Goal: Answer question/provide support: Share knowledge or assist other users

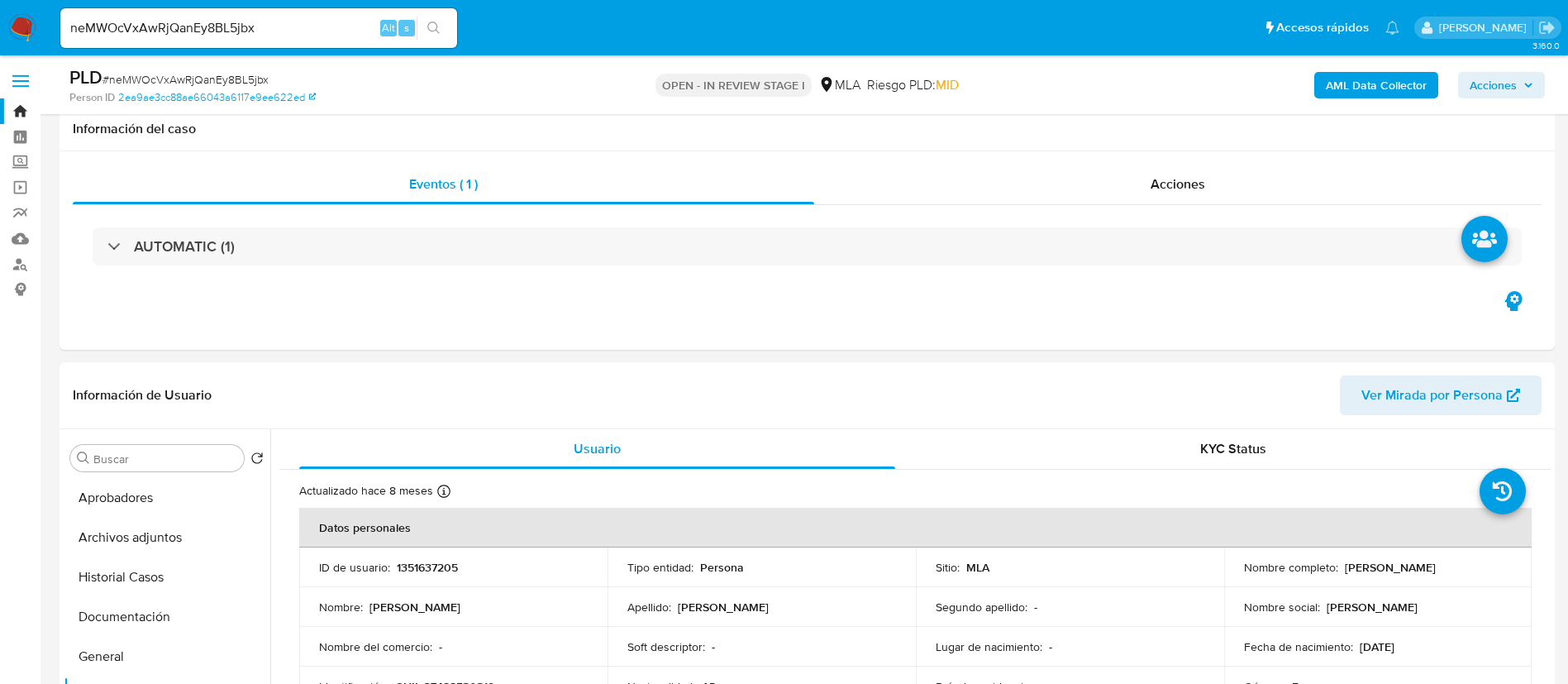
select select "10"
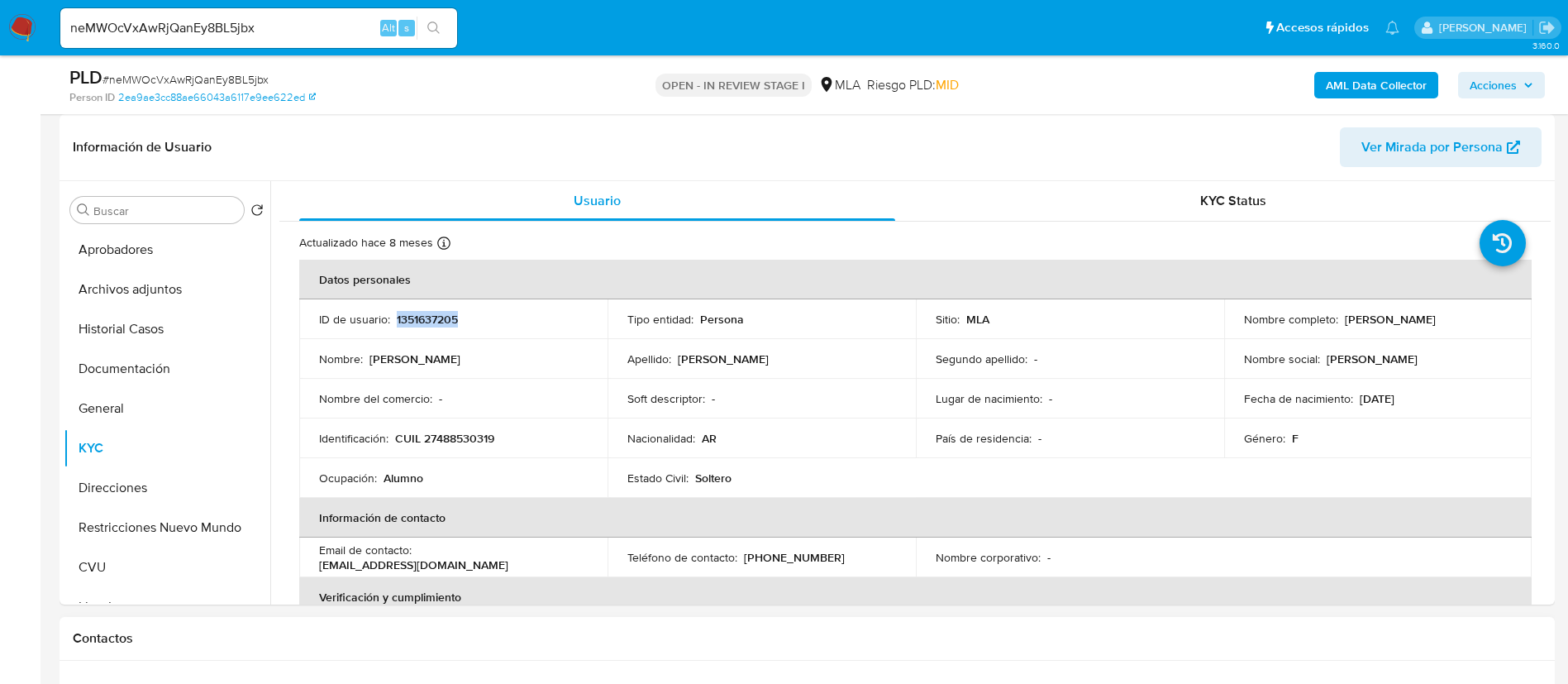
scroll to position [594, 0]
click at [126, 259] on button "Aprobadores" at bounding box center [160, 249] width 193 height 40
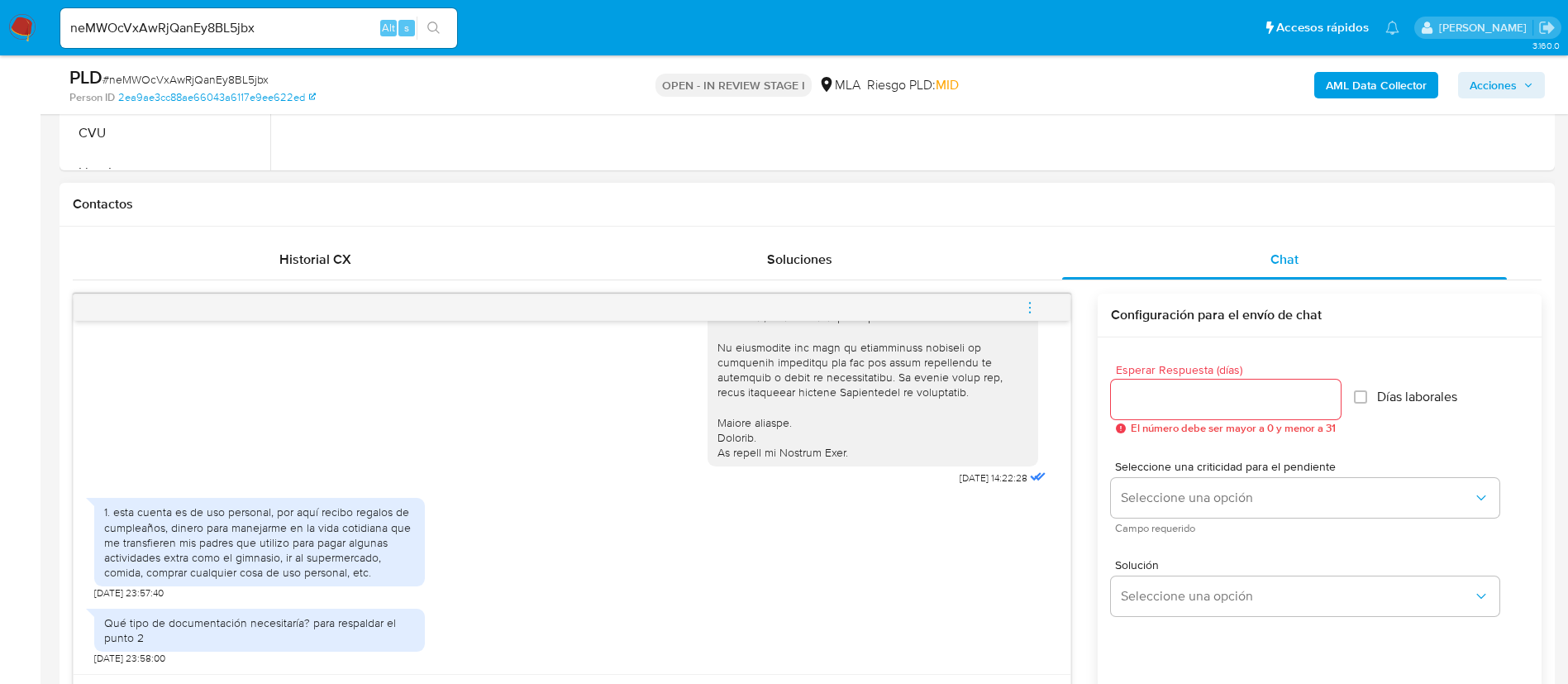
scroll to position [869, 0]
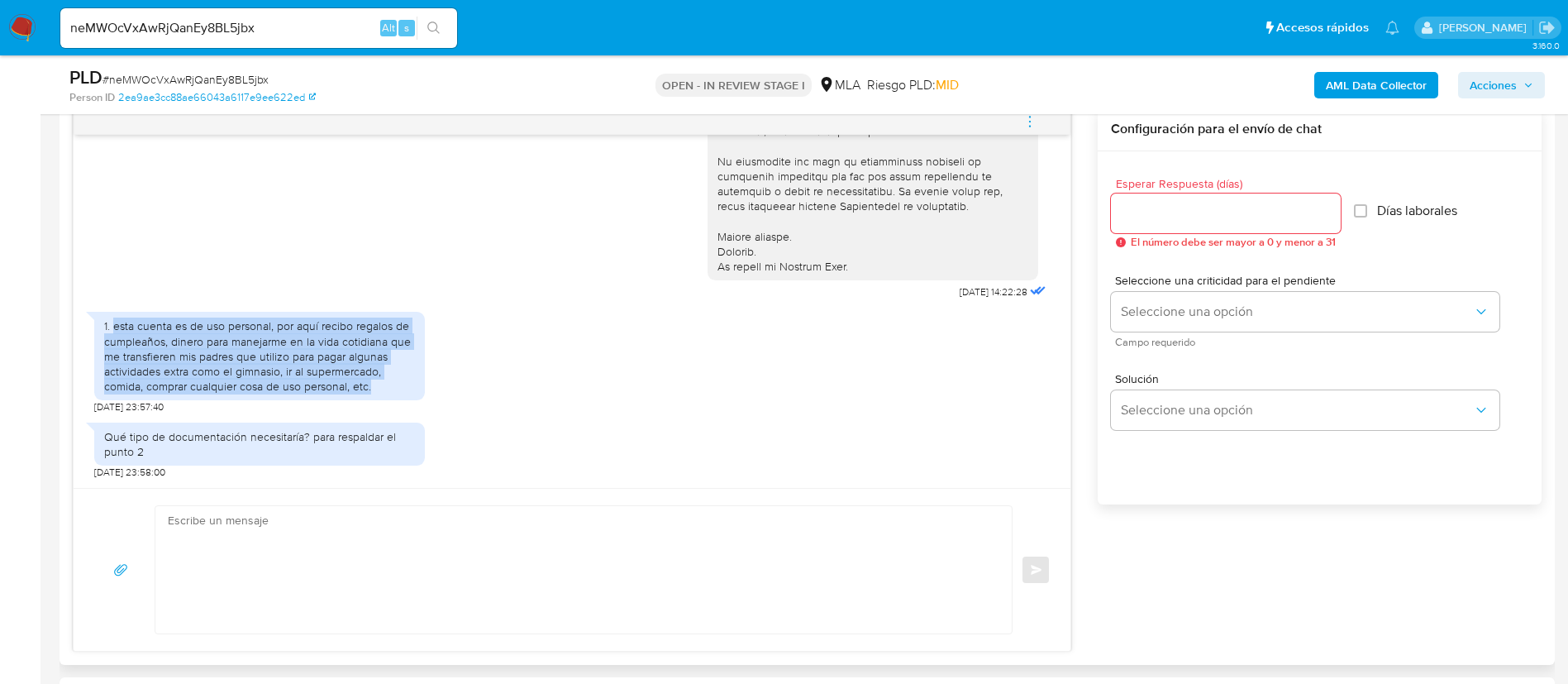
drag, startPoint x: 115, startPoint y: 328, endPoint x: 380, endPoint y: 381, distance: 270.2
click at [380, 381] on div "1. esta cuenta es de uso personal, por aquí recibo regalos de cumpleaños, diner…" at bounding box center [259, 356] width 311 height 75
copy div "esta cuenta es de uso personal, por aquí recibo regalos de cumpleaños, dinero p…"
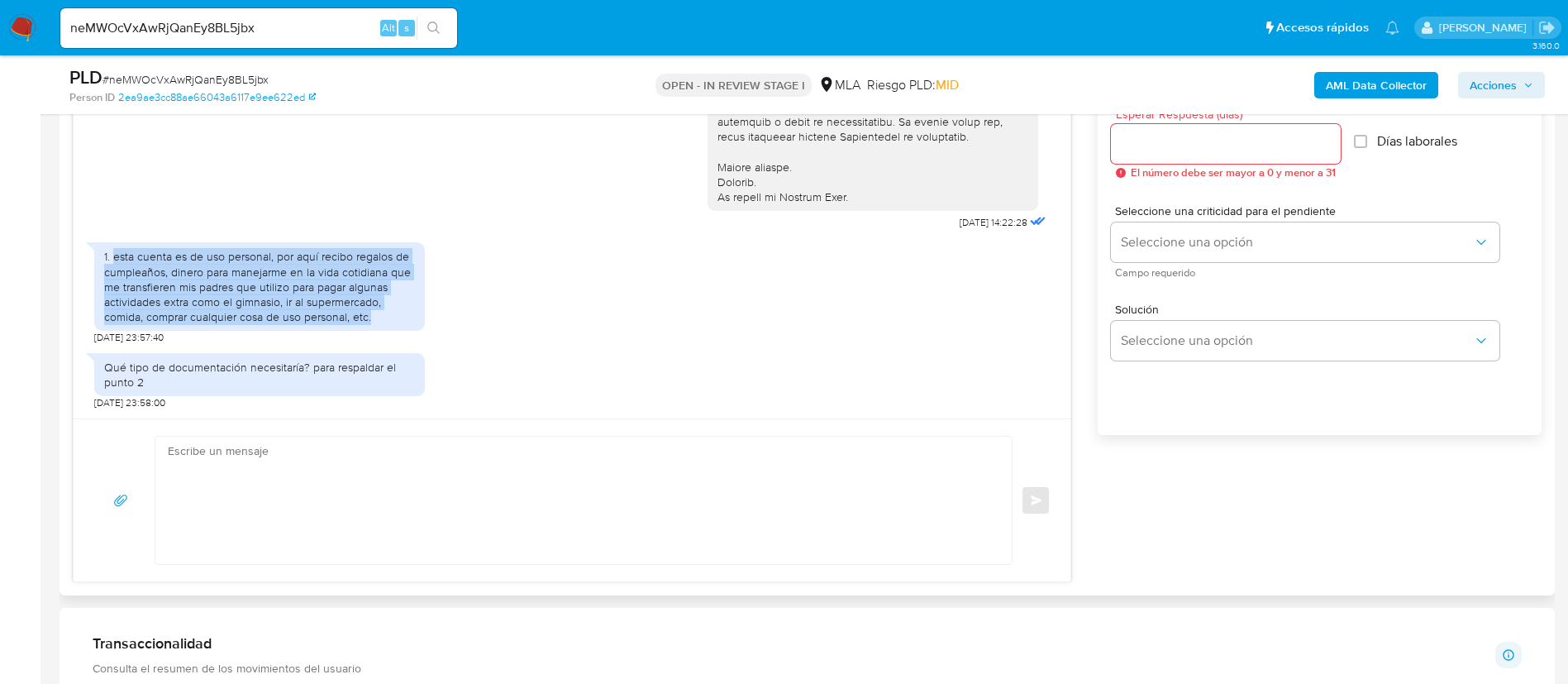
scroll to position [993, 0]
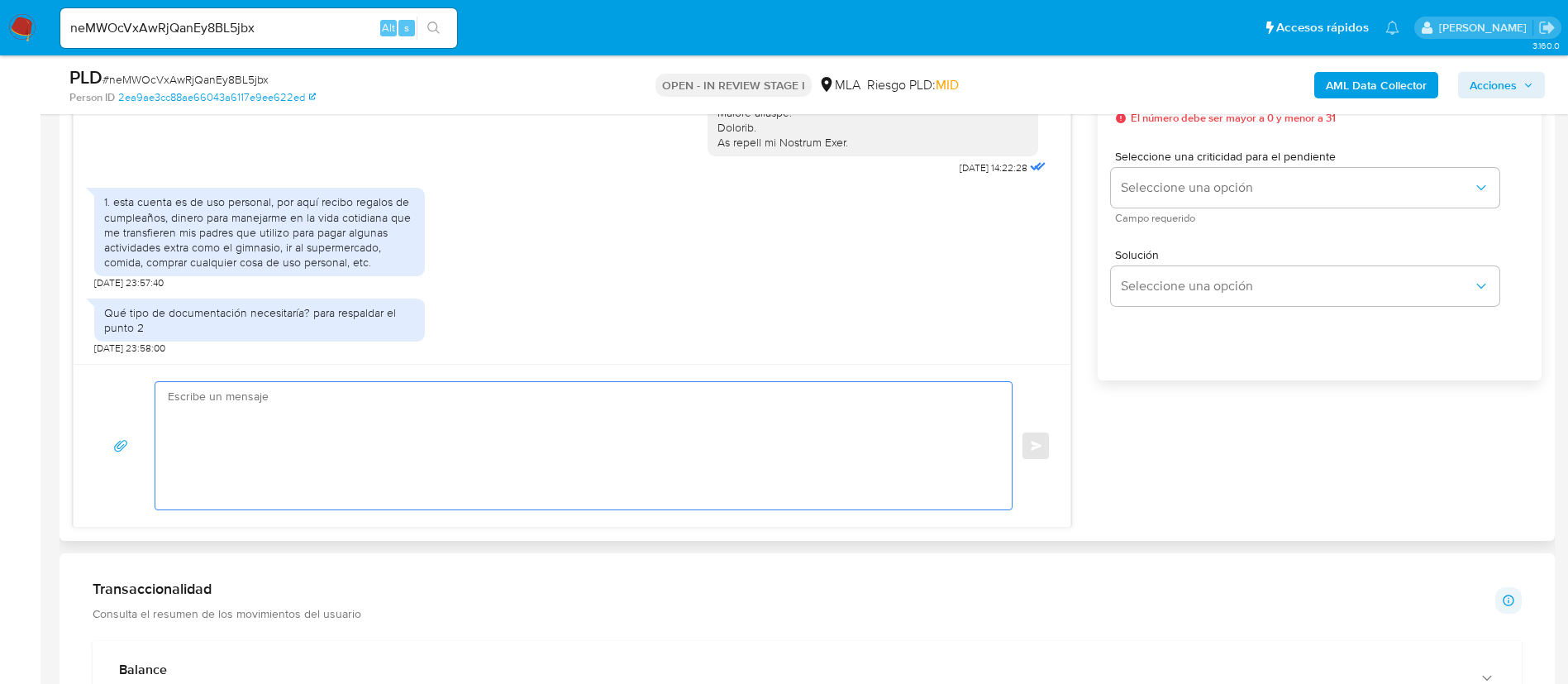
click at [683, 486] on textarea at bounding box center [579, 446] width 823 height 127
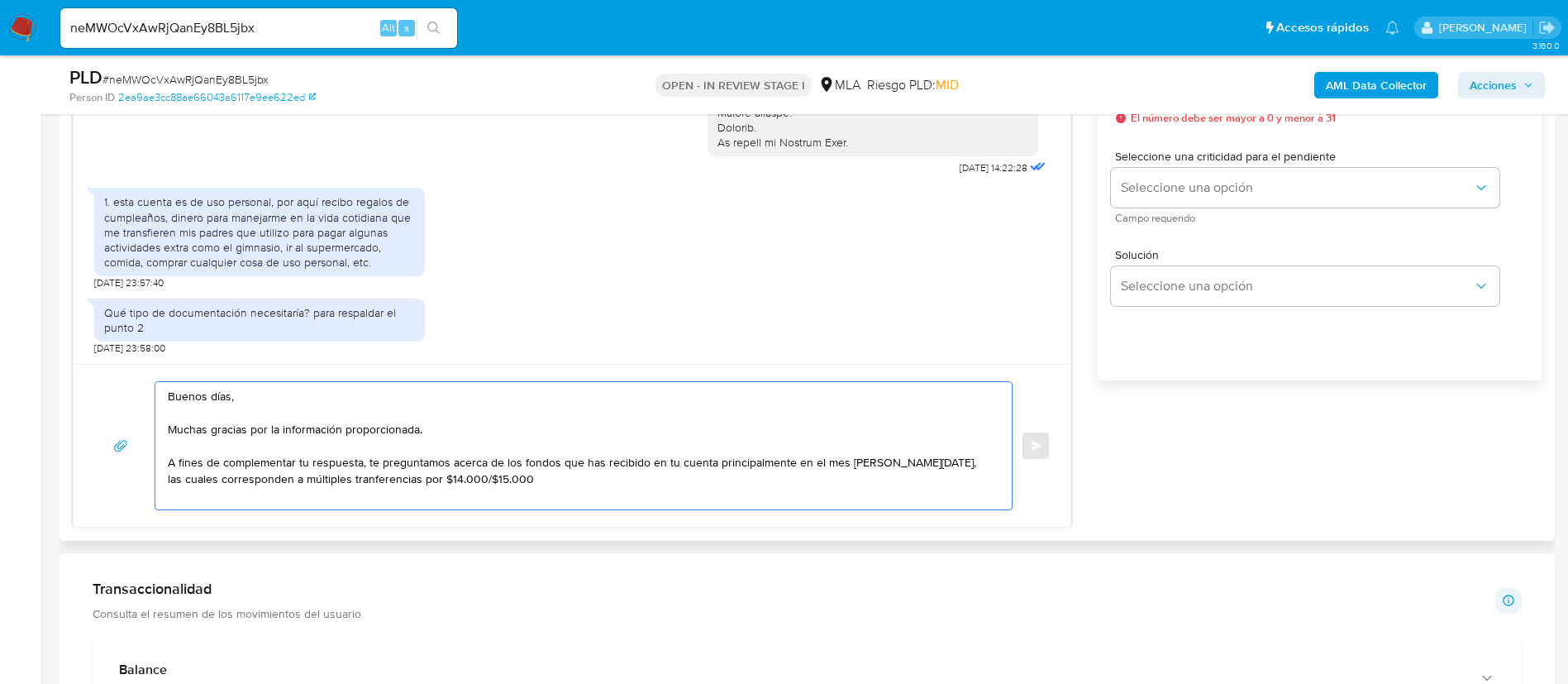
click at [315, 475] on textarea "Buenos días, Muchas gracias por la información proporcionada. A fines de comple…" at bounding box center [579, 446] width 823 height 127
click at [0, 0] on lt-span "tran s ferencias" at bounding box center [0, 0] width 0 height 0
click at [492, 479] on textarea "Buenos días, Muchas gracias por la información proporcionada. A fines de comple…" at bounding box center [579, 446] width 823 height 127
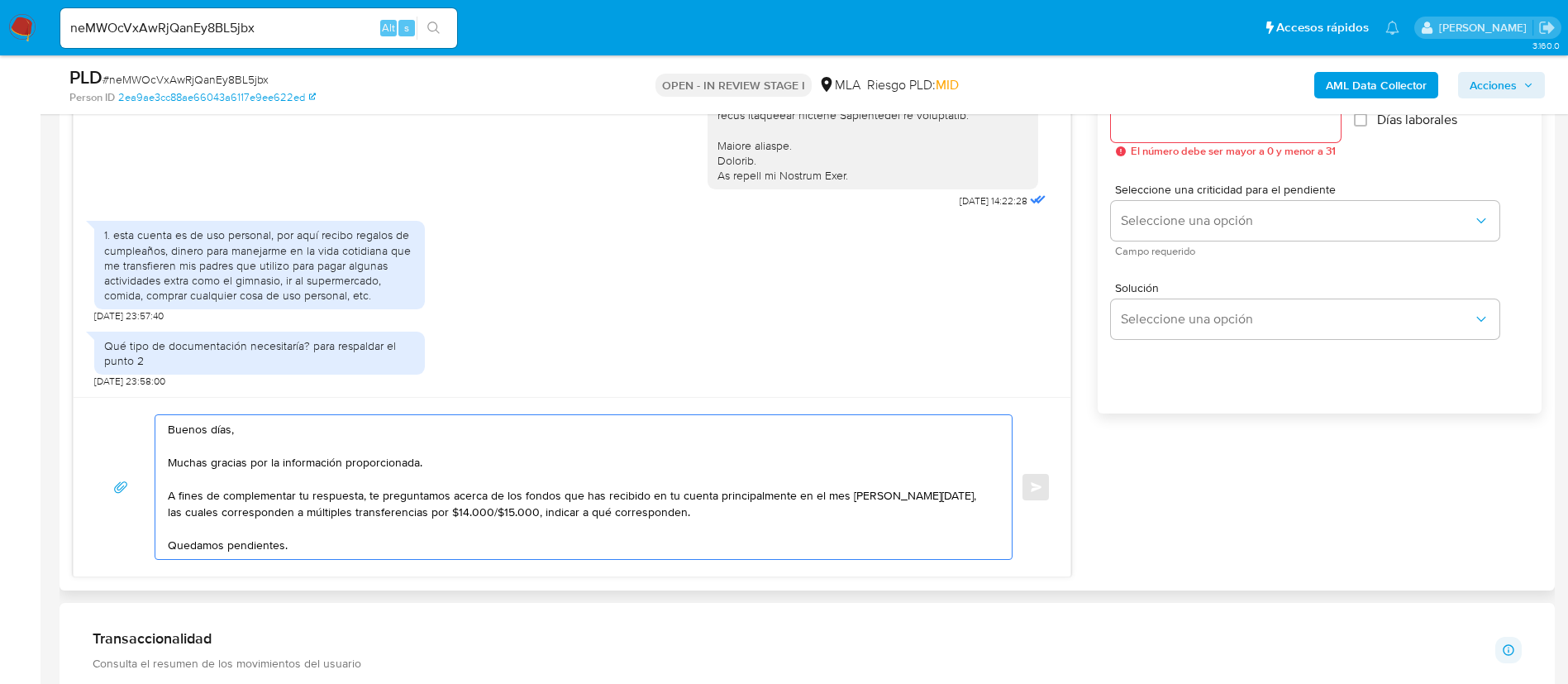
scroll to position [869, 0]
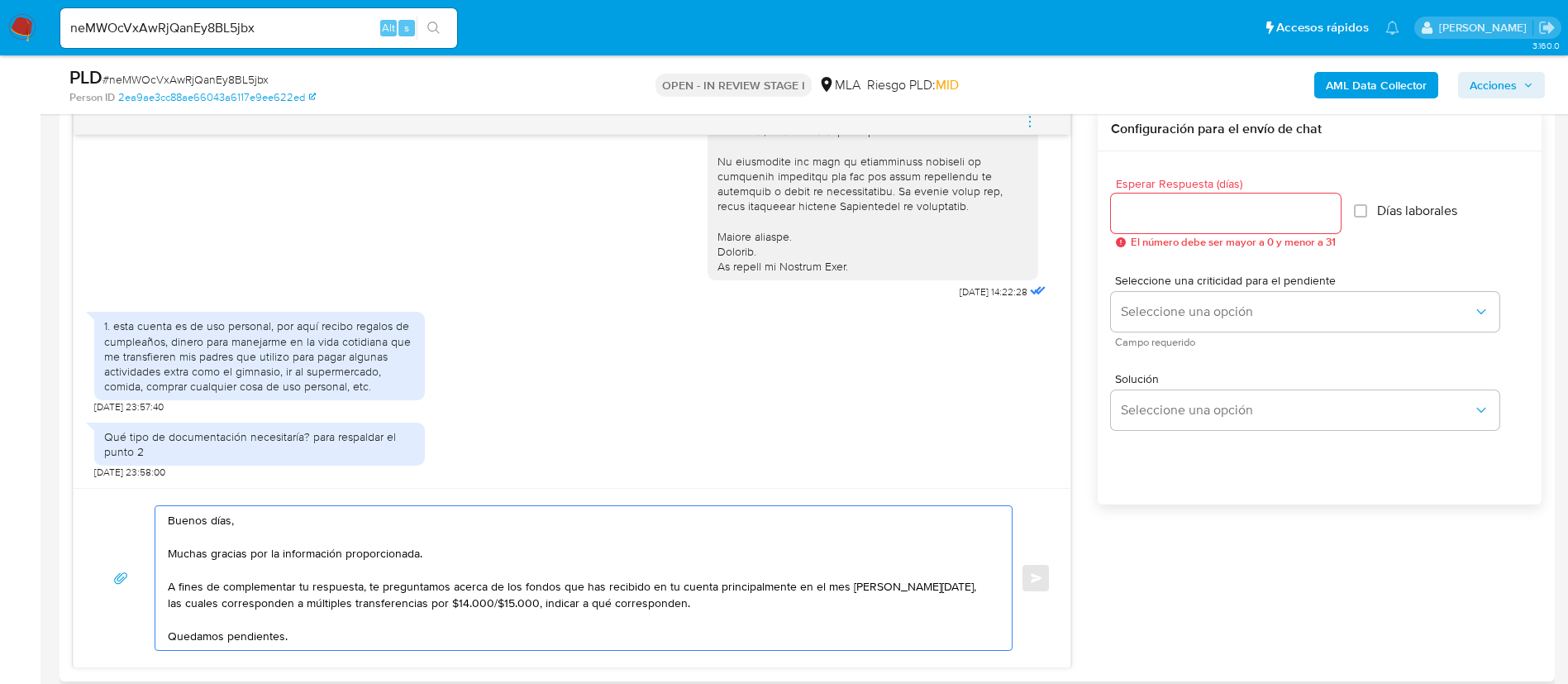
type textarea "Buenos días, Muchas gracias por la información proporcionada. A fines de comple…"
click at [1123, 230] on div at bounding box center [1226, 213] width 230 height 40
click at [1119, 209] on input "Esperar Respuesta (días)" at bounding box center [1226, 213] width 230 height 21
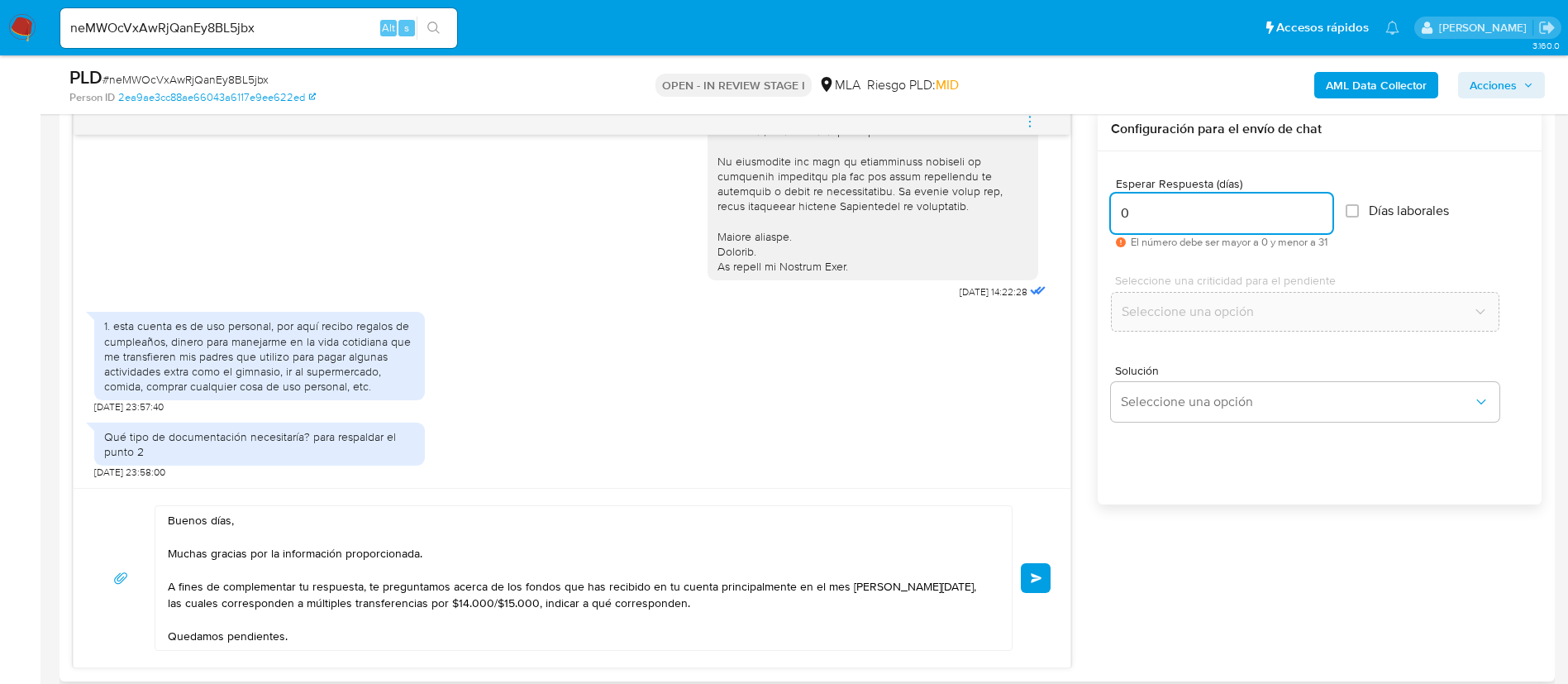
drag, startPoint x: 1139, startPoint y: 218, endPoint x: 1112, endPoint y: 212, distance: 27.7
click at [1112, 212] on input "0" at bounding box center [1222, 213] width 222 height 21
type input "3"
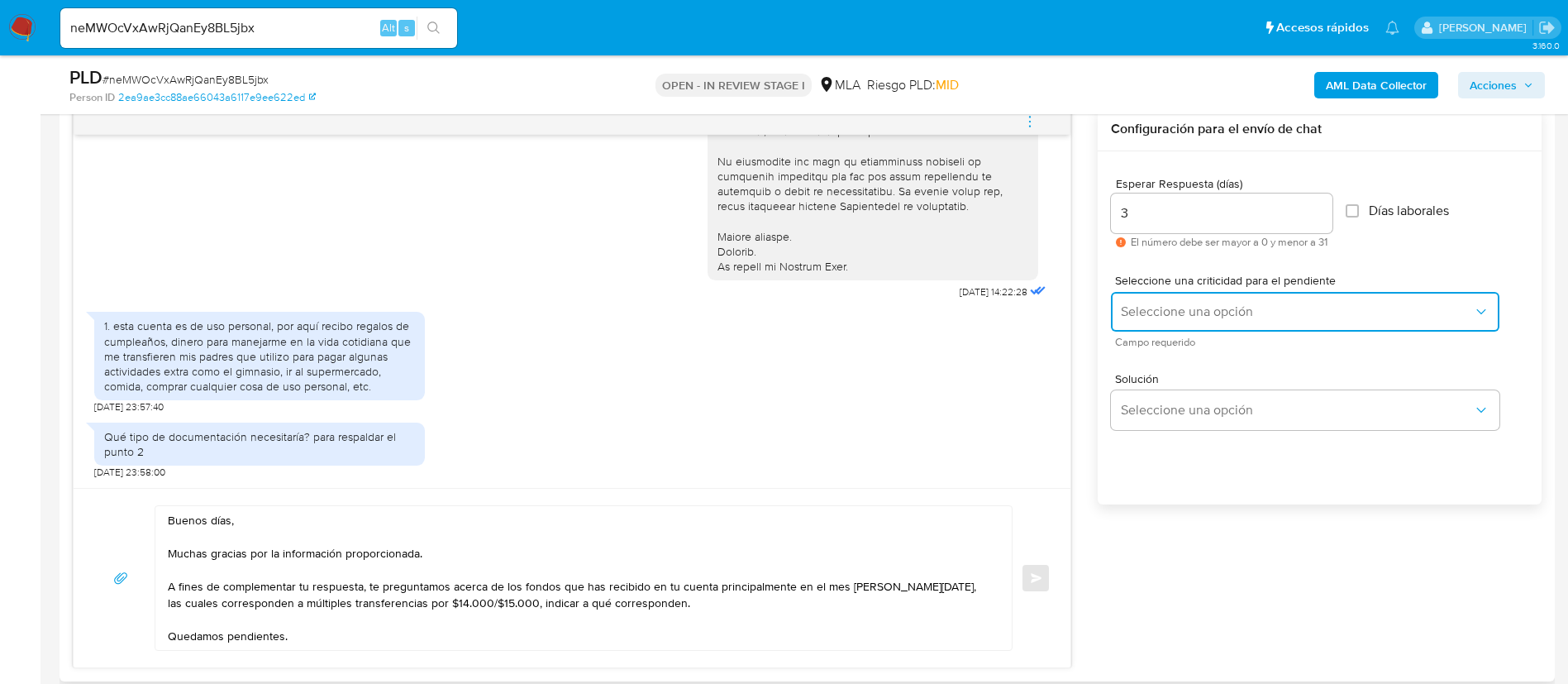
click at [1193, 314] on span "Seleccione una opción" at bounding box center [1297, 312] width 352 height 17
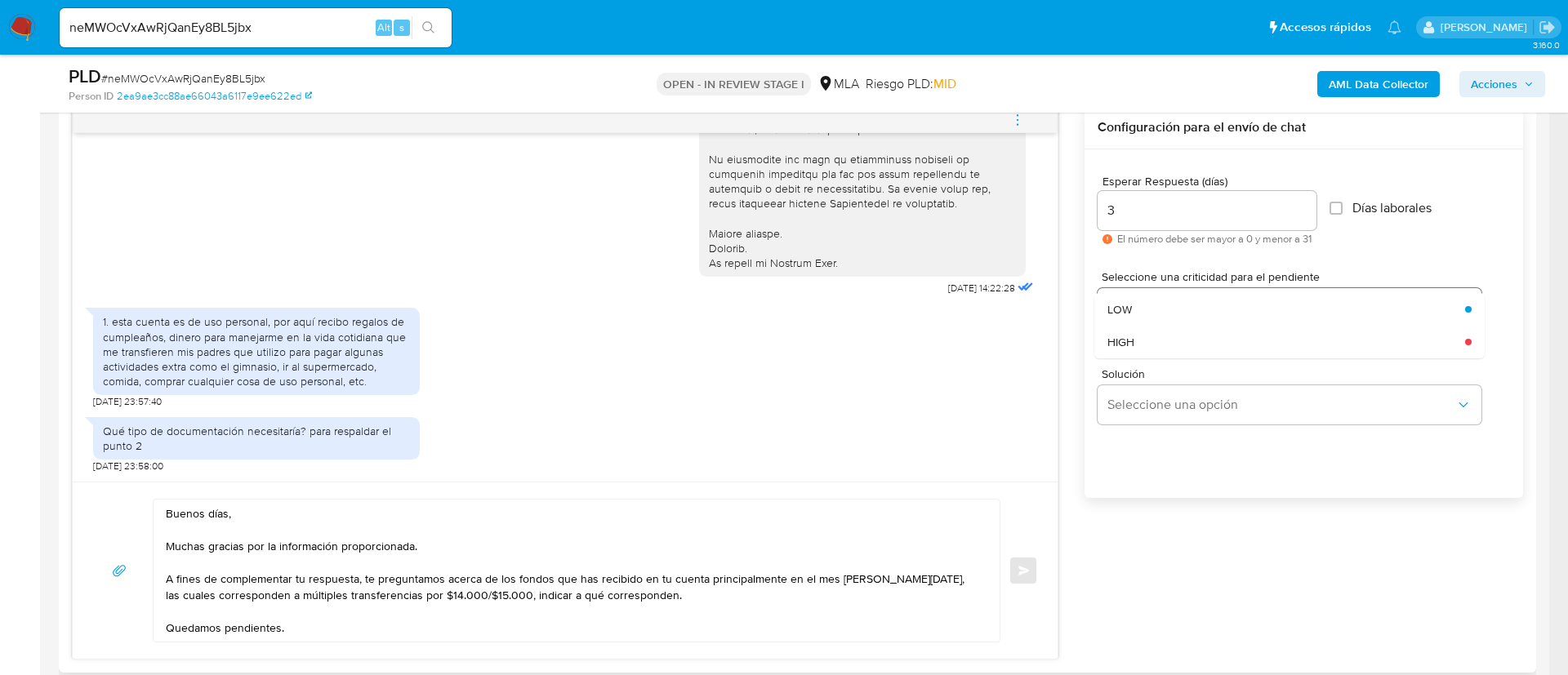
click at [1178, 310] on div "LOW" at bounding box center [1281, 309] width 348 height 33
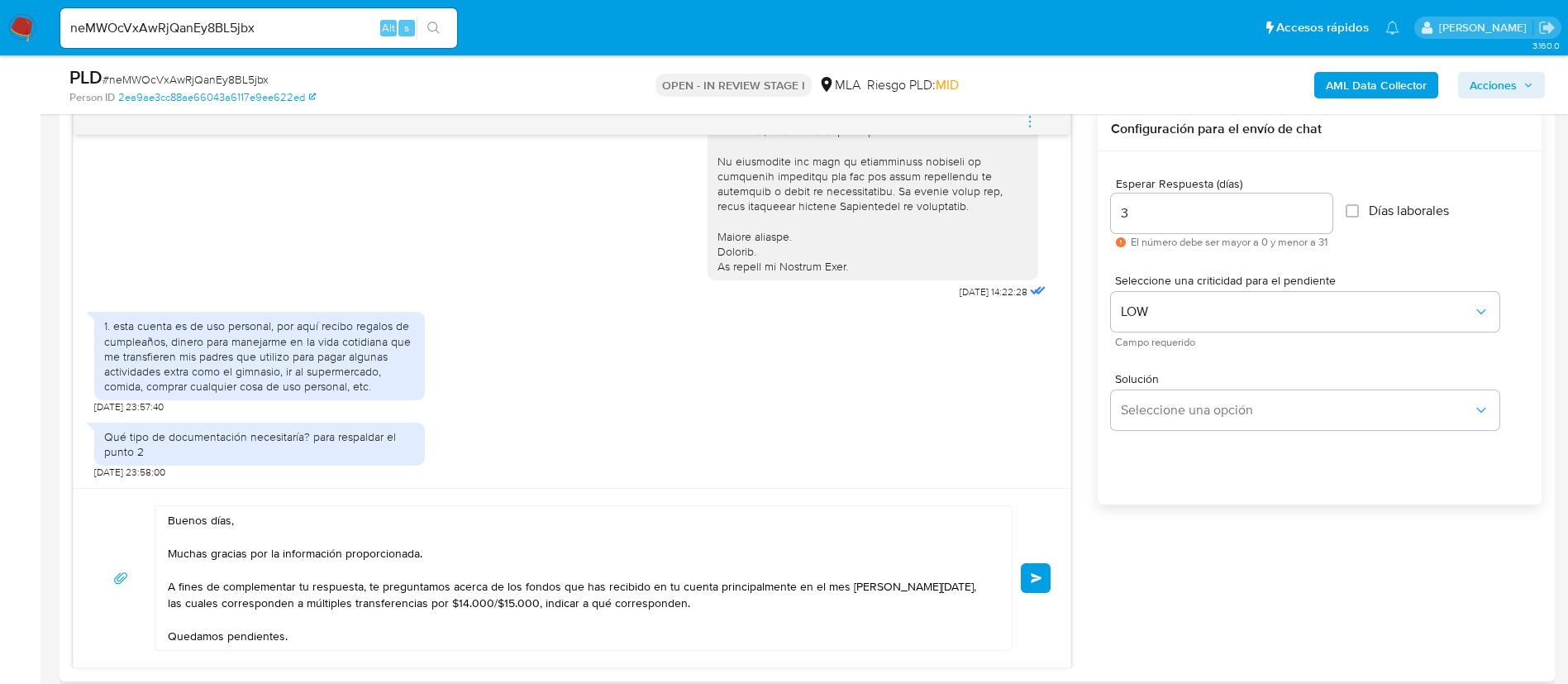
click at [1049, 575] on button "Enviar" at bounding box center [1035, 578] width 30 height 30
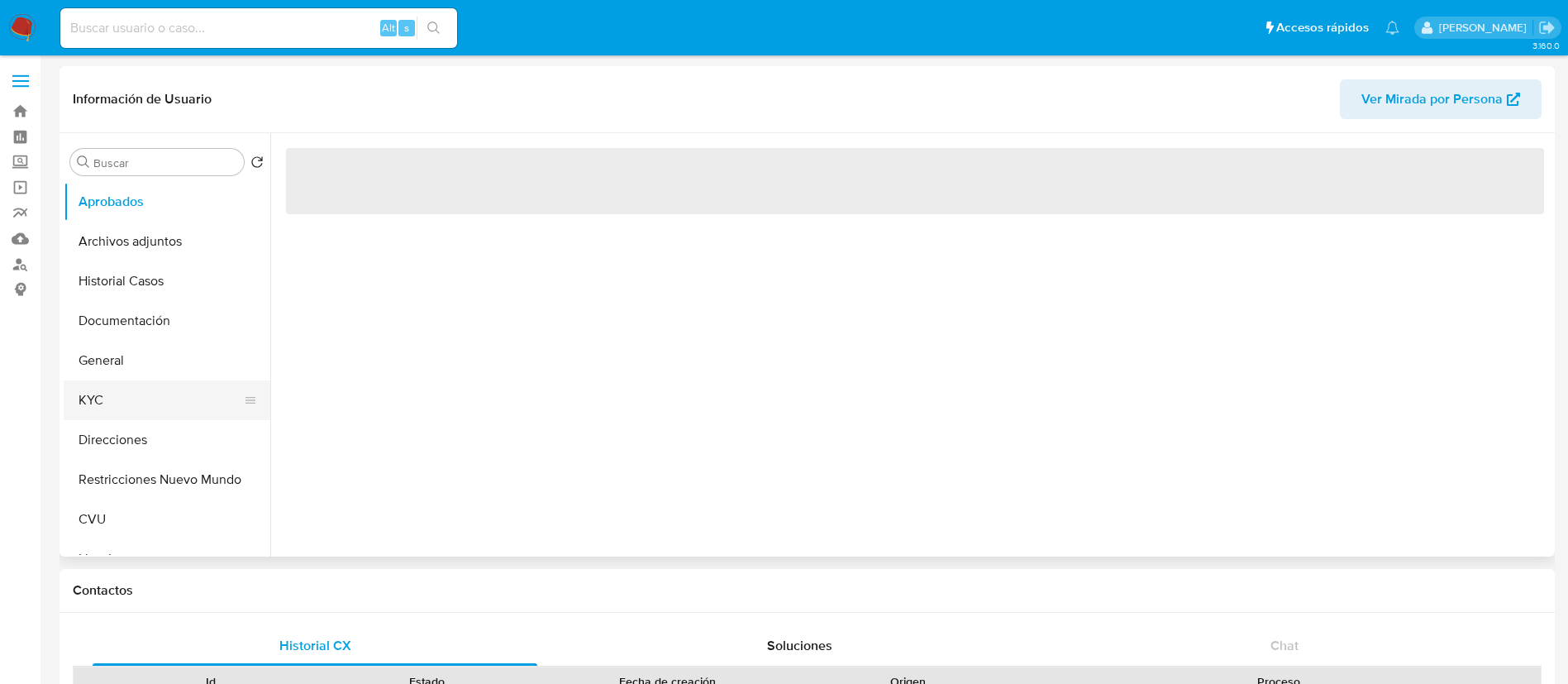
click at [108, 407] on button "KYC" at bounding box center [160, 400] width 193 height 40
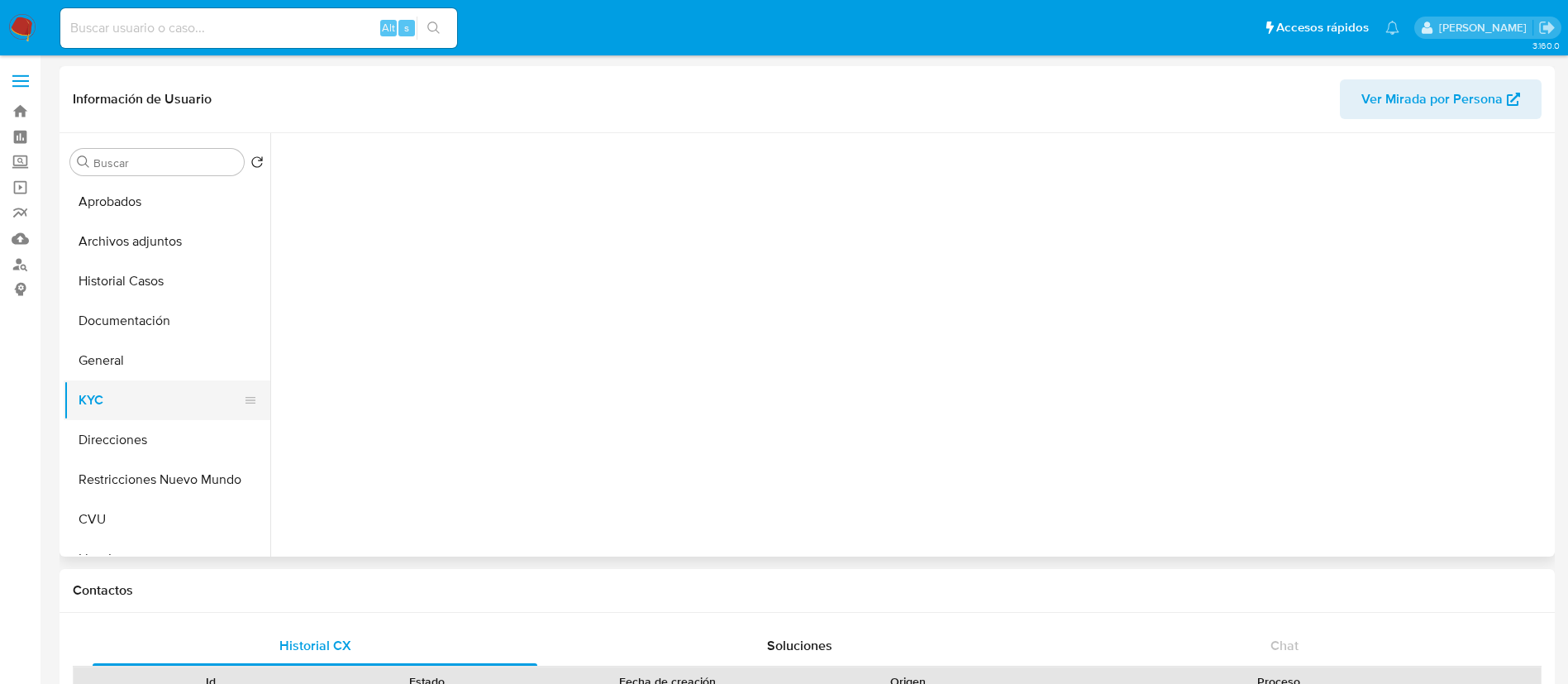
select select "10"
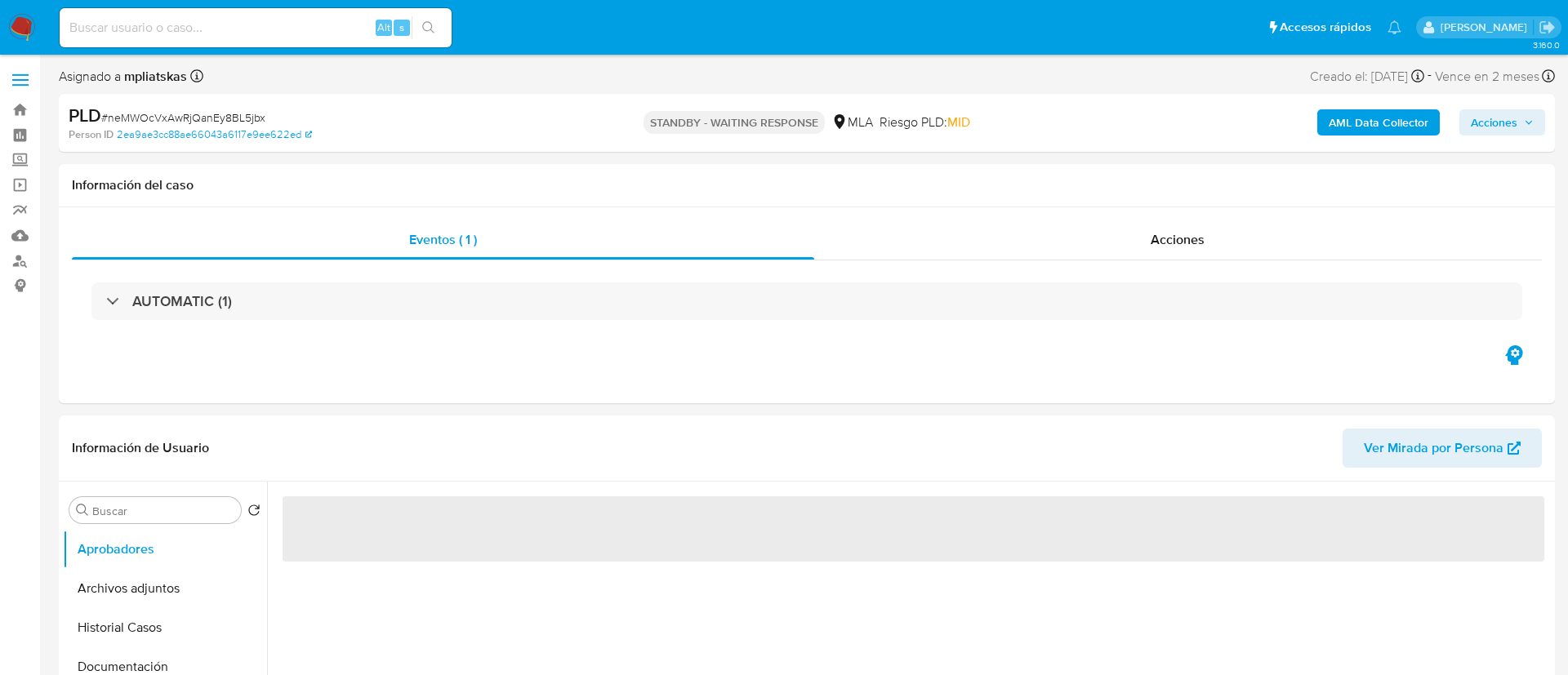
select select "10"
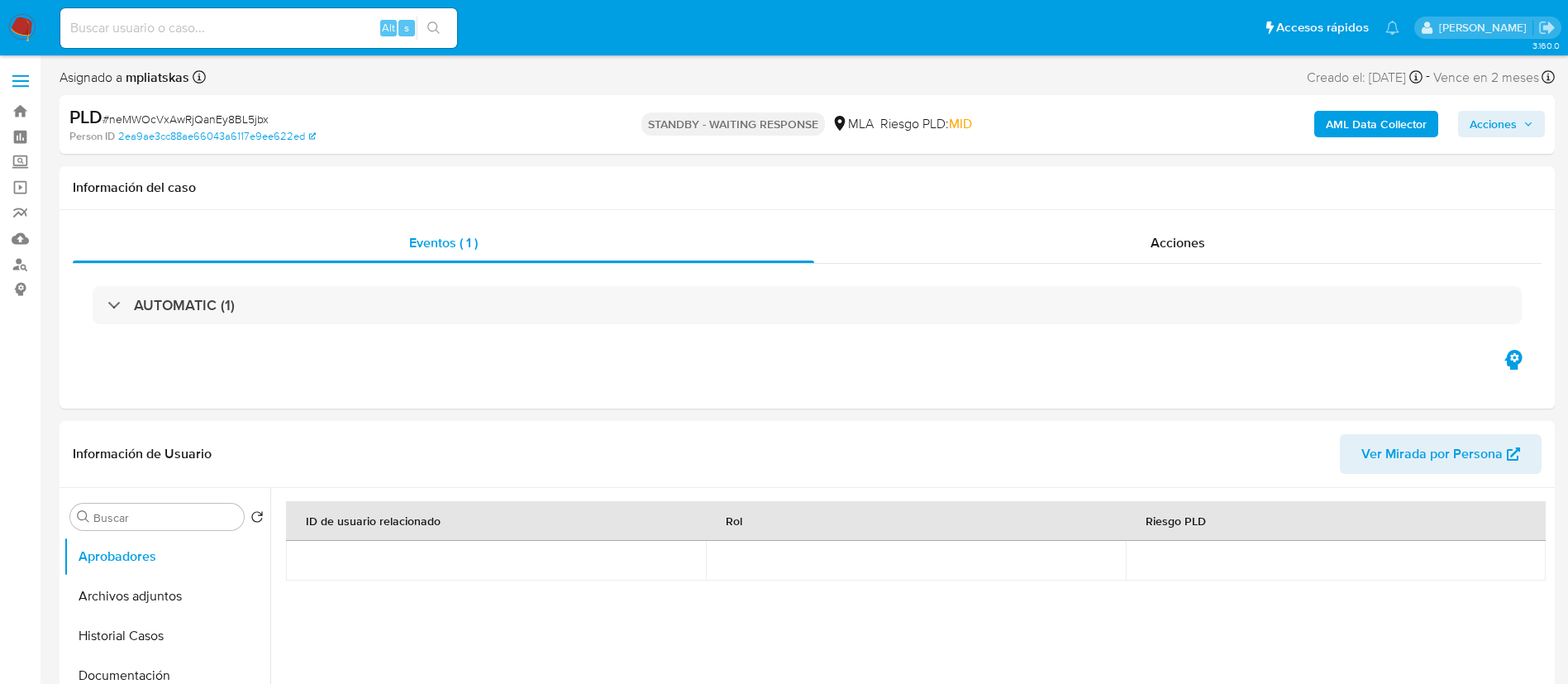
click at [306, 24] on input at bounding box center [258, 27] width 396 height 21
paste input "pTZawVGpsEOF1ACw1LF7UB9a"
type input "pTZawVGpsEOF1ACw1LF7UB9a"
click at [430, 27] on icon "search-icon" at bounding box center [435, 28] width 14 height 14
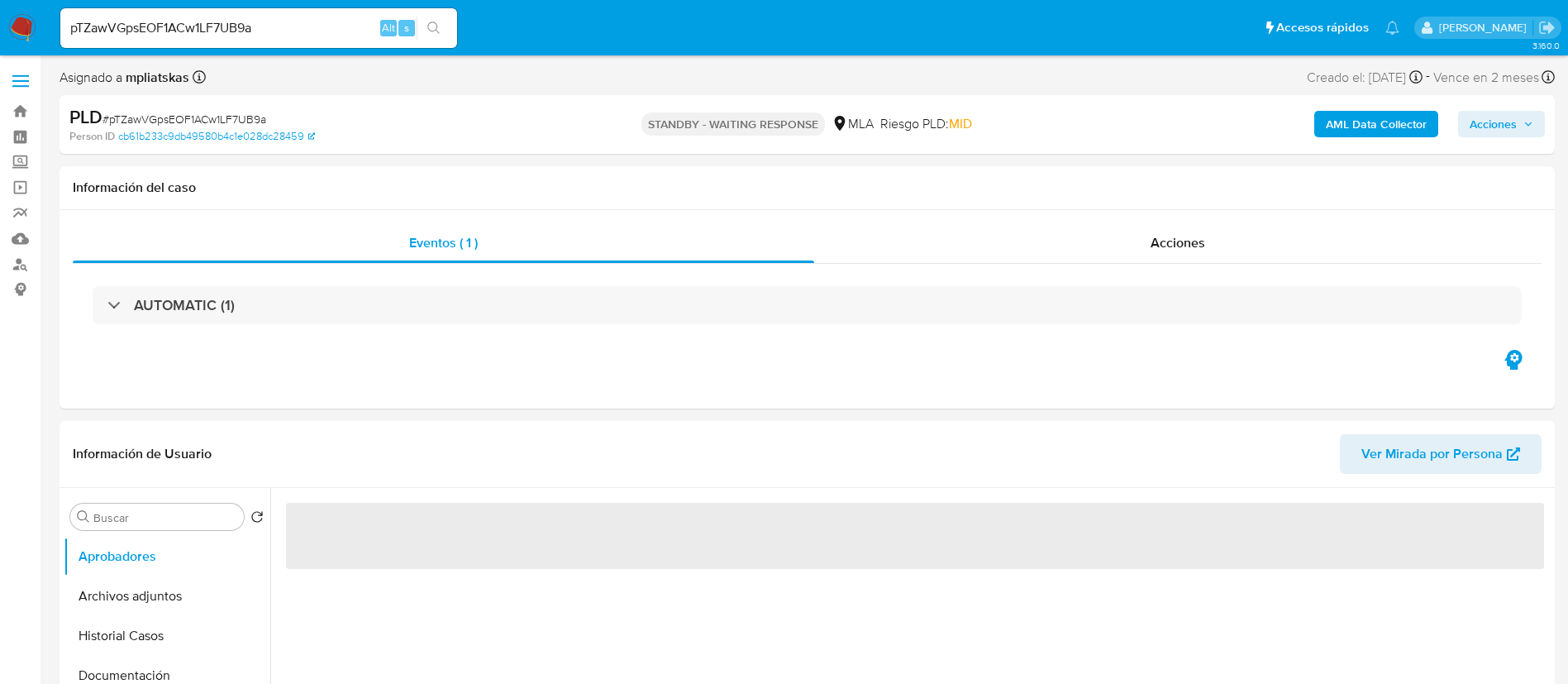
select select "10"
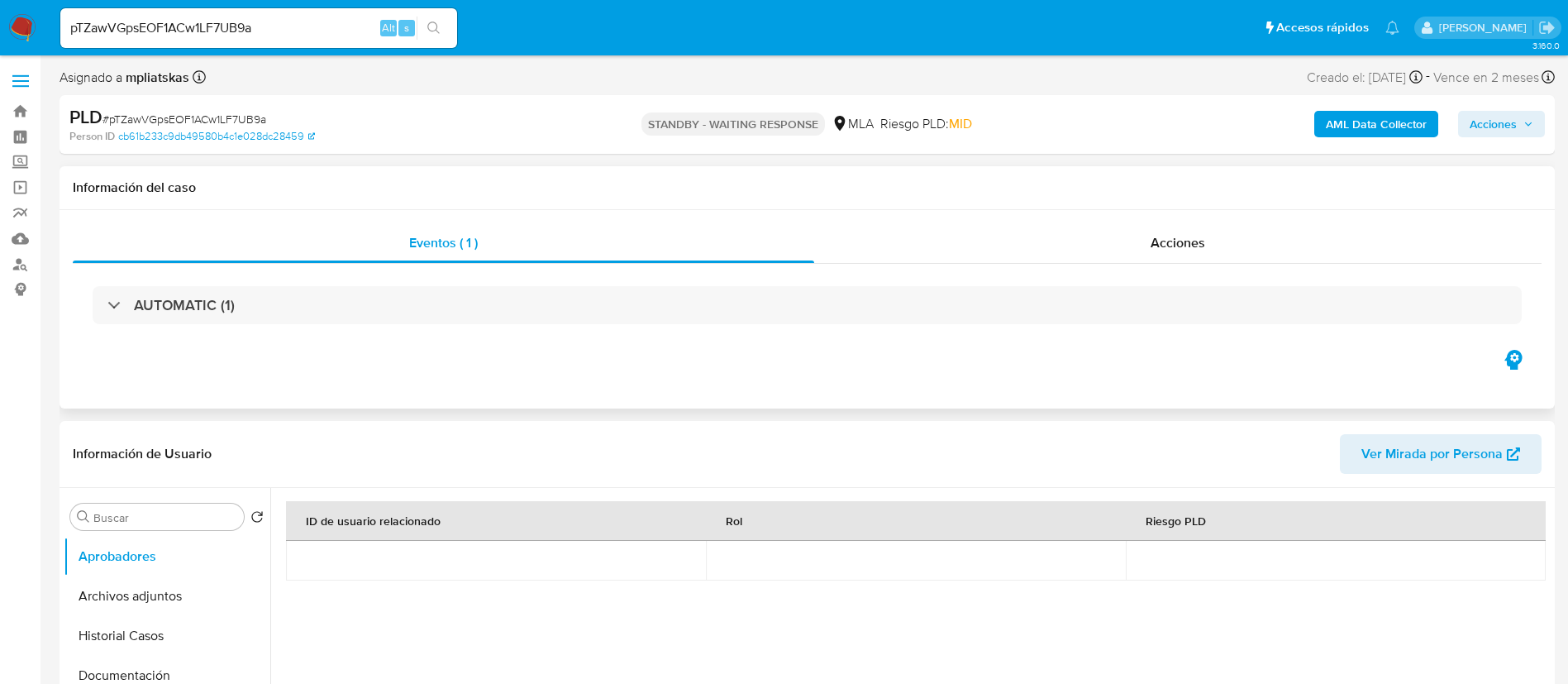
scroll to position [248, 0]
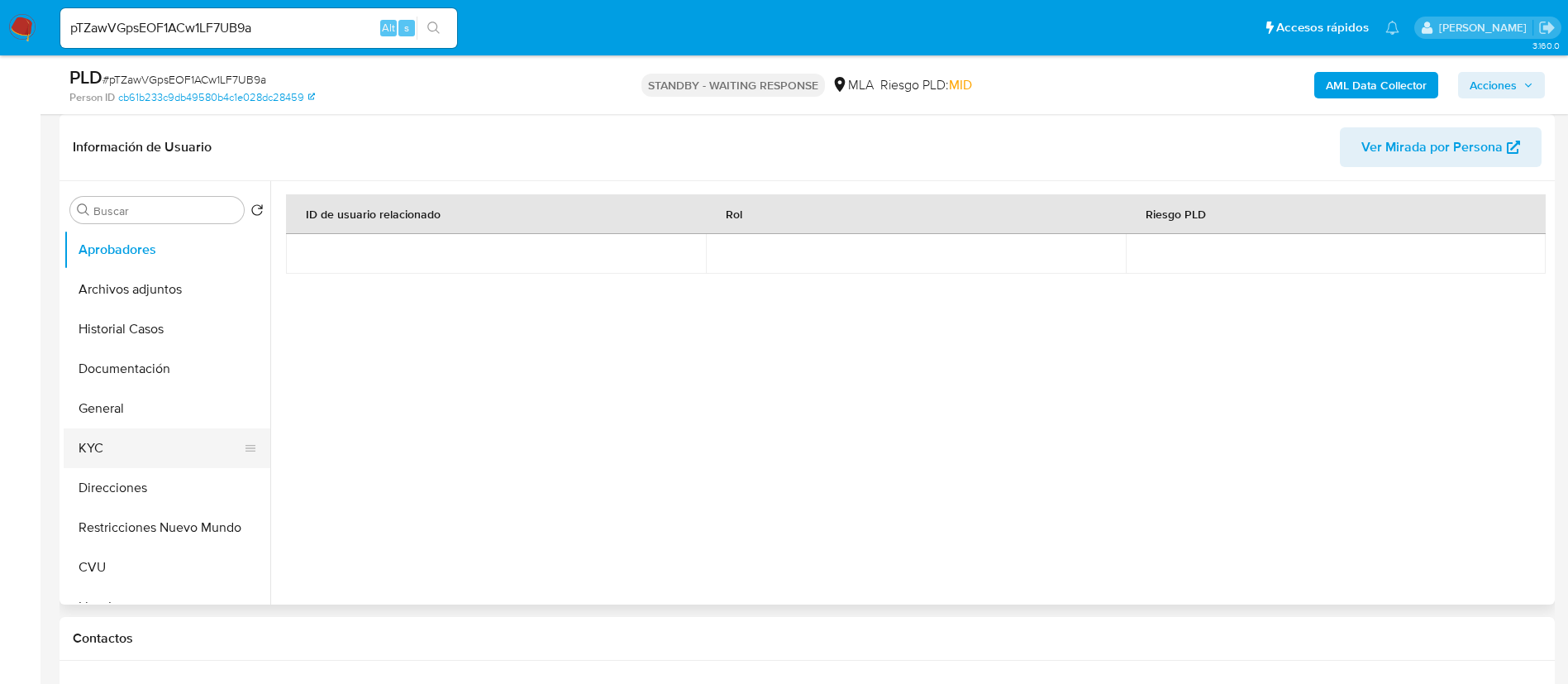
click at [97, 433] on button "KYC" at bounding box center [160, 448] width 193 height 40
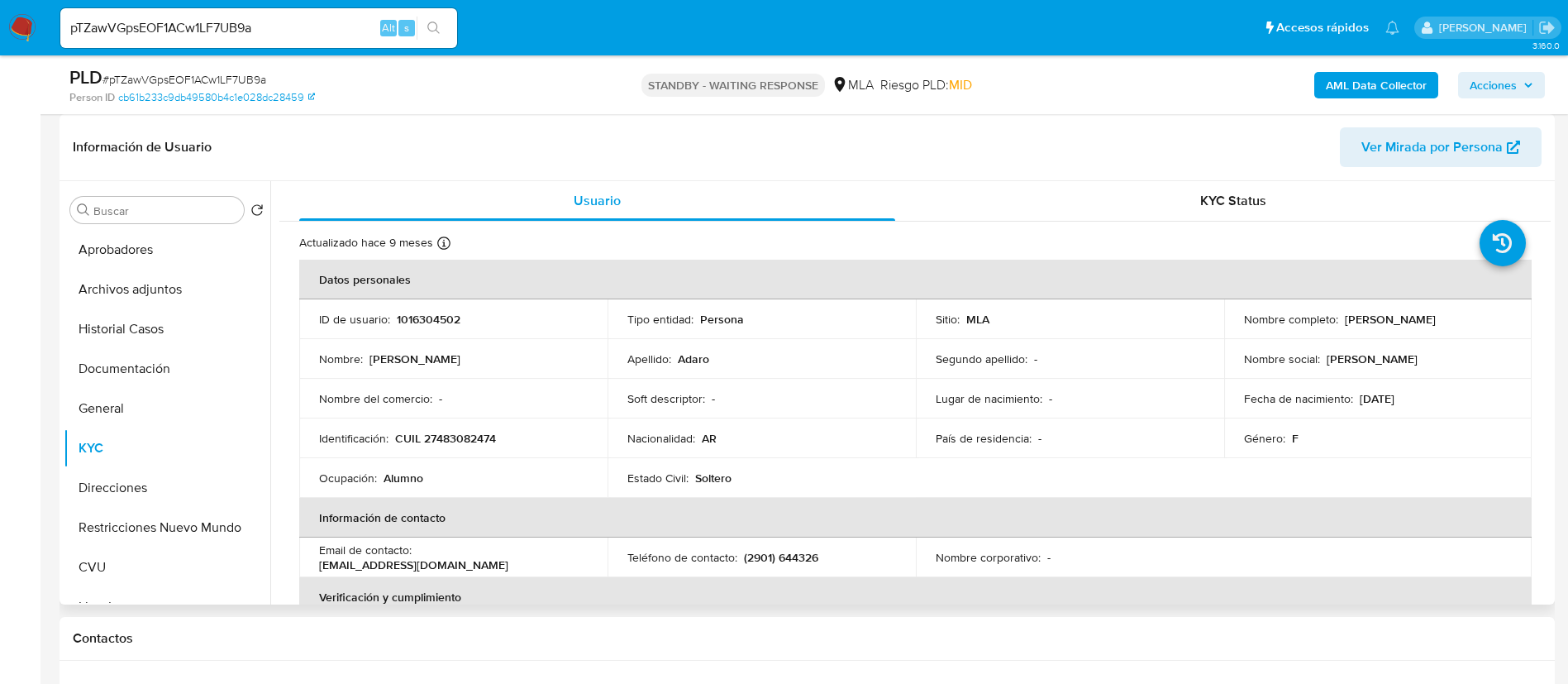
click at [413, 322] on p "1016304502" at bounding box center [428, 320] width 64 height 15
copy p "1016304502"
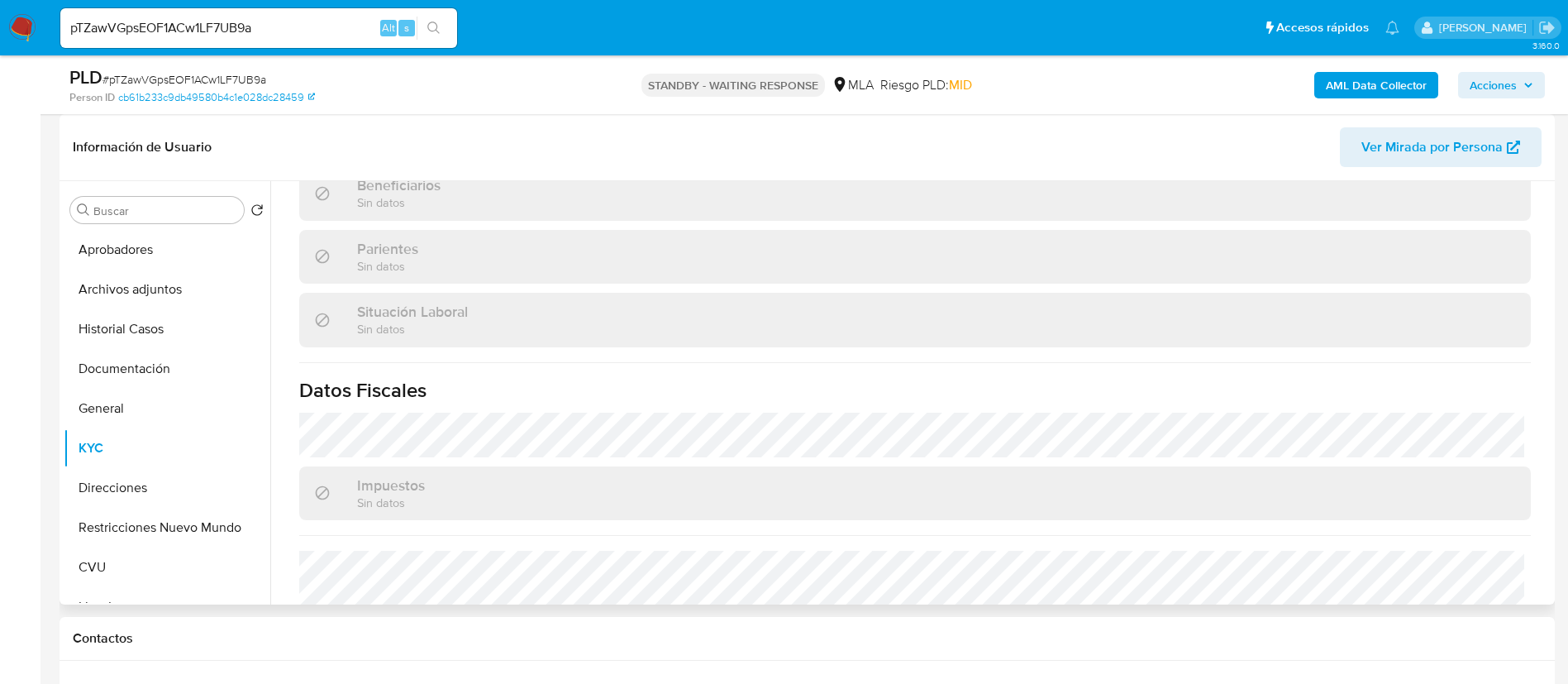
scroll to position [856, 0]
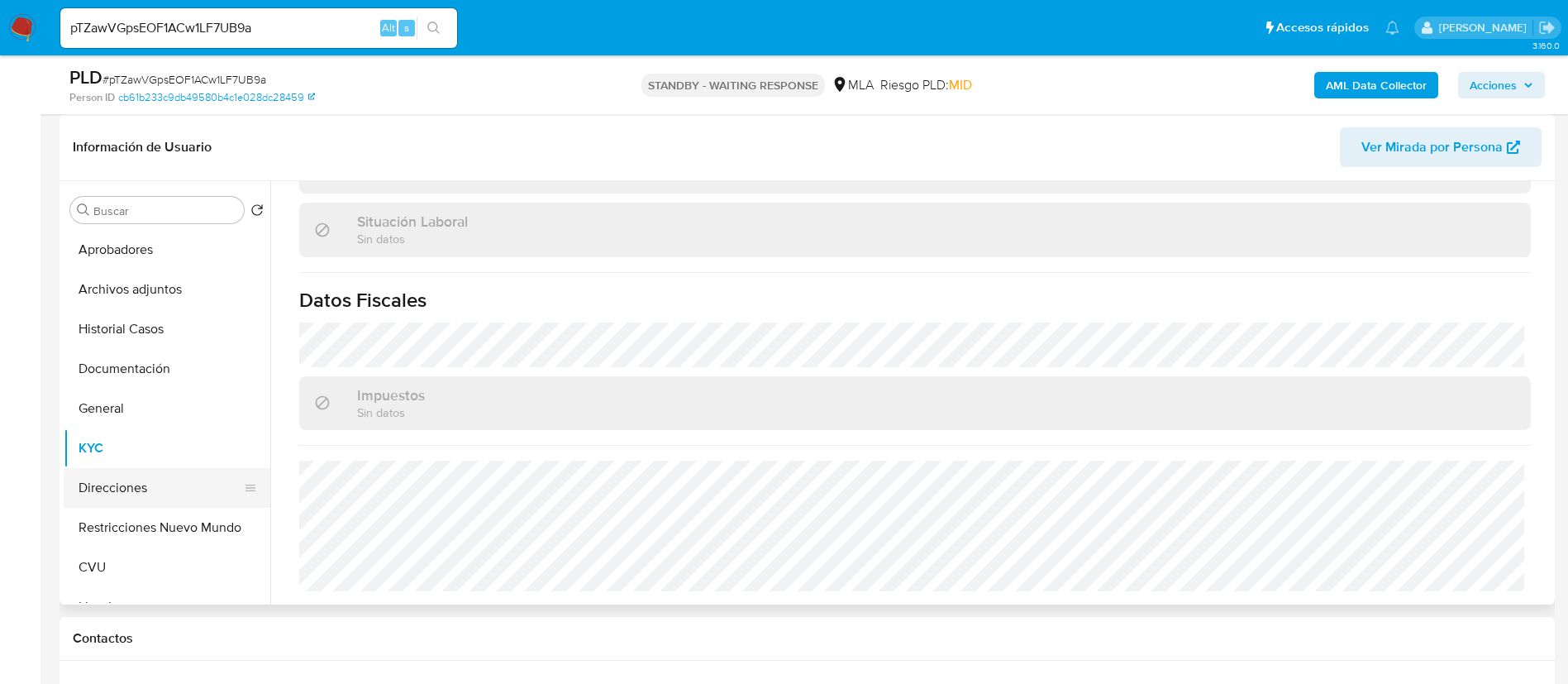
click at [148, 482] on button "Direcciones" at bounding box center [160, 487] width 193 height 40
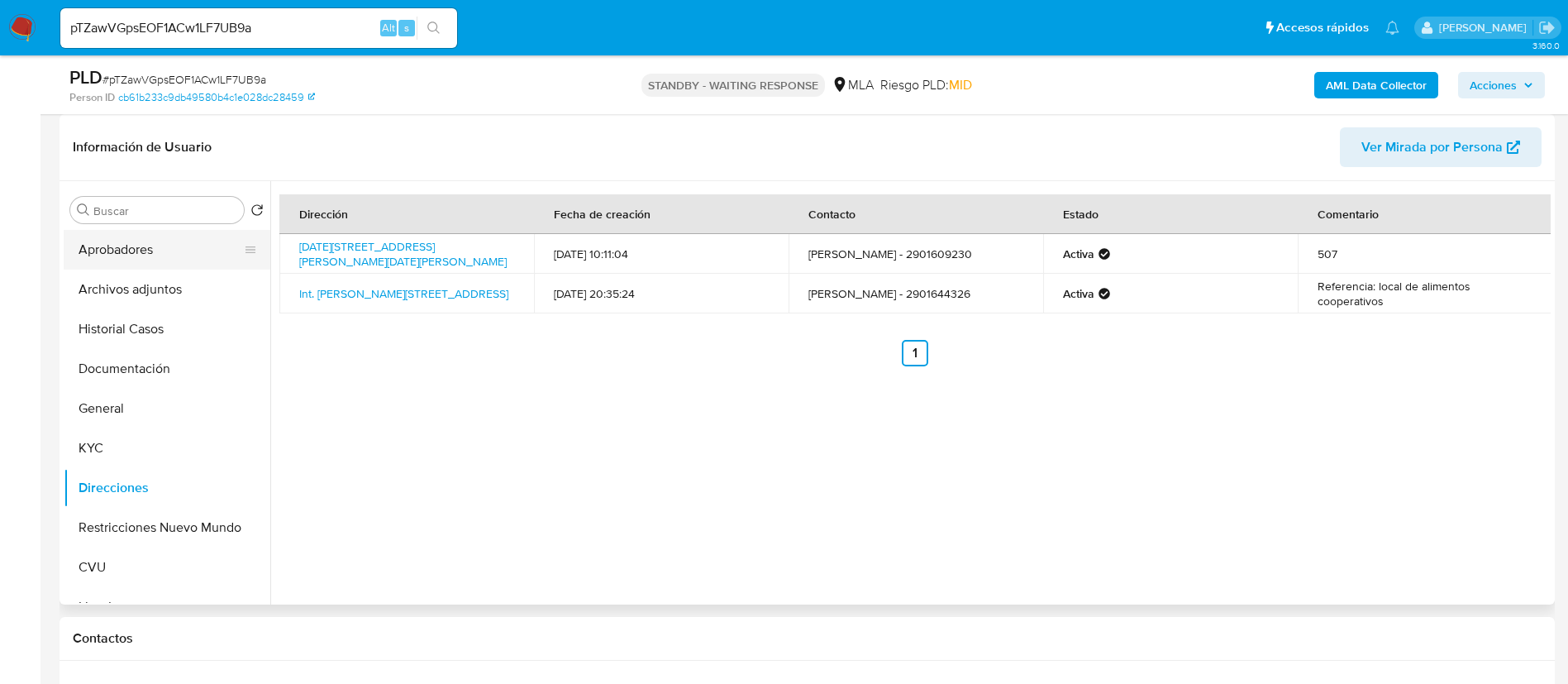
drag, startPoint x: 141, startPoint y: 251, endPoint x: 154, endPoint y: 264, distance: 18.4
click at [141, 252] on button "Aprobadores" at bounding box center [160, 249] width 193 height 40
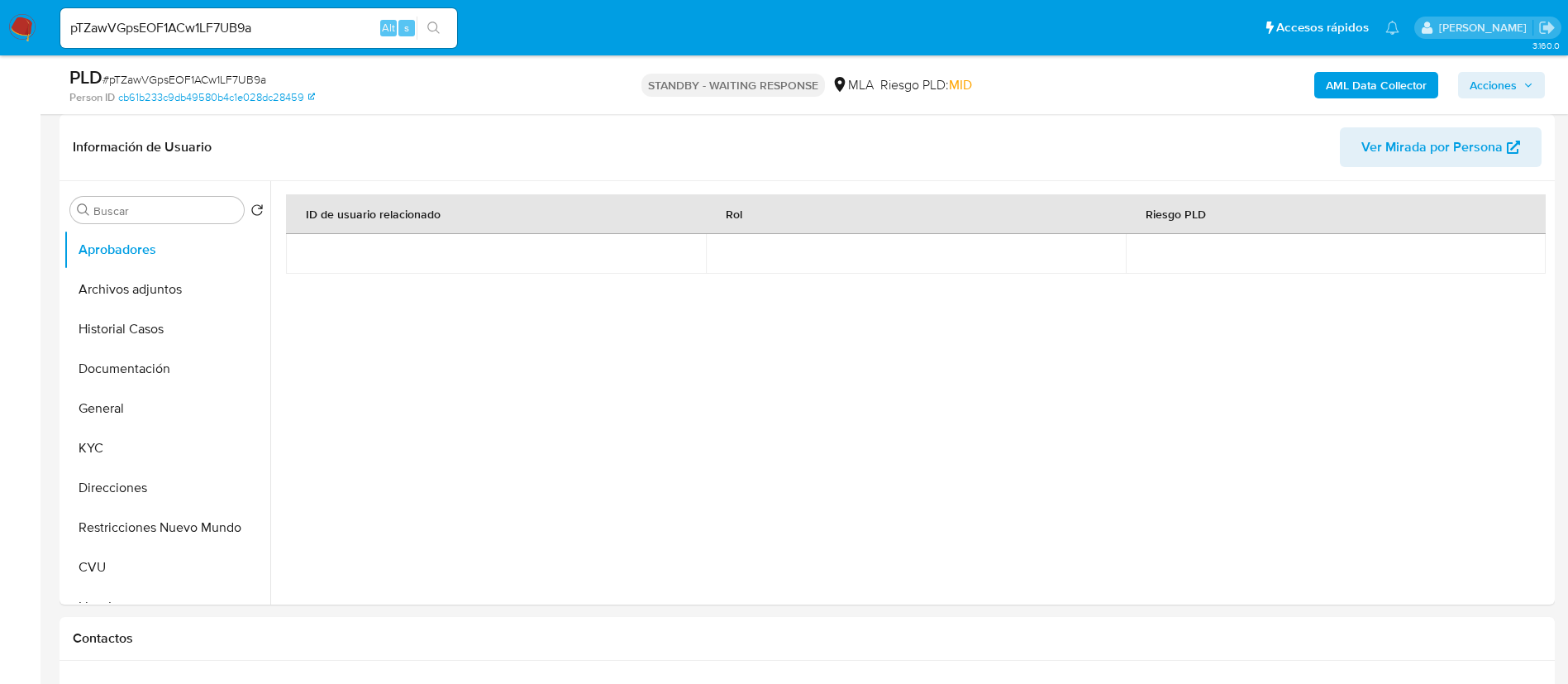
click at [312, 26] on input "pTZawVGpsEOF1ACw1LF7UB9a" at bounding box center [258, 27] width 396 height 21
click at [313, 27] on input "pTZawVGpsEOF1ACw1LF7UB9a" at bounding box center [258, 27] width 396 height 21
paste input "7uoDoeDpILV2foxLnZcoH60l"
type input "7uoDoeDpILV2foxLnZcoH60l"
click at [430, 32] on icon "search-icon" at bounding box center [435, 28] width 14 height 14
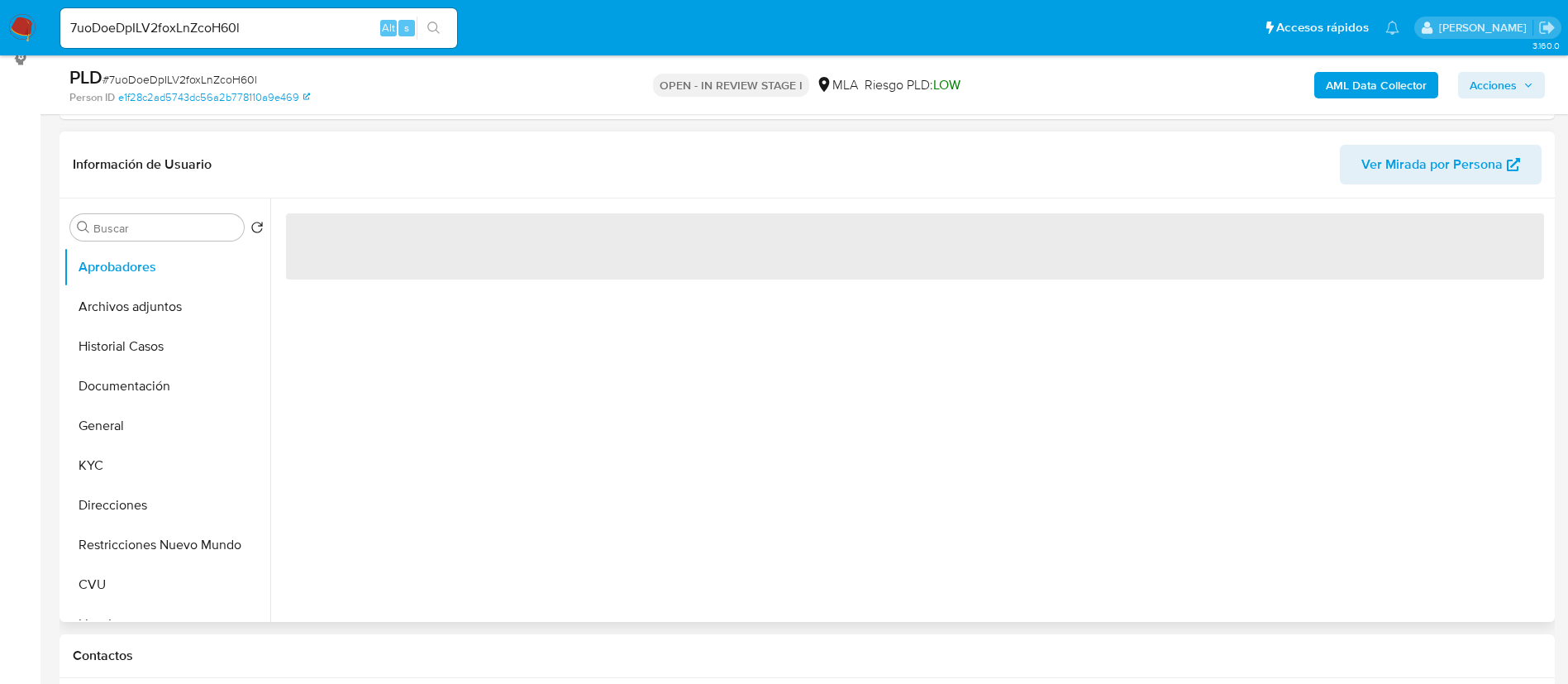
scroll to position [248, 0]
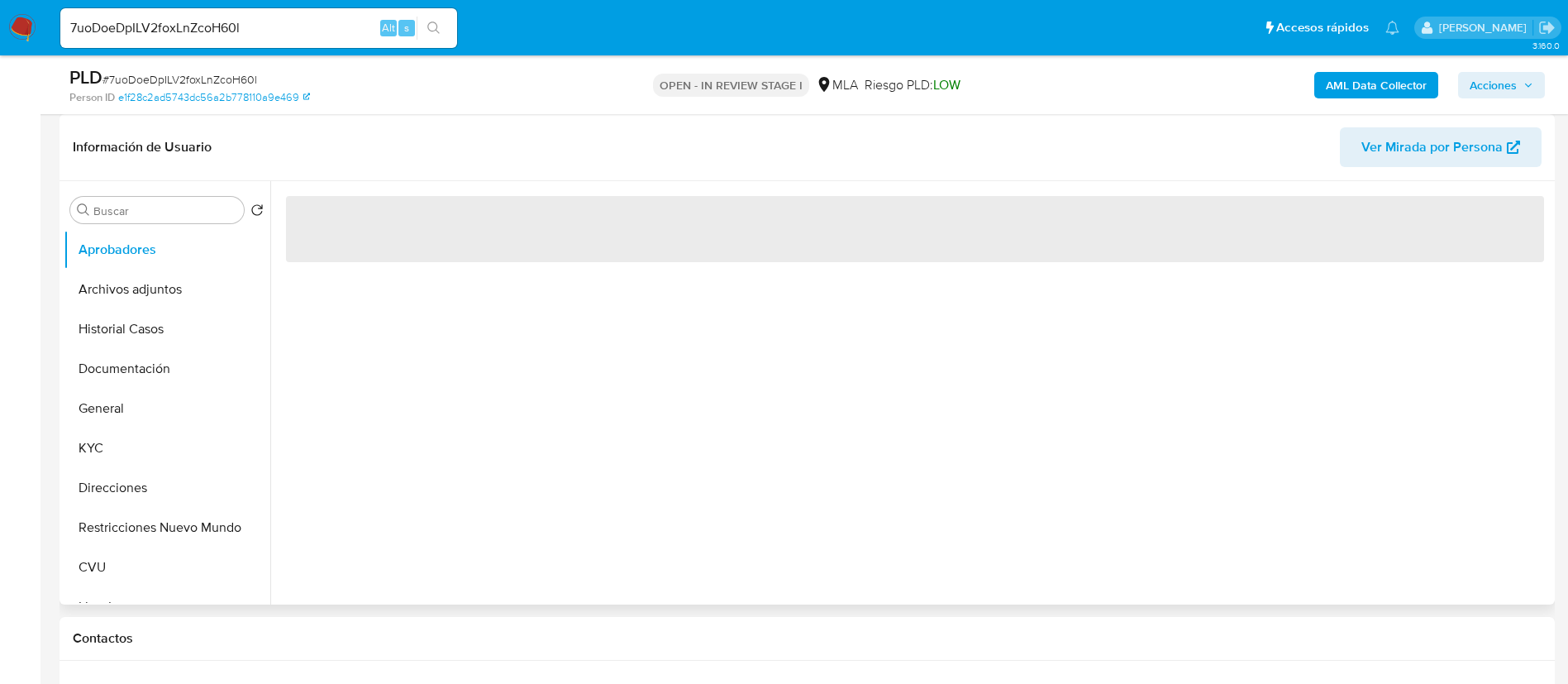
select select "10"
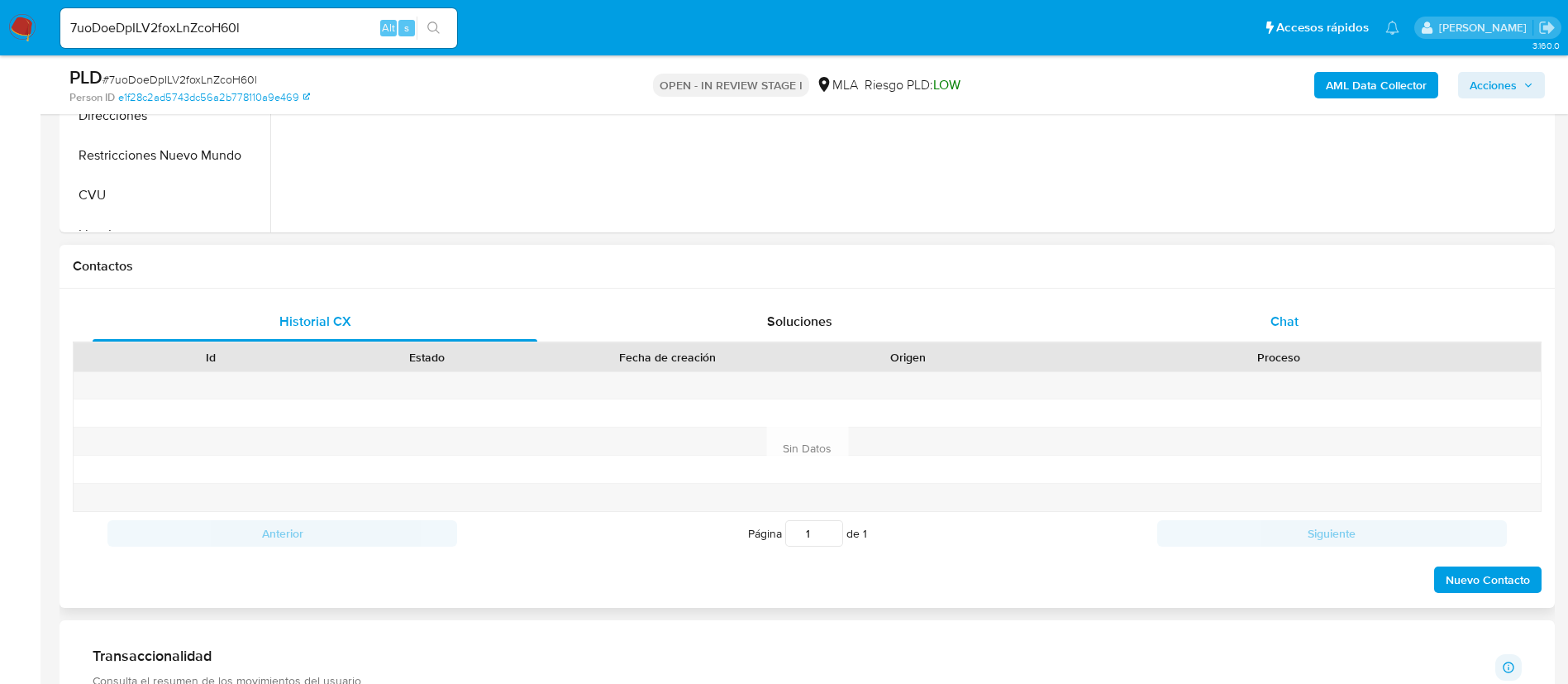
click at [1154, 321] on div "Chat" at bounding box center [1284, 321] width 445 height 40
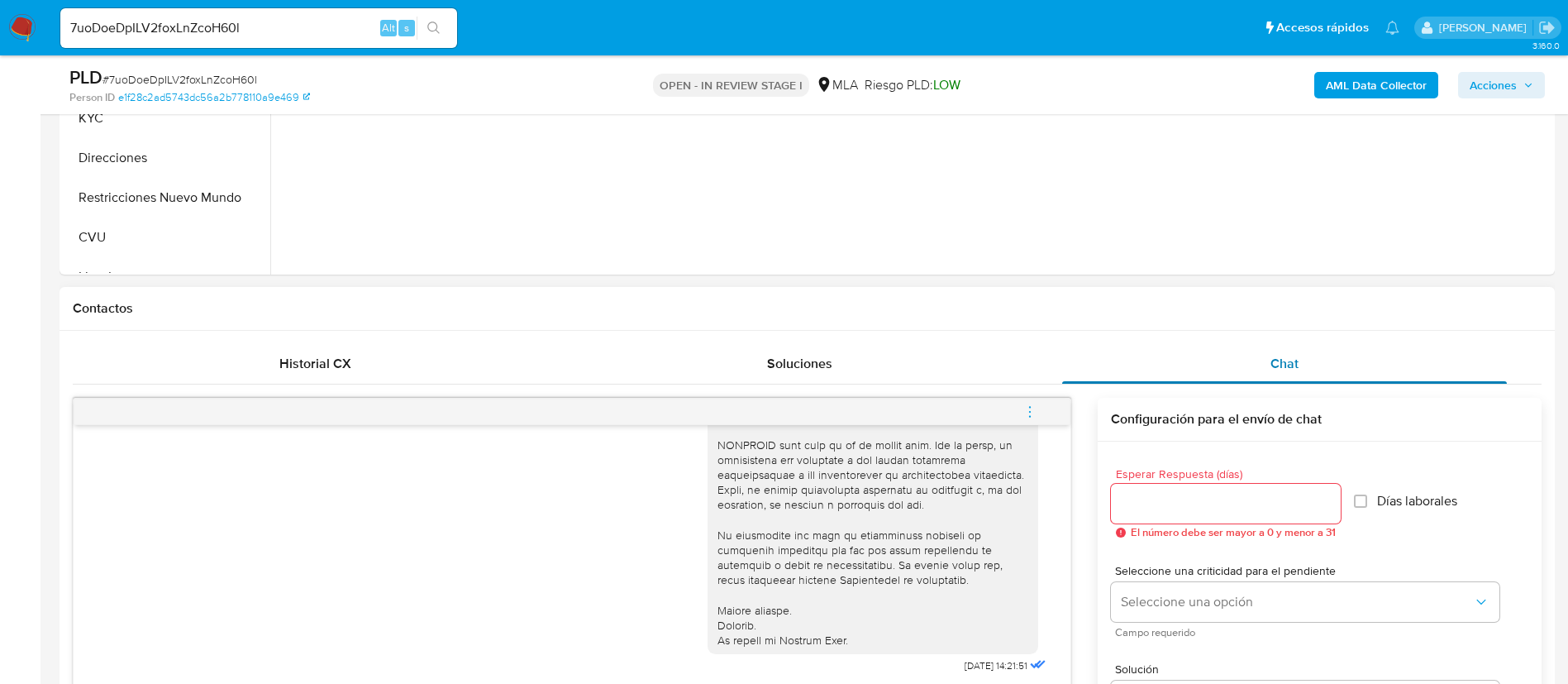
scroll to position [372, 0]
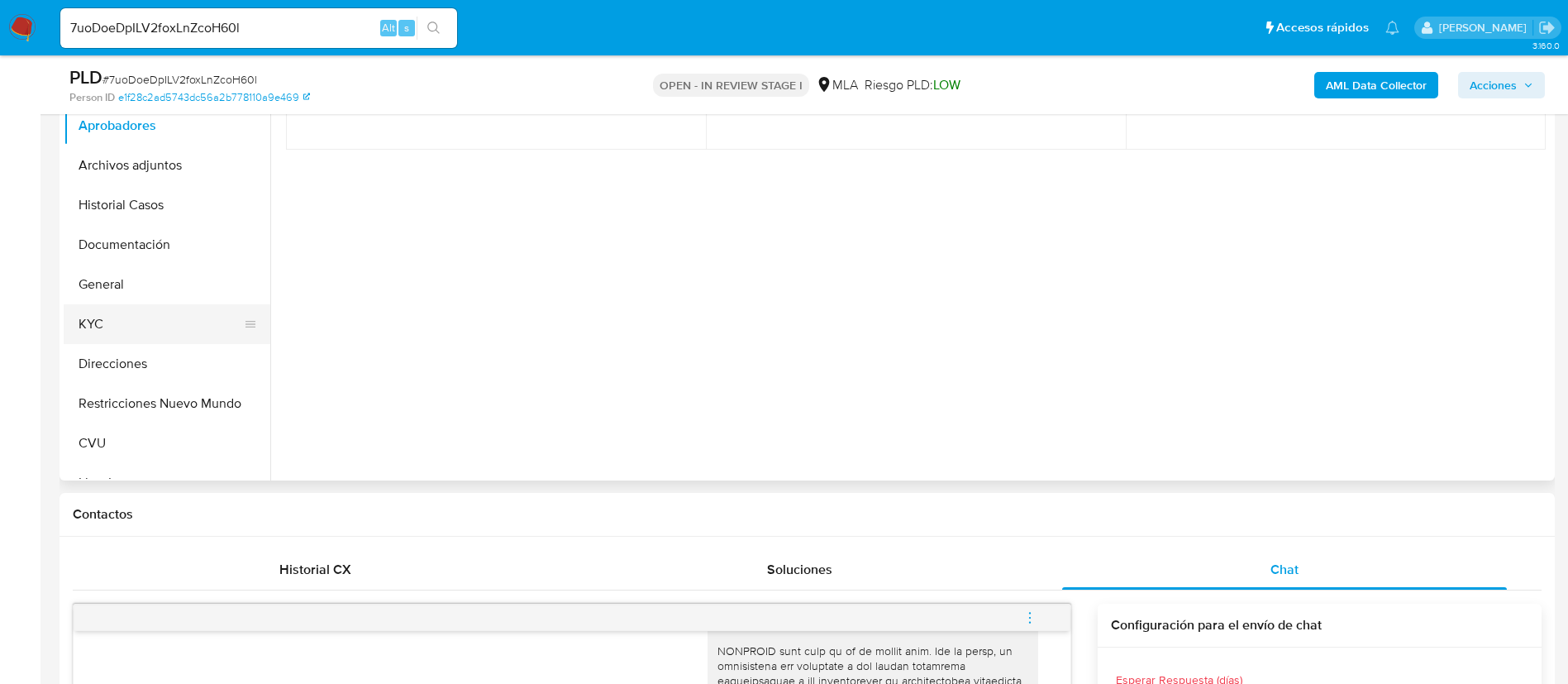
click at [117, 325] on button "KYC" at bounding box center [160, 324] width 193 height 40
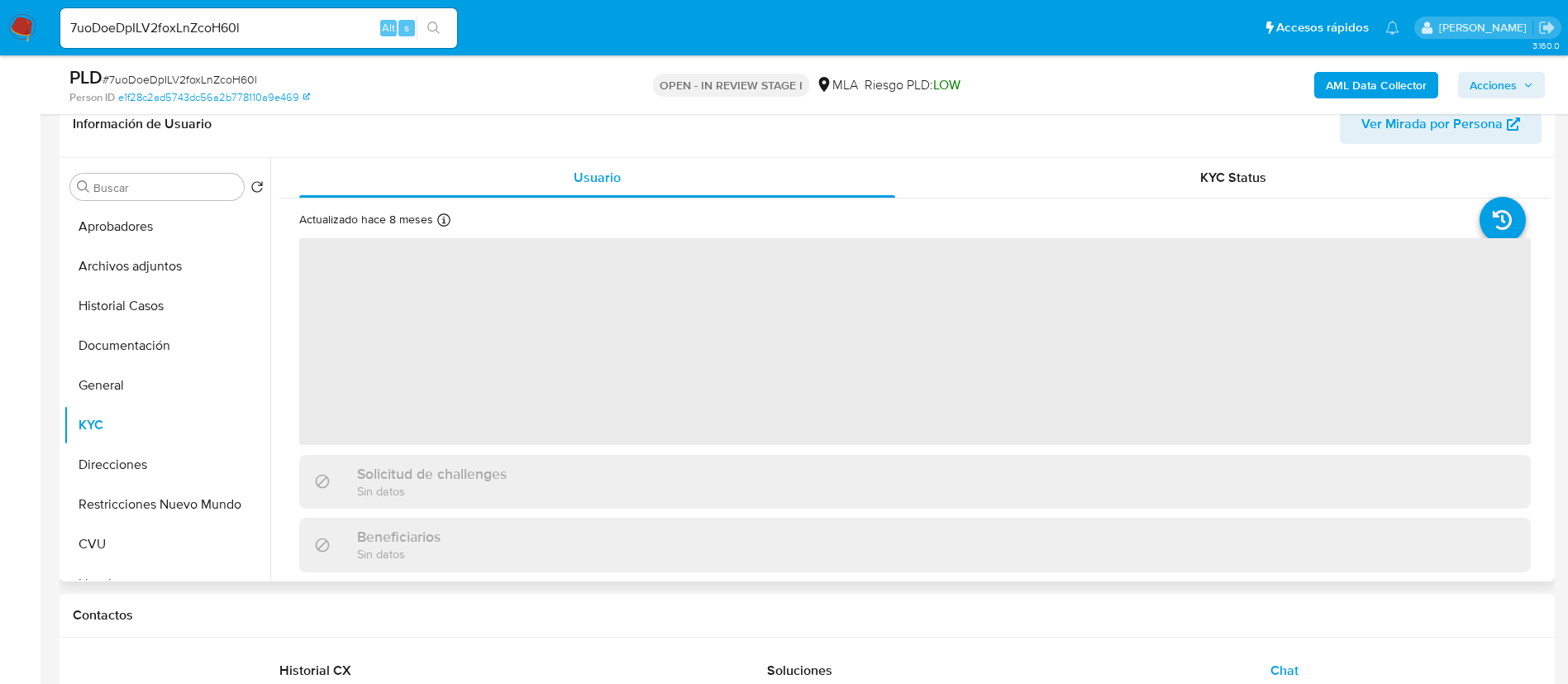
scroll to position [248, 0]
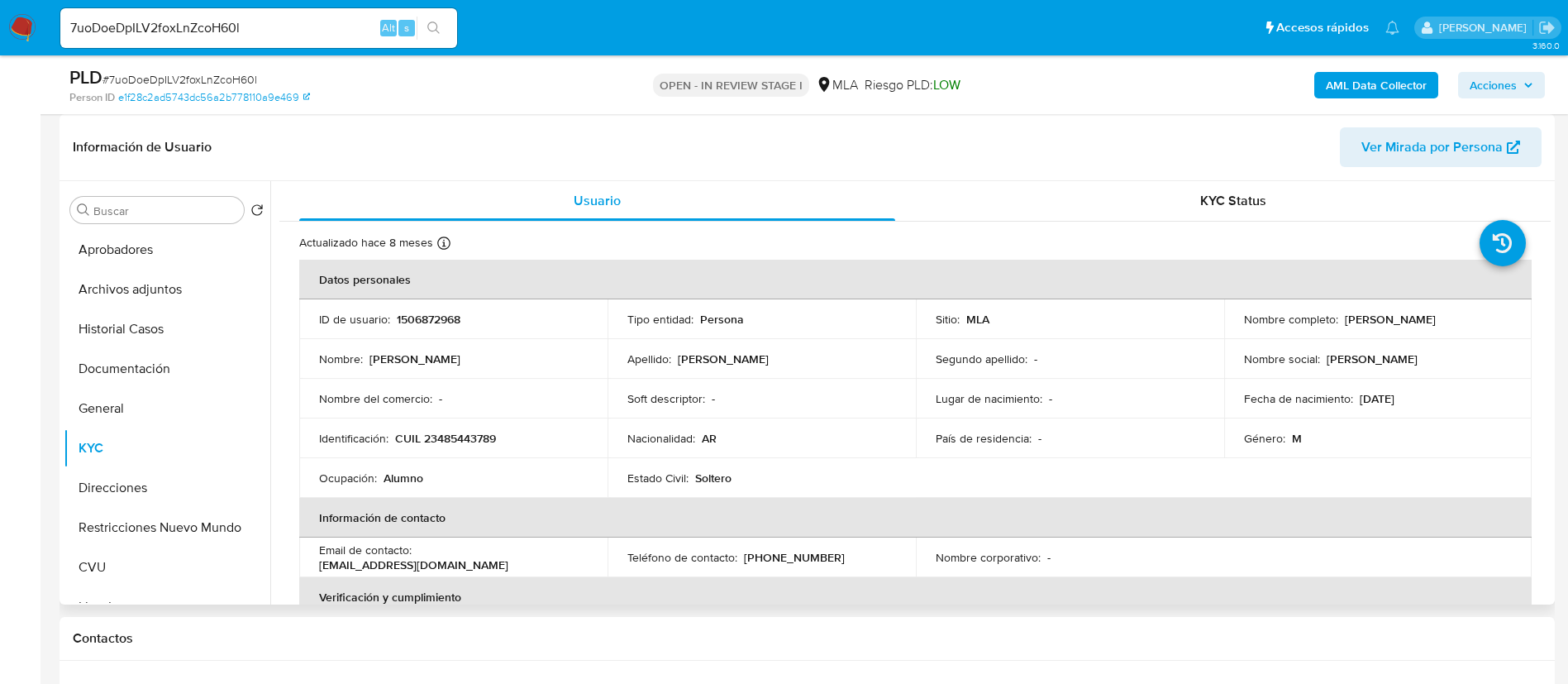
click at [402, 316] on p "1506872968" at bounding box center [428, 320] width 64 height 15
copy p "1506872968"
click at [162, 258] on button "Aprobadores" at bounding box center [160, 249] width 193 height 40
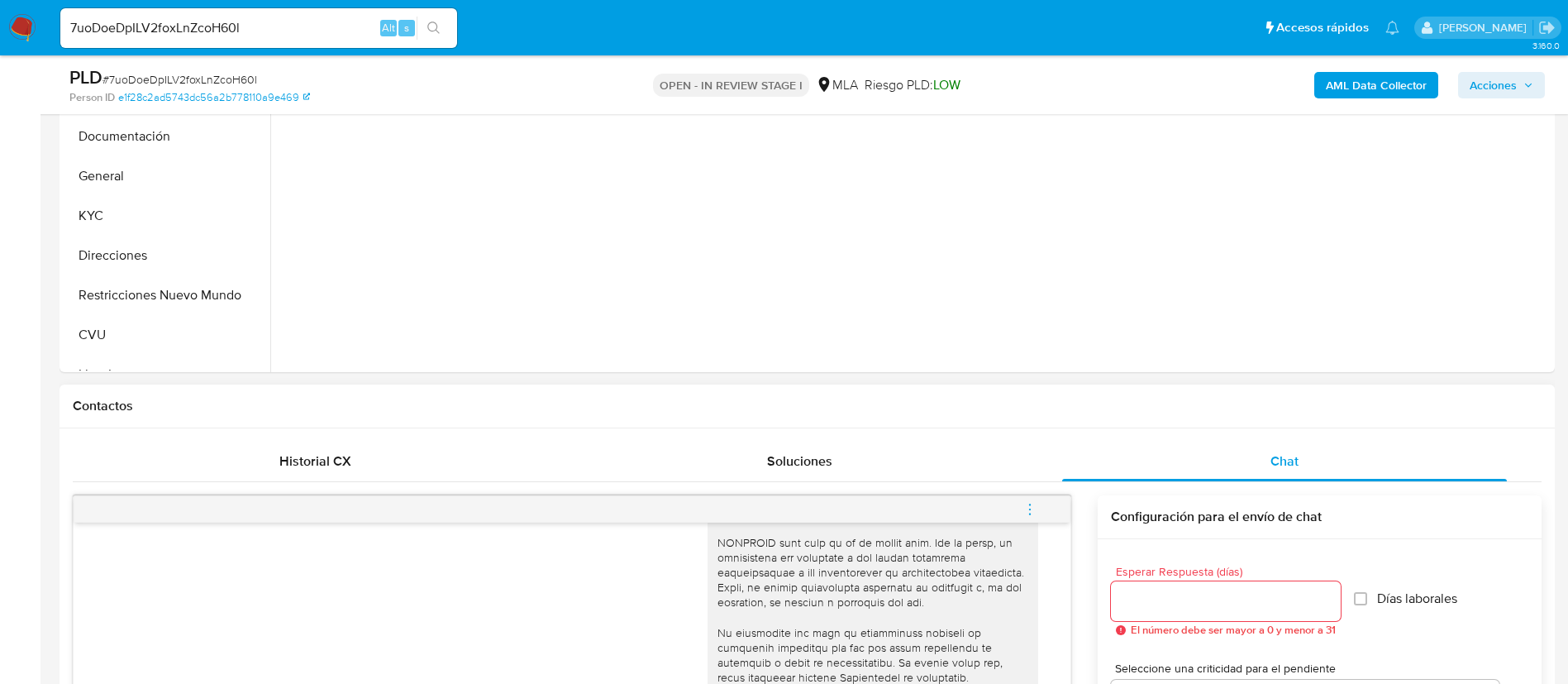
scroll to position [869, 0]
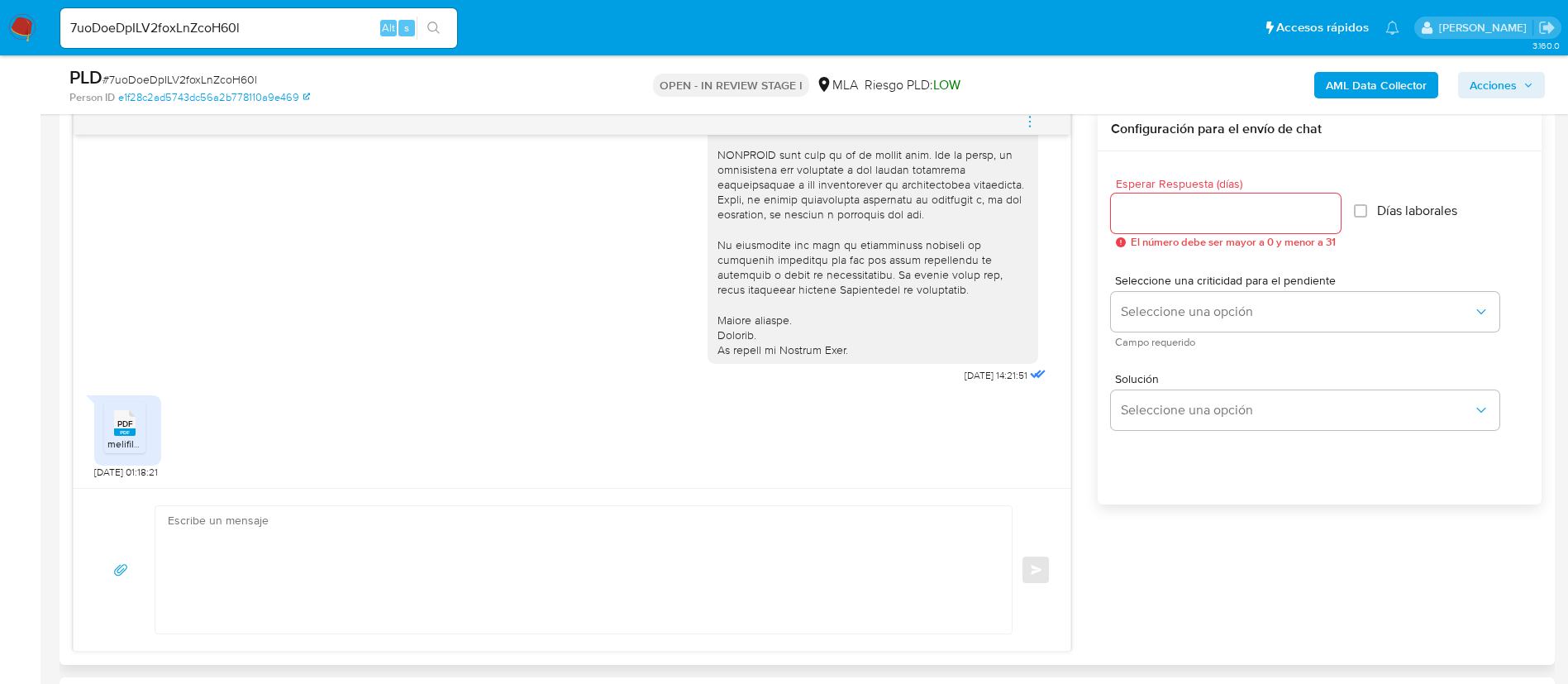
click at [101, 416] on div "PDF PDF melifile5057122007593732953.pdf" at bounding box center [127, 431] width 67 height 70
click at [114, 428] on div "PDF PDF" at bounding box center [125, 421] width 35 height 32
click at [1344, 78] on b "AML Data Collector" at bounding box center [1377, 85] width 101 height 26
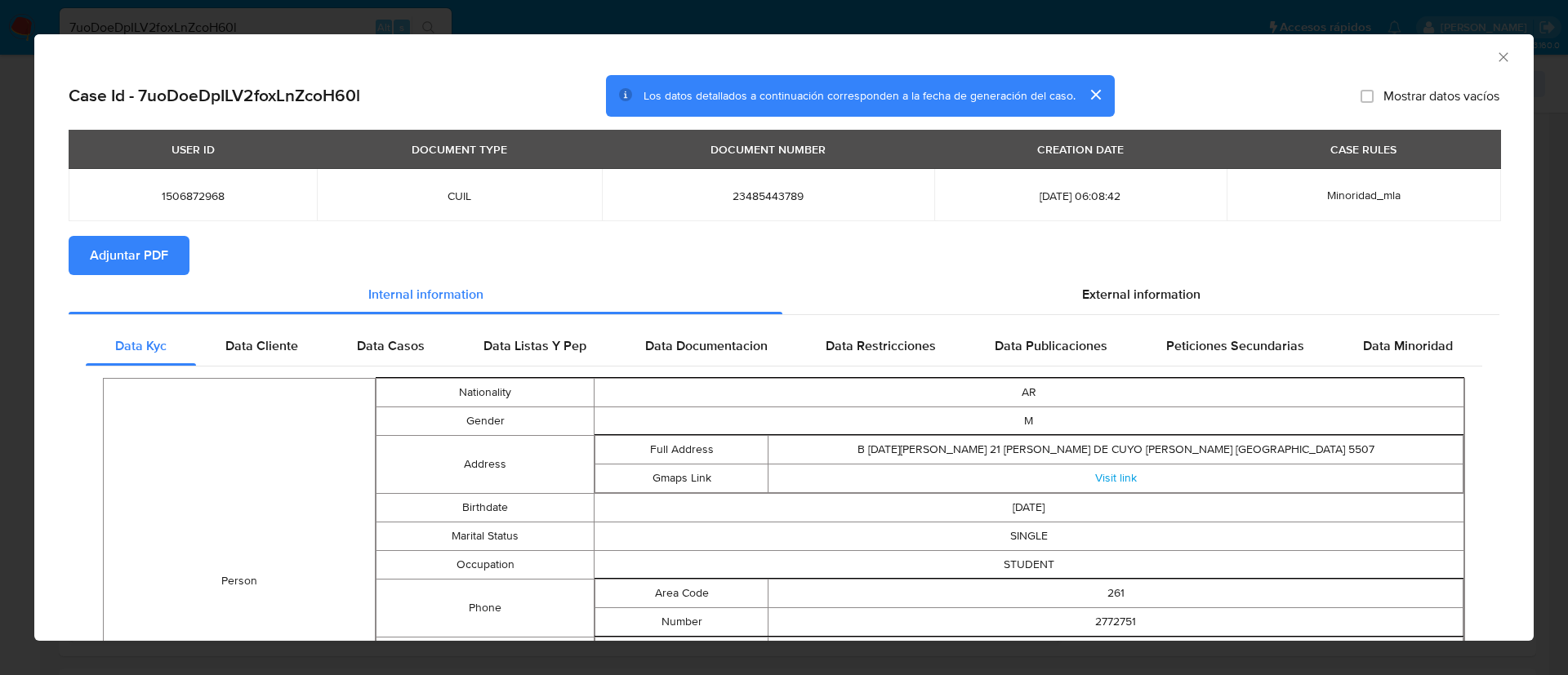
click at [125, 248] on span "Adjuntar PDF" at bounding box center [129, 255] width 79 height 36
click at [1495, 53] on icon "Cerrar ventana" at bounding box center [1504, 58] width 17 height 17
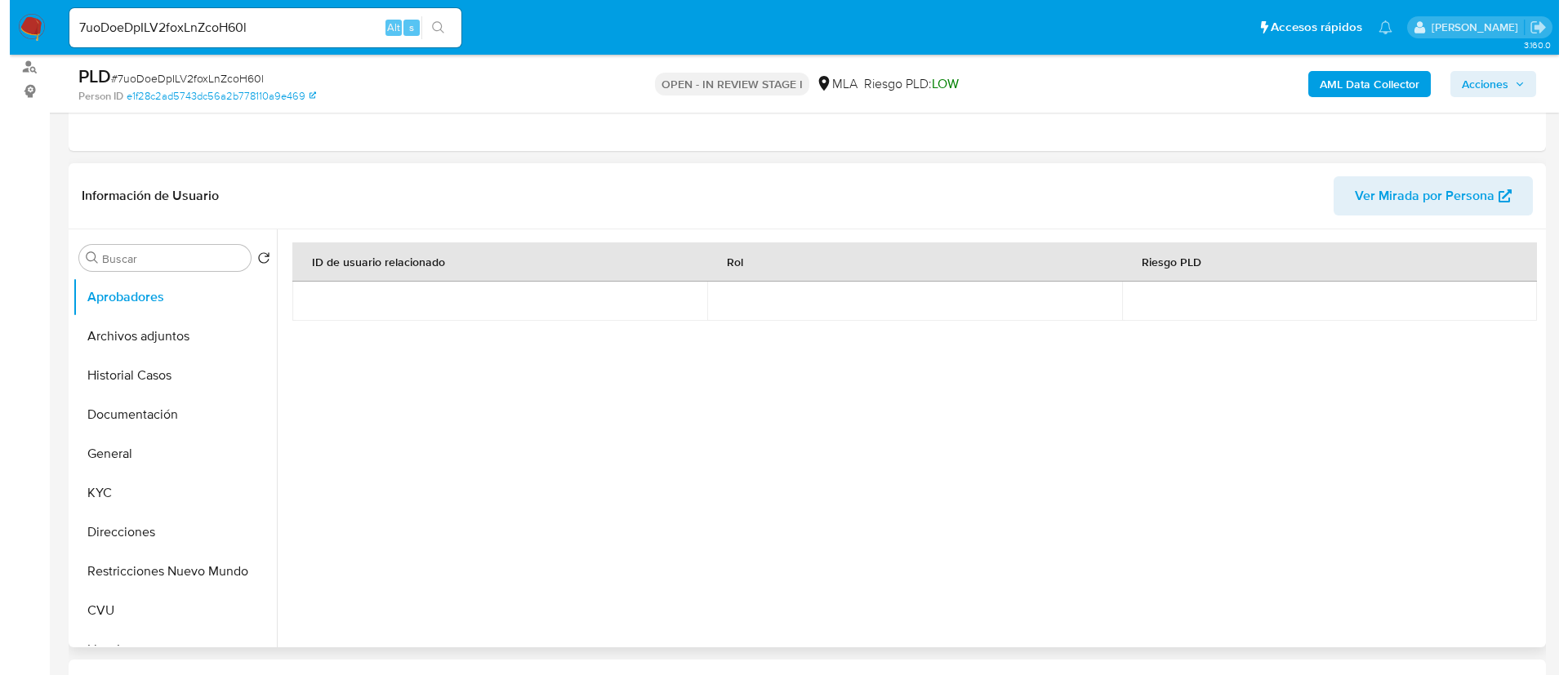
scroll to position [245, 0]
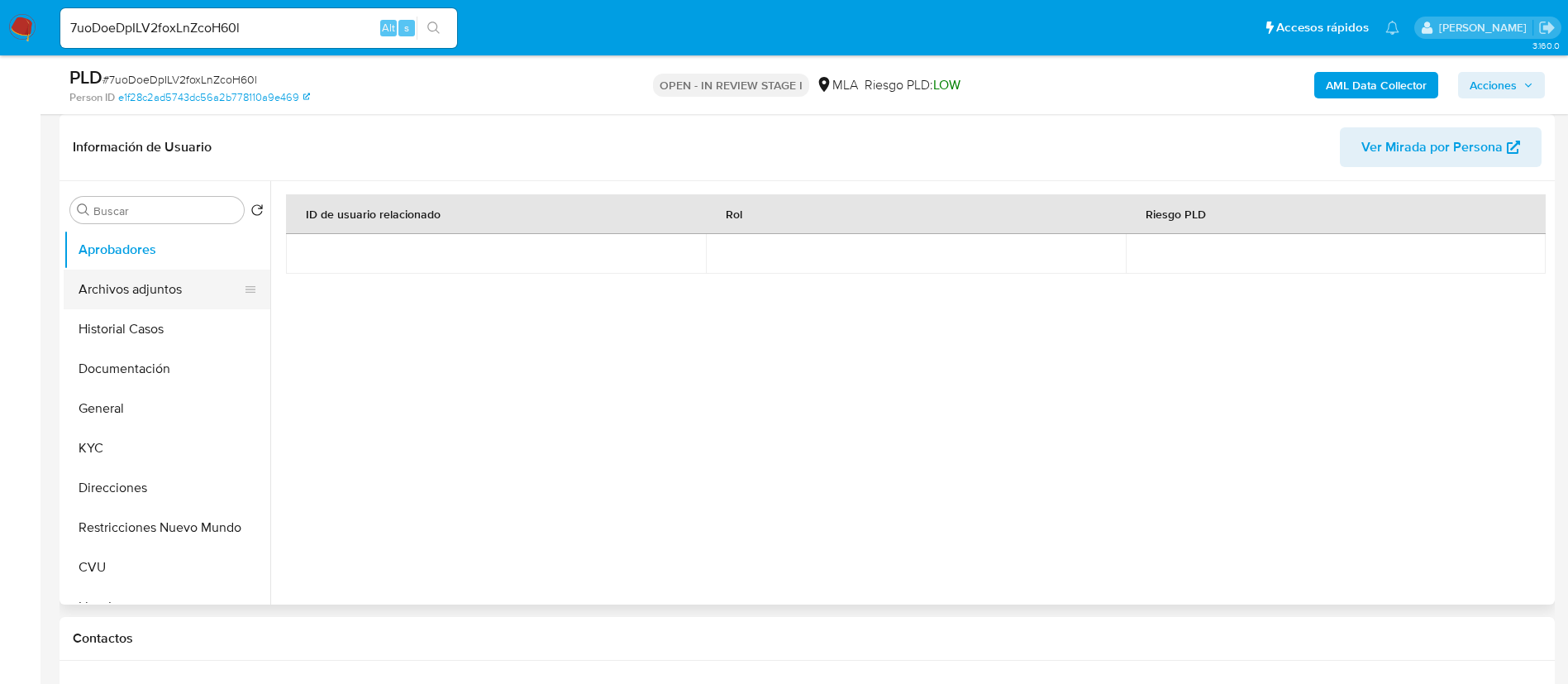
click at [173, 282] on button "Archivos adjuntos" at bounding box center [160, 289] width 193 height 40
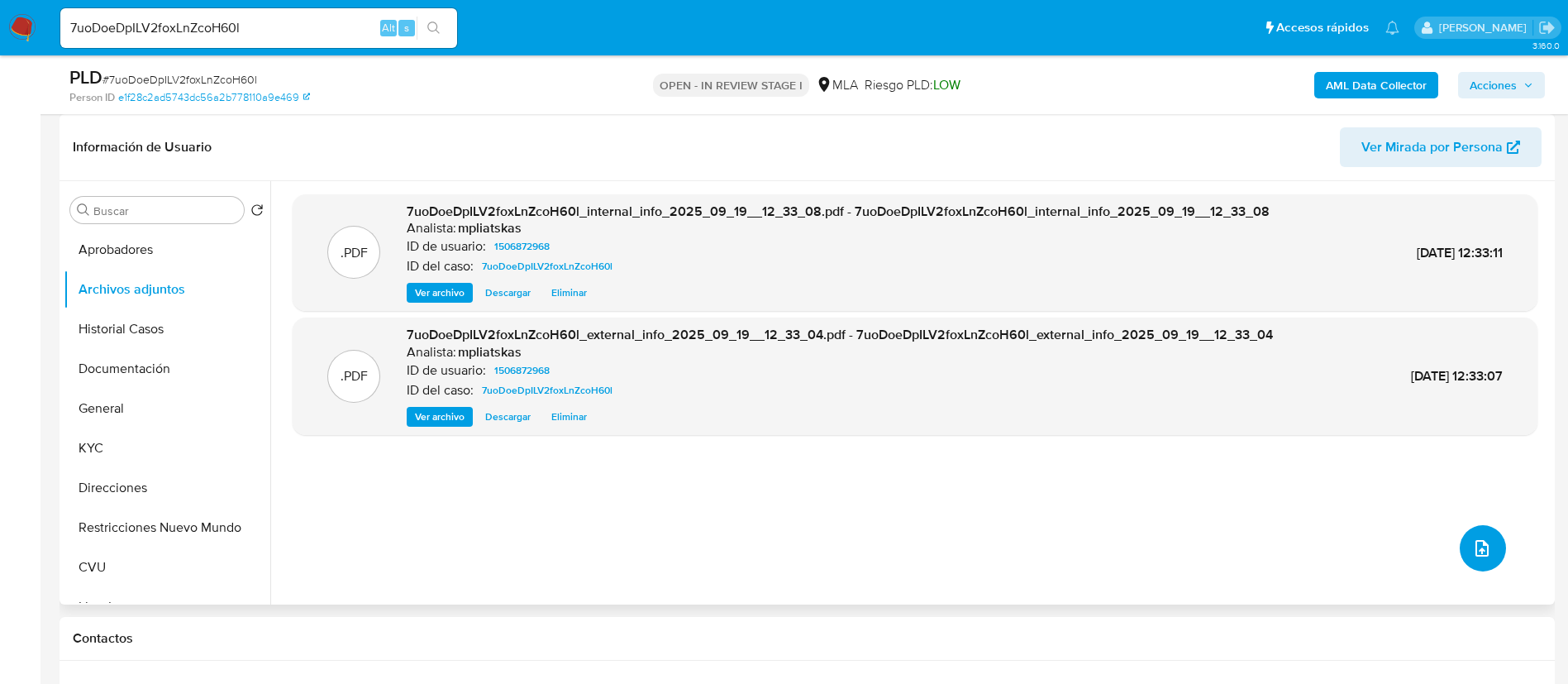
click at [1488, 558] on button "upload-file" at bounding box center [1483, 548] width 47 height 47
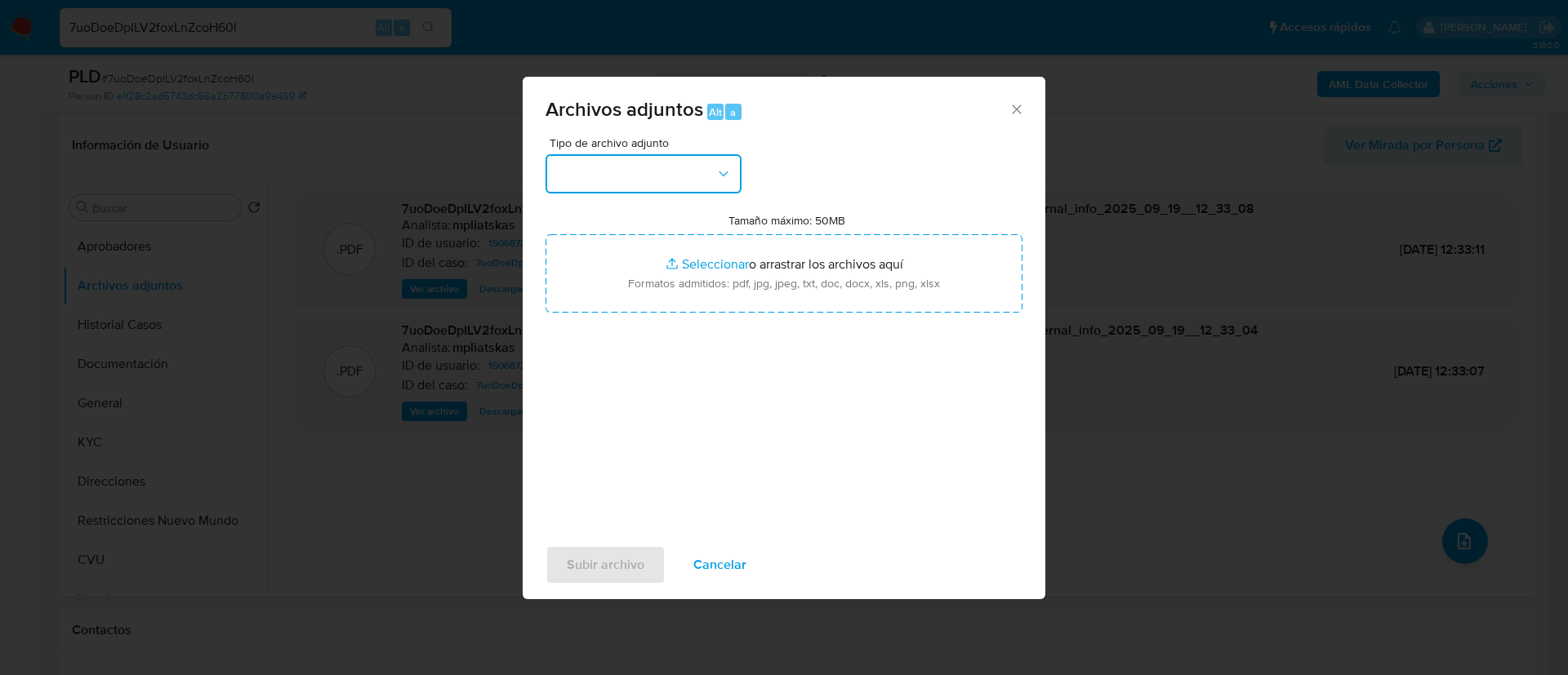
click at [654, 170] on button "button" at bounding box center [643, 173] width 196 height 39
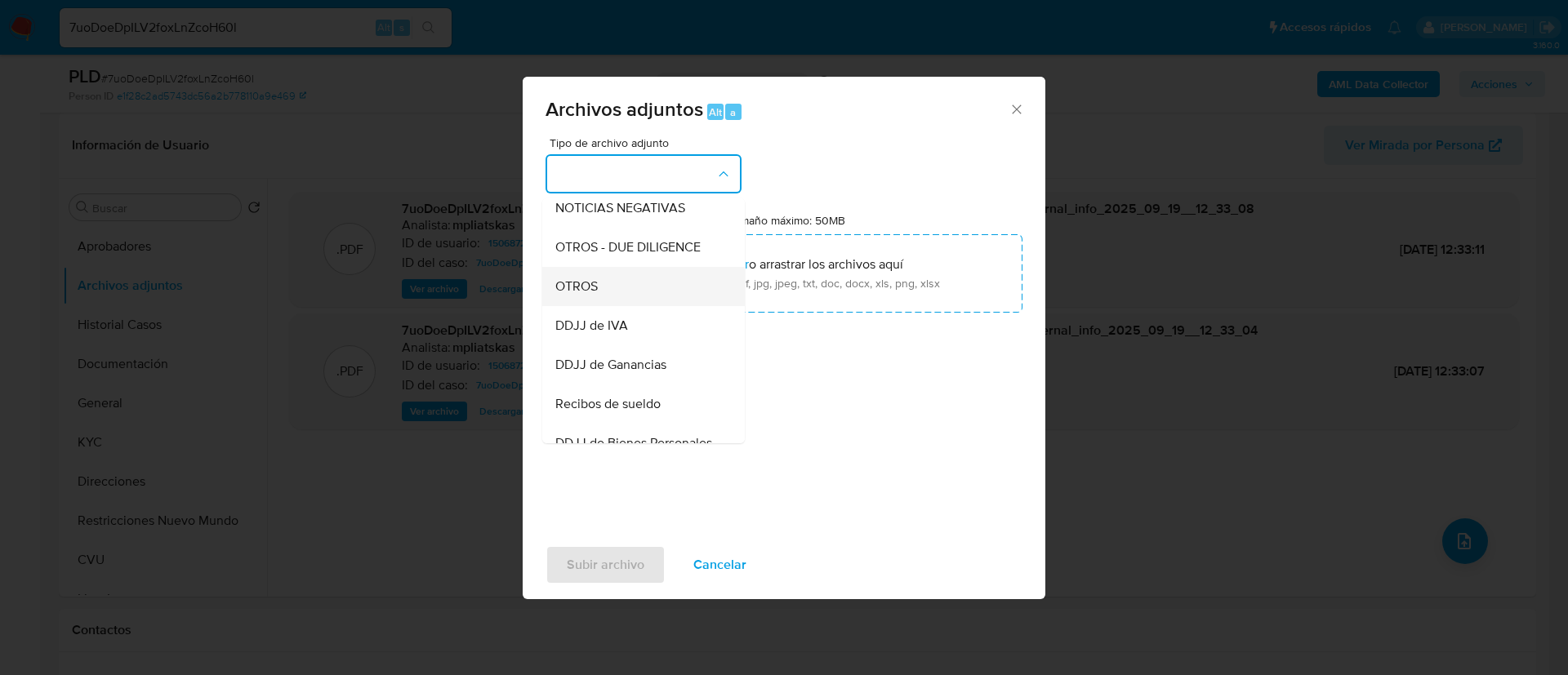
click at [669, 306] on div "OTROS" at bounding box center [638, 286] width 167 height 39
click at [668, 314] on div "Tipo de archivo adjunto IDENTIFICACIÓN INGRESOS CAPTURA BUREAU CAPTURA GOOGLE C…" at bounding box center [784, 330] width 477 height 386
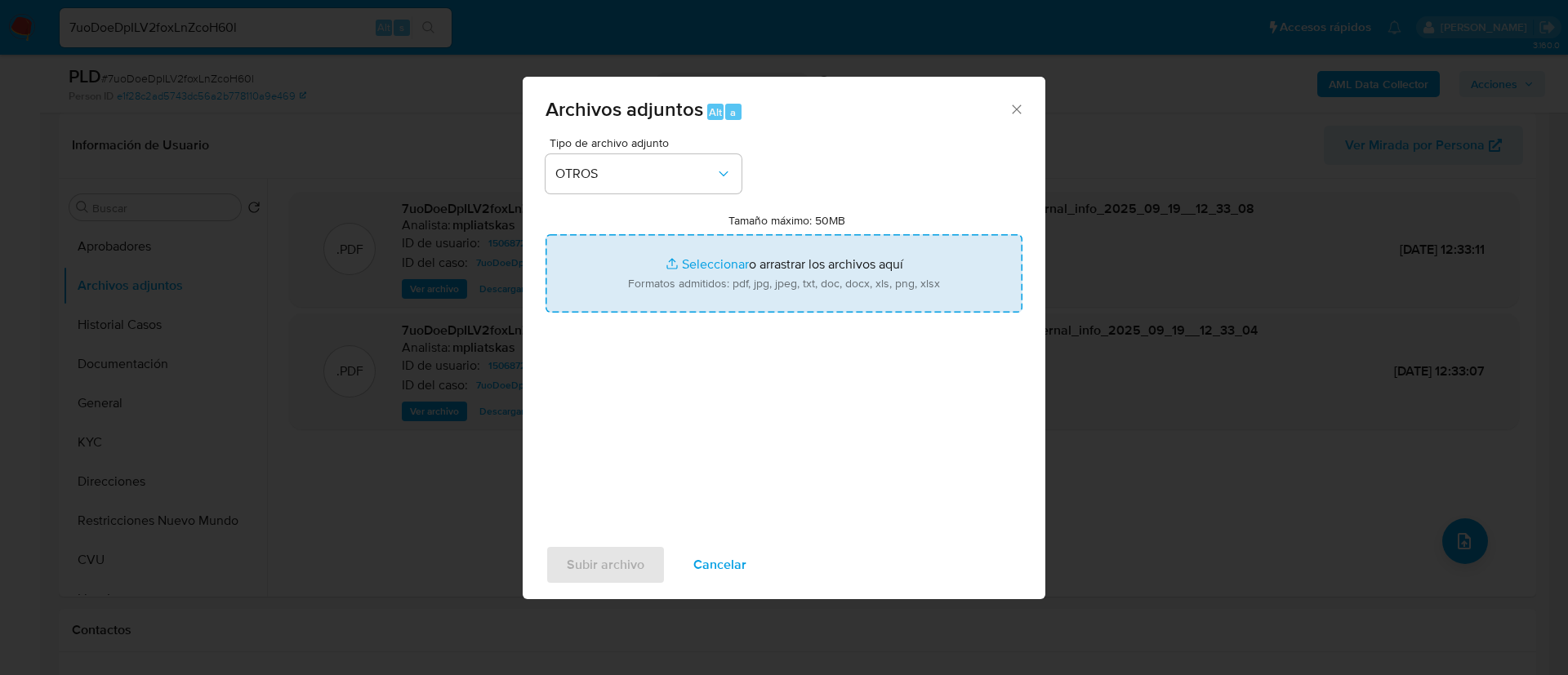
click at [661, 299] on input "Tamaño máximo: 50MB Seleccionar archivos" at bounding box center [784, 274] width 477 height 79
type input "C:\fakepath\1506872968 Movimientos.xlsx"
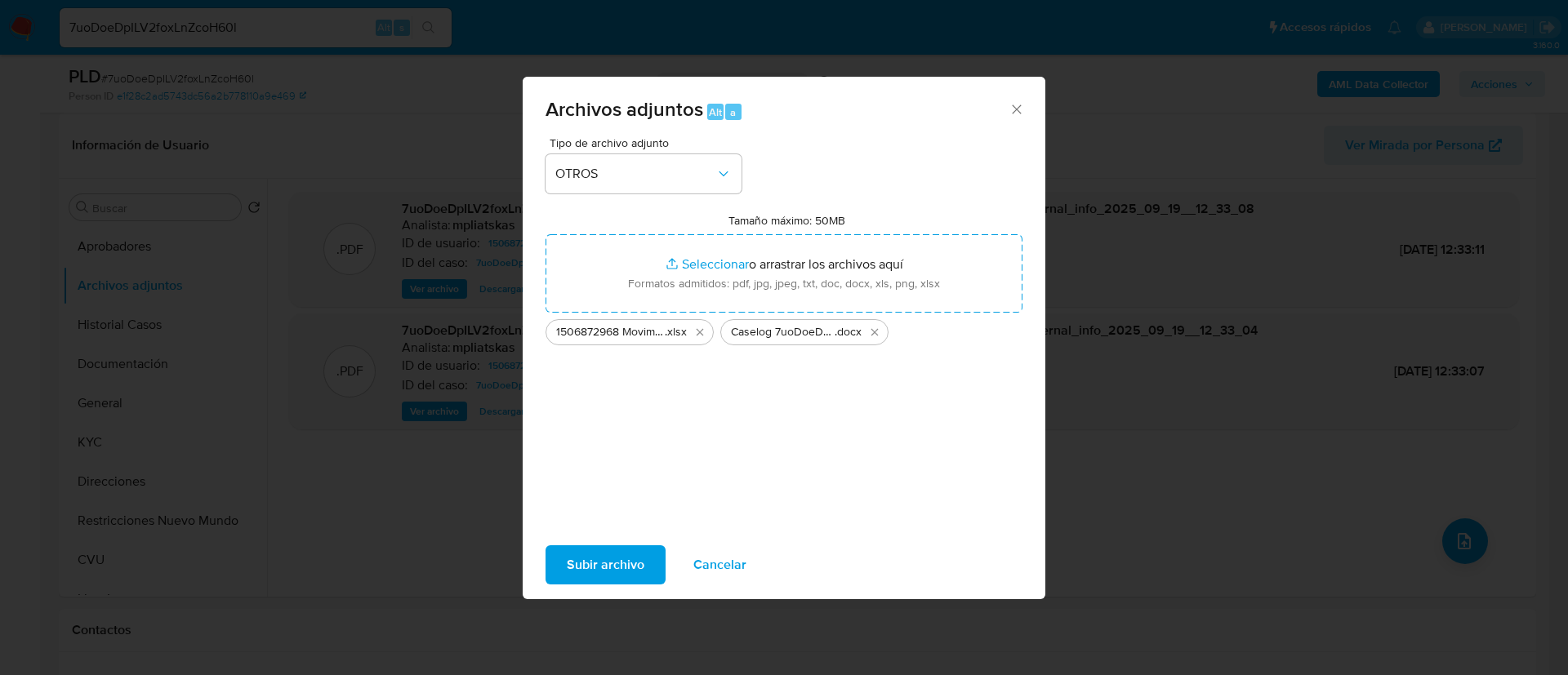
click at [617, 559] on span "Subir archivo" at bounding box center [605, 565] width 78 height 36
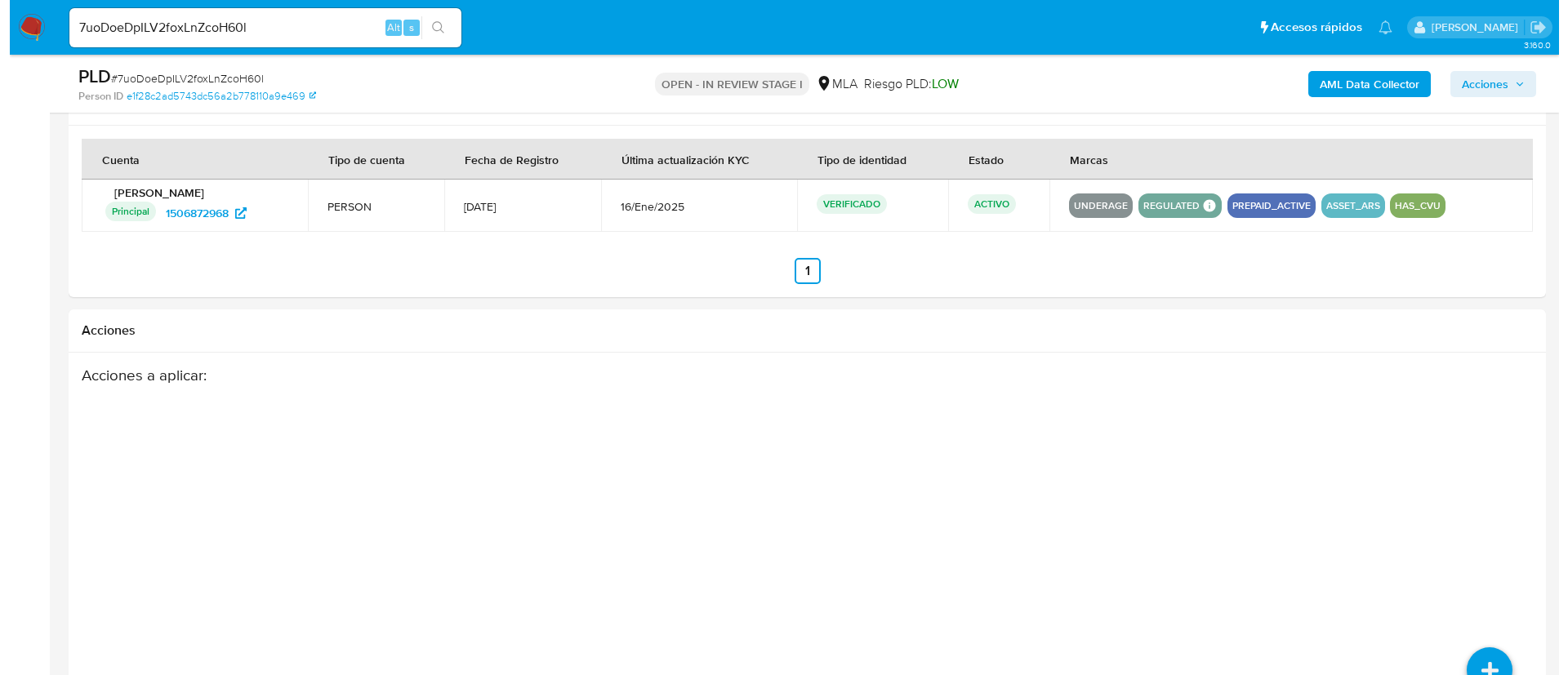
scroll to position [2498, 0]
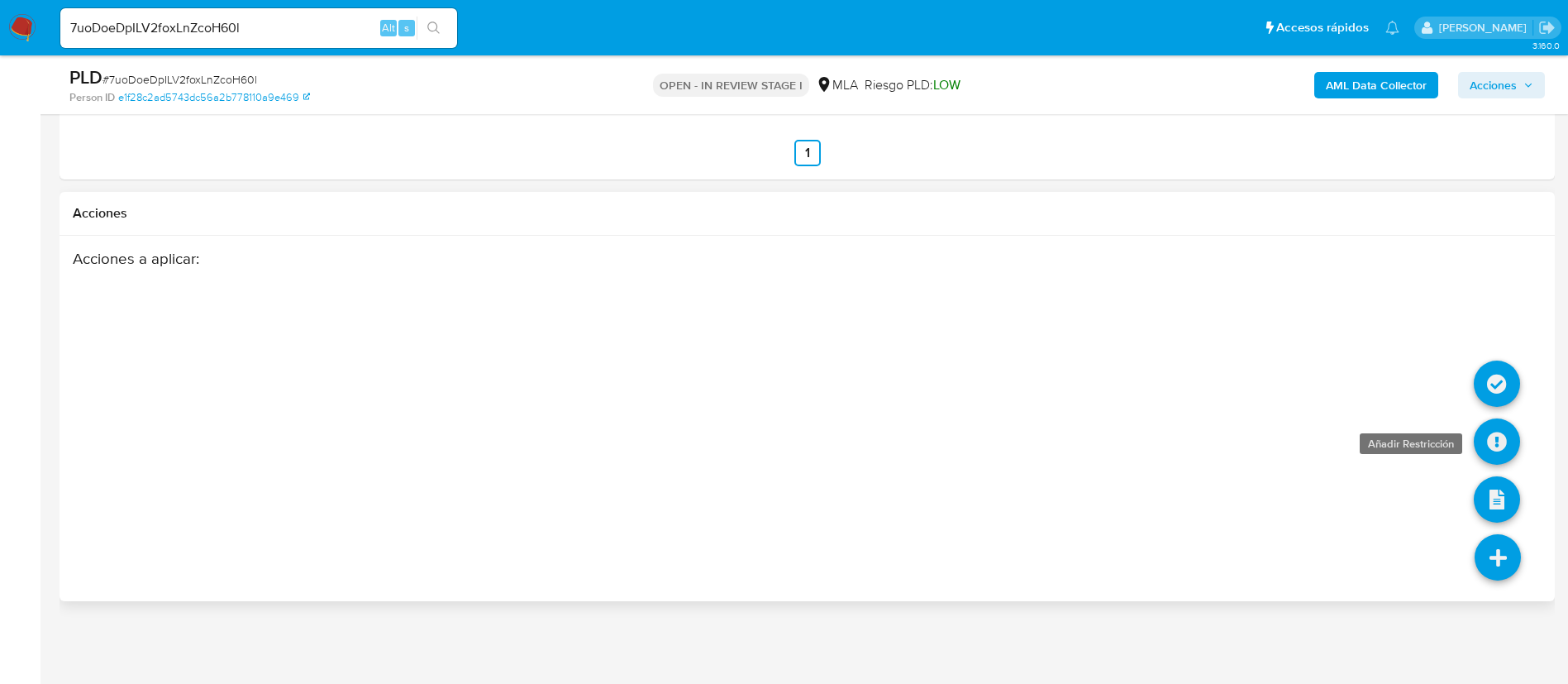
click at [1498, 438] on icon at bounding box center [1497, 442] width 47 height 47
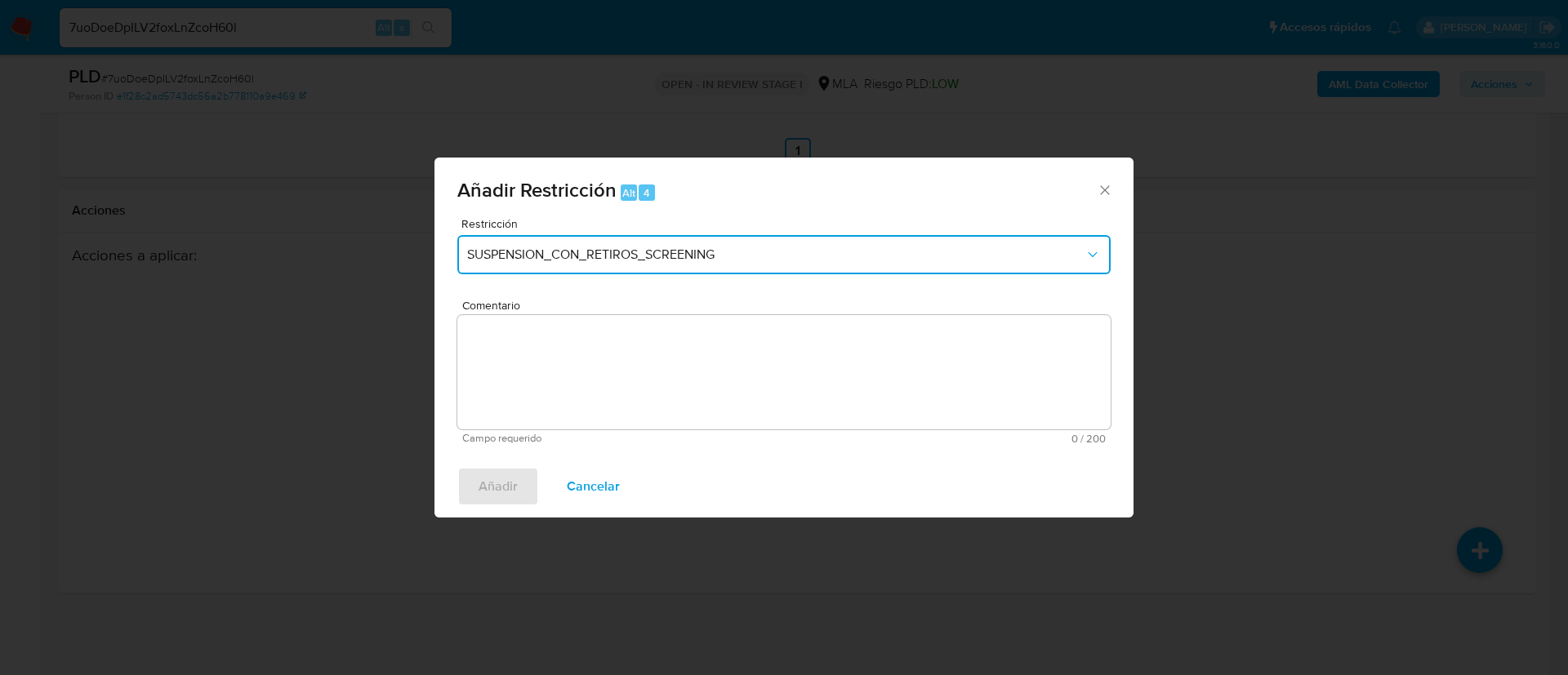
click at [650, 264] on button "SUSPENSION_CON_RETIROS_SCREENING" at bounding box center [784, 254] width 653 height 39
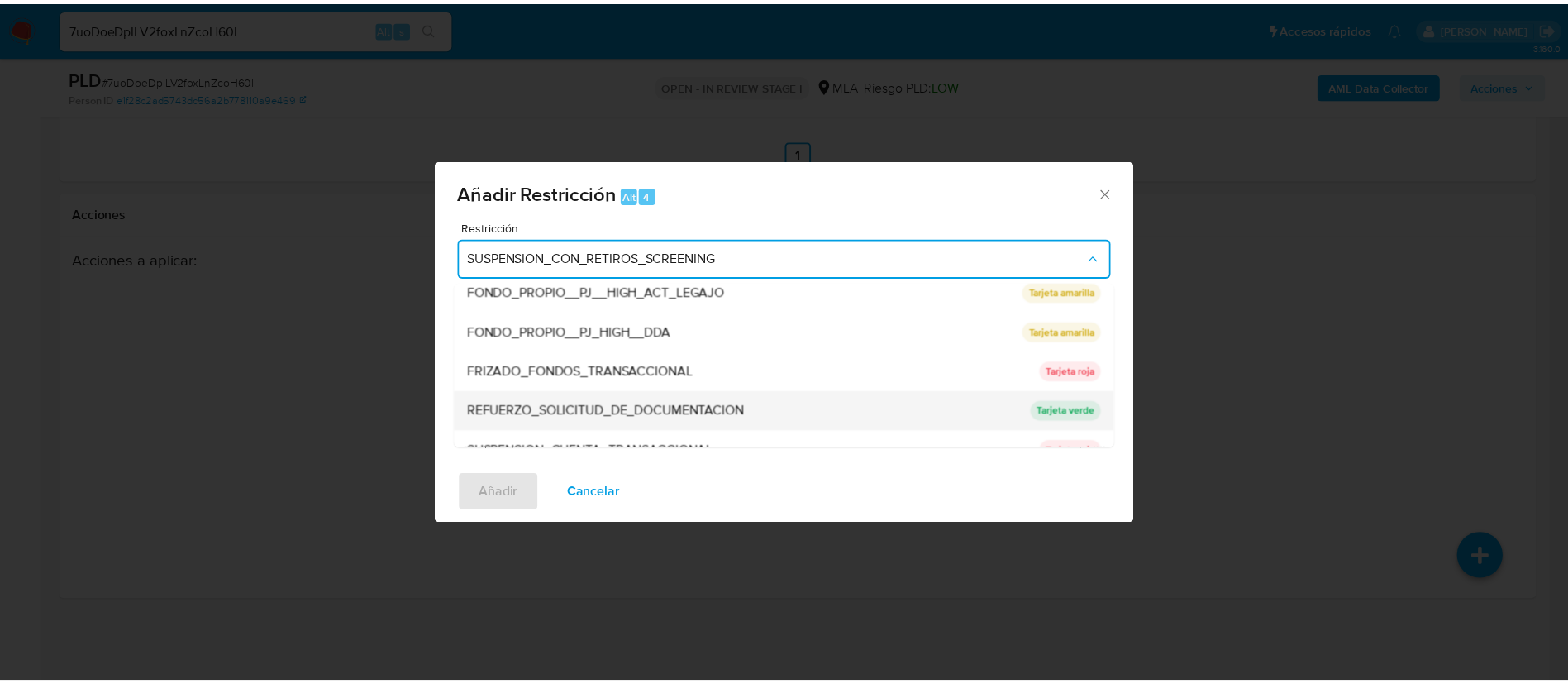
scroll to position [351, 0]
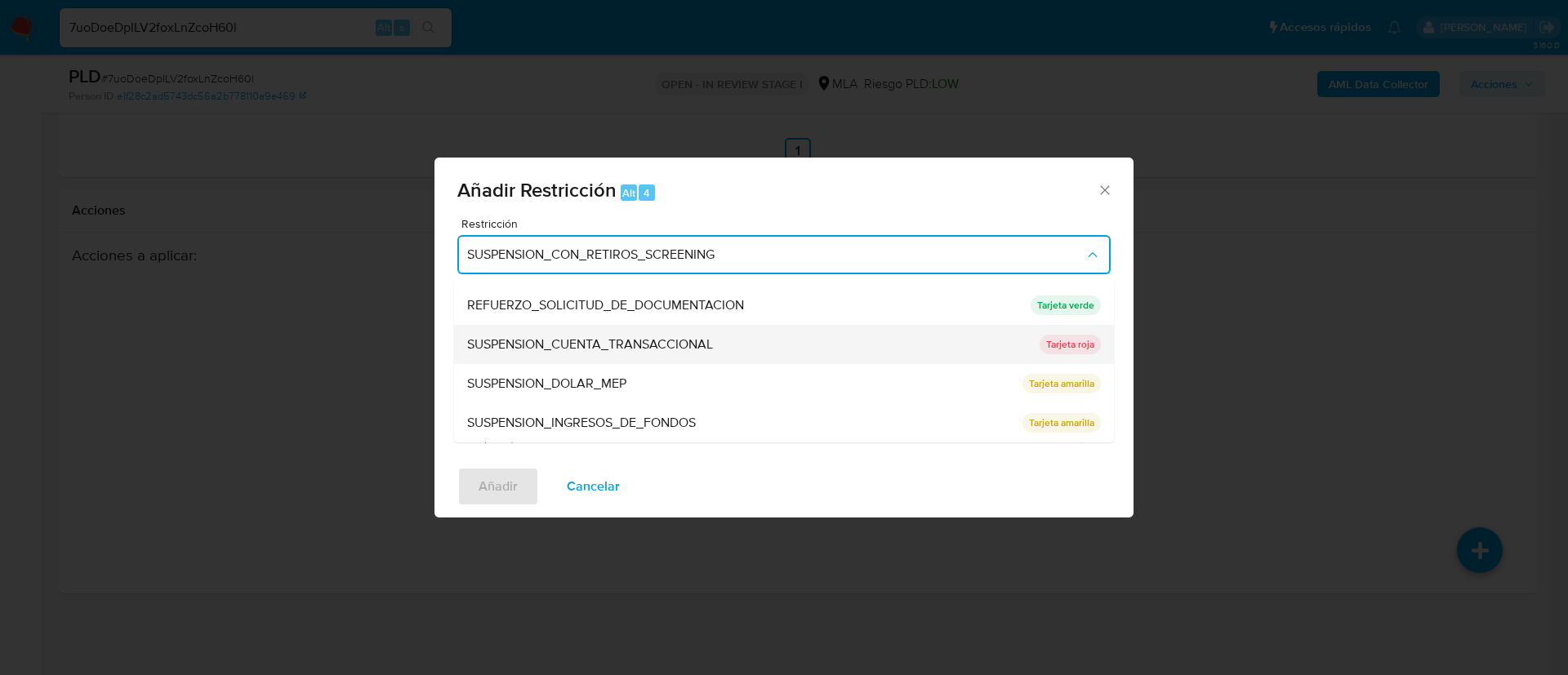
click at [630, 340] on span "SUSPENSION_CUENTA_TRANSACCIONAL" at bounding box center [590, 345] width 246 height 17
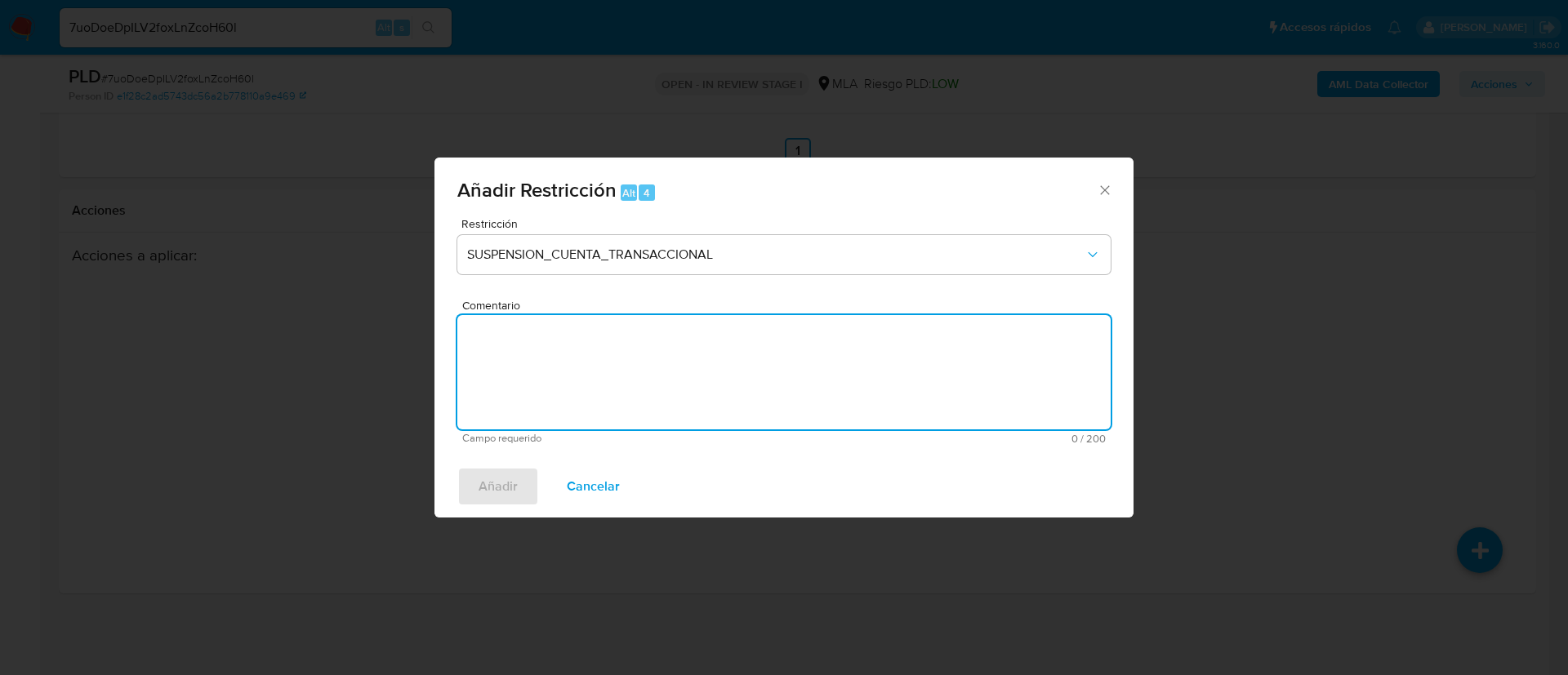
click at [630, 340] on textarea "Comentario" at bounding box center [784, 372] width 653 height 115
type textarea "AML"
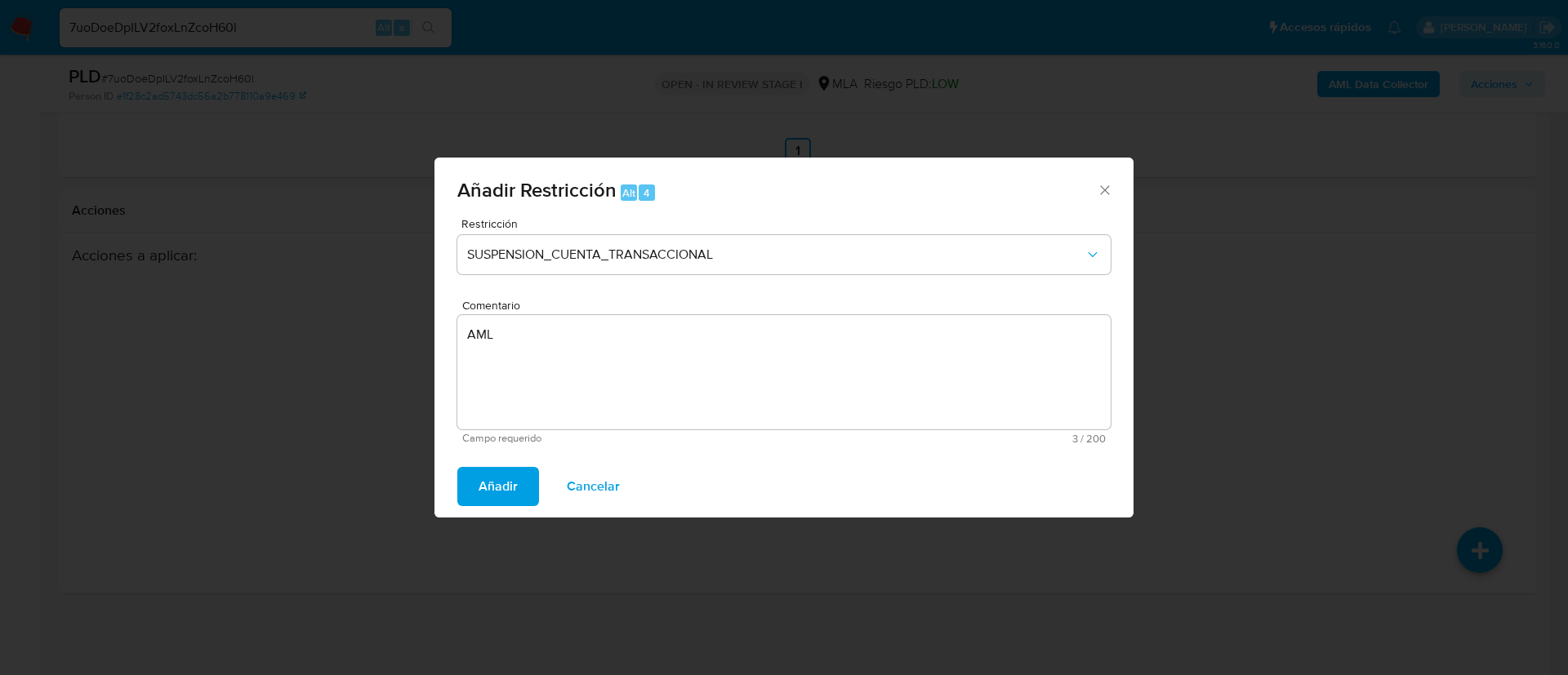
click at [494, 504] on span "Añadir" at bounding box center [498, 486] width 39 height 36
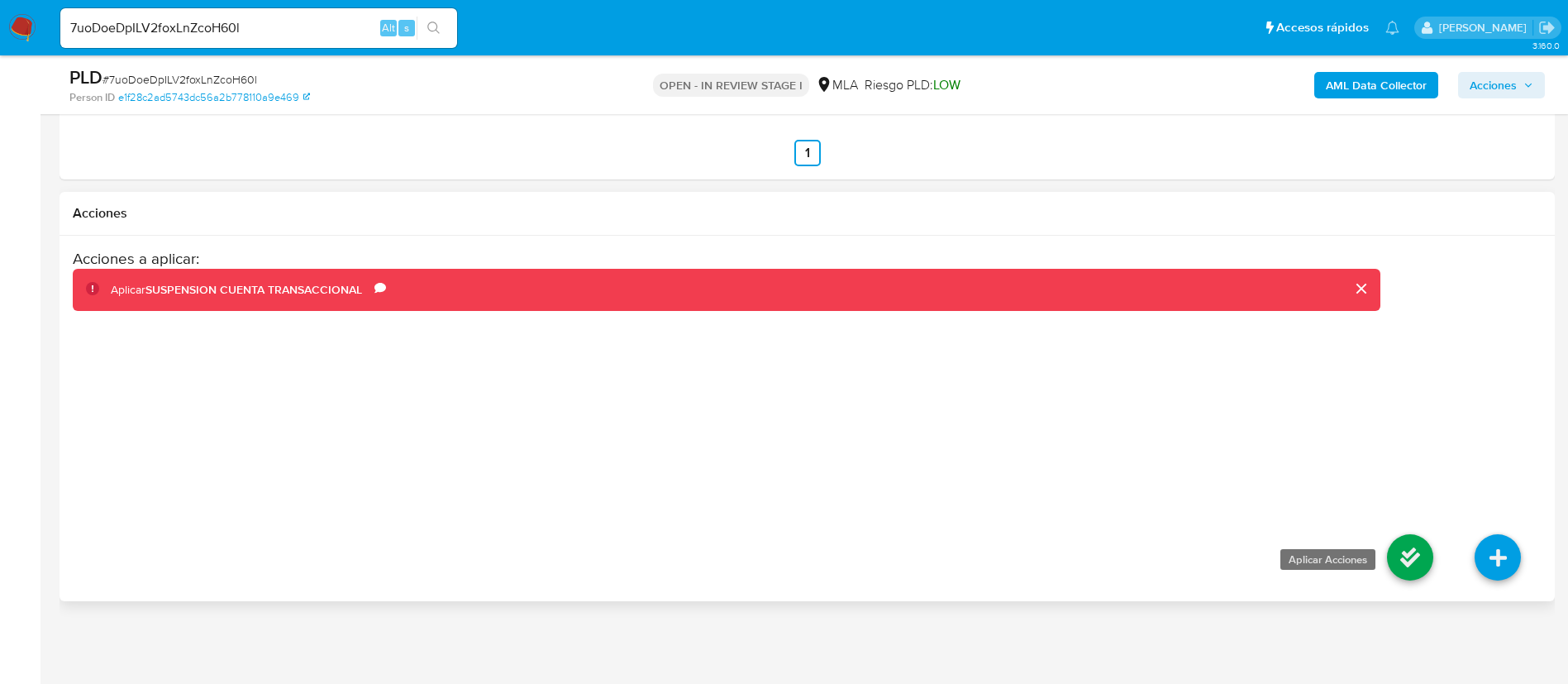
click at [1421, 562] on icon at bounding box center [1410, 557] width 47 height 47
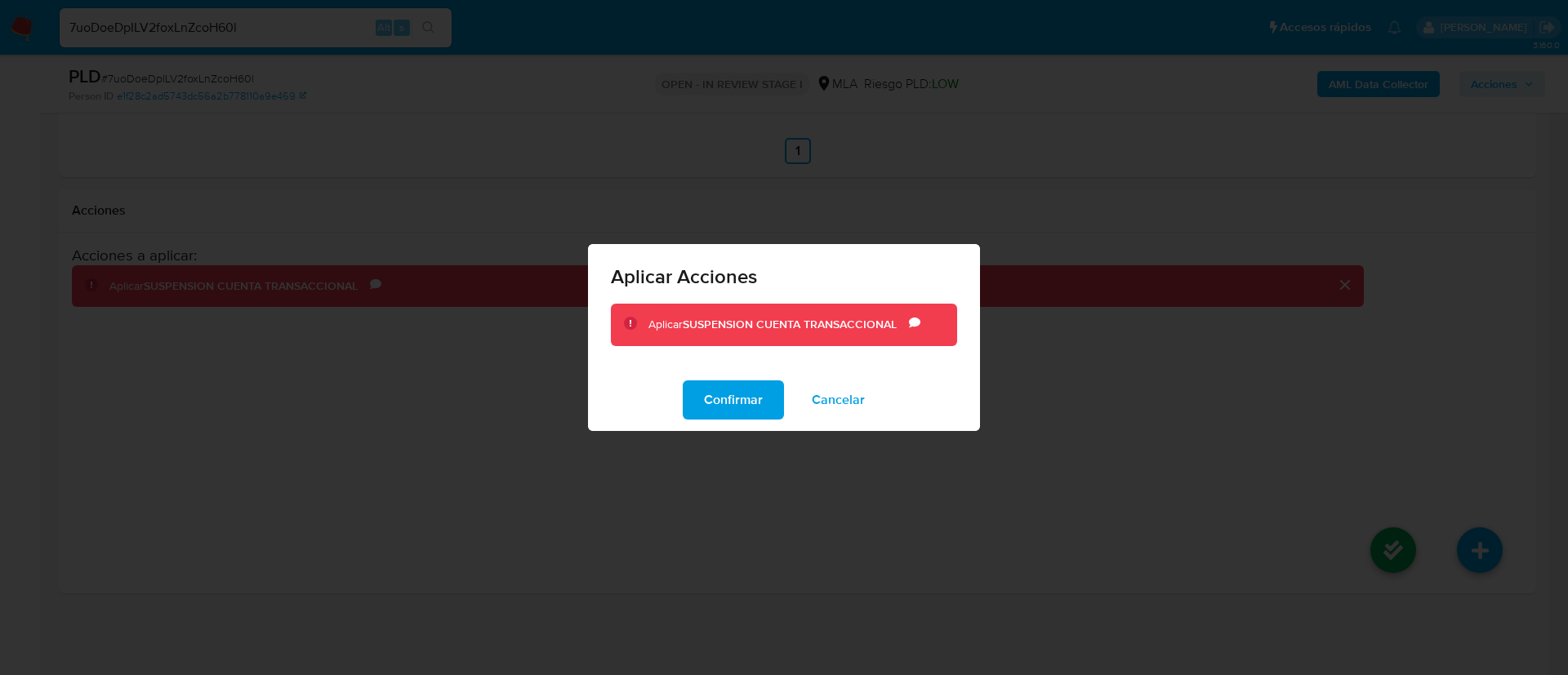
click at [742, 398] on span "Confirmar" at bounding box center [733, 400] width 59 height 36
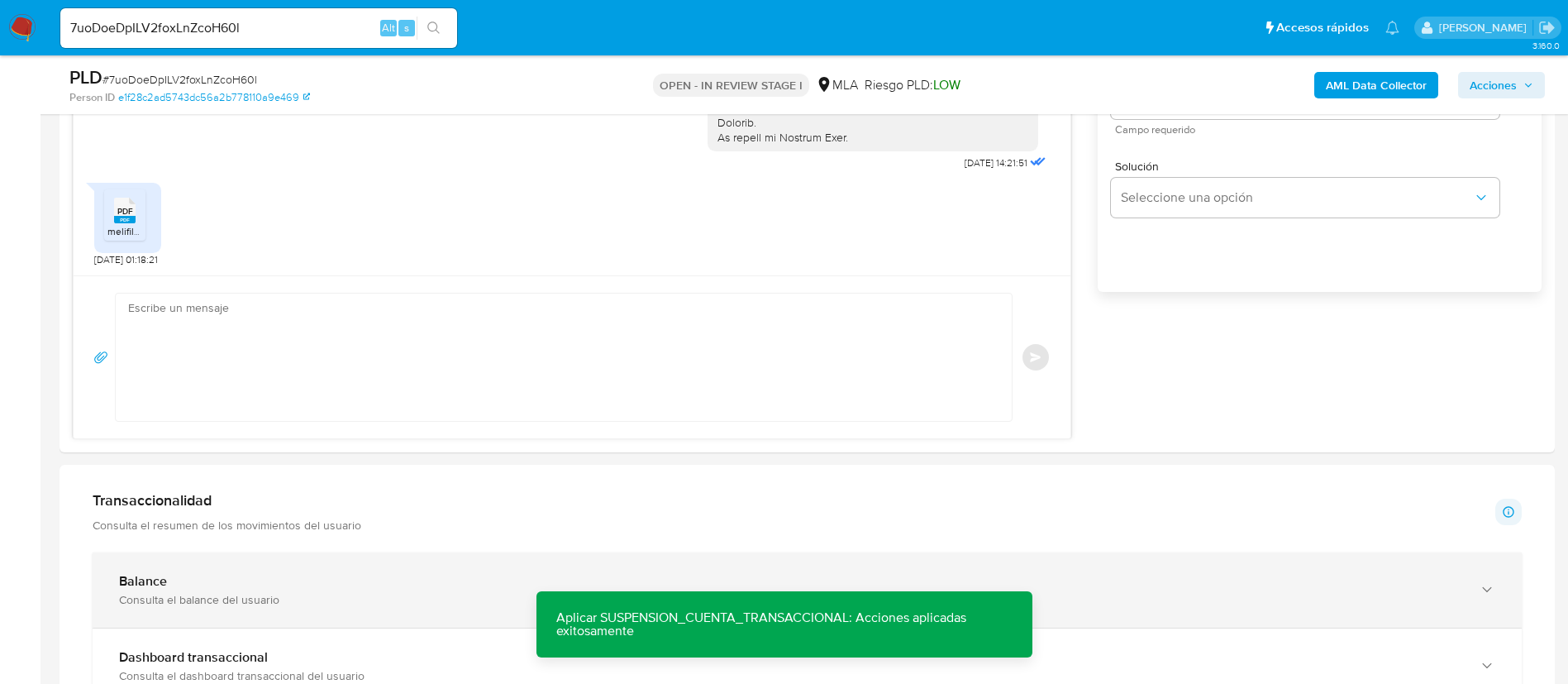
scroll to position [1043, 0]
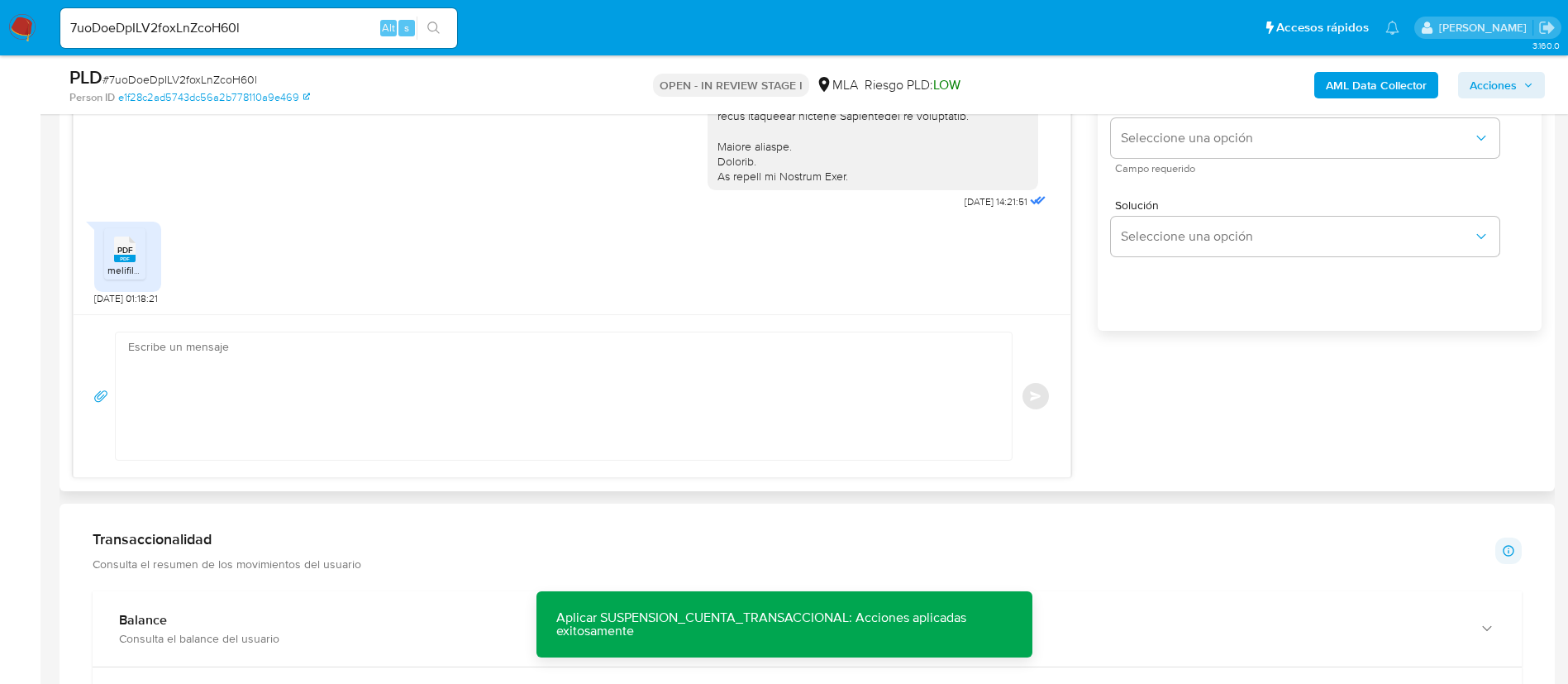
click at [673, 398] on textarea at bounding box center [559, 396] width 863 height 127
paste textarea "Muchas gracias por tu respuesta. Analizamos tu caso y verificamos que no te enc…"
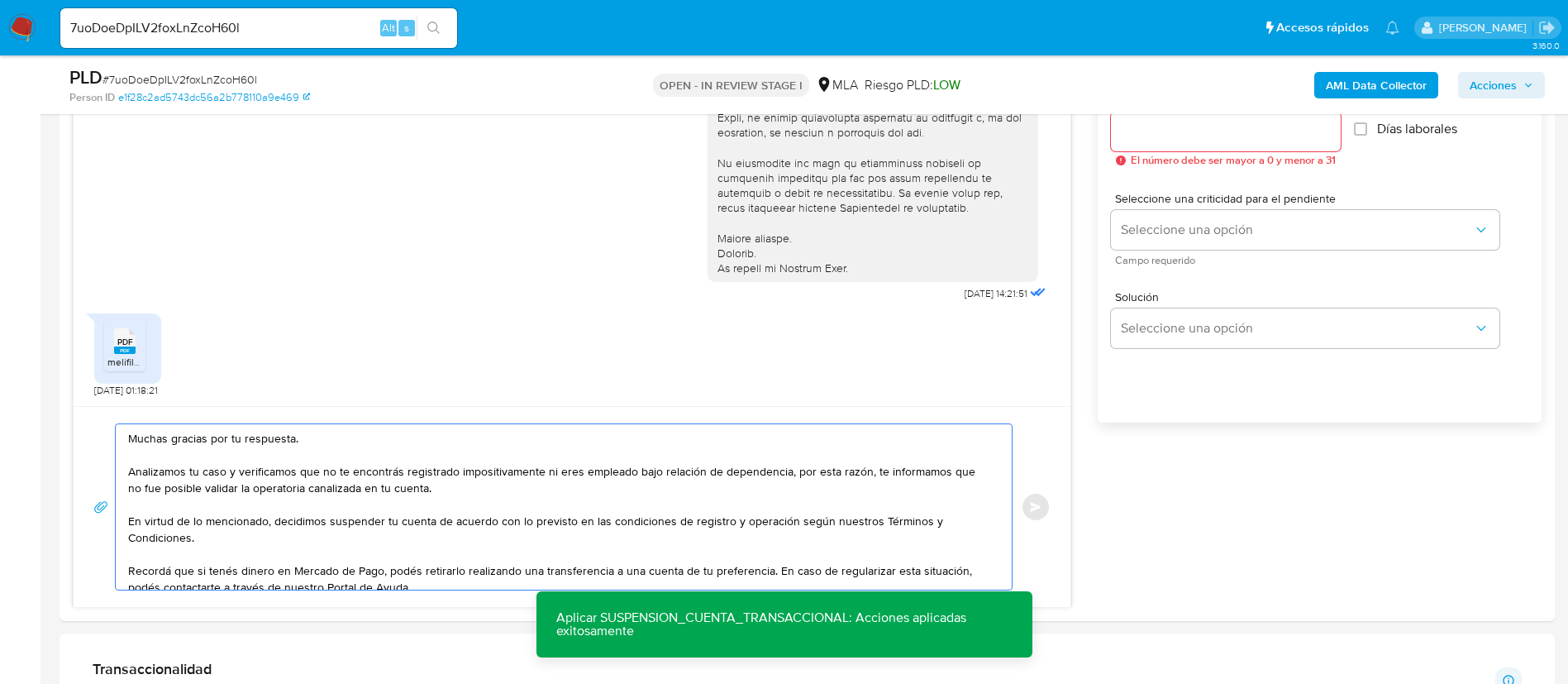
scroll to position [918, 0]
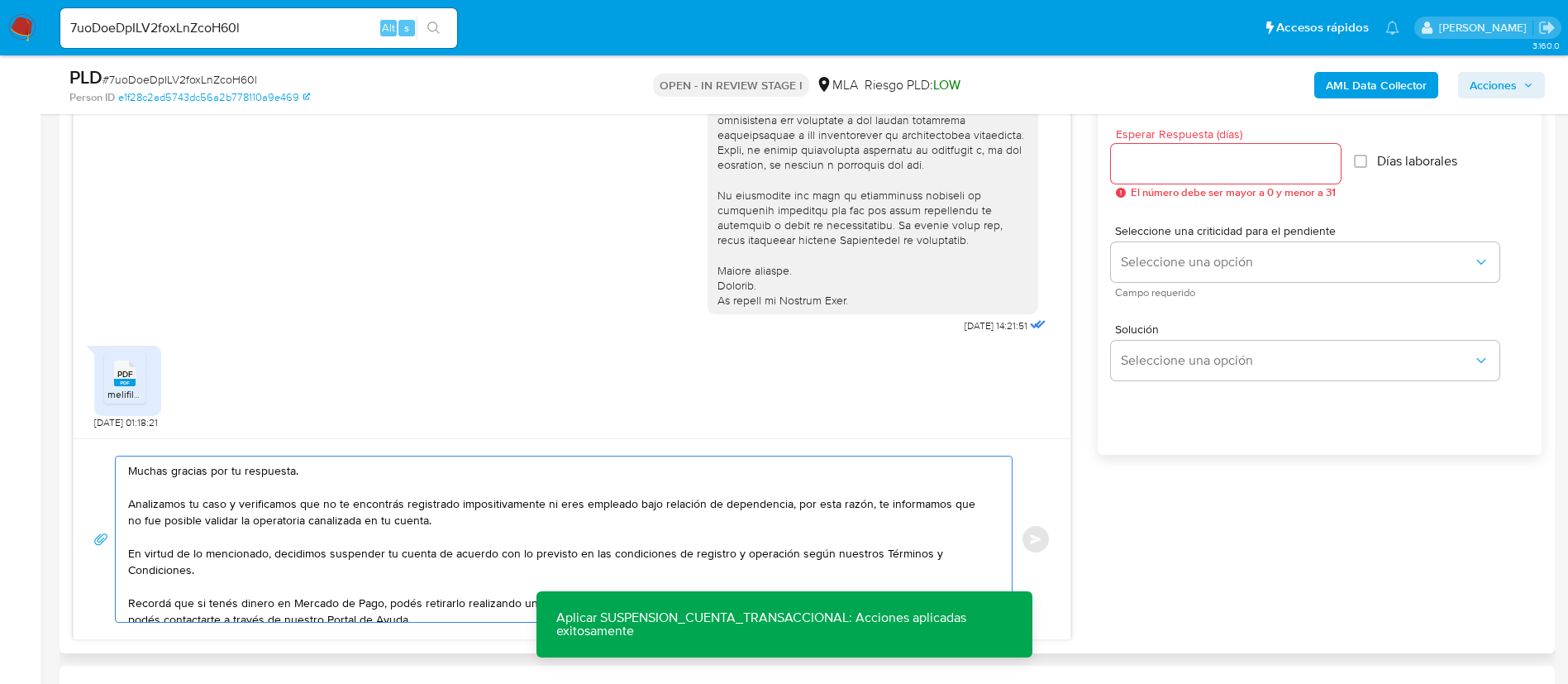
drag, startPoint x: 543, startPoint y: 505, endPoint x: 784, endPoint y: 500, distance: 241.1
click at [784, 500] on textarea "Muchas gracias por tu respuesta. Analizamos tu caso y verificamos que no te enc…" at bounding box center [559, 539] width 863 height 165
type textarea "Muchas gracias por tu respuesta. Analizamos tu caso y verificamos que no te enc…"
click at [1145, 164] on input "Esperar Respuesta (días)" at bounding box center [1226, 164] width 230 height 21
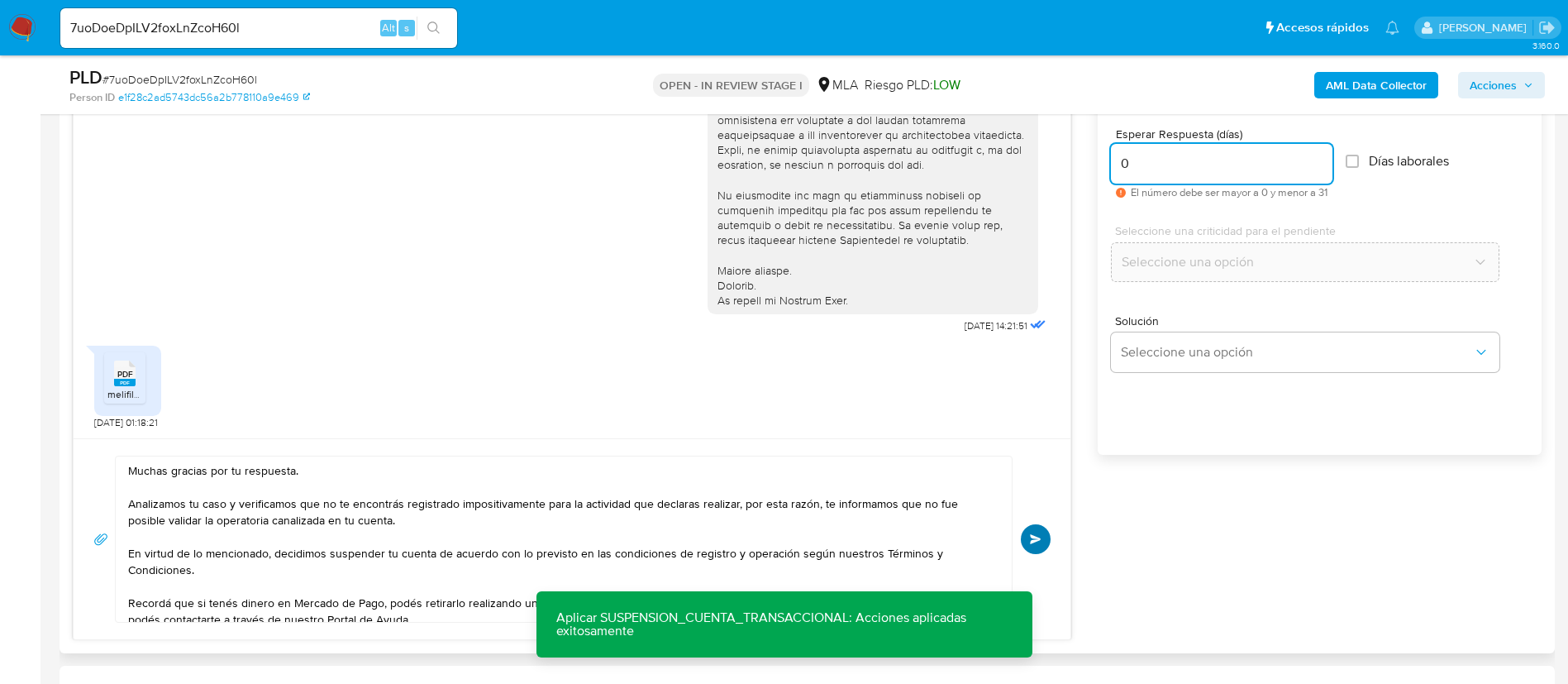
type input "0"
click at [1044, 544] on button "Enviar" at bounding box center [1035, 539] width 30 height 30
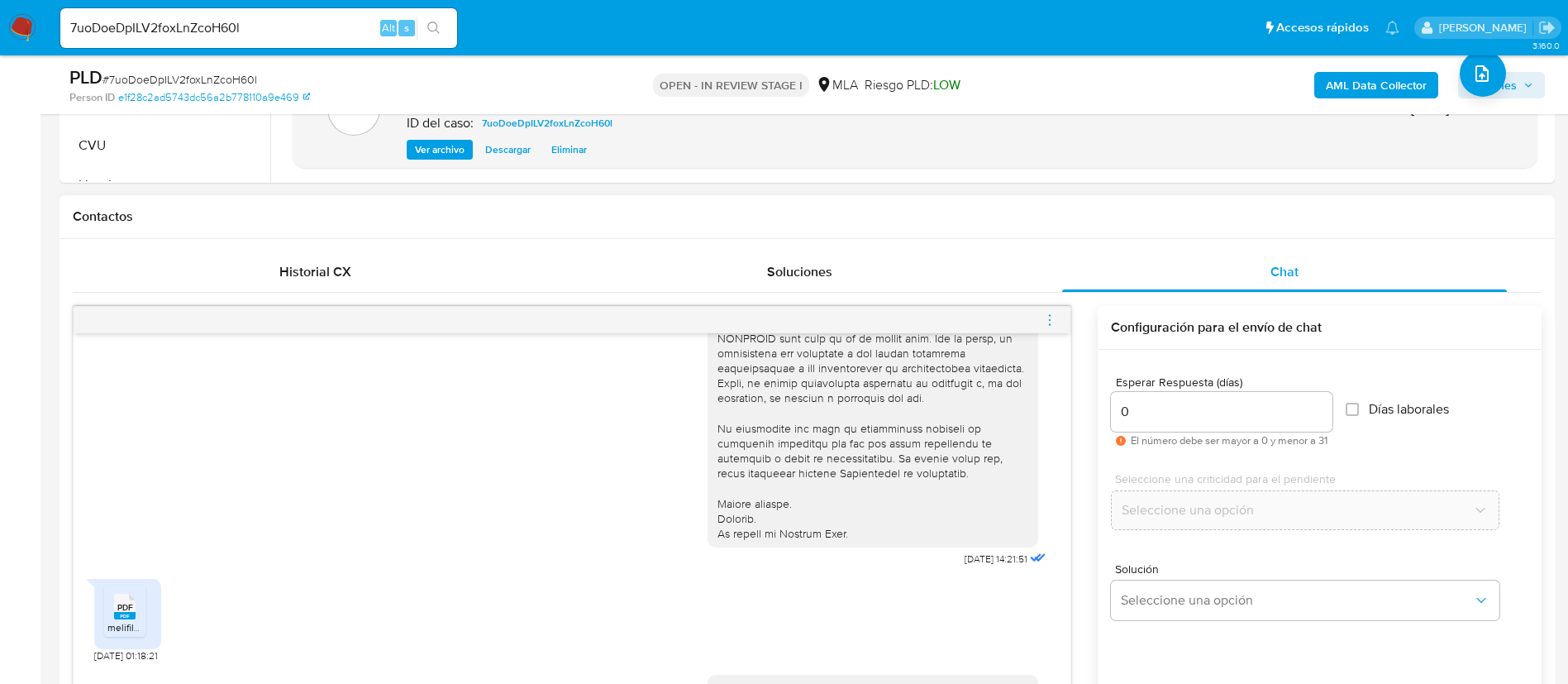
scroll to position [815, 0]
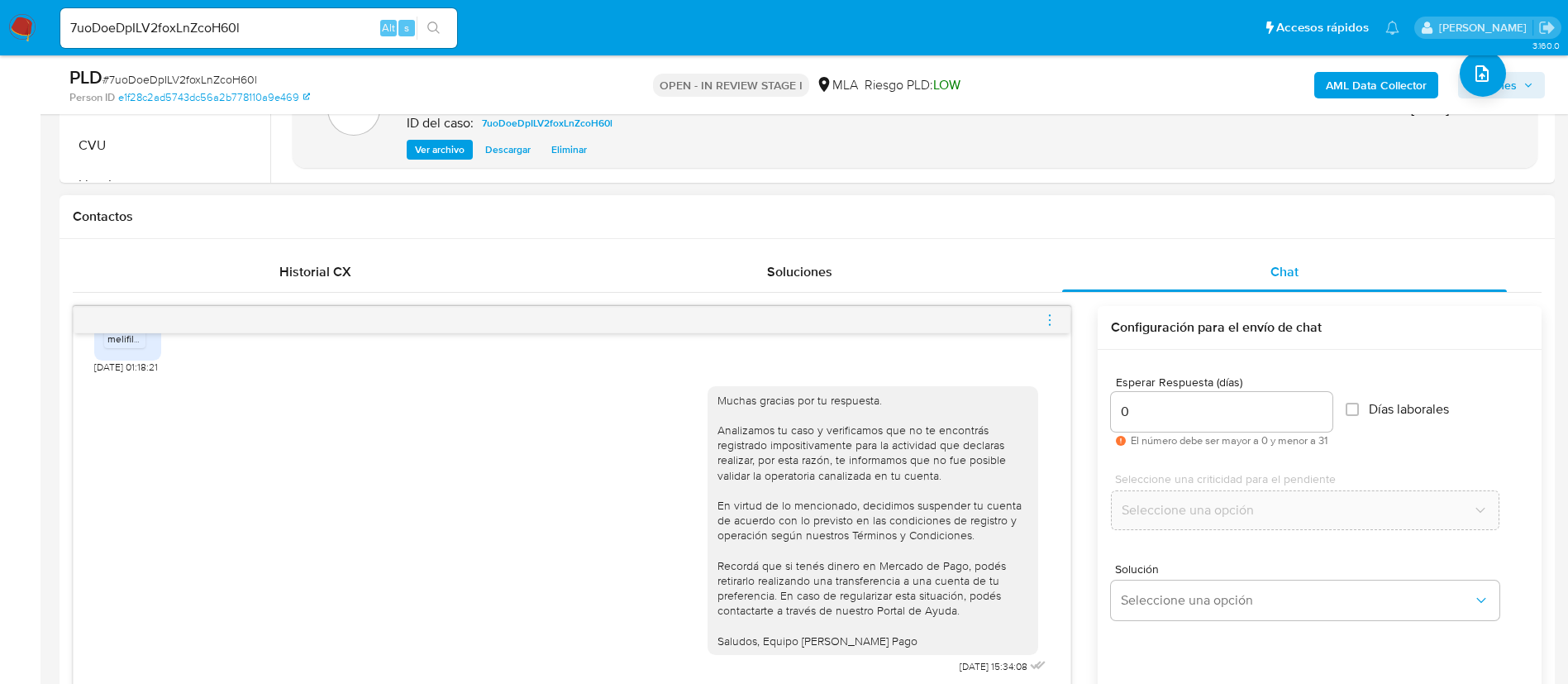
click at [1053, 318] on icon "menu-action" at bounding box center [1050, 320] width 15 height 15
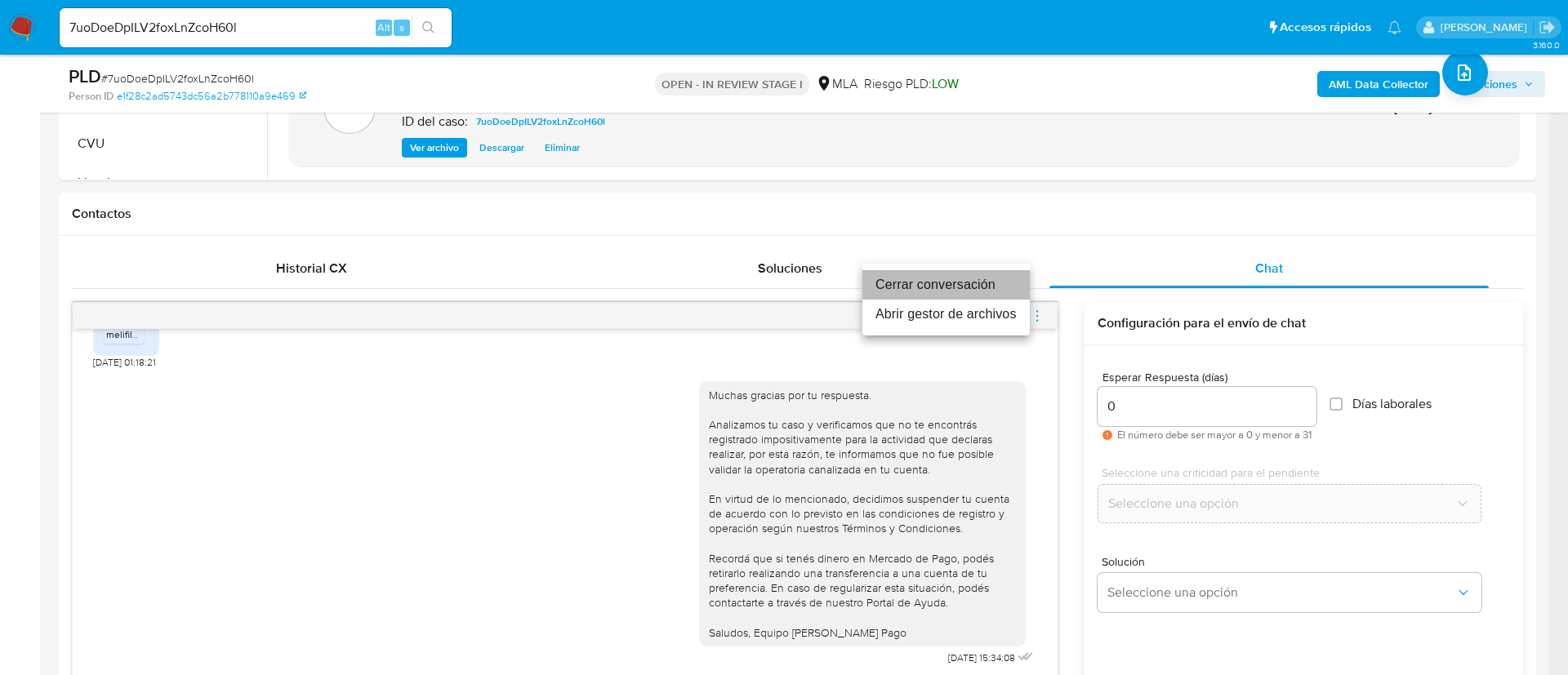
click at [994, 291] on li "Cerrar conversación" at bounding box center [946, 284] width 167 height 29
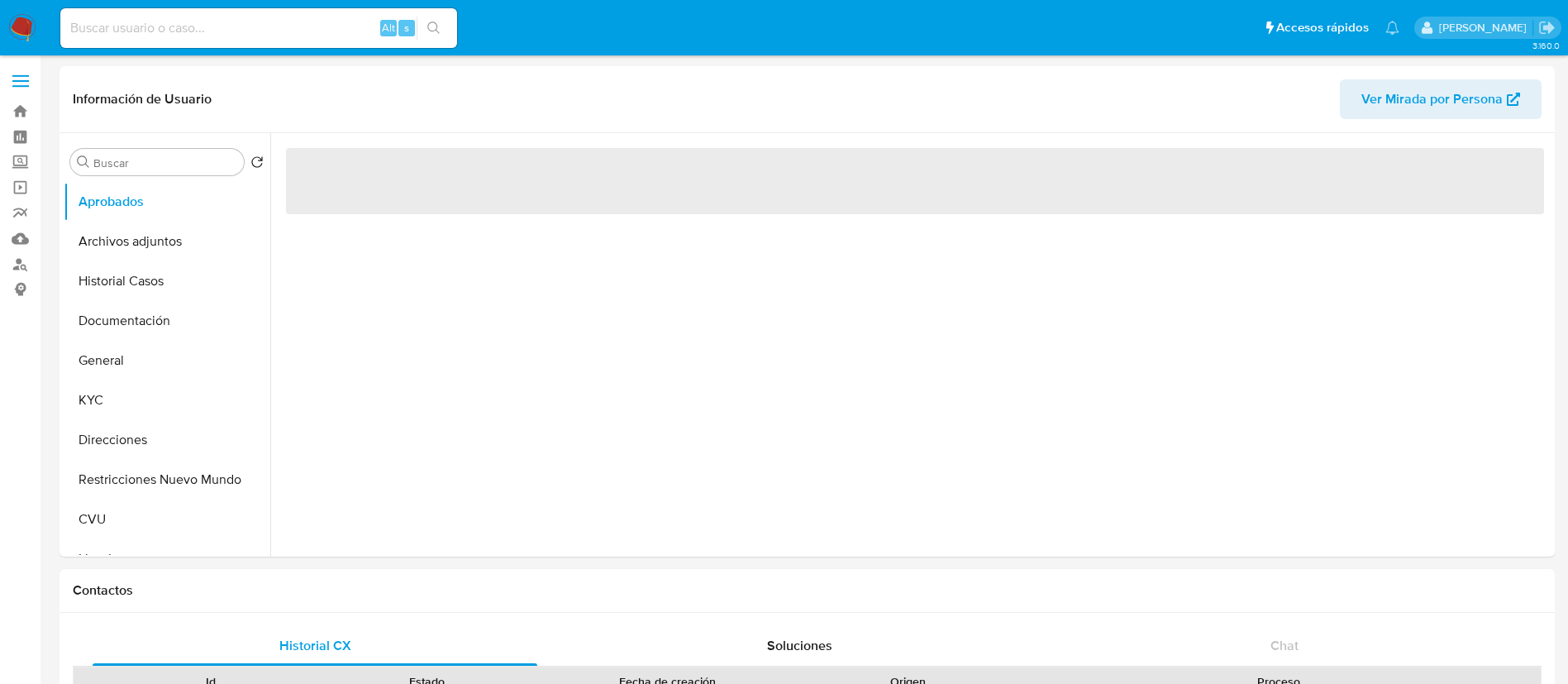
select select "10"
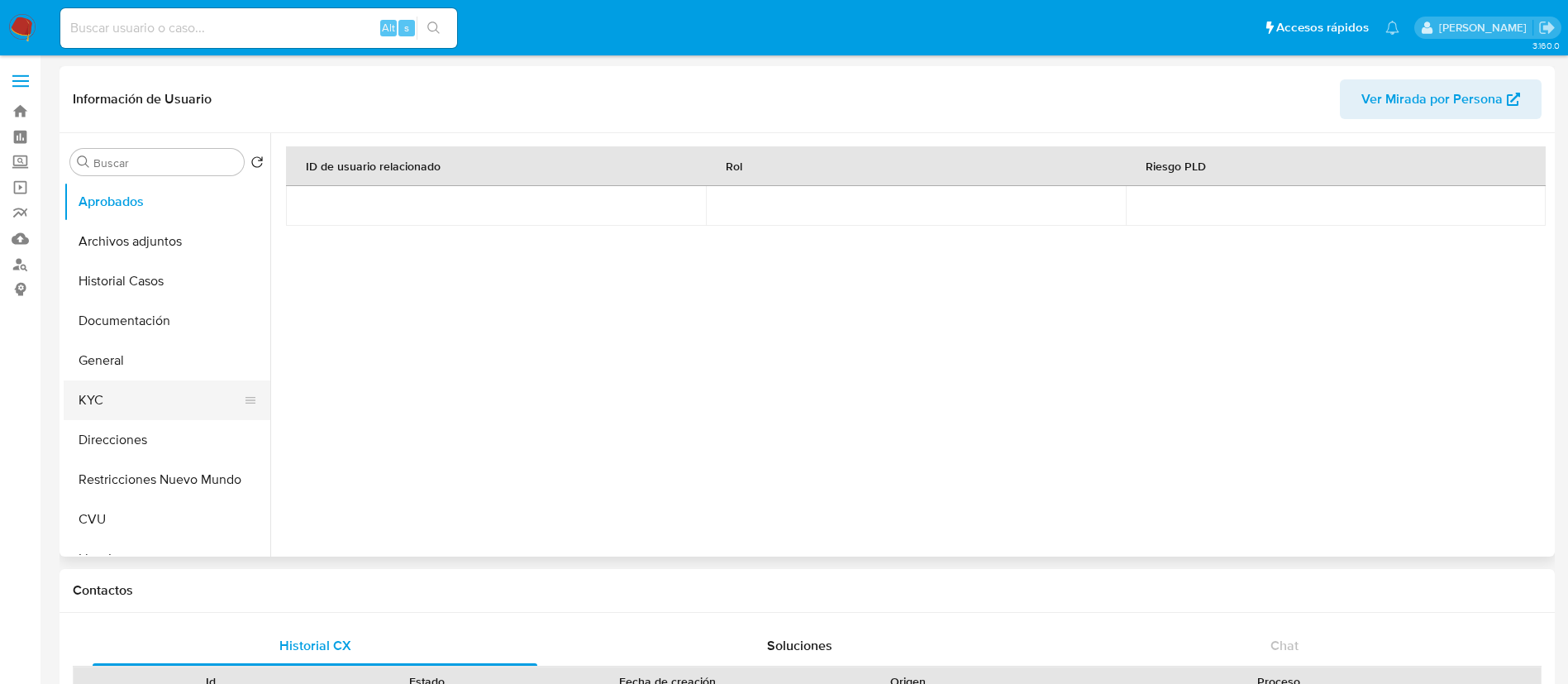
click at [107, 384] on button "KYC" at bounding box center [160, 400] width 193 height 40
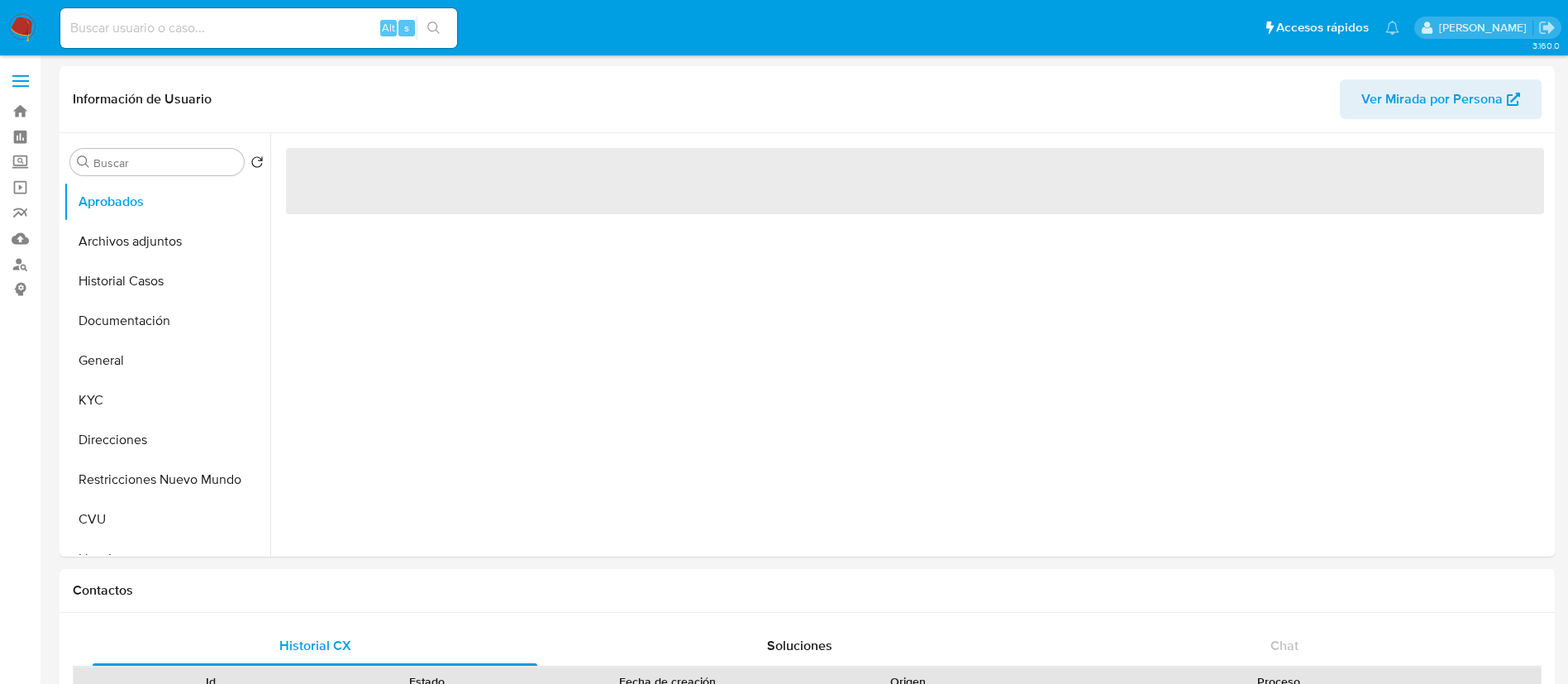
select select "10"
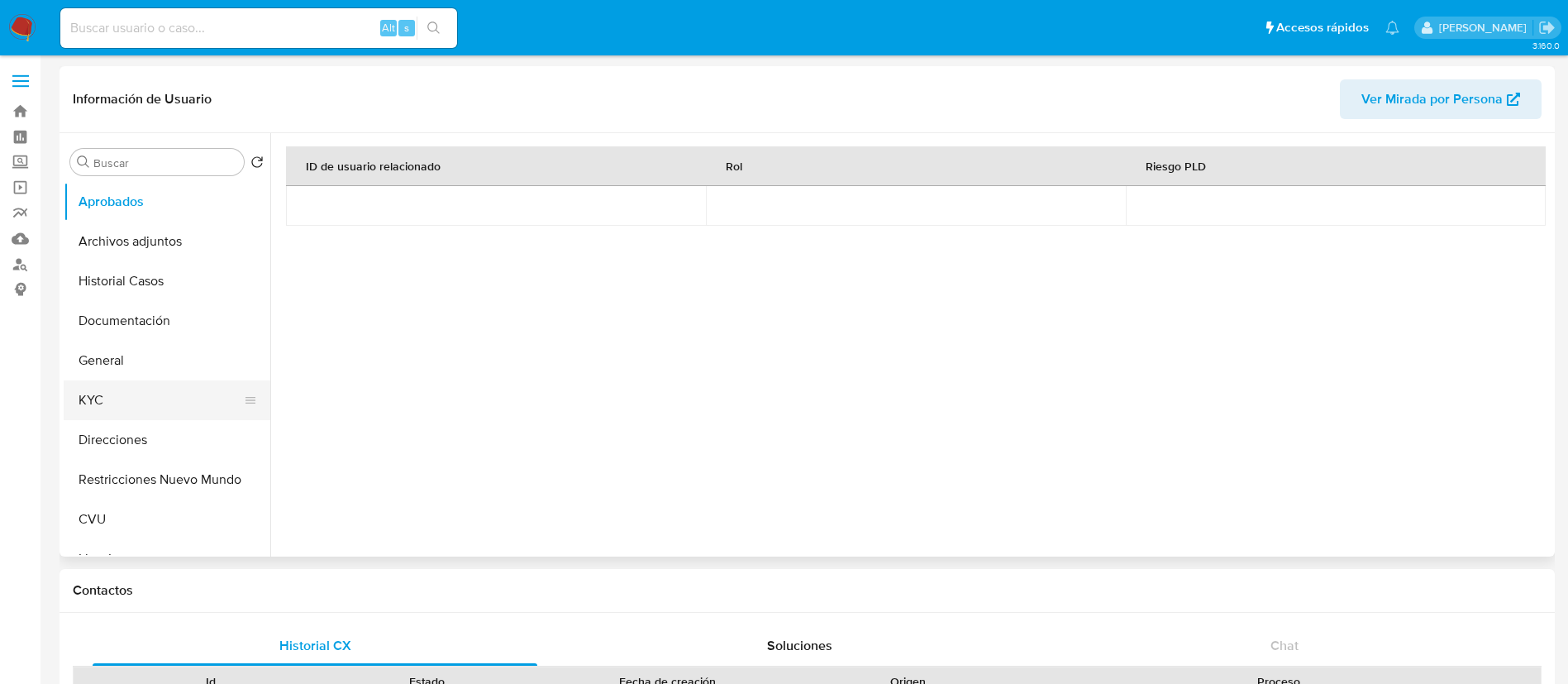
click at [155, 408] on button "KYC" at bounding box center [160, 400] width 193 height 40
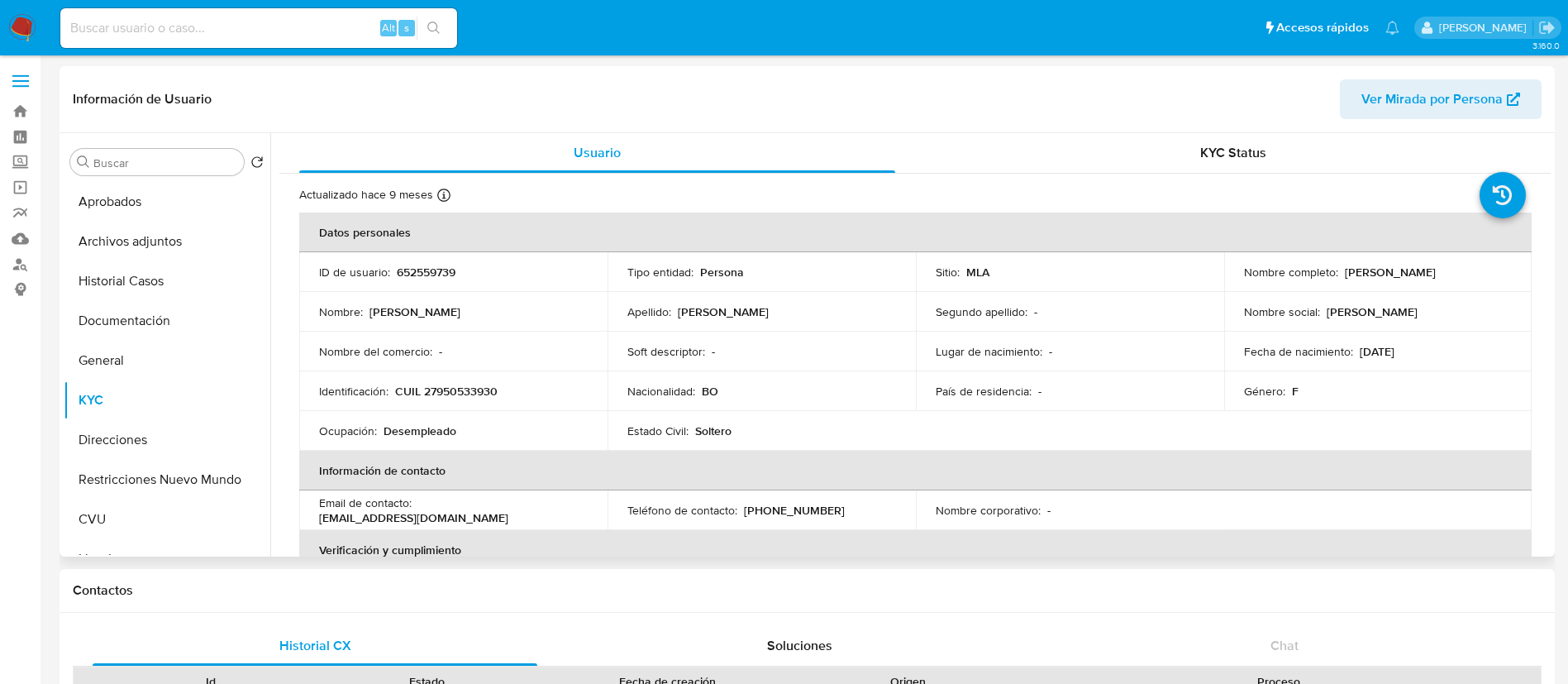
drag, startPoint x: 1338, startPoint y: 271, endPoint x: 1456, endPoint y: 283, distance: 118.6
click at [1456, 283] on td "Nombre completo : [PERSON_NAME]" at bounding box center [1378, 272] width 308 height 40
copy p "[PERSON_NAME]"
drag, startPoint x: 396, startPoint y: 383, endPoint x: 534, endPoint y: 388, distance: 138.1
click at [534, 388] on div "Identificación : CUIL 27950533930" at bounding box center [453, 392] width 269 height 15
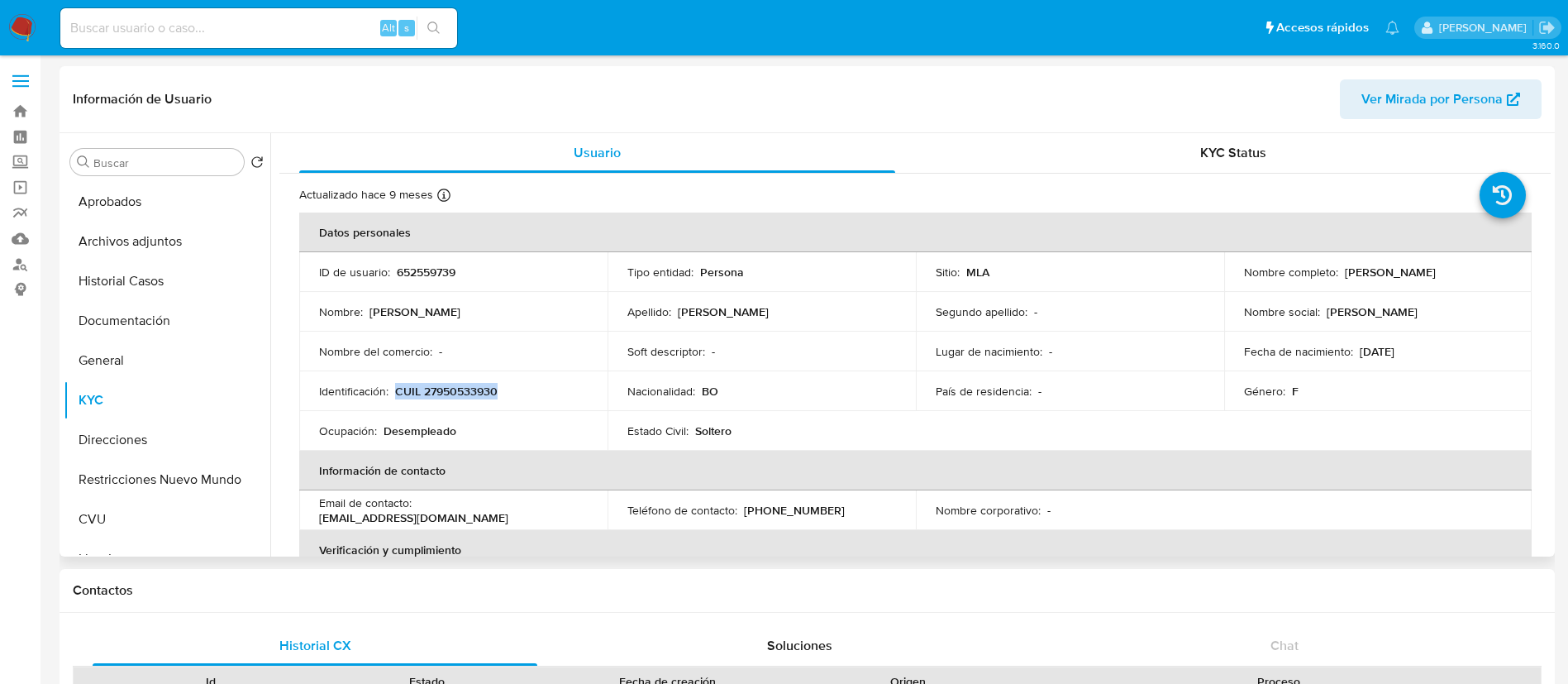
copy p "CUIL 27950533930"
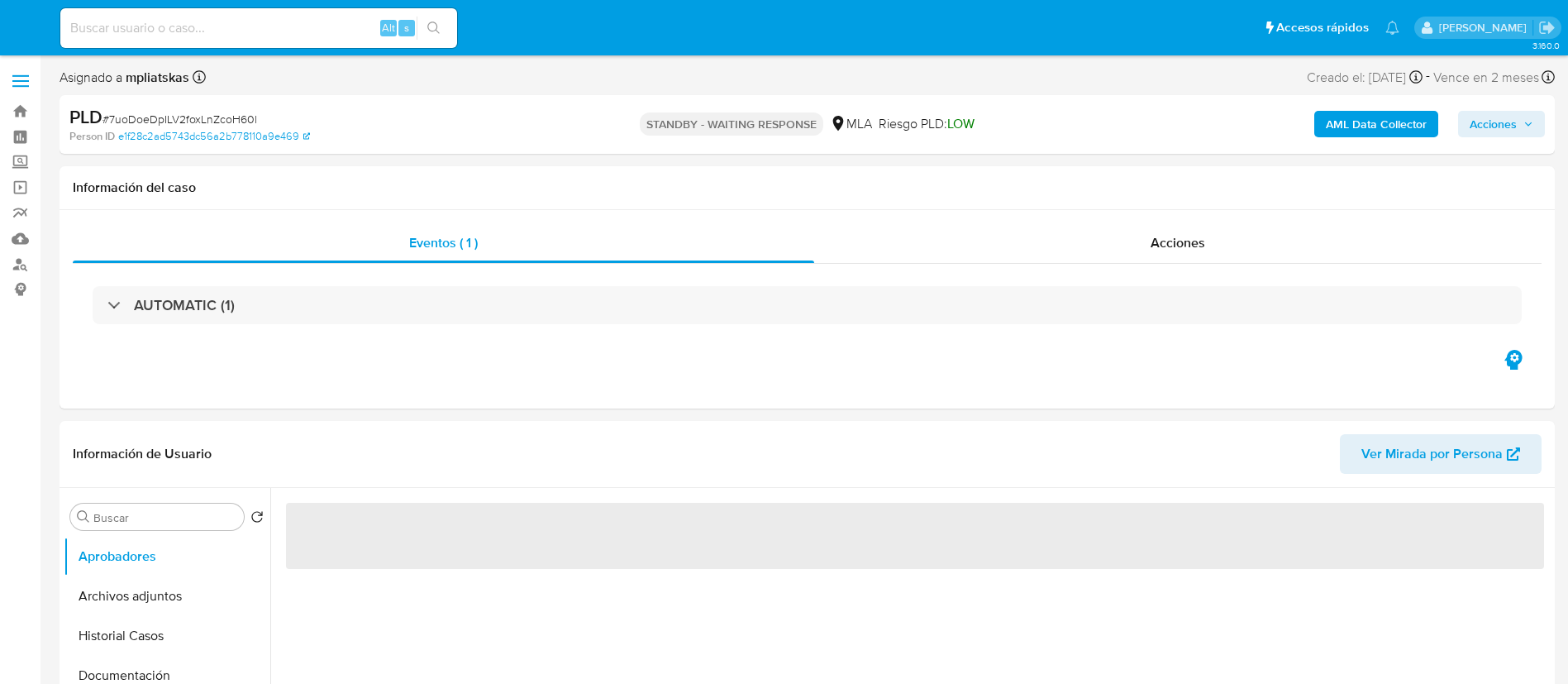
select select "10"
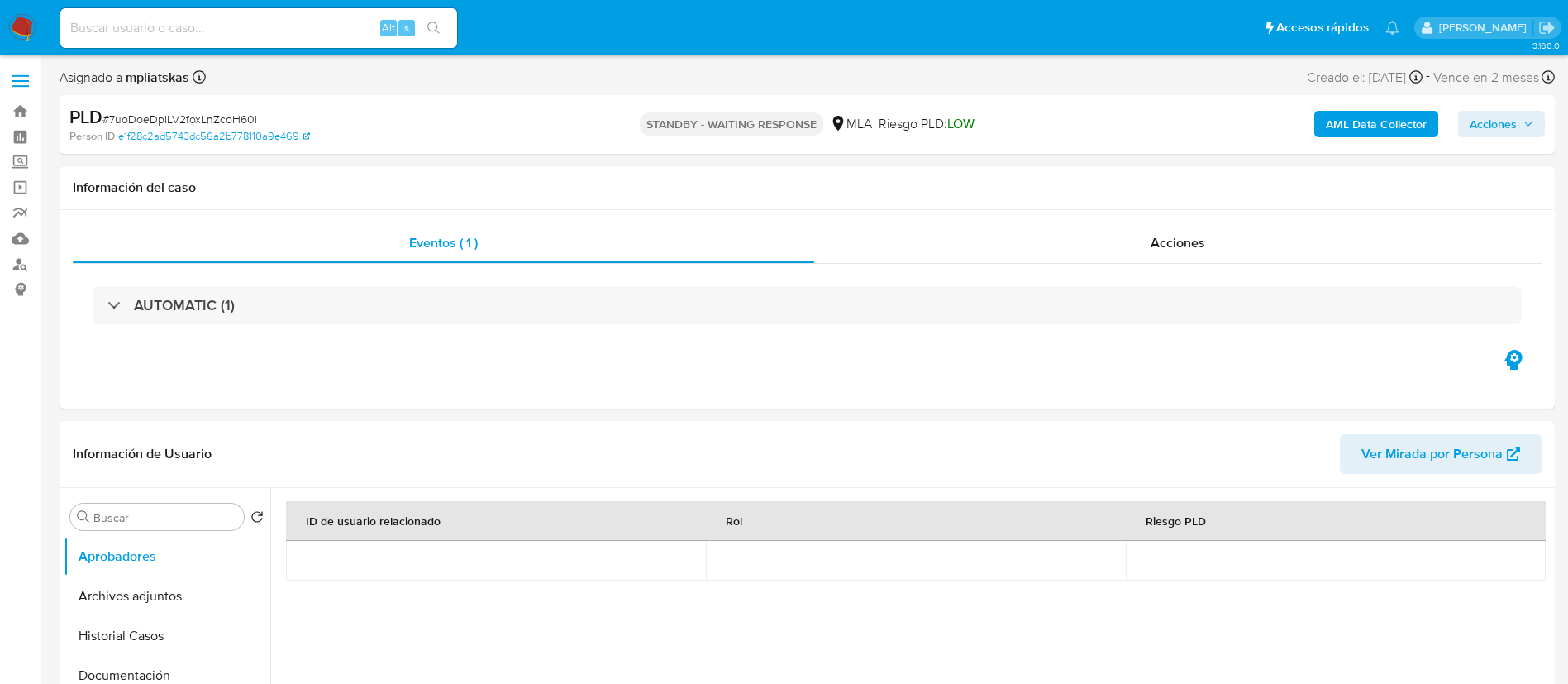
click at [363, 23] on input at bounding box center [258, 27] width 396 height 21
paste input "woR3HZQoXWwtnN1mEgvxtYpA"
type input "woR3HZQoXWwtnN1mEgvxtYpA"
click at [421, 34] on button "search-icon" at bounding box center [434, 28] width 34 height 23
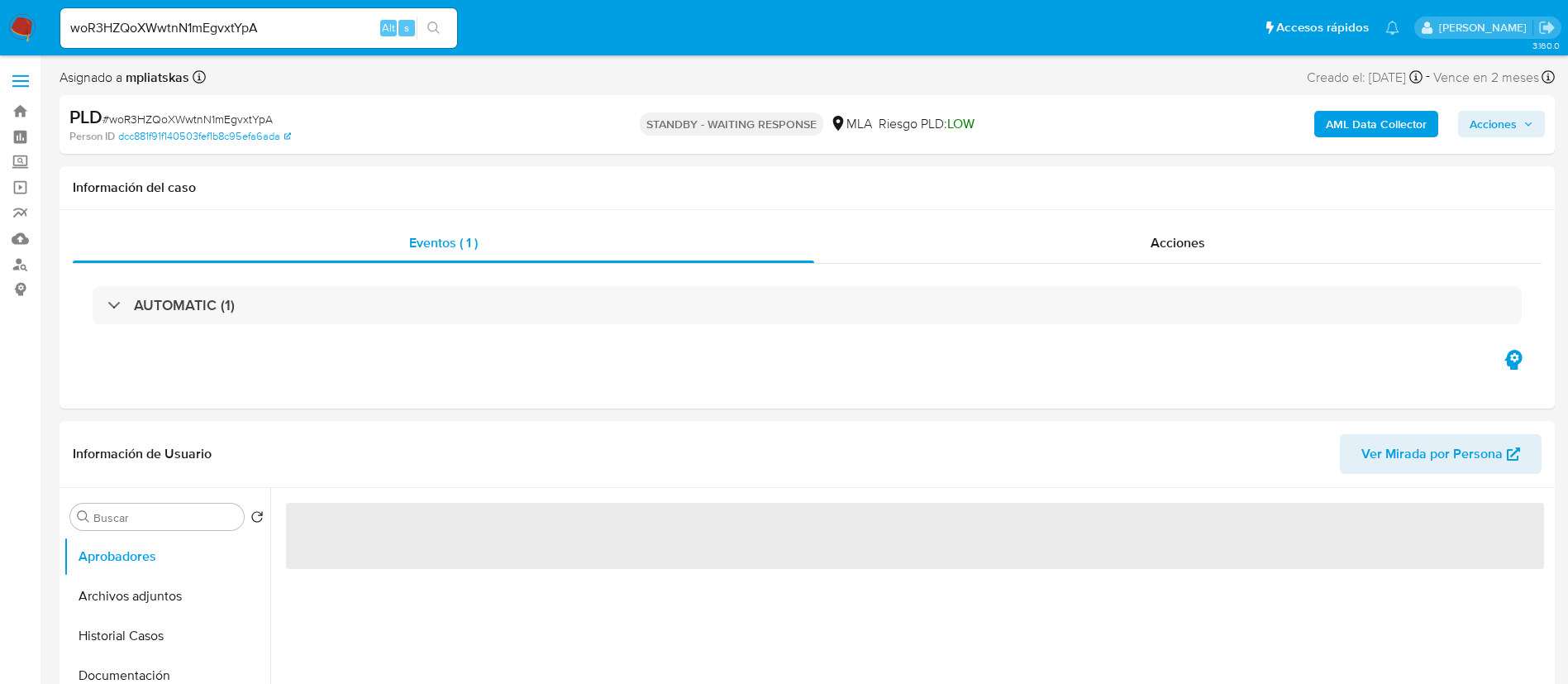
select select "10"
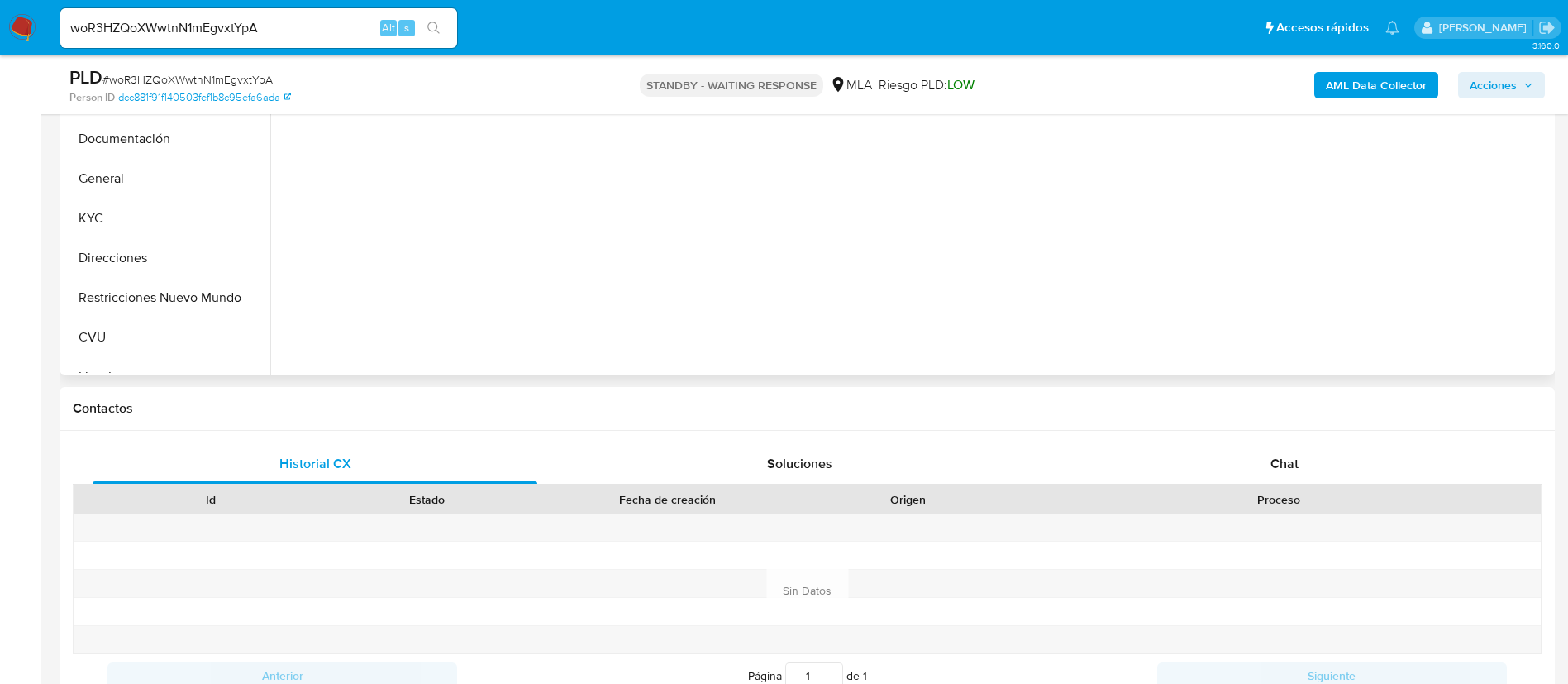
scroll to position [248, 0]
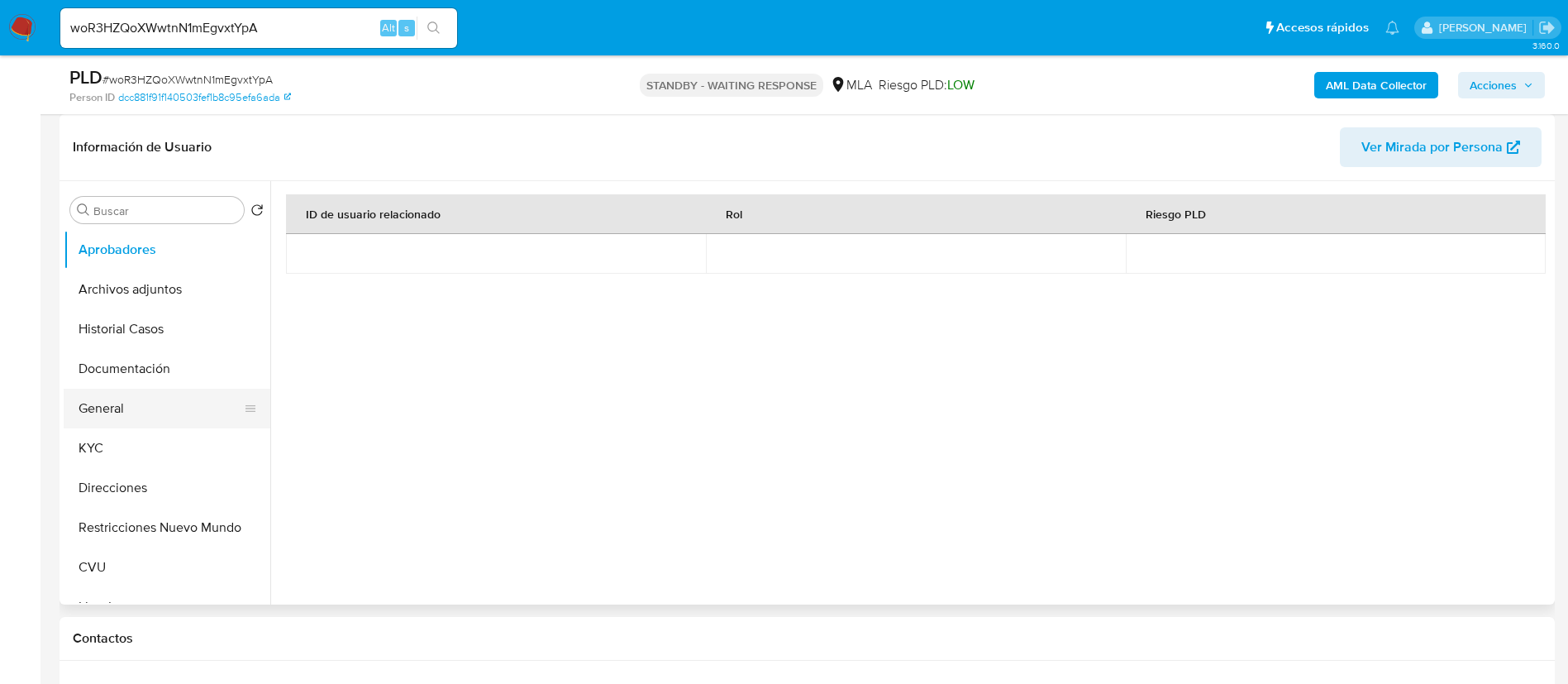
click at [121, 426] on button "General" at bounding box center [160, 409] width 193 height 40
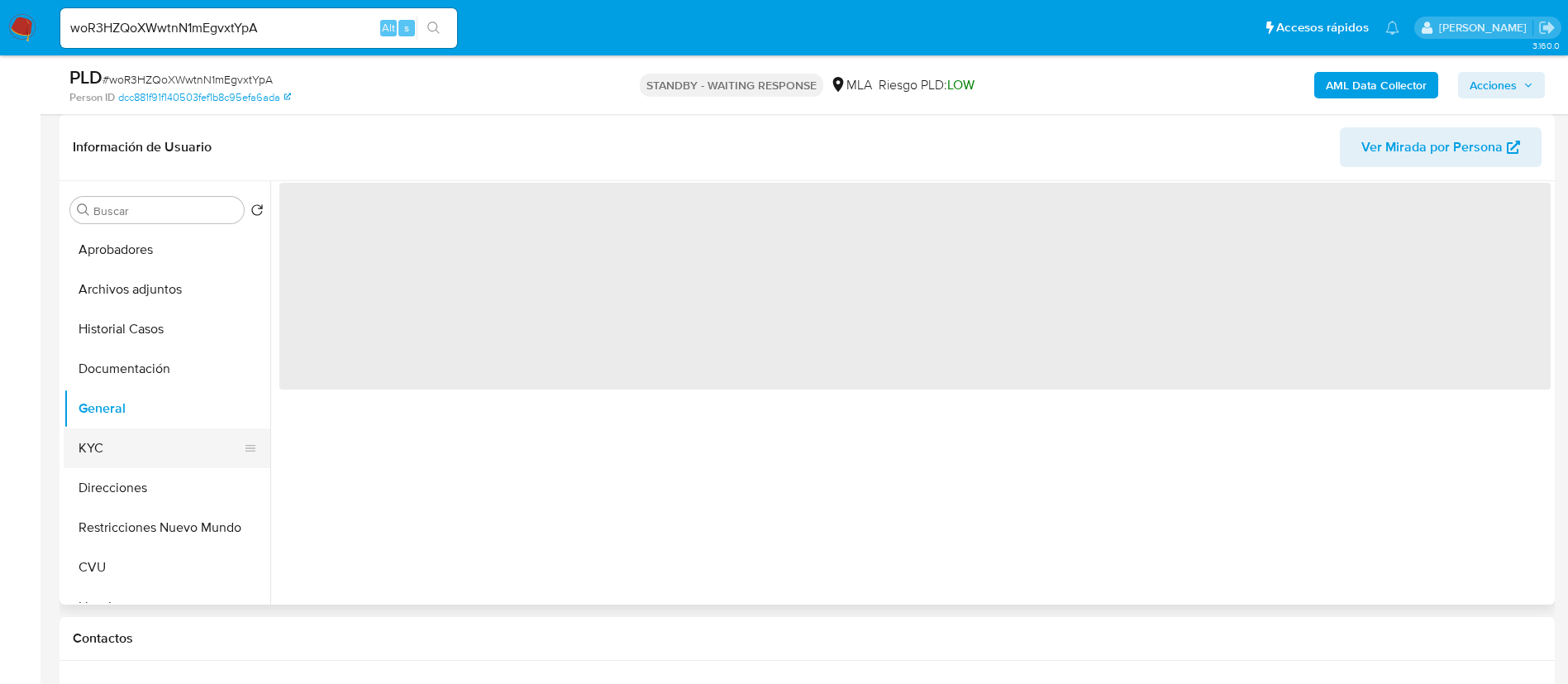
click at [114, 442] on button "KYC" at bounding box center [160, 448] width 193 height 40
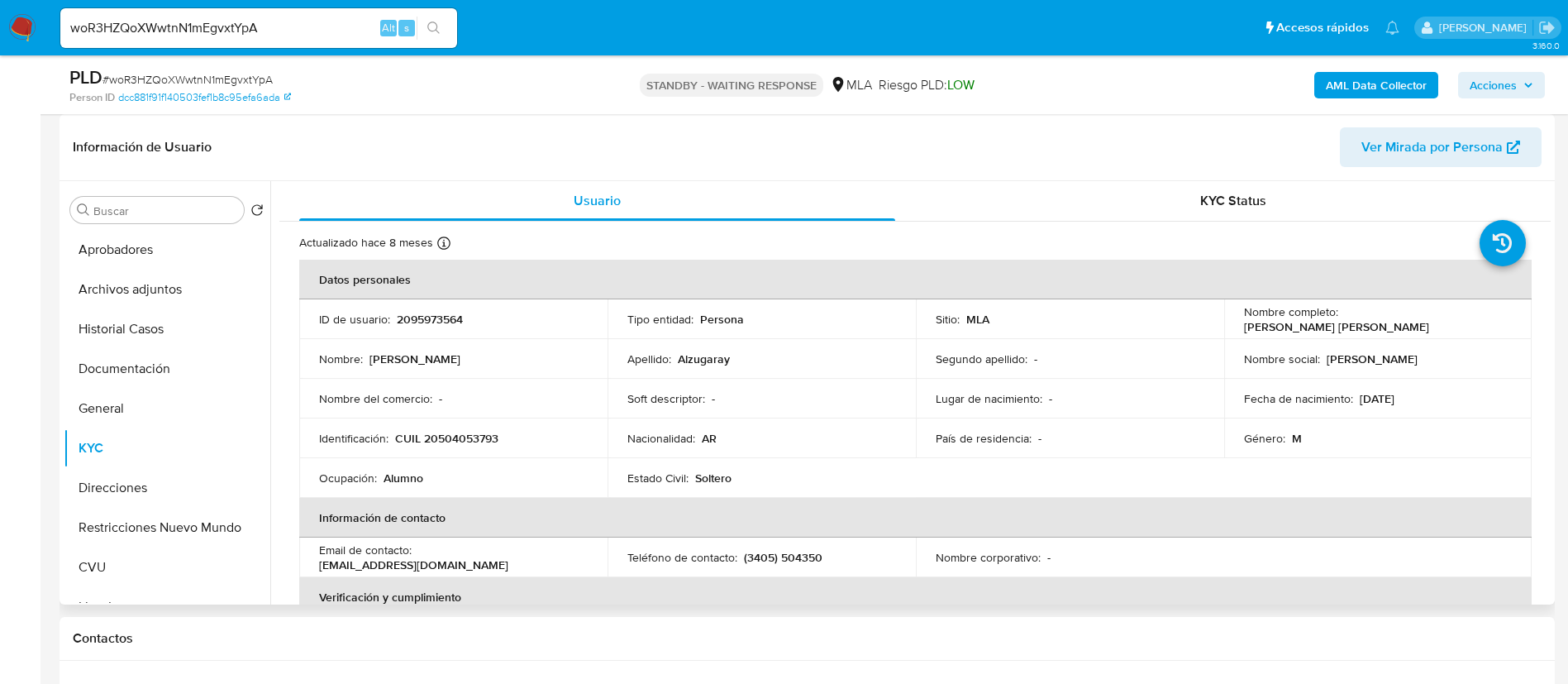
click at [402, 313] on p "2095973564" at bounding box center [429, 320] width 66 height 15
copy p "2095973564"
click at [161, 254] on button "Aprobadores" at bounding box center [160, 249] width 193 height 40
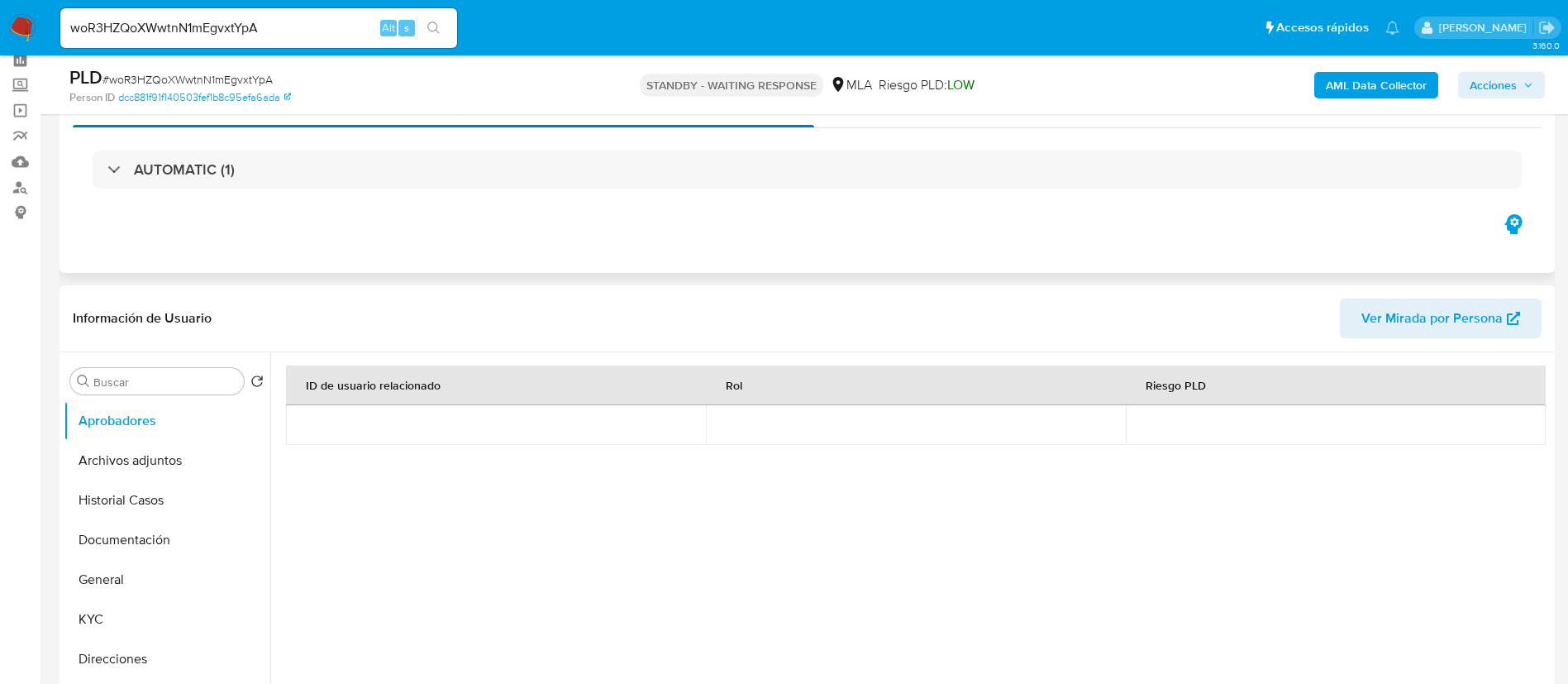
scroll to position [0, 0]
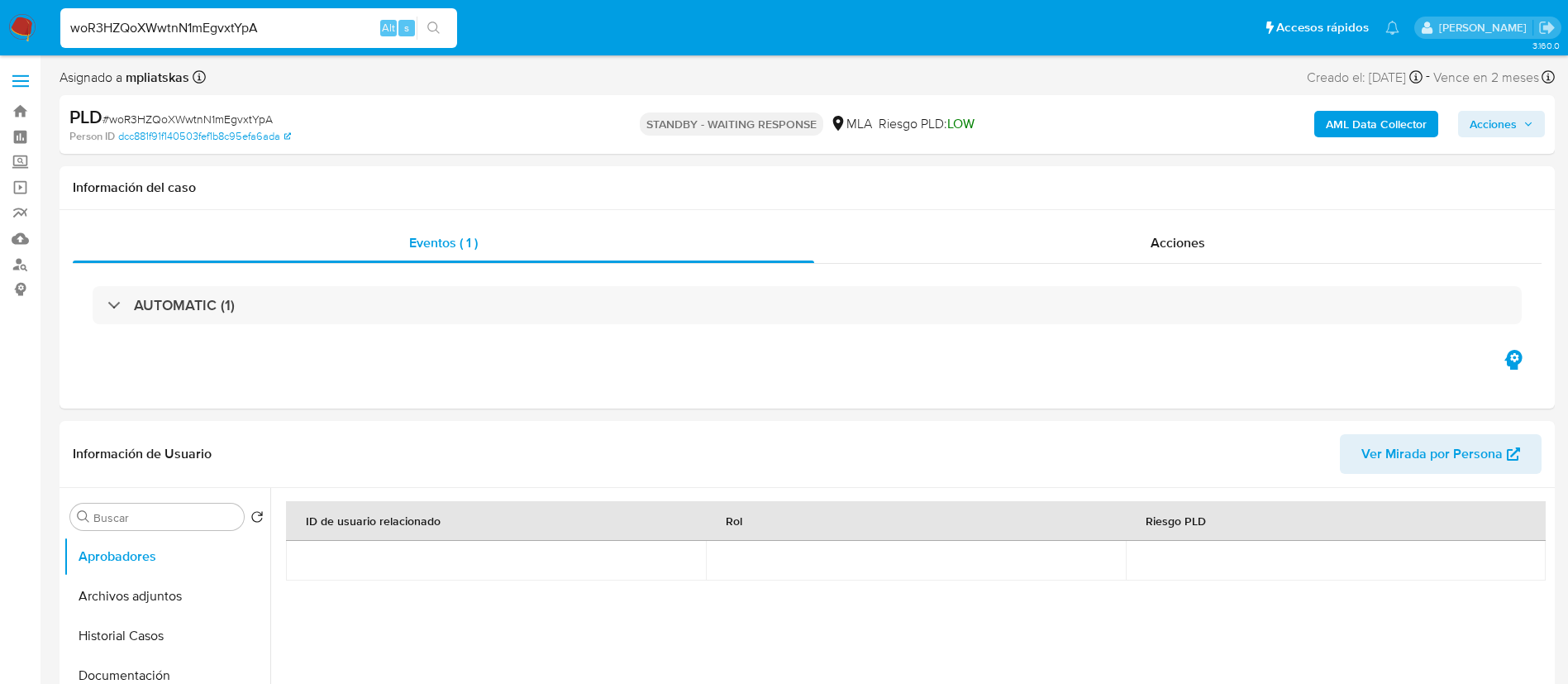
click at [349, 23] on input "woR3HZQoXWwtnN1mEgvxtYpA" at bounding box center [258, 27] width 396 height 21
paste input "cSvqP1FBCziKrXIFoF6Cqz6p"
click at [457, 28] on input "cSvqP1FBCziKrXIFoF6Cqz6p" at bounding box center [258, 27] width 396 height 21
type input "cSvqP1FBCziKrXIFoF6Cqz6p"
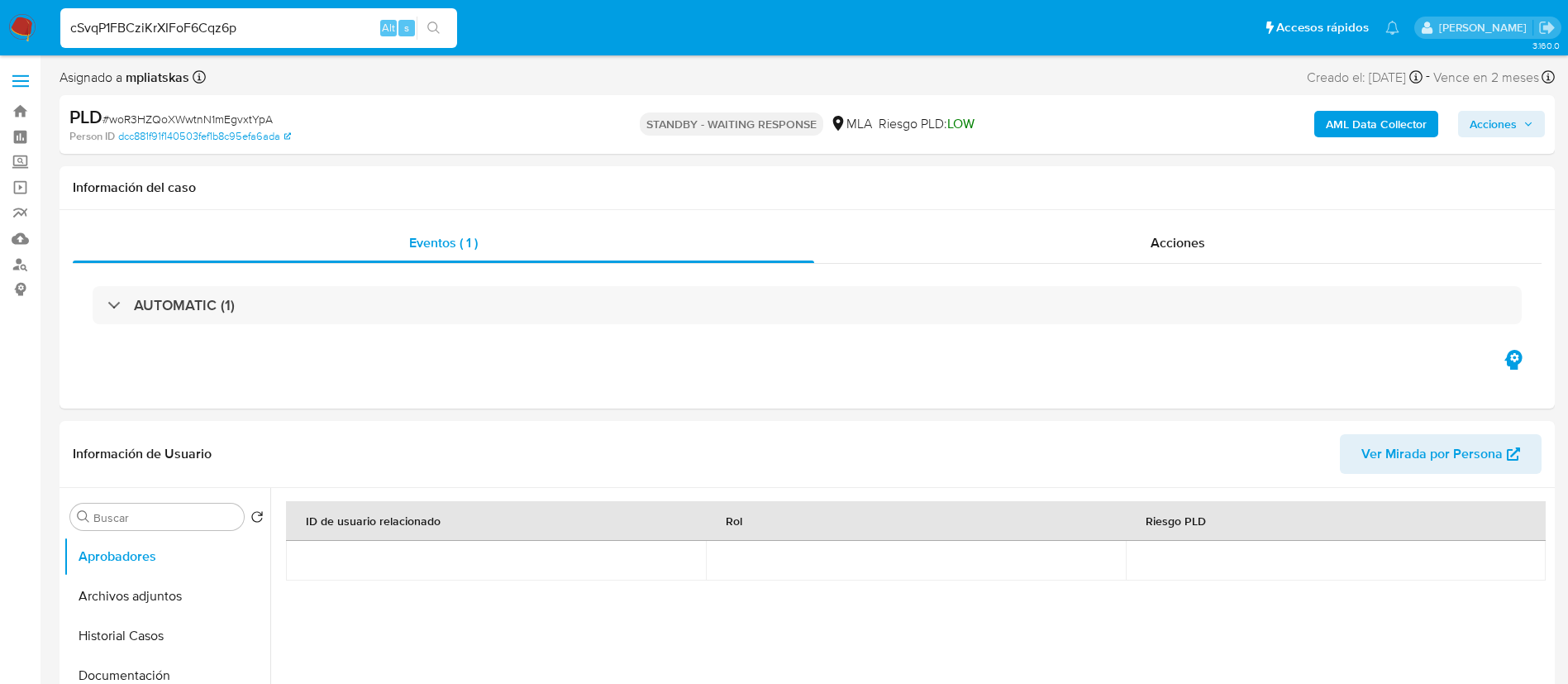
click at [440, 32] on icon "search-icon" at bounding box center [435, 28] width 14 height 14
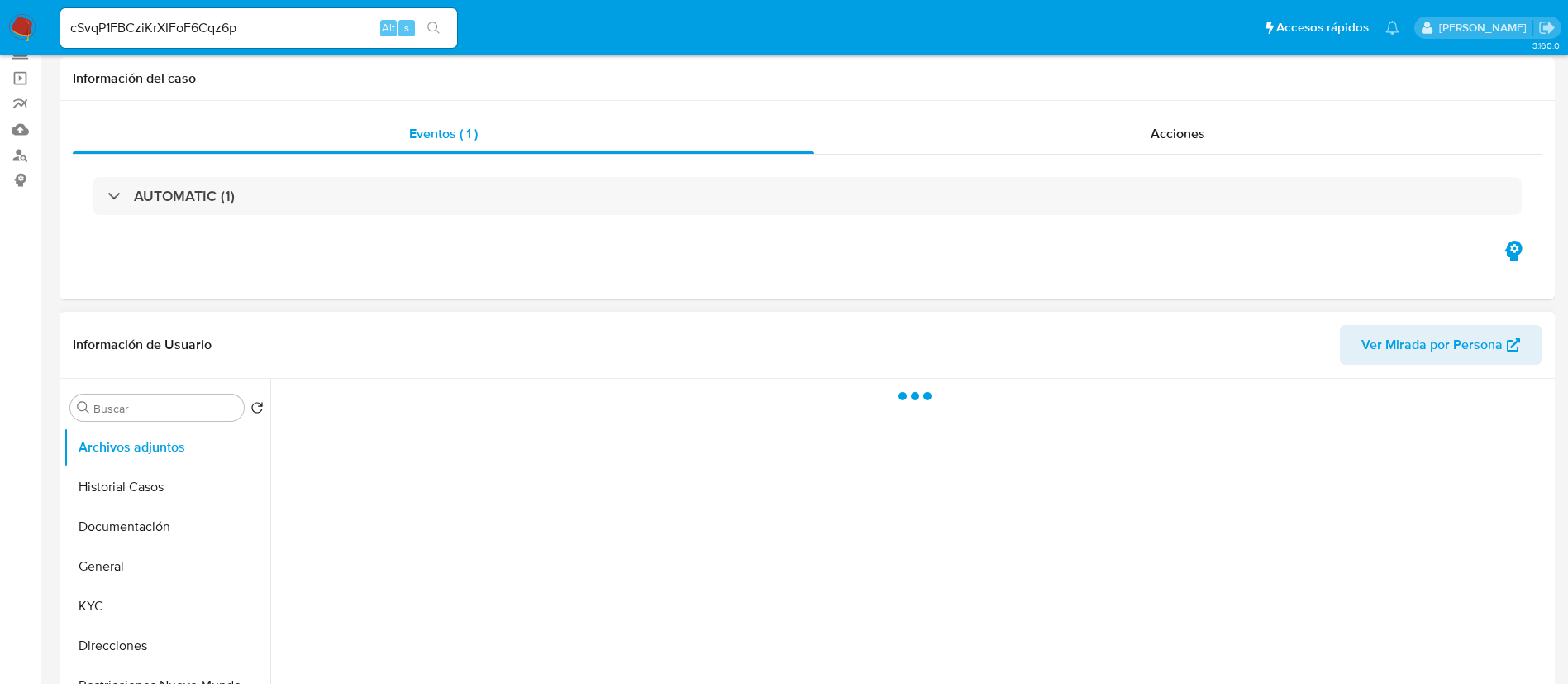
select select "10"
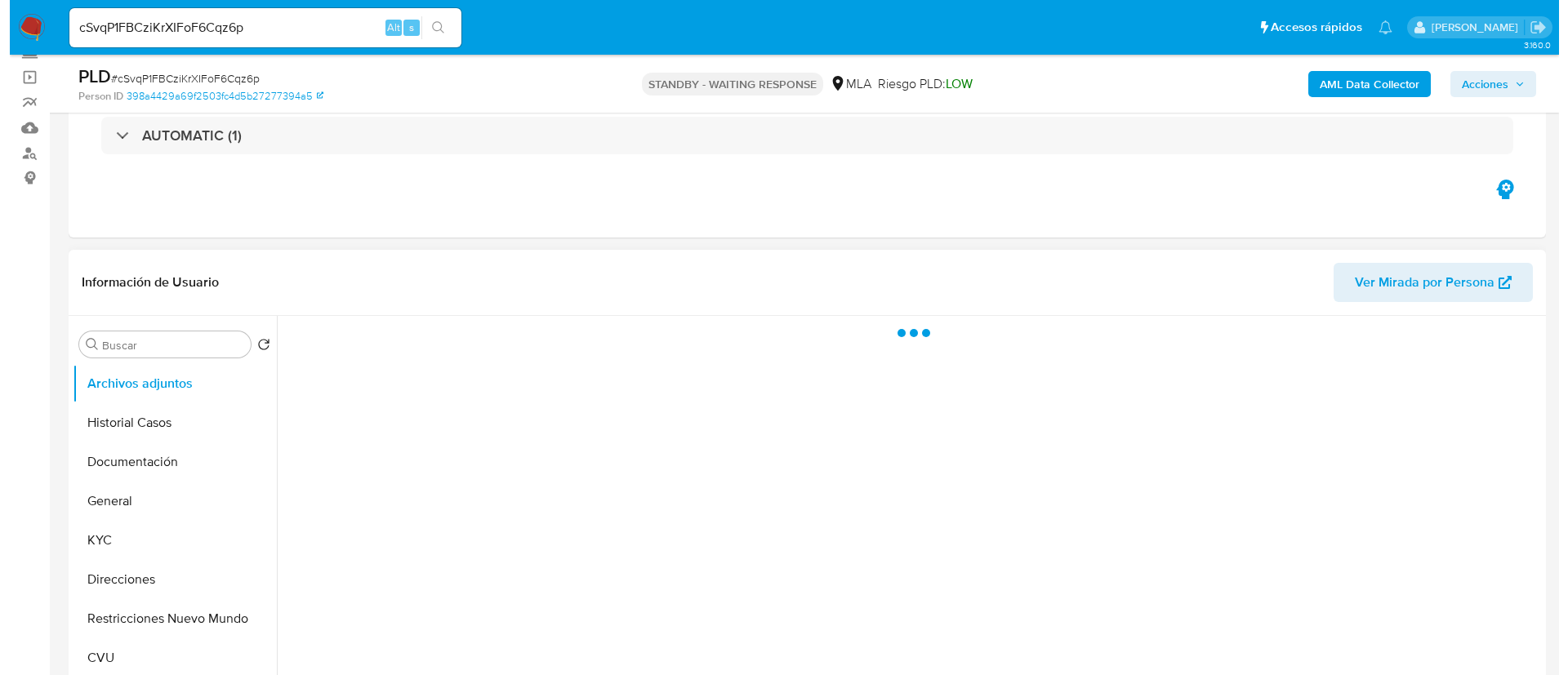
scroll to position [245, 0]
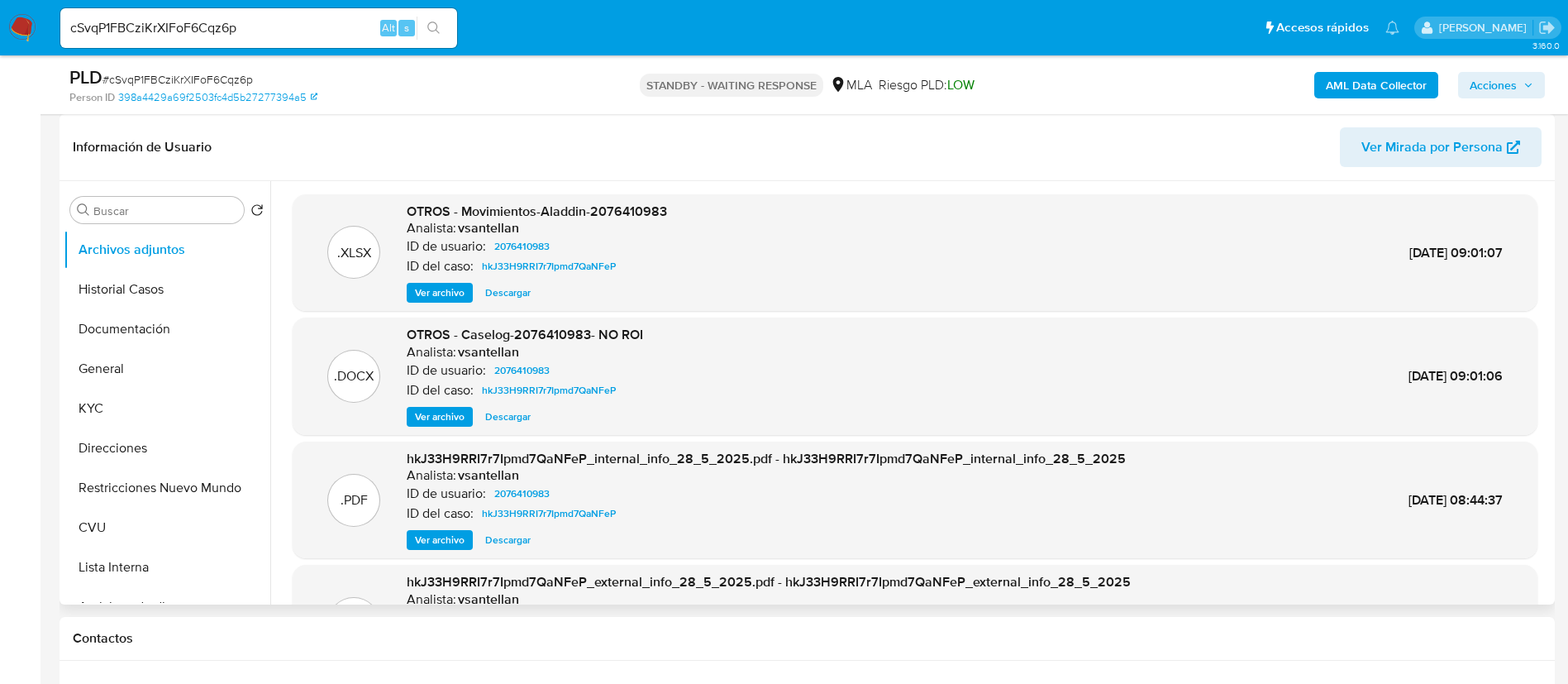
click at [430, 413] on span "Ver archivo" at bounding box center [440, 417] width 50 height 17
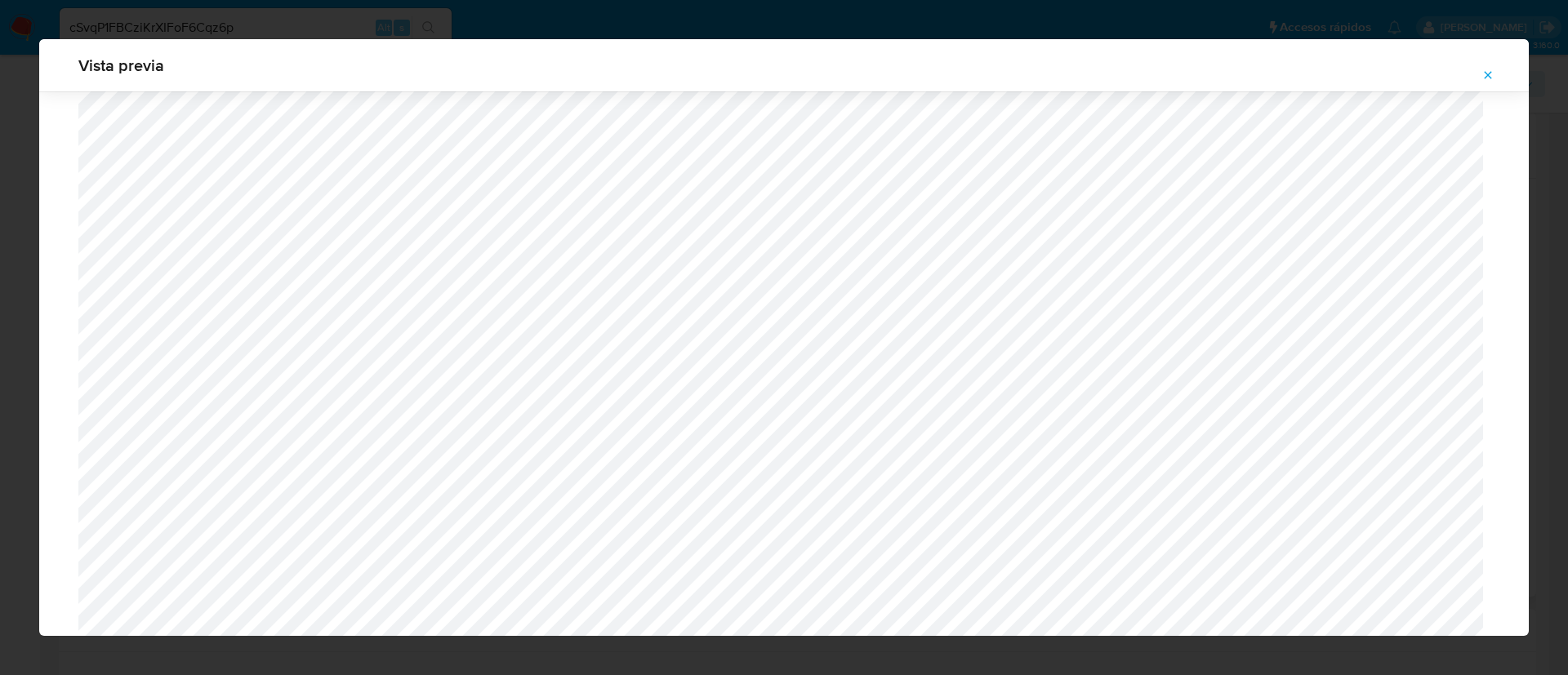
scroll to position [947, 0]
click at [1492, 75] on icon "Attachment preview" at bounding box center [1488, 75] width 13 height 13
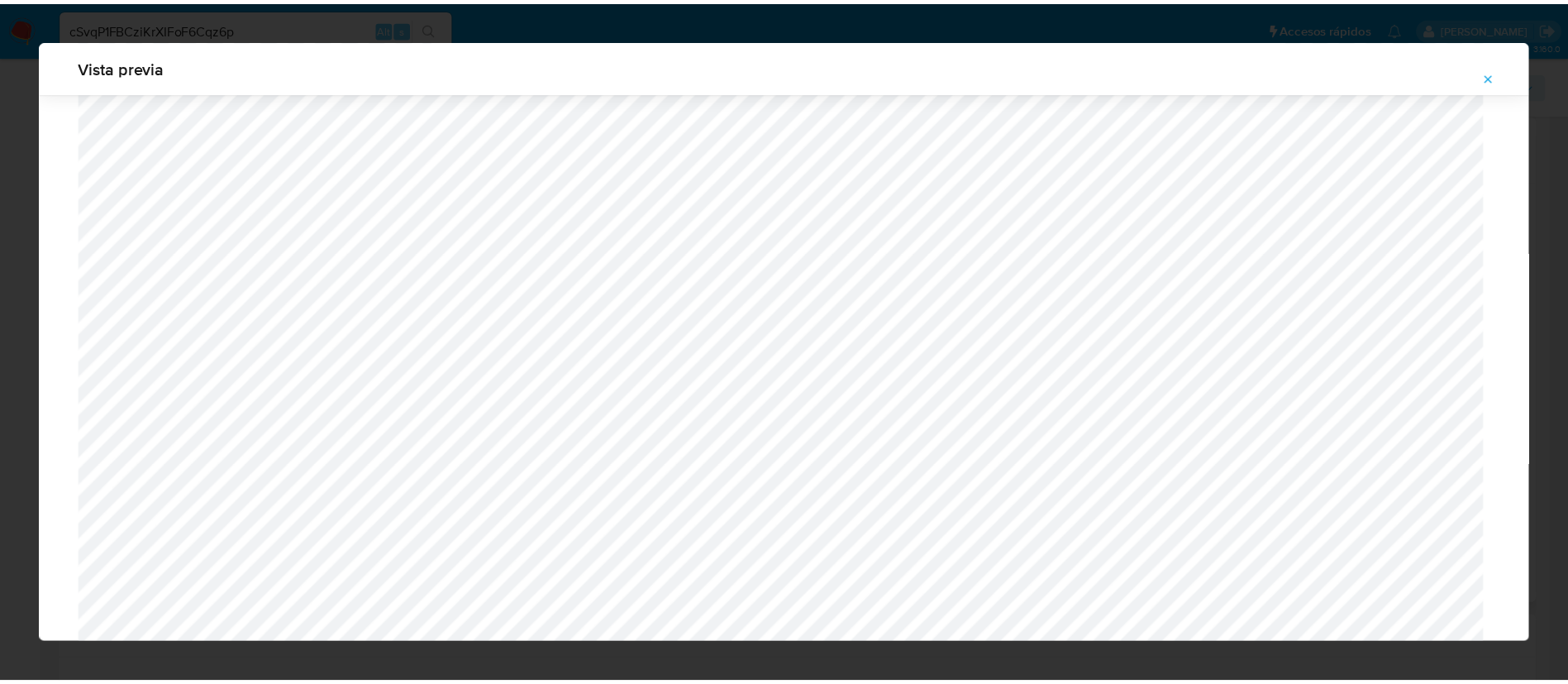
scroll to position [0, 0]
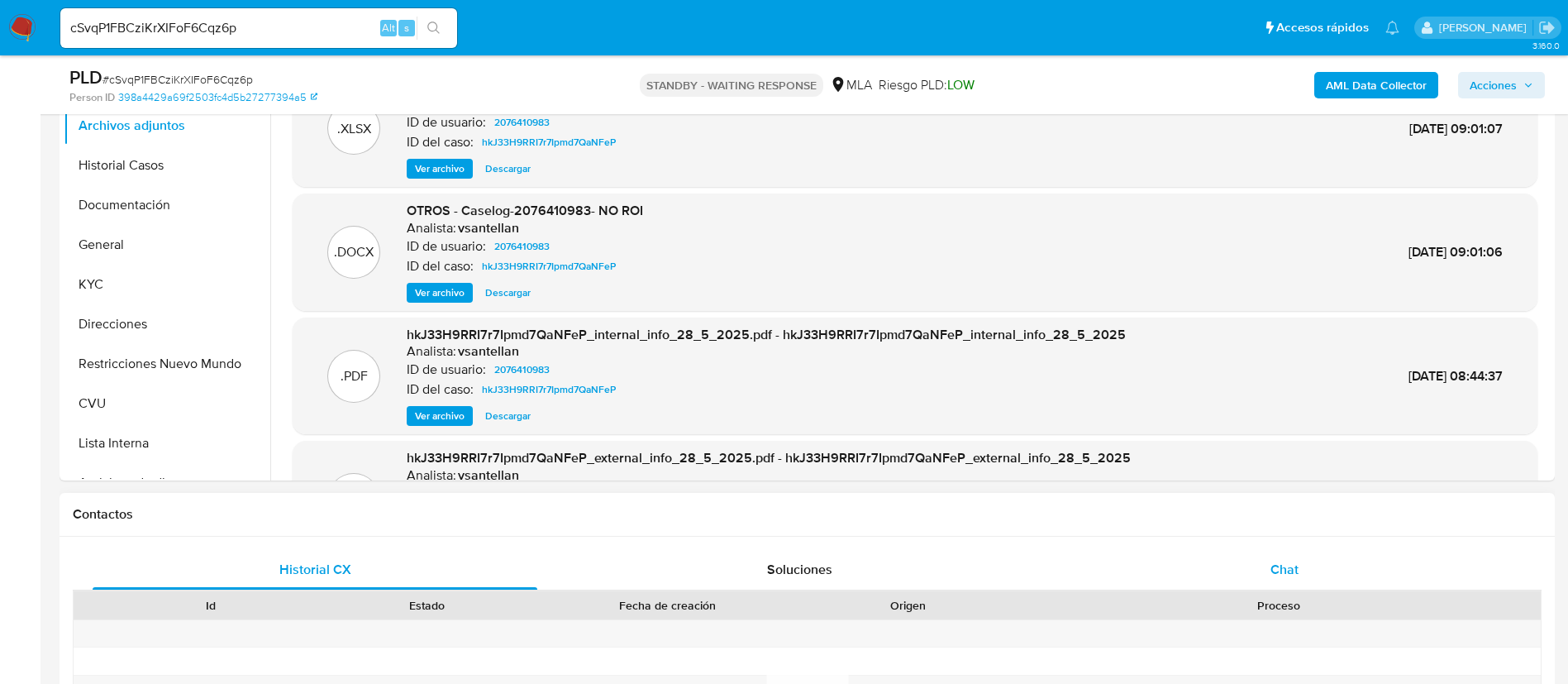
click at [1247, 568] on div "Chat" at bounding box center [1284, 570] width 445 height 40
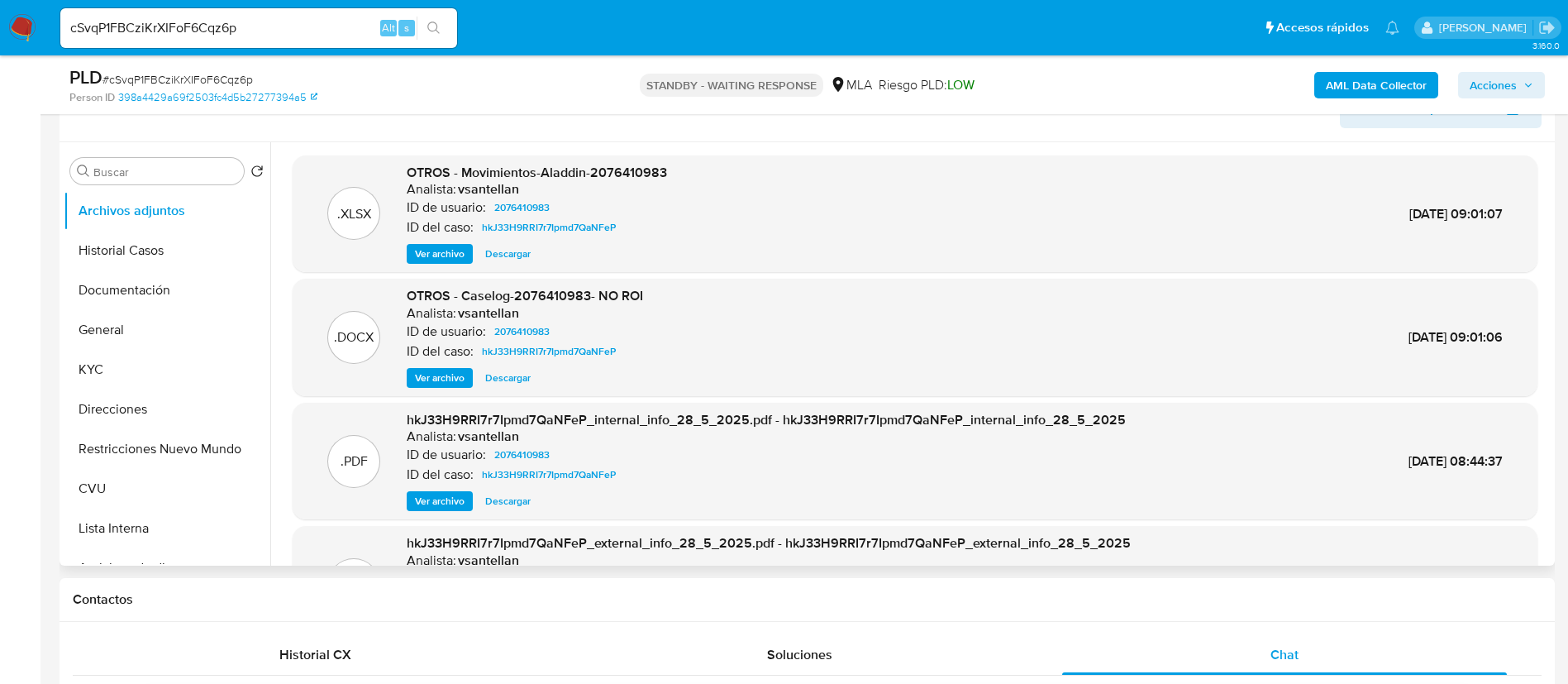
scroll to position [248, 0]
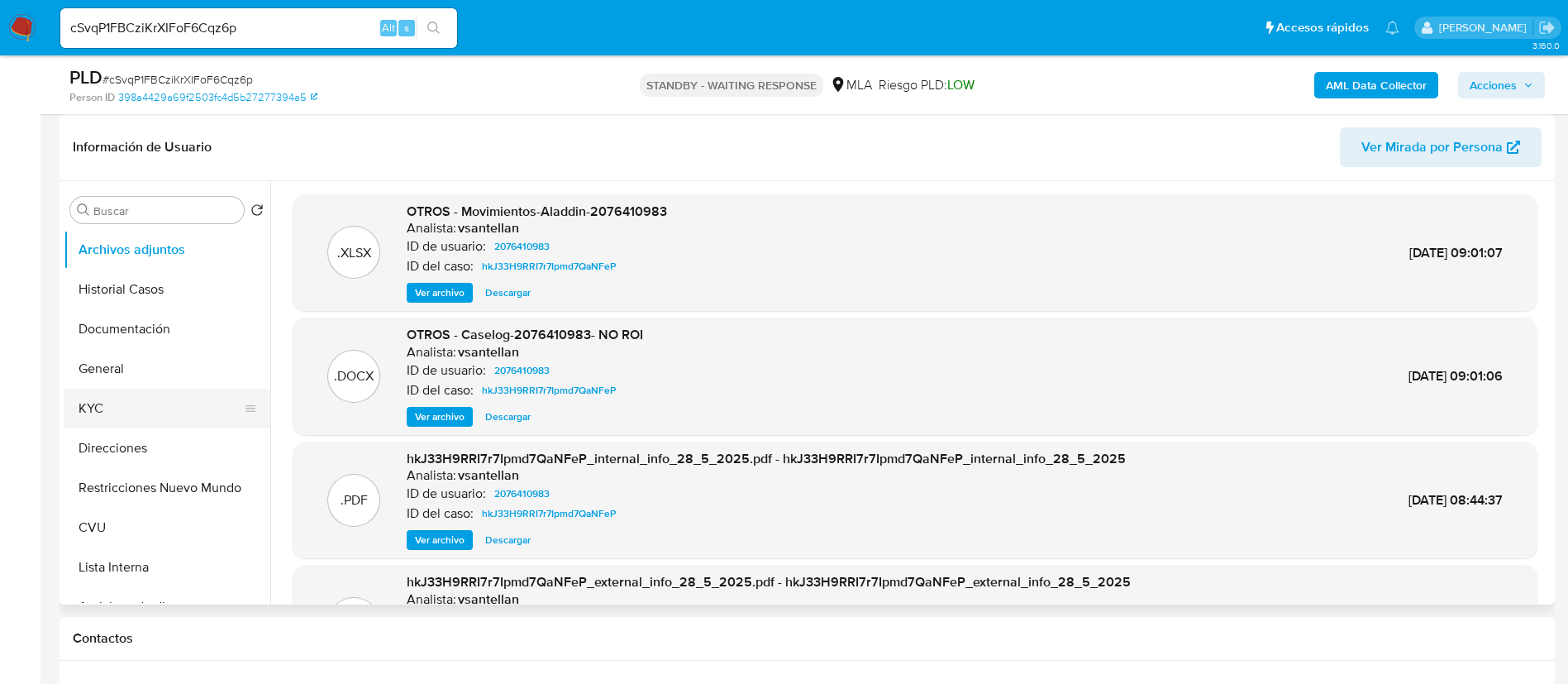
click at [121, 409] on button "KYC" at bounding box center [160, 409] width 193 height 40
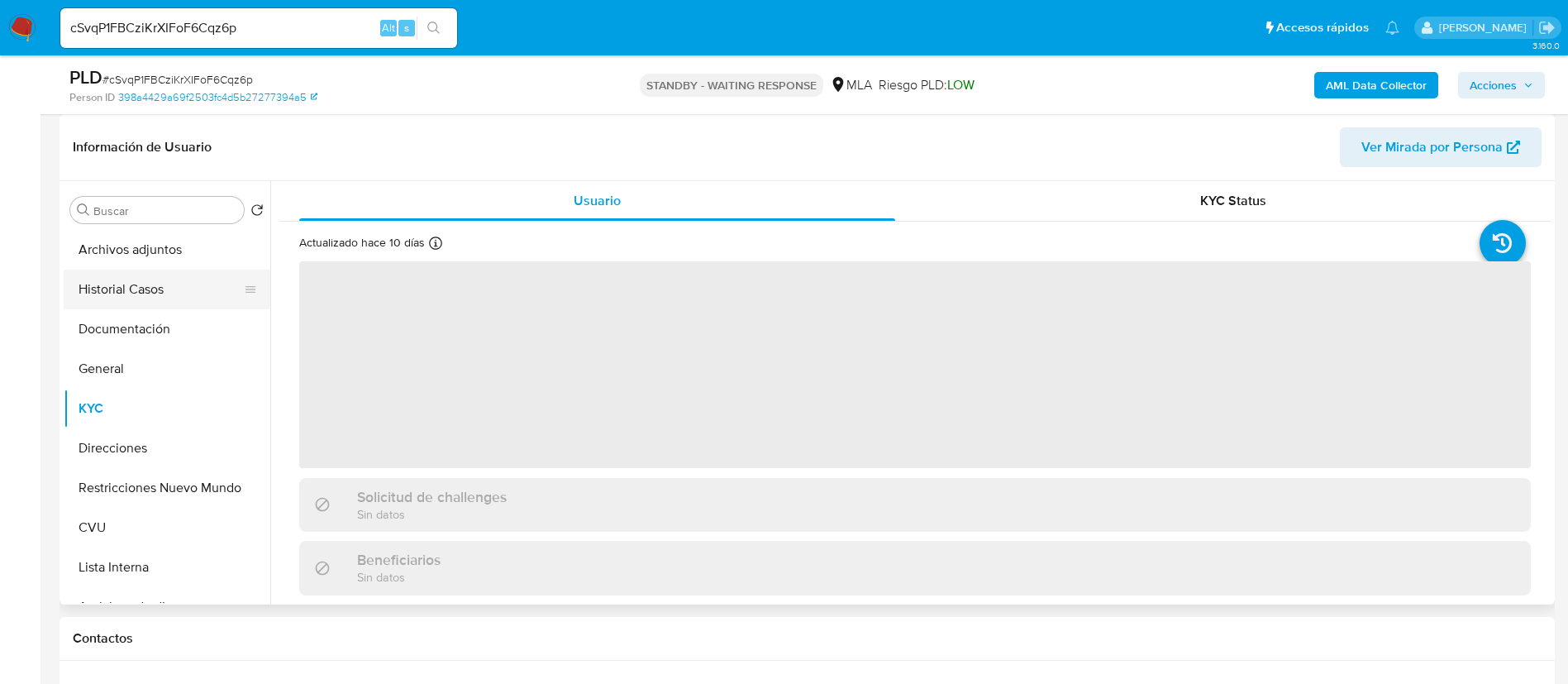
click at [110, 301] on button "Historial Casos" at bounding box center [160, 289] width 193 height 40
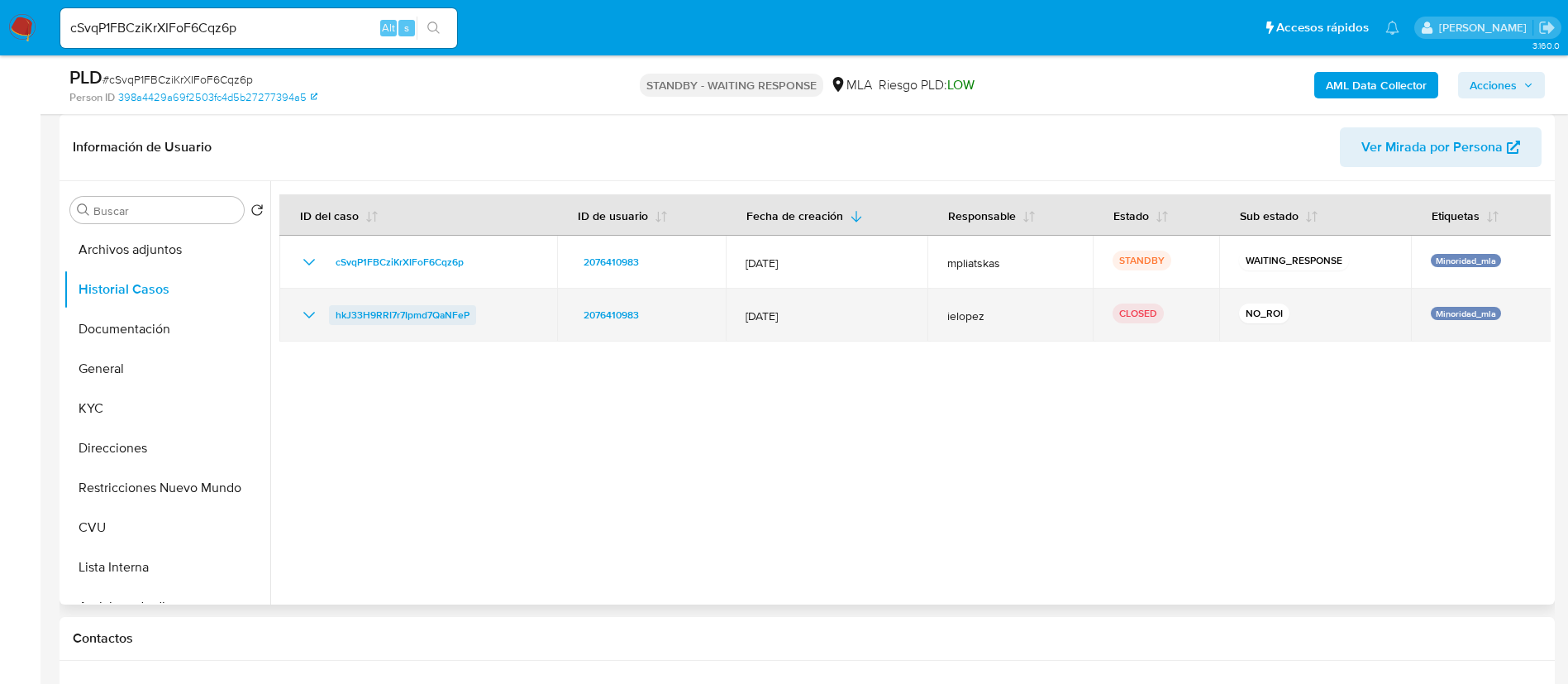
click at [371, 315] on span "hkJ33H9RRI7r7Ipmd7QaNFeP" at bounding box center [402, 314] width 134 height 19
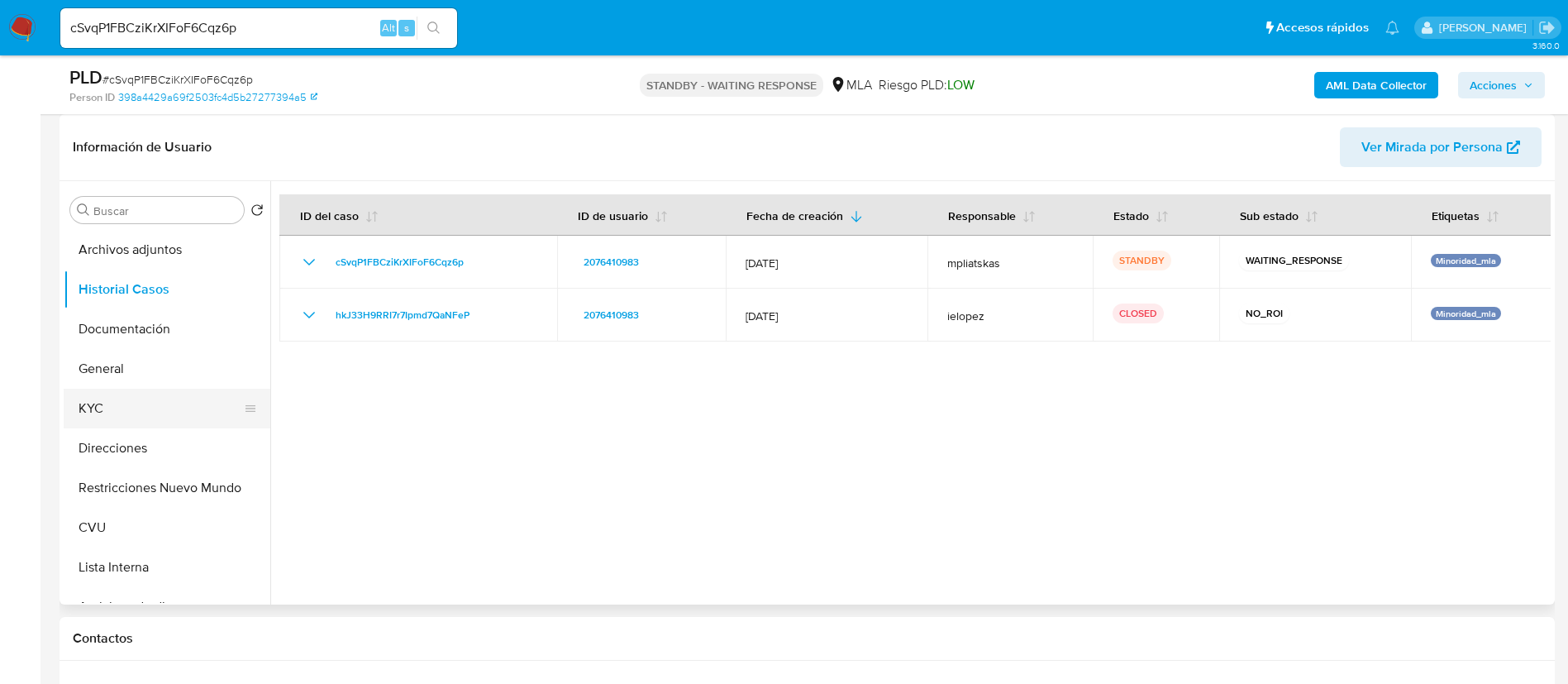
click at [169, 414] on button "KYC" at bounding box center [160, 409] width 193 height 40
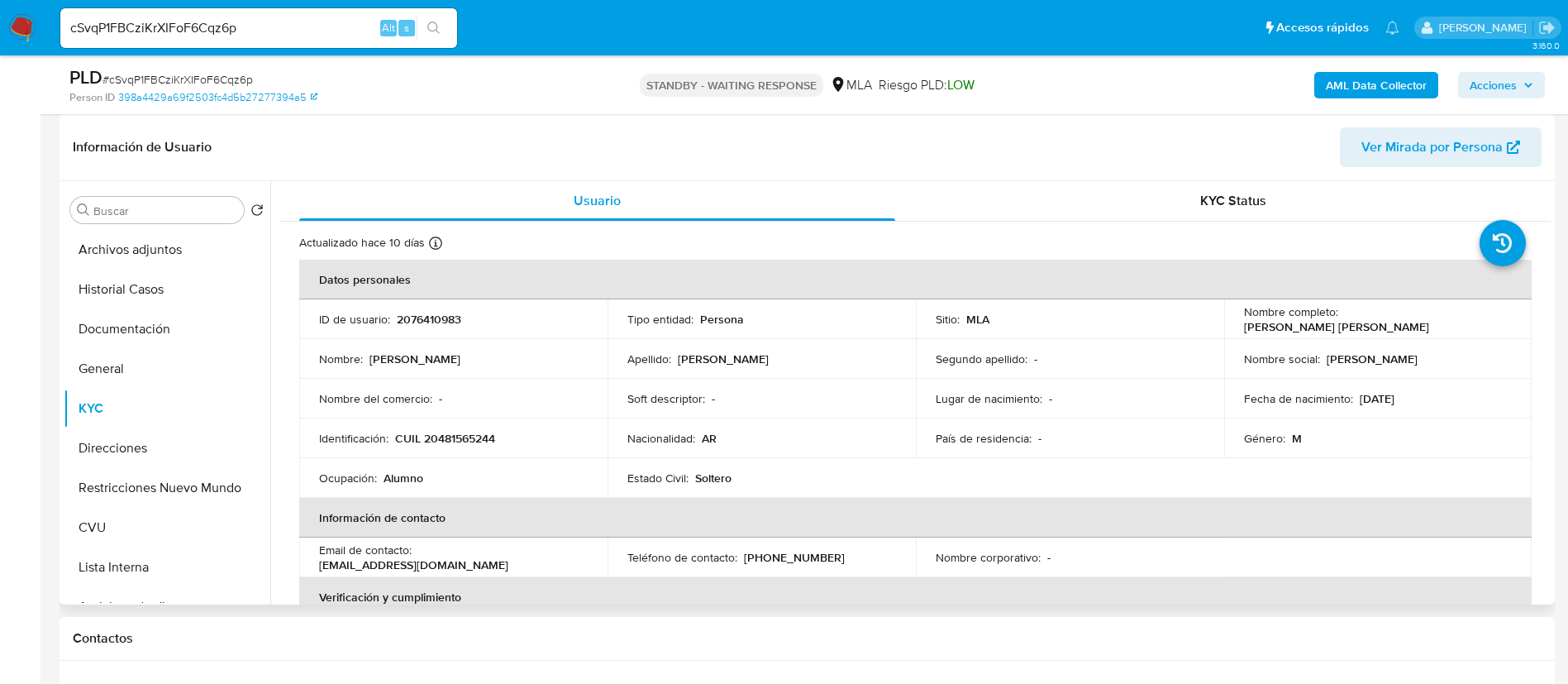
click at [425, 325] on p "2076410983" at bounding box center [429, 320] width 64 height 15
click at [425, 326] on p "2076410983" at bounding box center [429, 320] width 64 height 15
copy p "2076410983"
drag, startPoint x: 1356, startPoint y: 403, endPoint x: 1419, endPoint y: 401, distance: 63.0
click at [1419, 401] on div "Fecha de nacimiento : 07/09/2007" at bounding box center [1378, 399] width 269 height 15
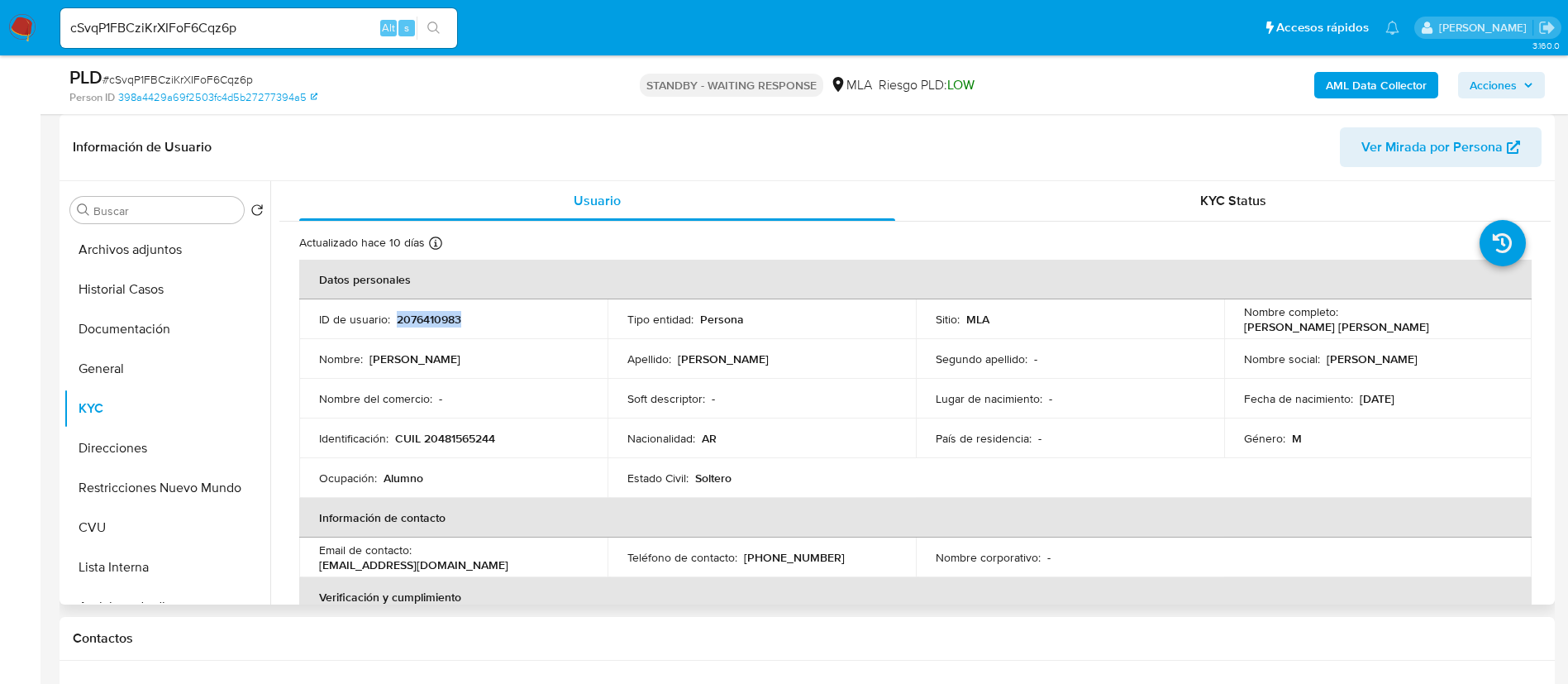
copy p "07/09/2007"
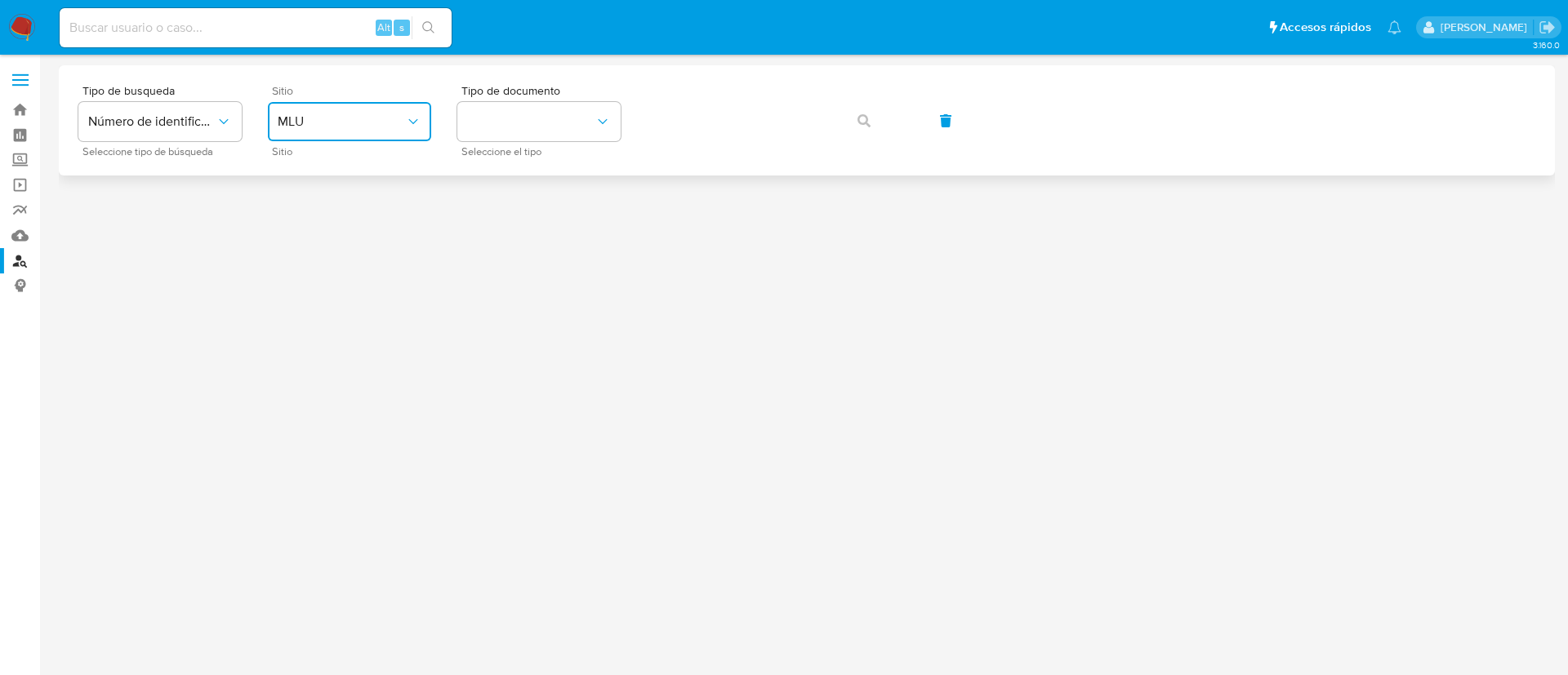
click at [371, 115] on span "MLU" at bounding box center [341, 122] width 127 height 17
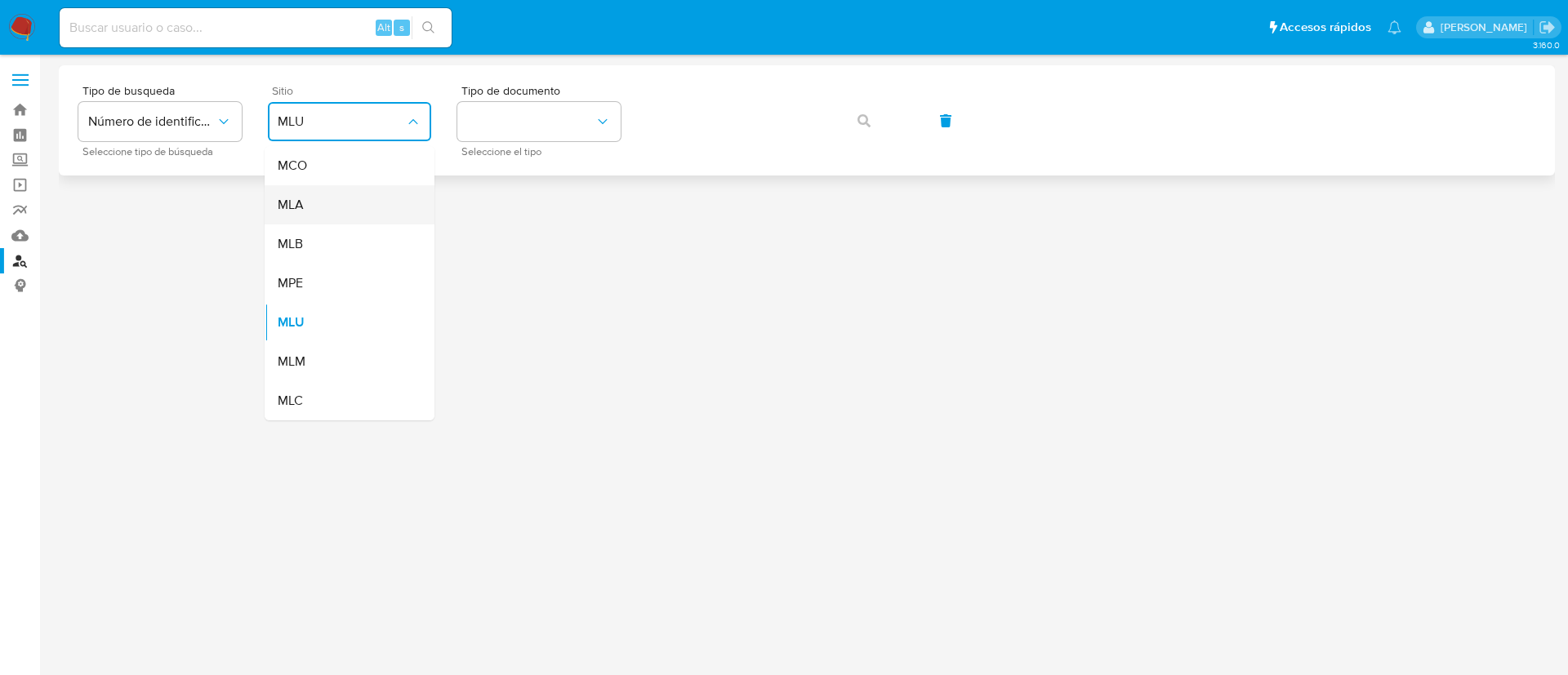
click at [386, 218] on div "MLA" at bounding box center [345, 205] width 134 height 39
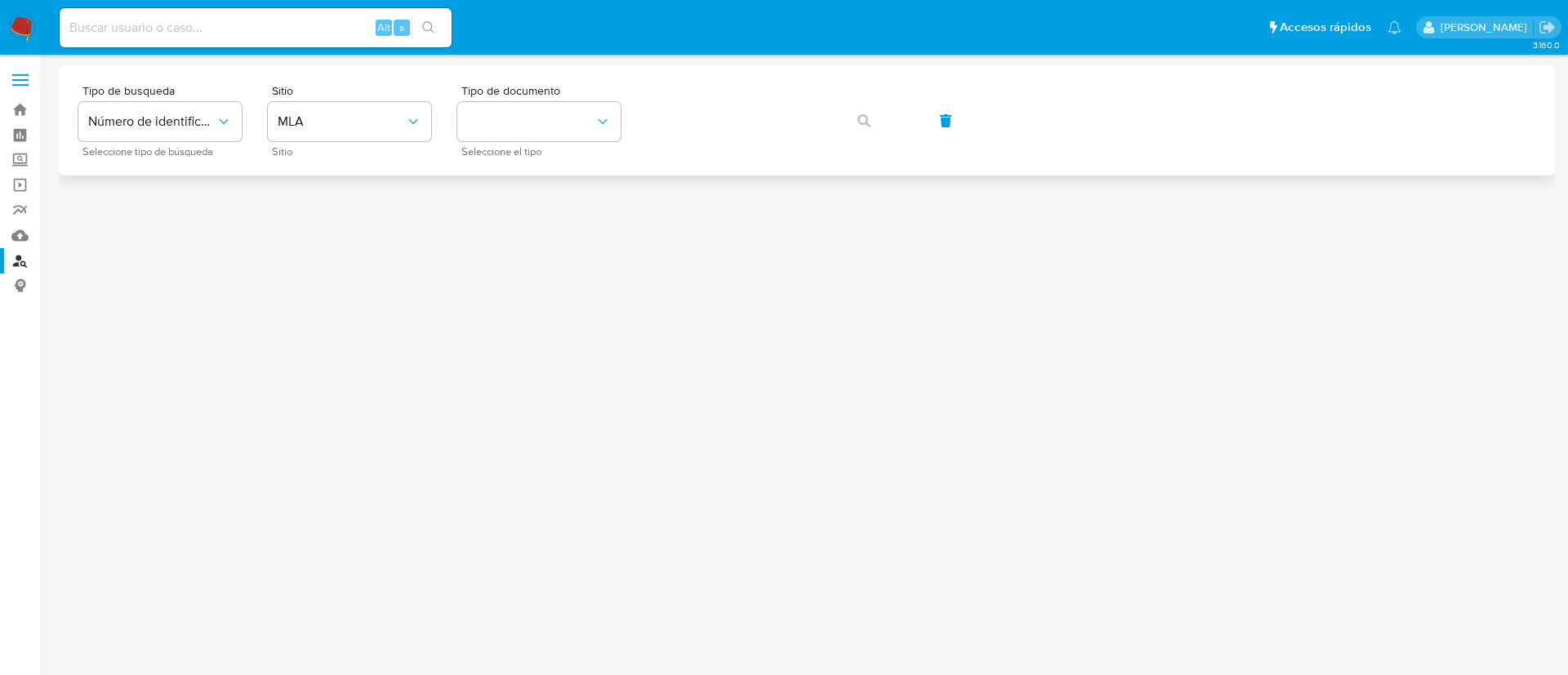
click at [638, 98] on div "Tipo de busqueda Número de identificación Seleccione tipo de búsqueda Sitio MLA…" at bounding box center [807, 120] width 1457 height 71
click at [594, 111] on button "identificationType" at bounding box center [539, 121] width 163 height 39
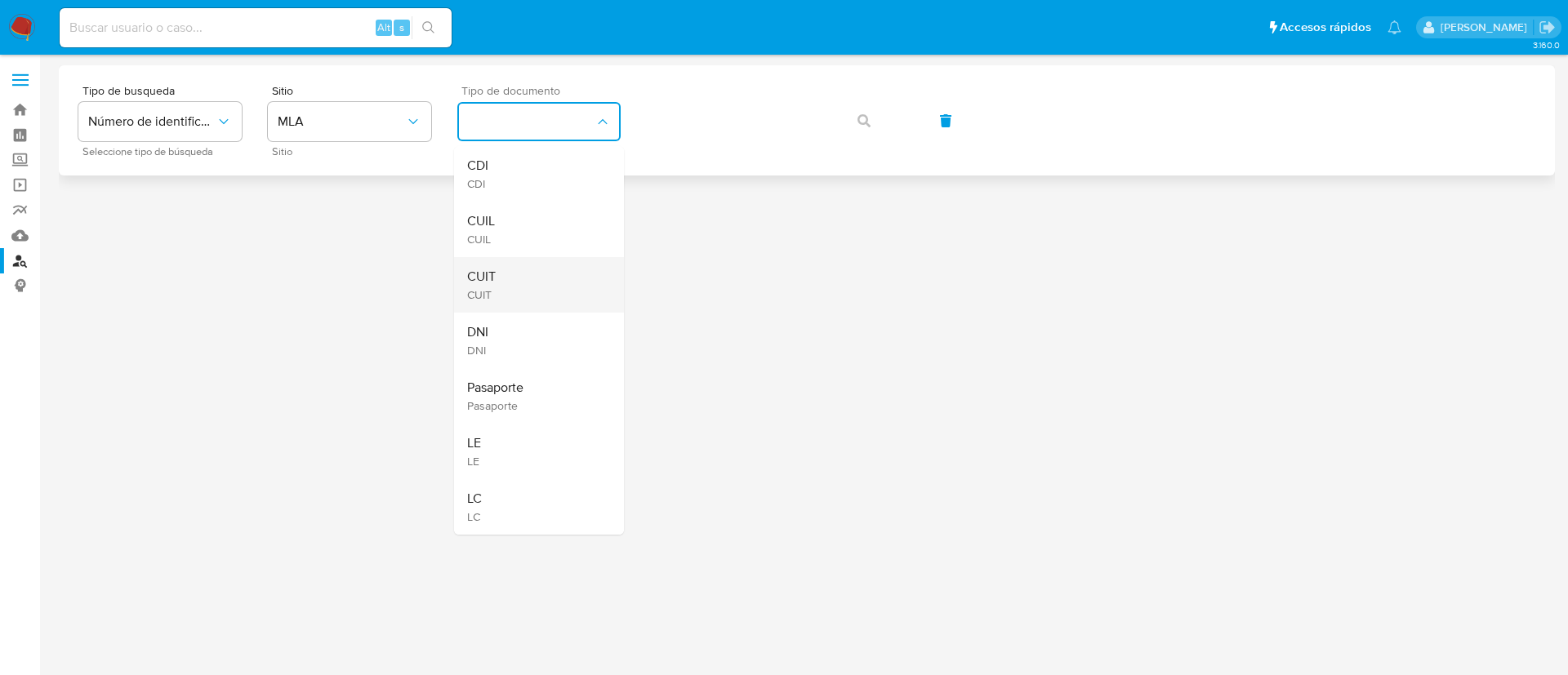
click at [575, 273] on div "CUIT CUIT" at bounding box center [534, 284] width 134 height 55
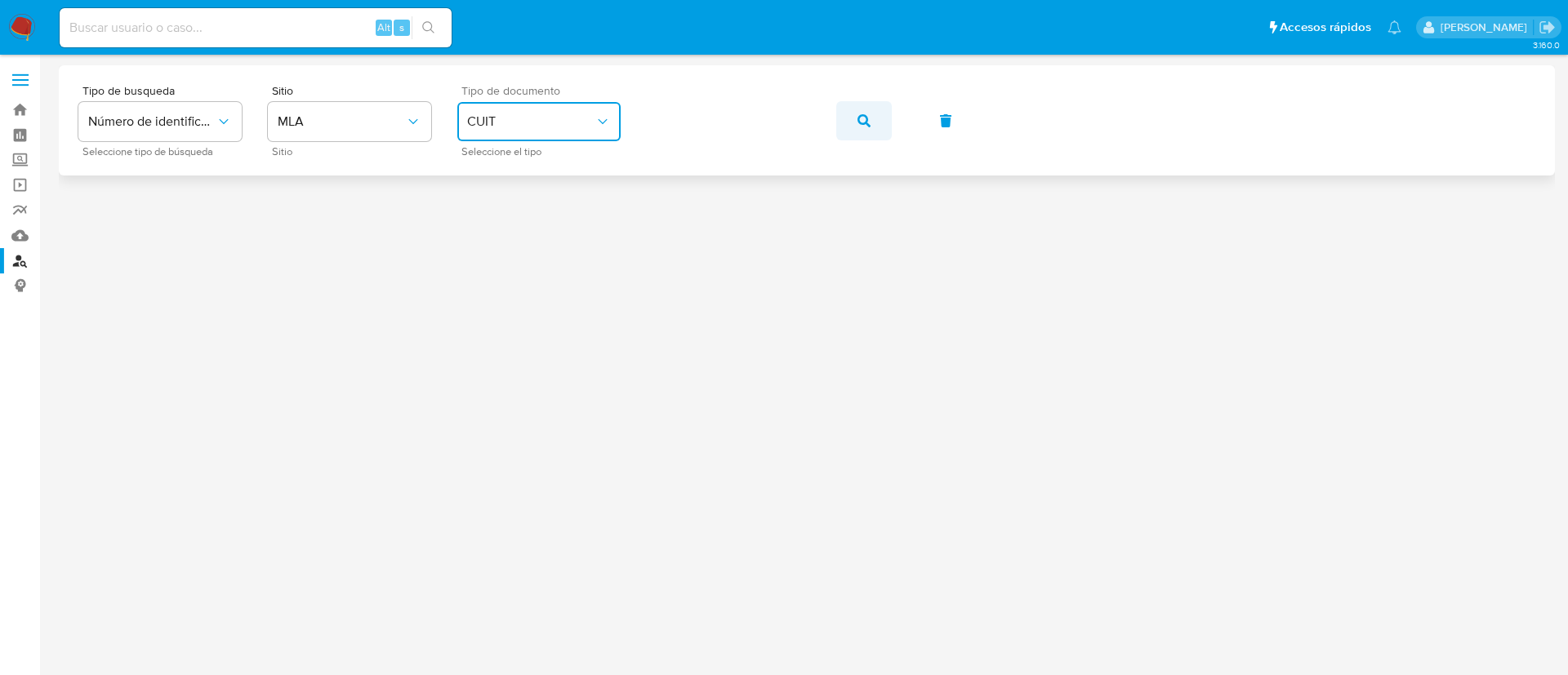
click at [857, 115] on button "button" at bounding box center [863, 120] width 55 height 39
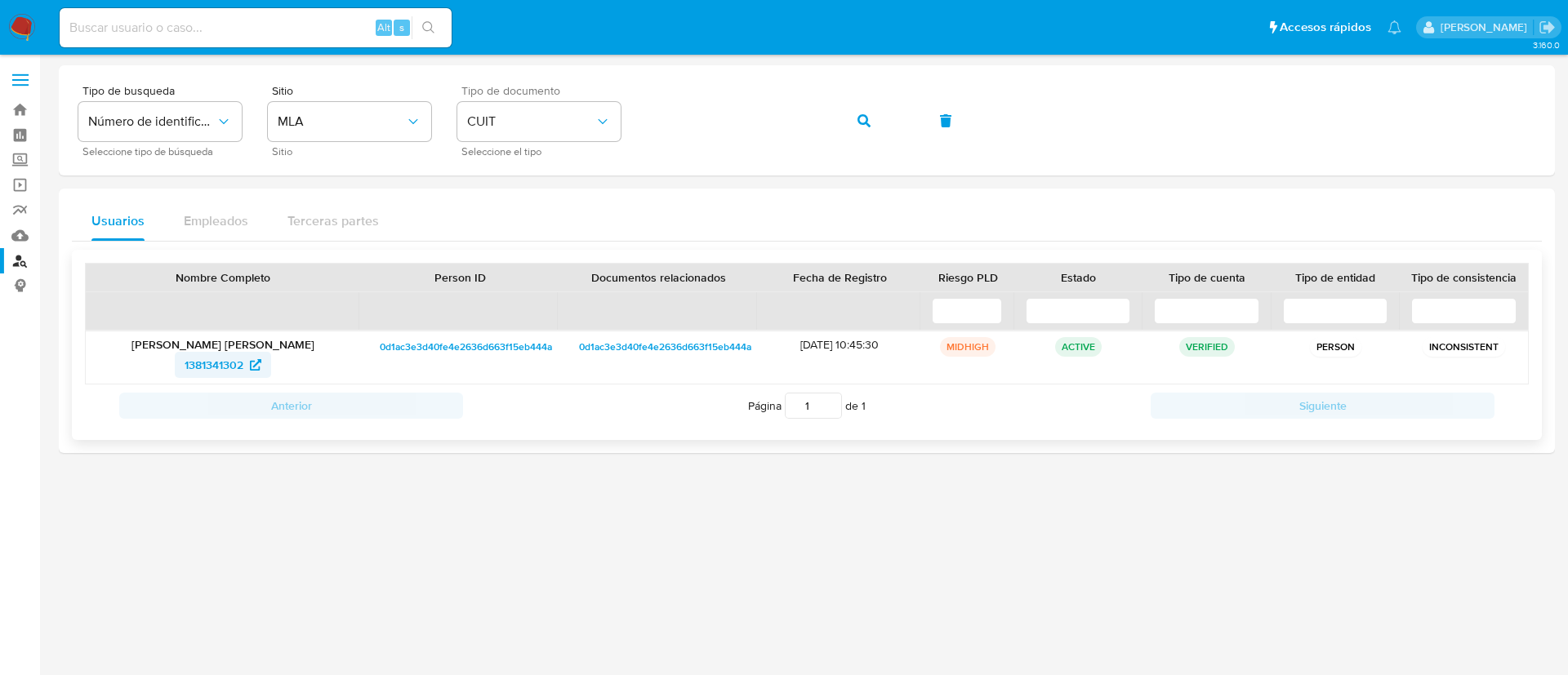
click at [207, 365] on span "1381341302" at bounding box center [214, 365] width 59 height 26
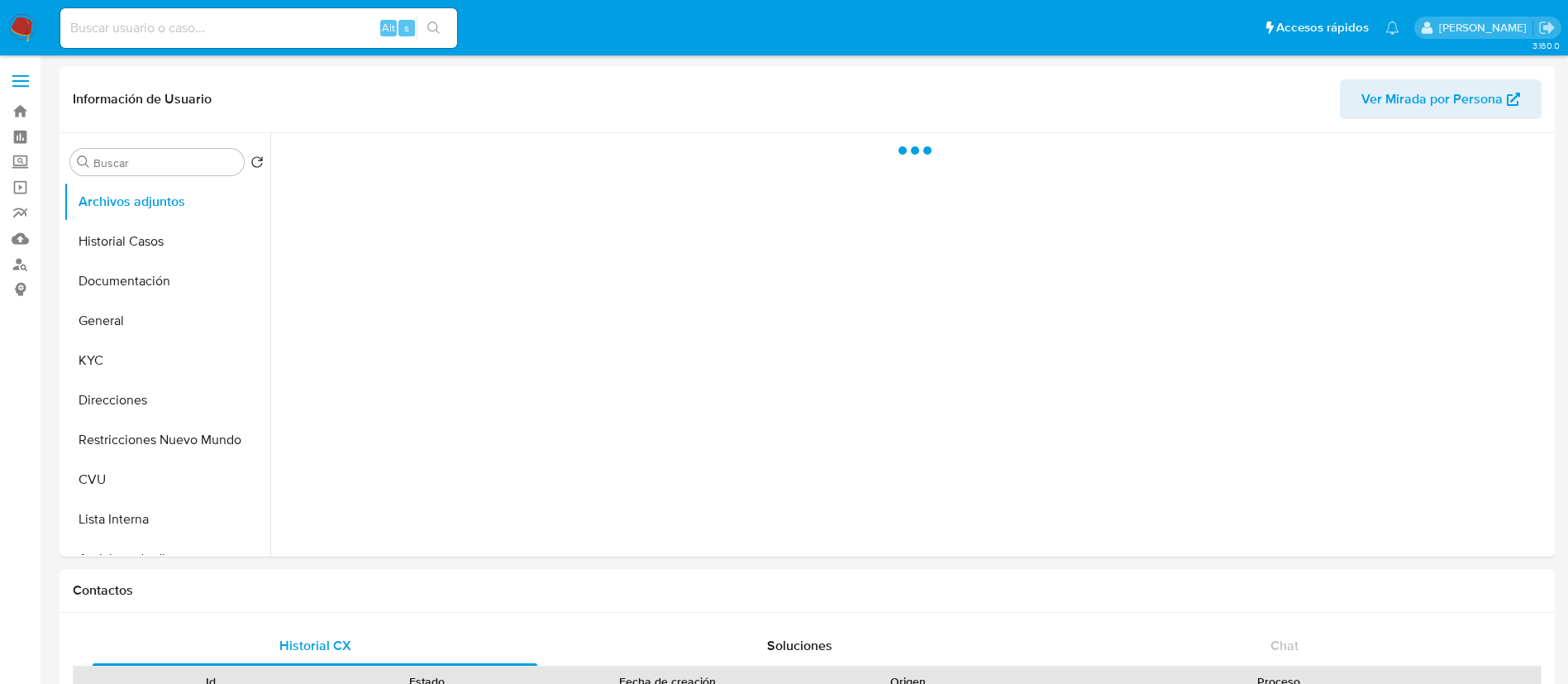
select select "10"
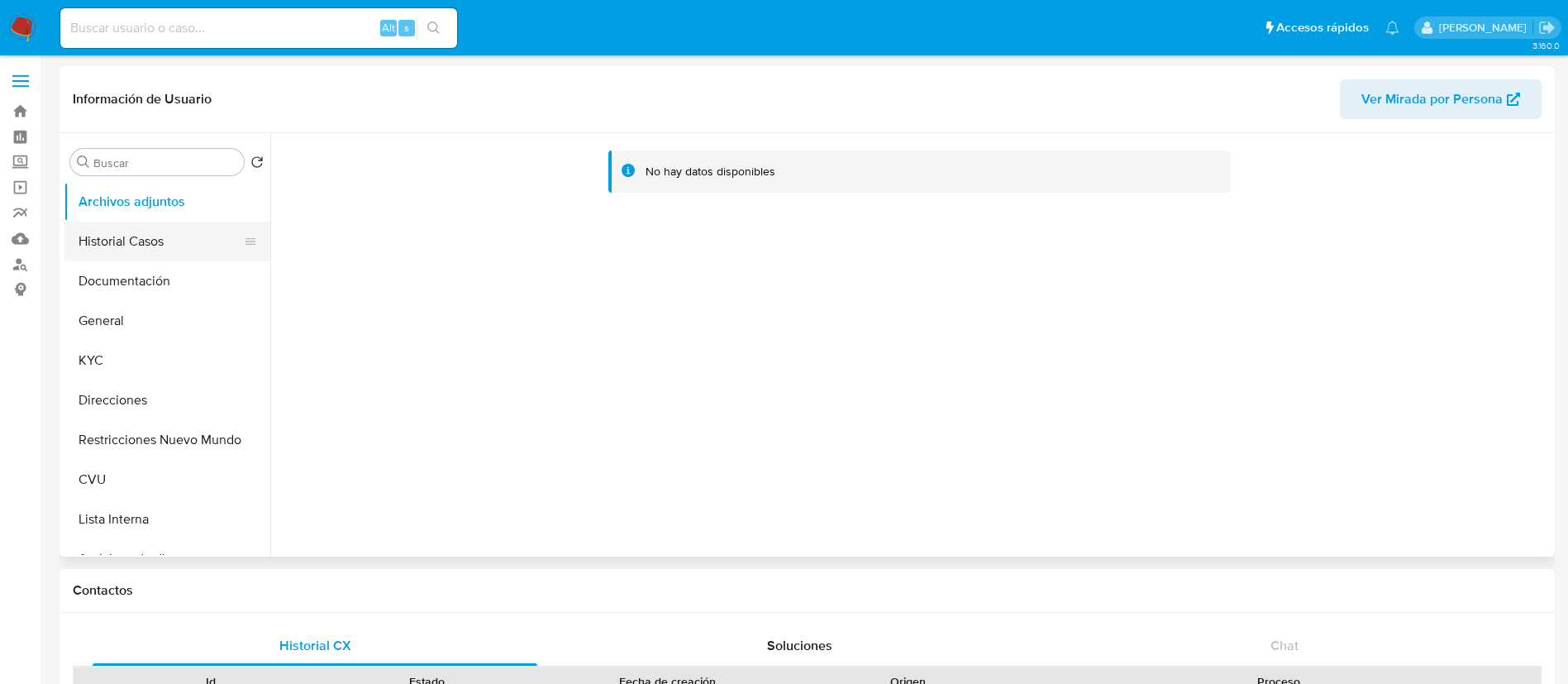
click at [161, 246] on button "Historial Casos" at bounding box center [160, 242] width 193 height 40
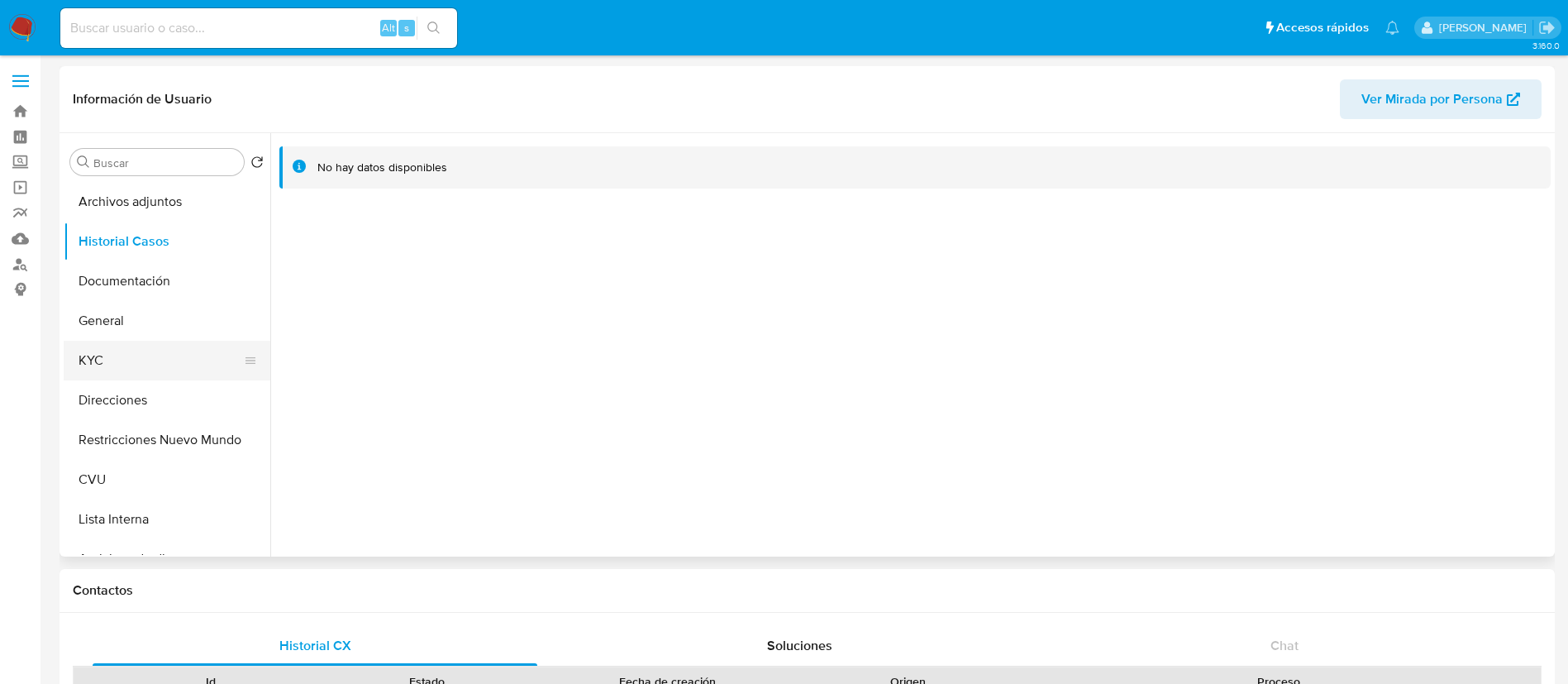
click at [172, 364] on button "KYC" at bounding box center [160, 360] width 193 height 40
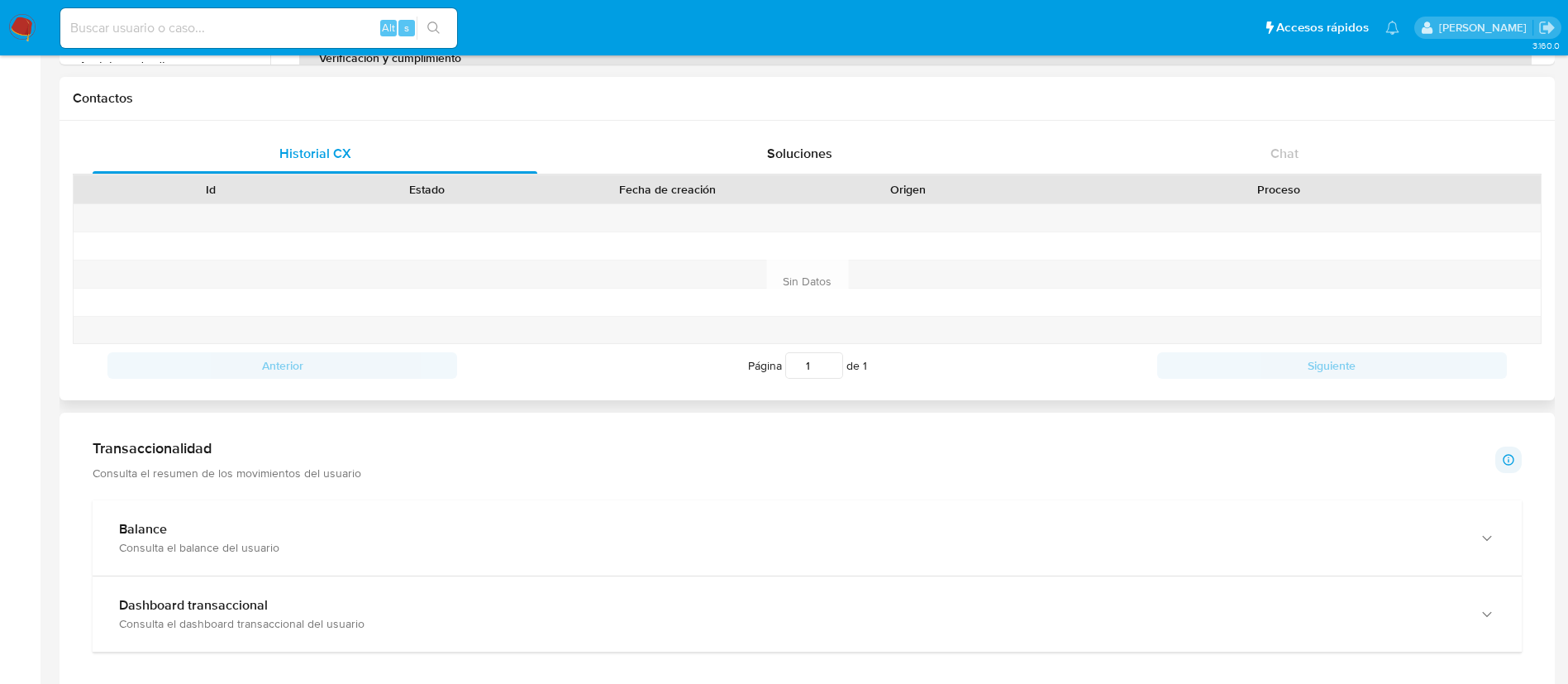
scroll to position [744, 0]
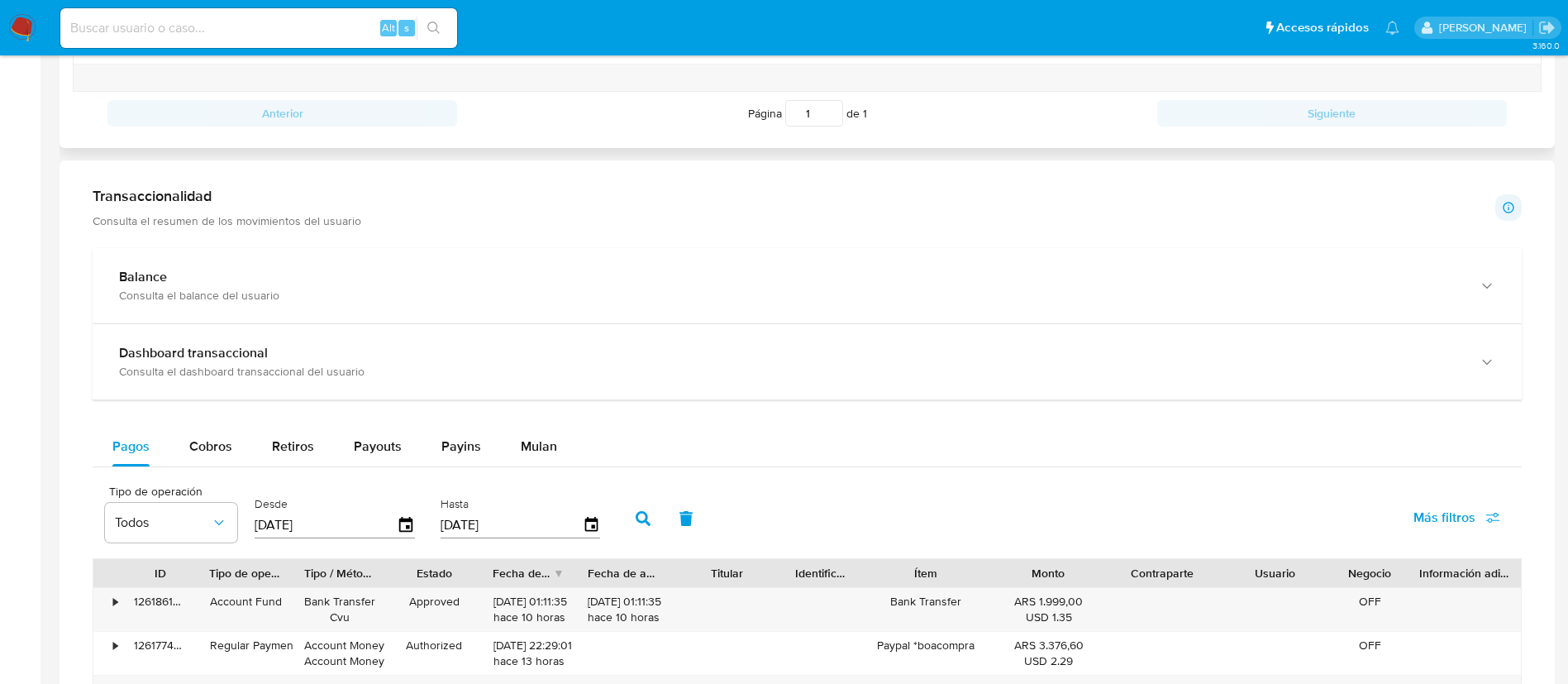
click at [1214, 257] on div "Balance Consulta el balance del usuario" at bounding box center [807, 286] width 1430 height 75
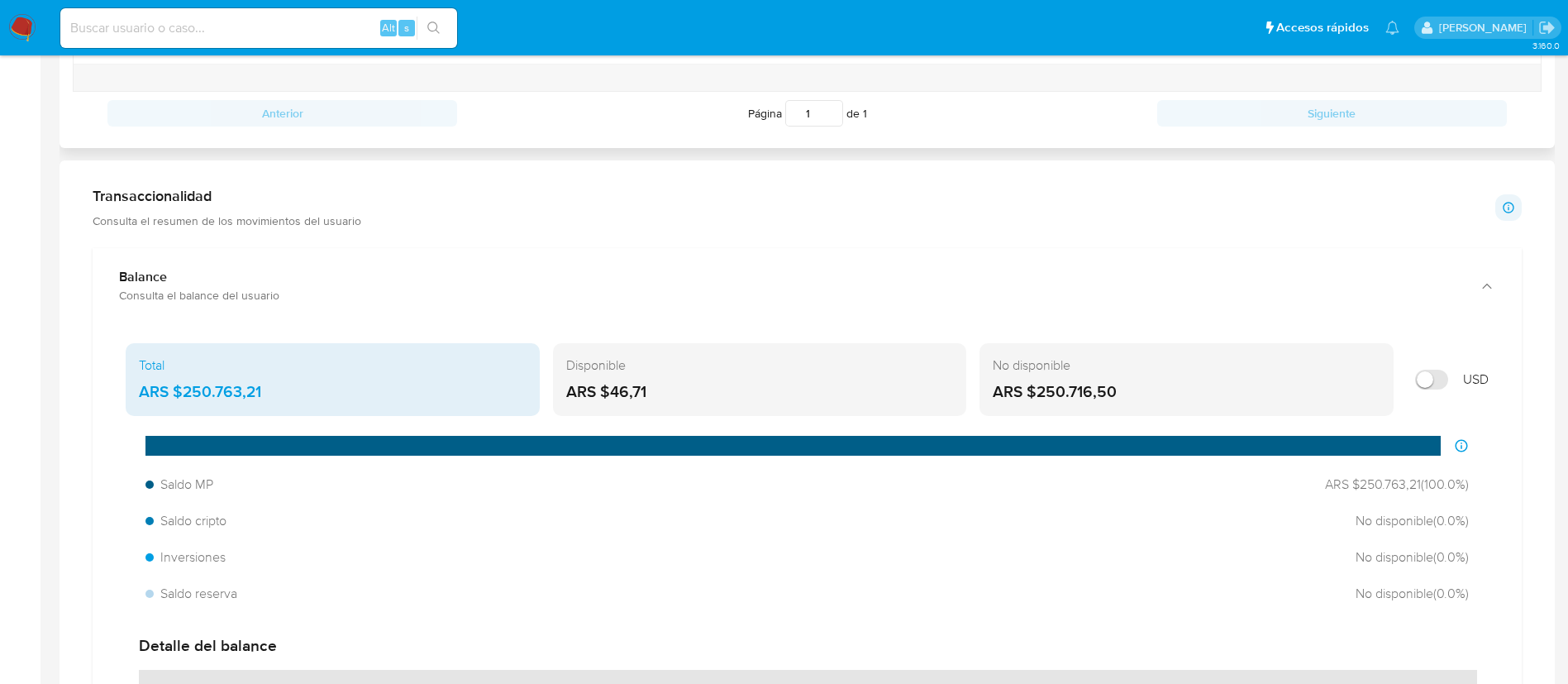
click at [1214, 257] on div "Balance Consulta el balance del usuario" at bounding box center [807, 286] width 1430 height 75
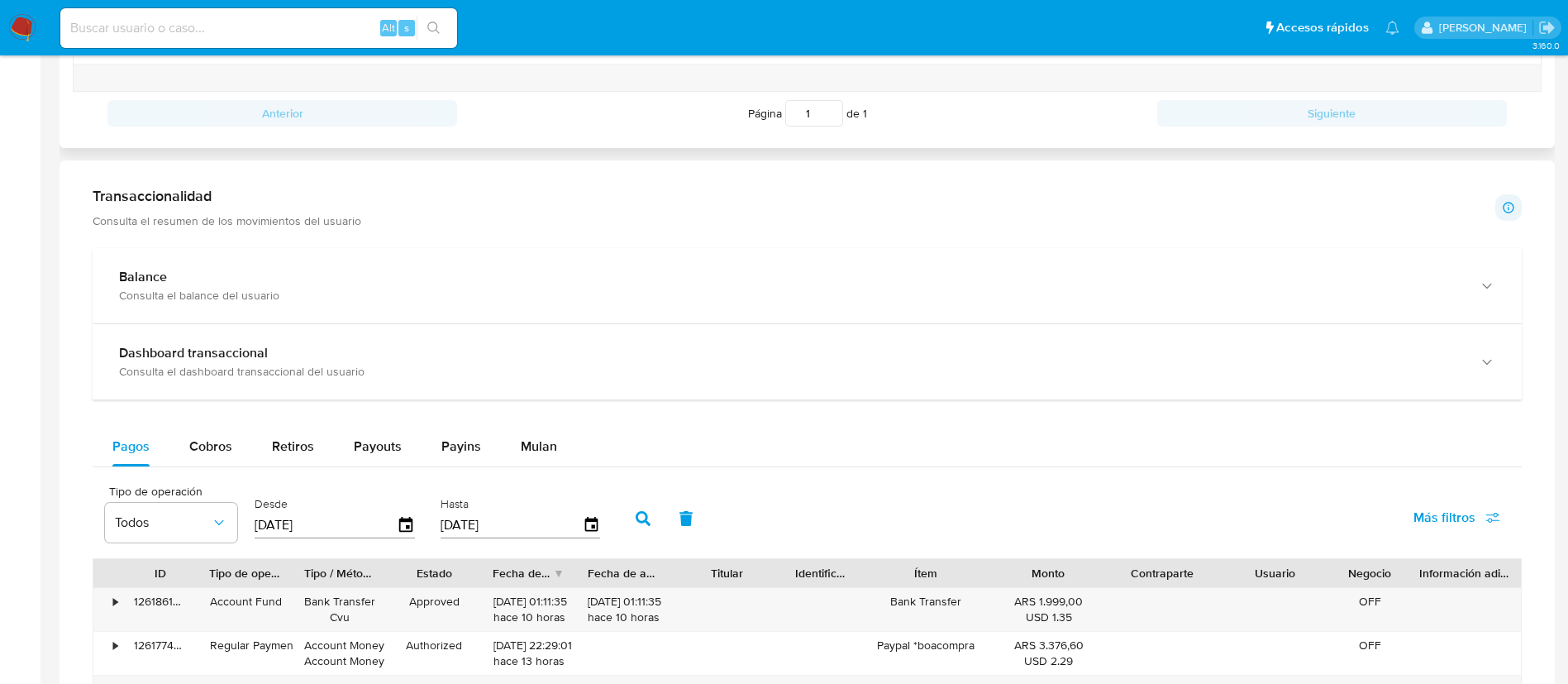
scroll to position [869, 0]
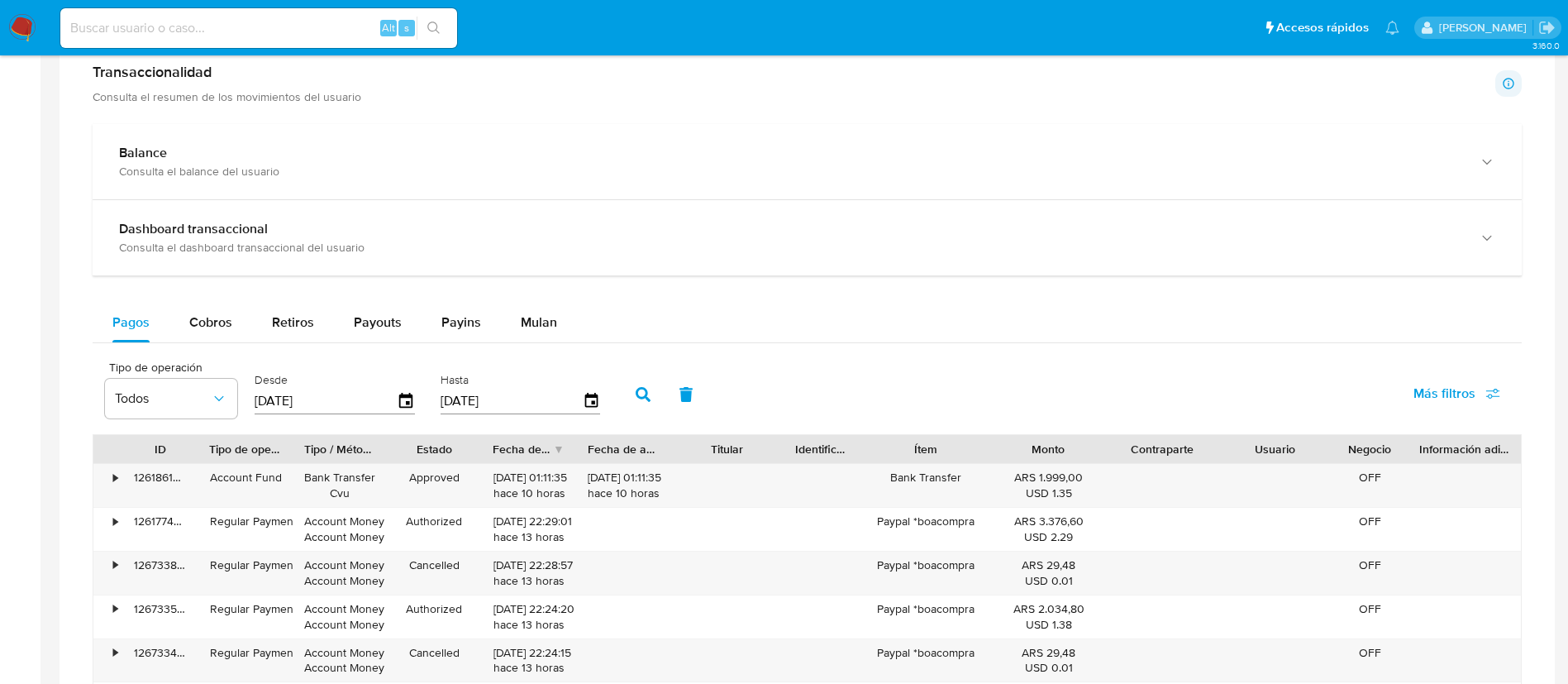
click at [1214, 257] on div "Dashboard transaccional Consulta el dashboard transaccional del usuario" at bounding box center [807, 237] width 1430 height 75
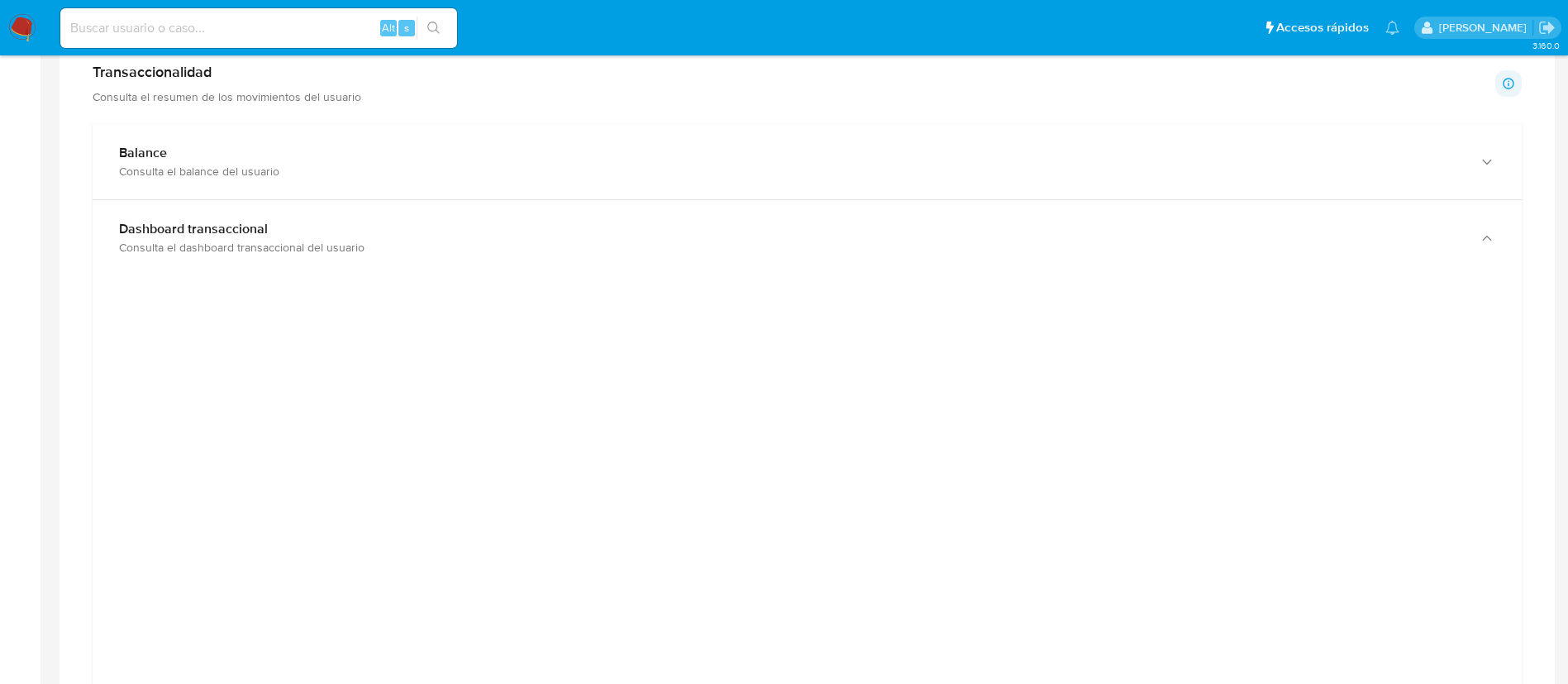
click at [341, 42] on div "Alt s" at bounding box center [258, 28] width 396 height 40
click at [346, 29] on input at bounding box center [258, 27] width 396 height 21
paste input "X9WjnwFyIMI2lhpvxMwGJjFs"
click at [415, 19] on input "X9WjnwFyIMI2lhpvxMwGJjFs" at bounding box center [258, 27] width 396 height 21
type input "X9WjnwFyIMI2lhpvxMwGJjFs"
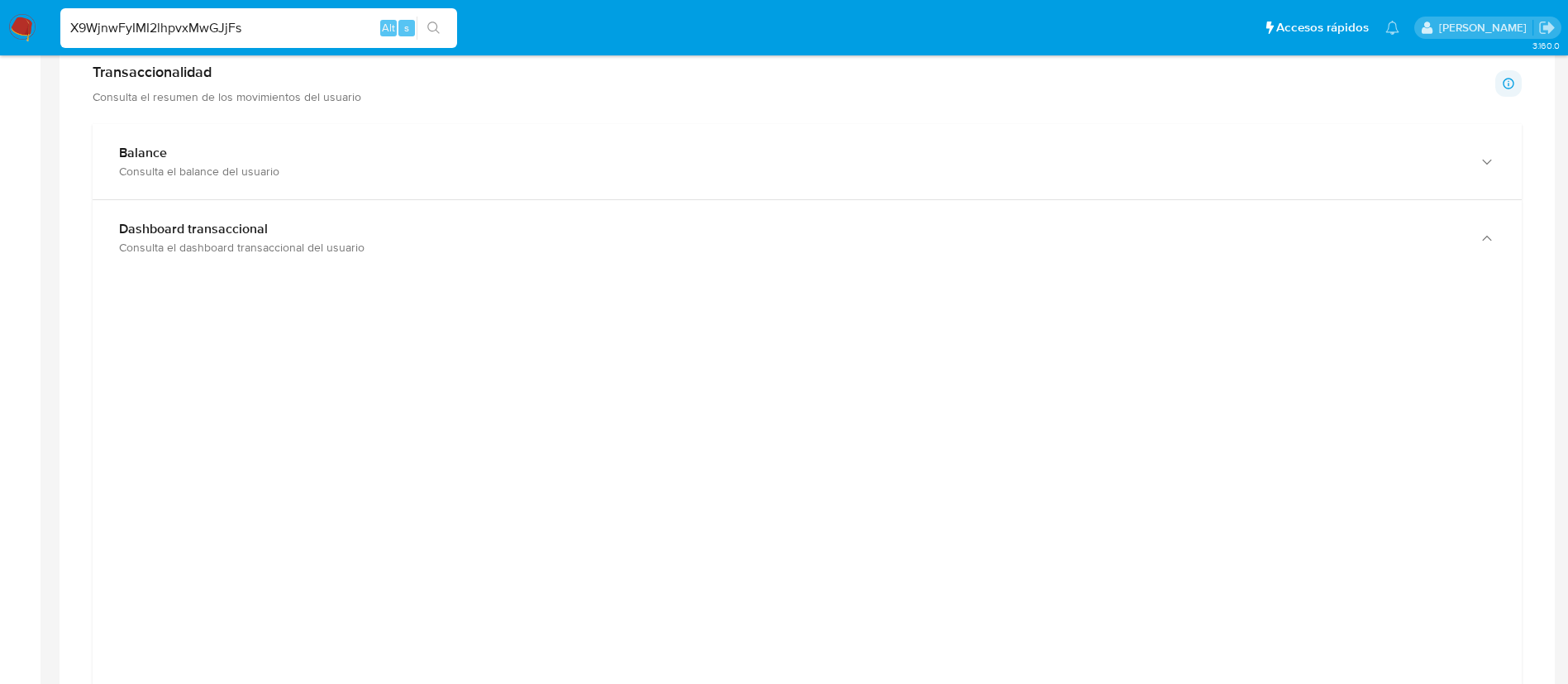
click at [431, 25] on icon "search-icon" at bounding box center [435, 28] width 14 height 14
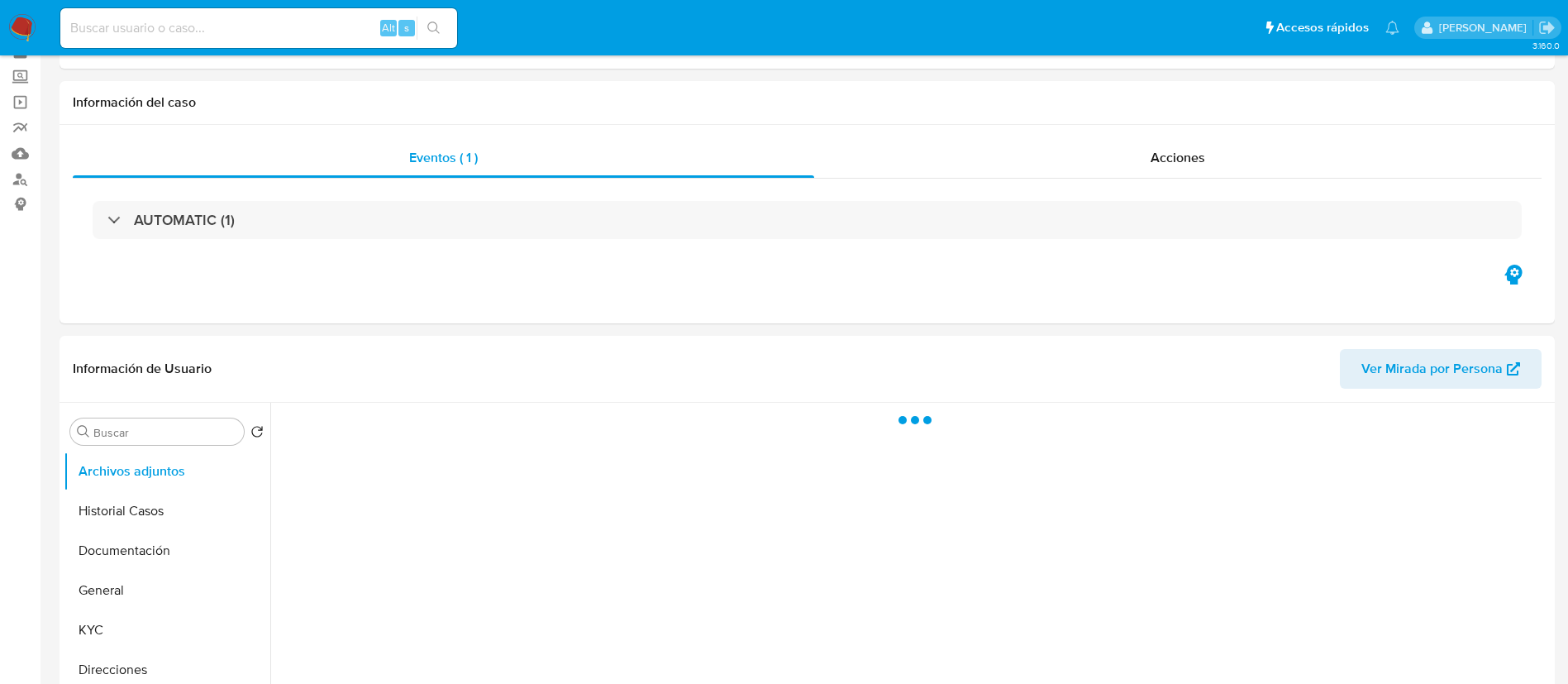
scroll to position [124, 0]
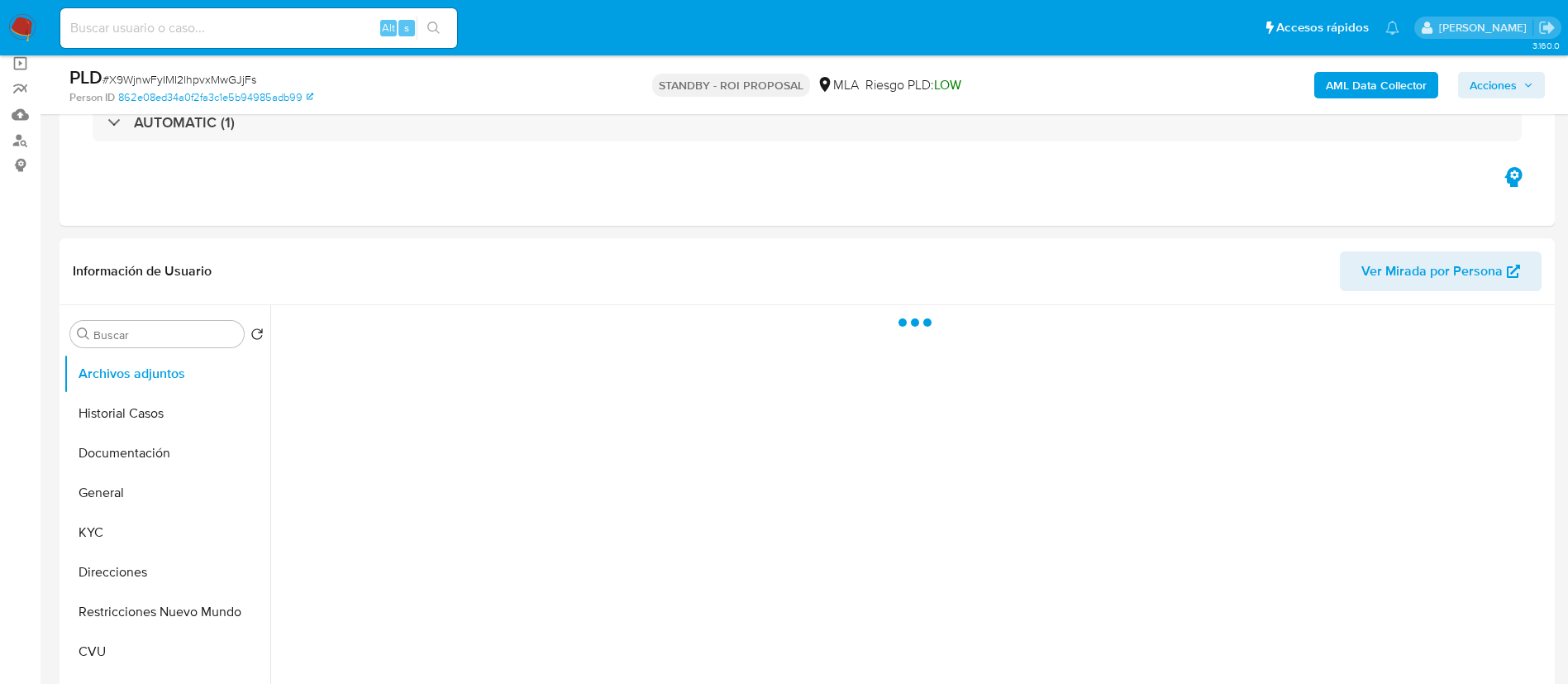
select select "10"
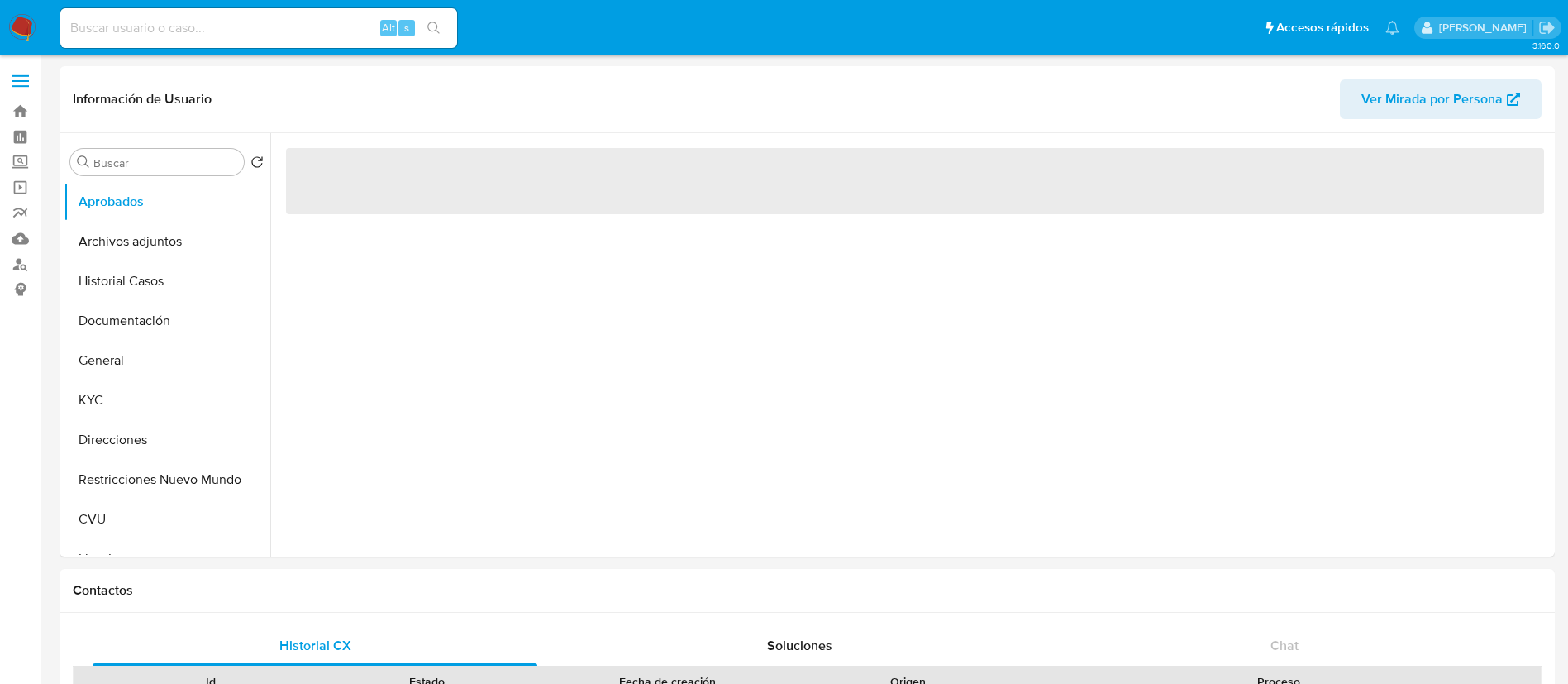
select select "10"
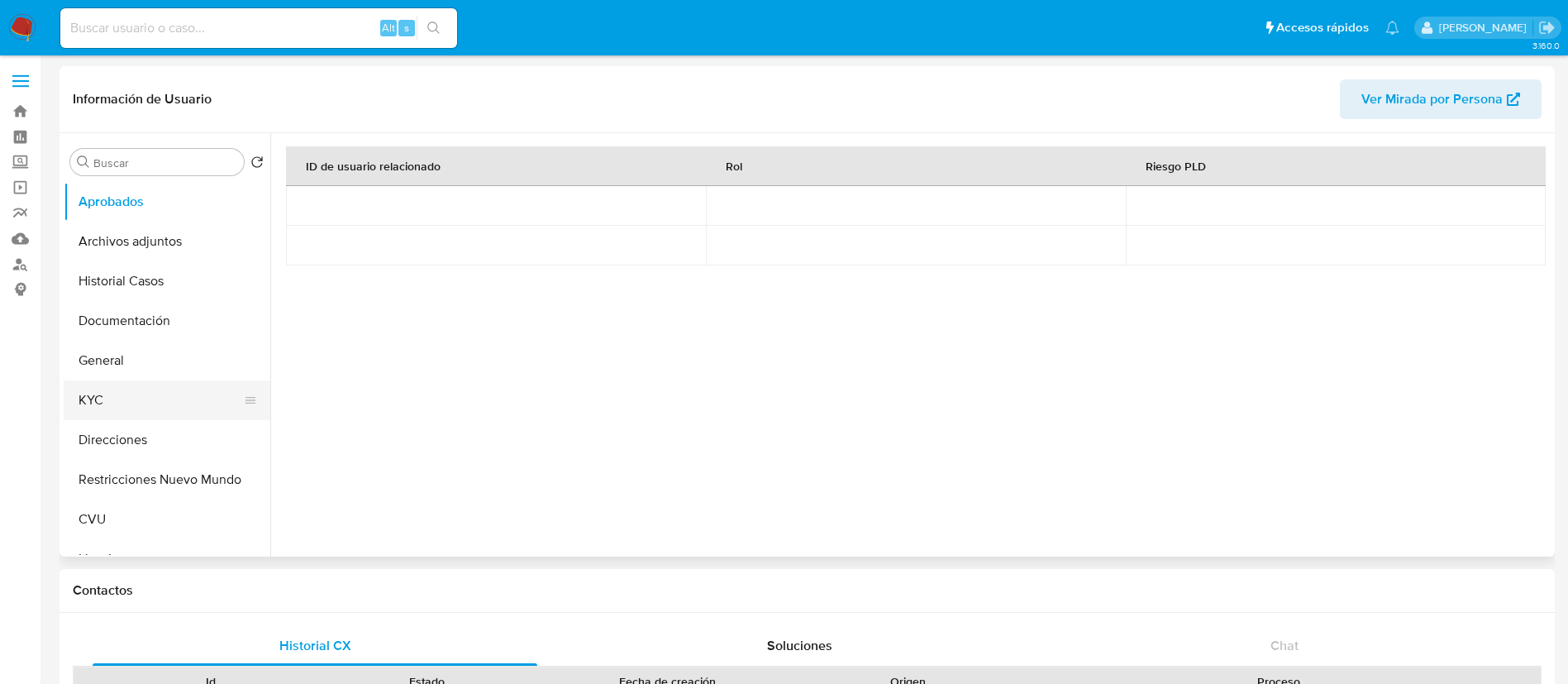
click at [147, 401] on button "KYC" at bounding box center [160, 400] width 193 height 40
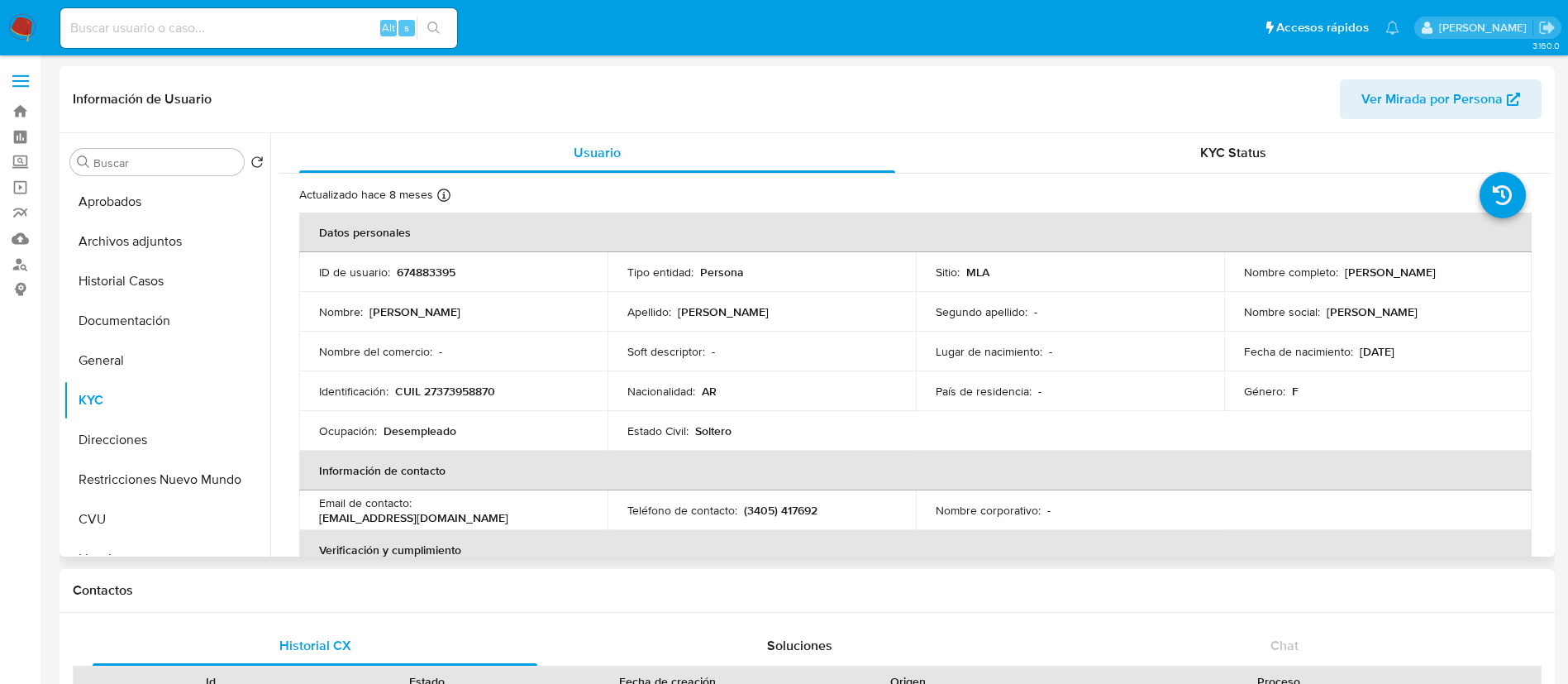
drag, startPoint x: 1341, startPoint y: 278, endPoint x: 1519, endPoint y: 270, distance: 178.2
click at [1519, 270] on td "Nombre completo : [PERSON_NAME]" at bounding box center [1378, 272] width 308 height 40
copy p "[PERSON_NAME]"
drag, startPoint x: 396, startPoint y: 392, endPoint x: 527, endPoint y: 388, distance: 131.1
click at [527, 388] on div "Identificación : CUIL 27373958870" at bounding box center [453, 392] width 269 height 15
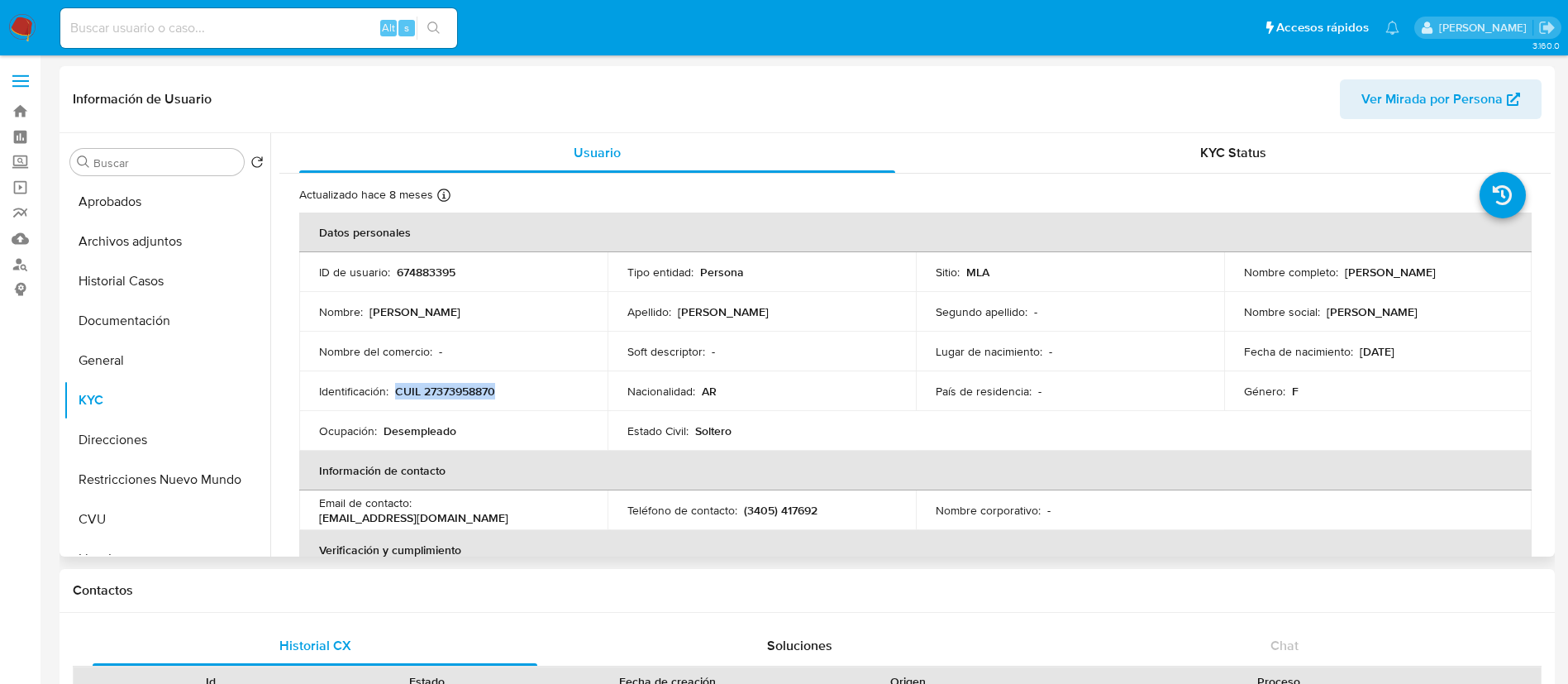
copy p "CUIL 27373958870"
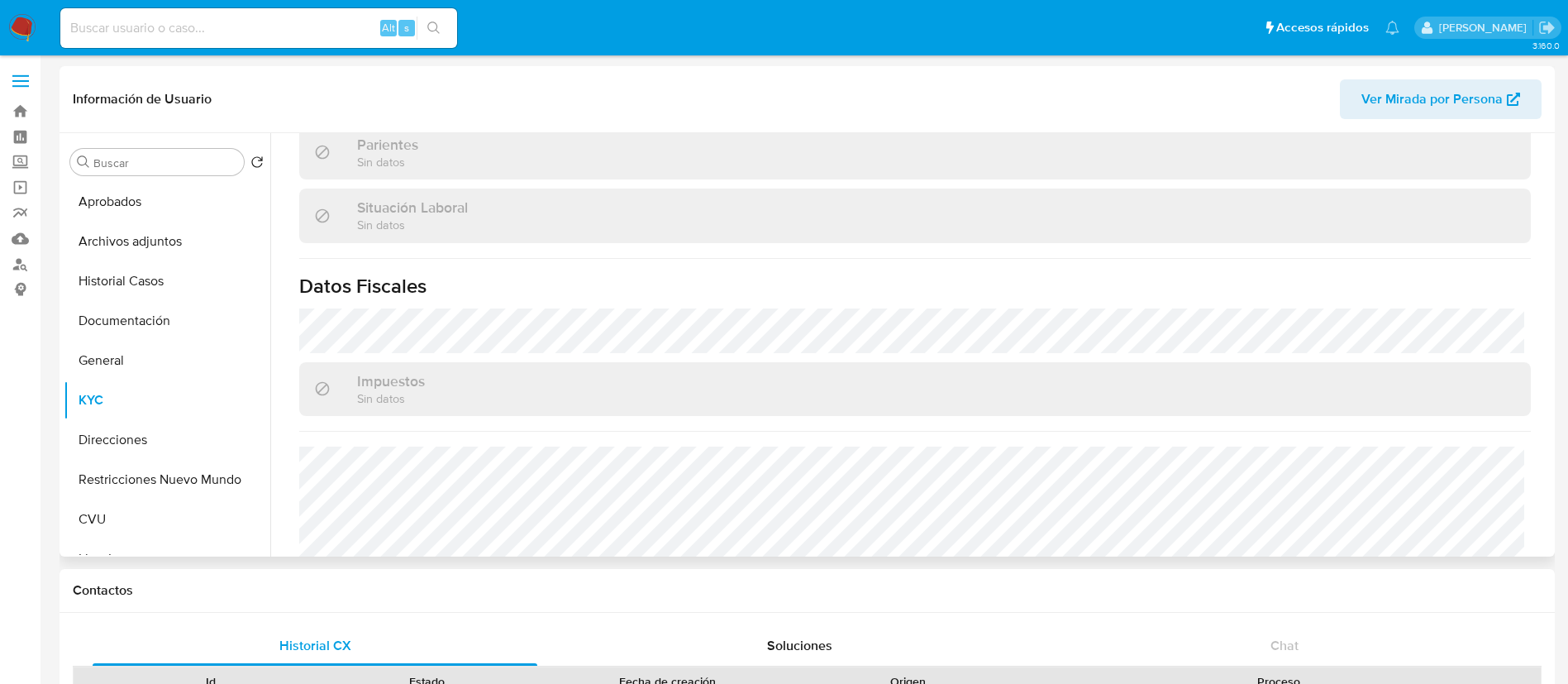
scroll to position [841, 0]
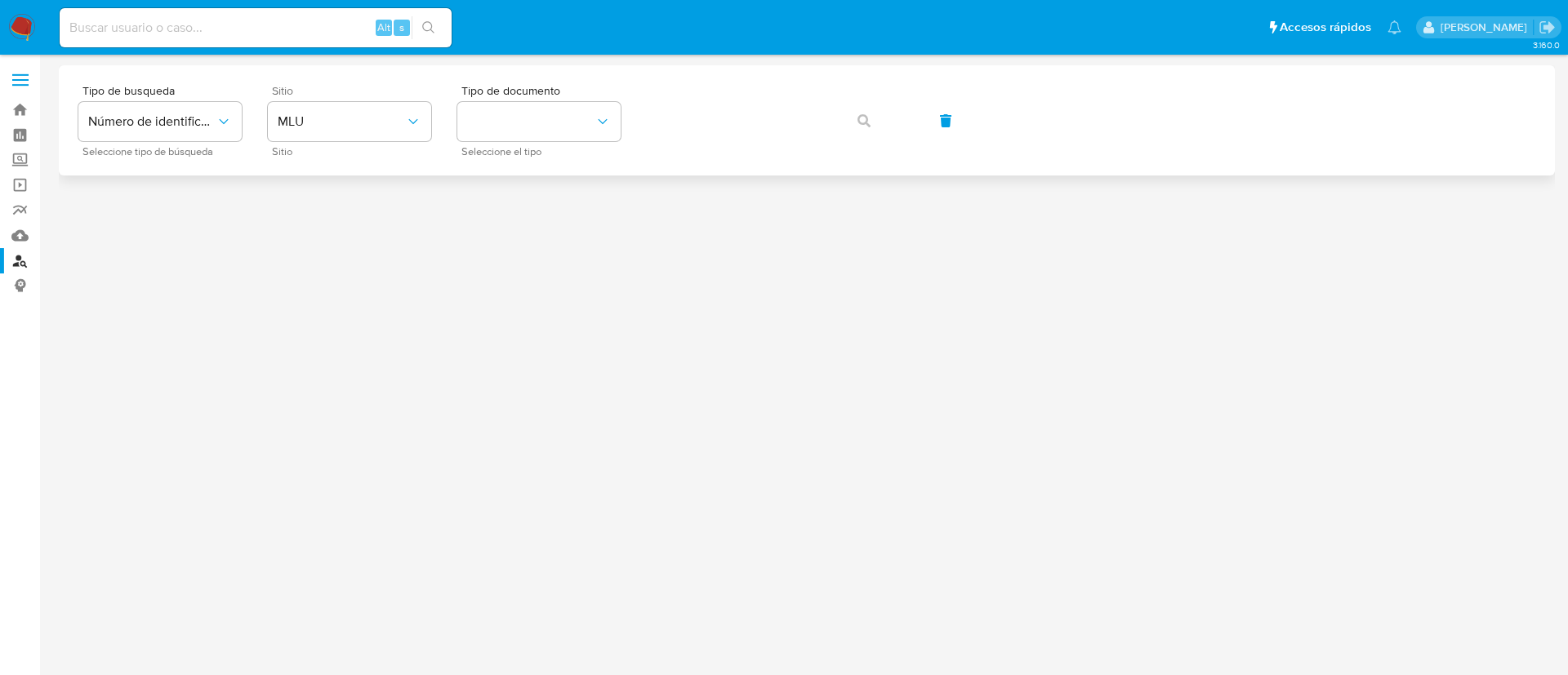
click at [355, 98] on div "Sitio MLU Sitio" at bounding box center [349, 120] width 163 height 71
click at [354, 140] on button "MLU" at bounding box center [349, 121] width 163 height 39
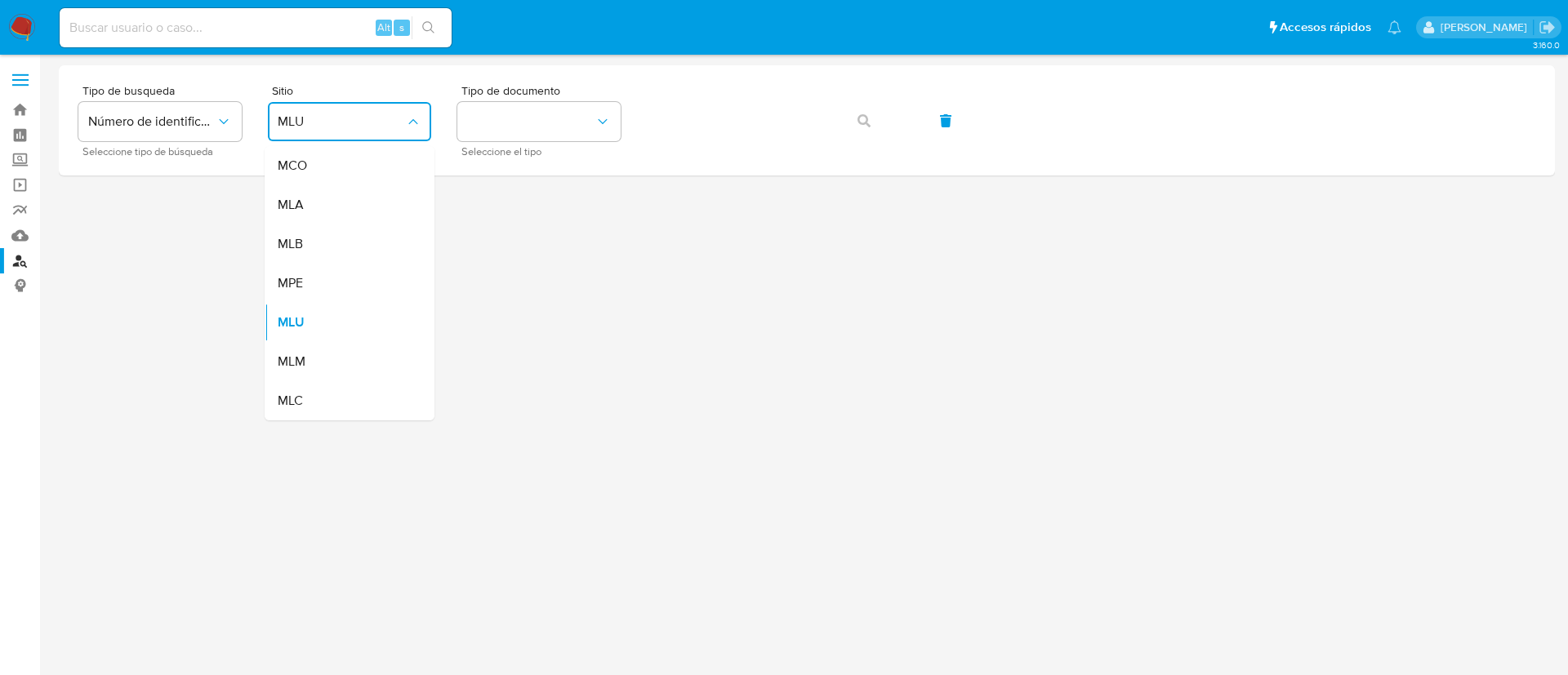
click at [352, 194] on div "MLA" at bounding box center [345, 205] width 134 height 39
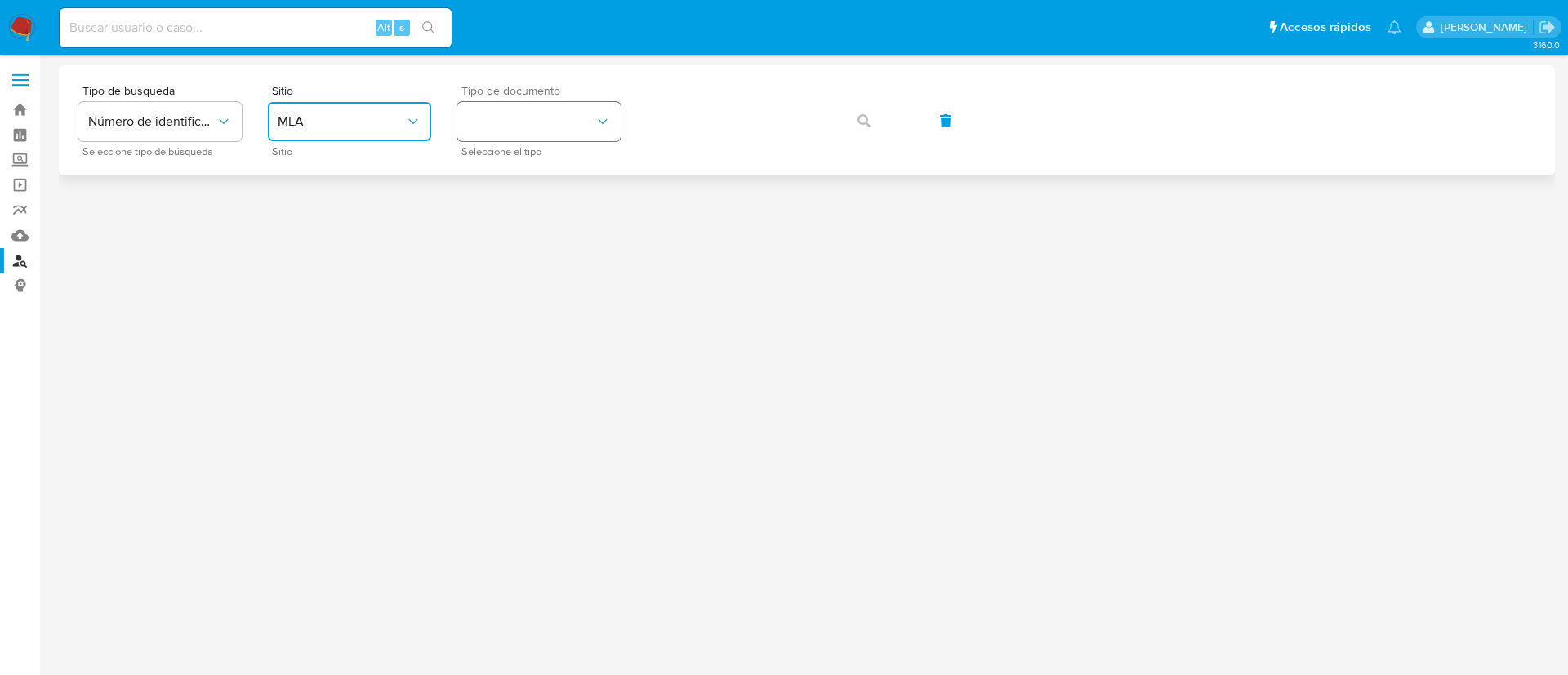
click at [561, 111] on button "identificationType" at bounding box center [539, 121] width 163 height 39
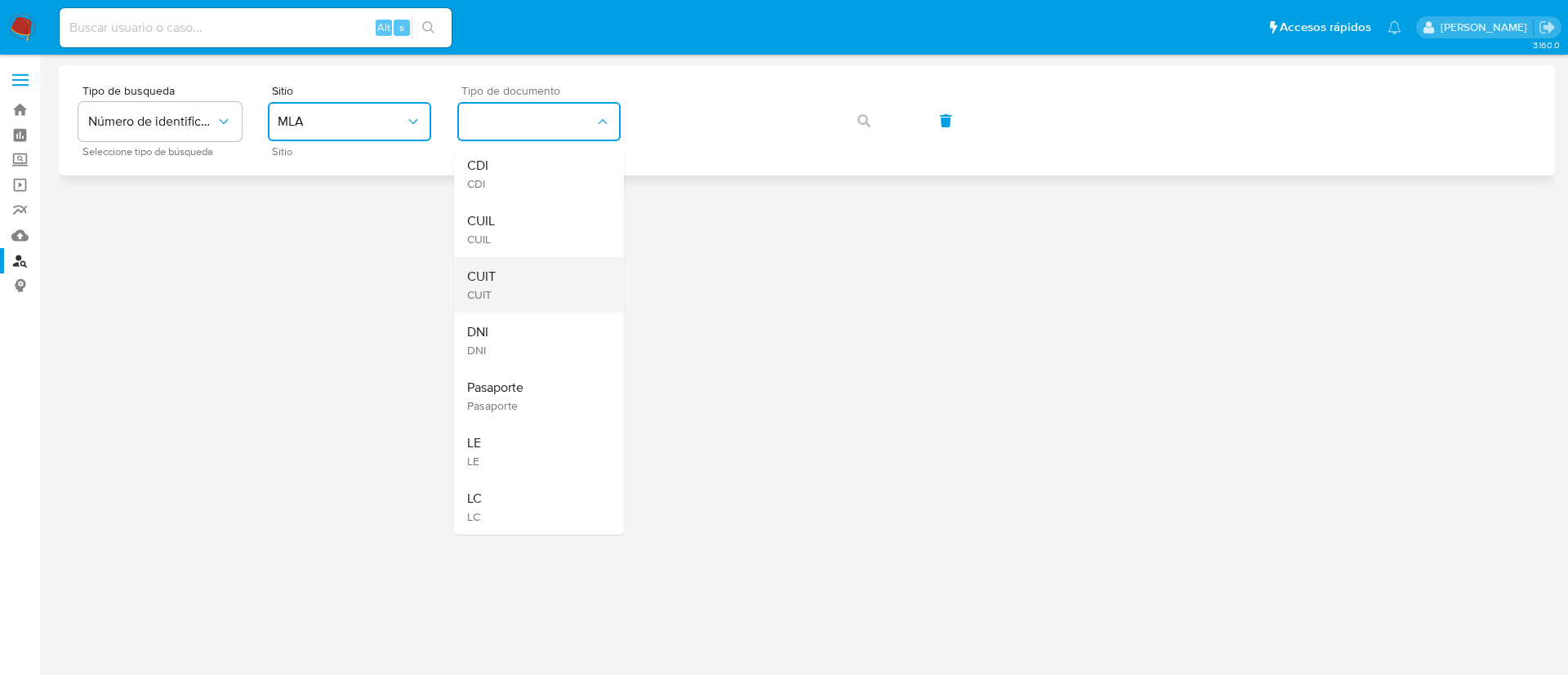
click at [566, 283] on div "CUIT CUIT" at bounding box center [534, 284] width 134 height 55
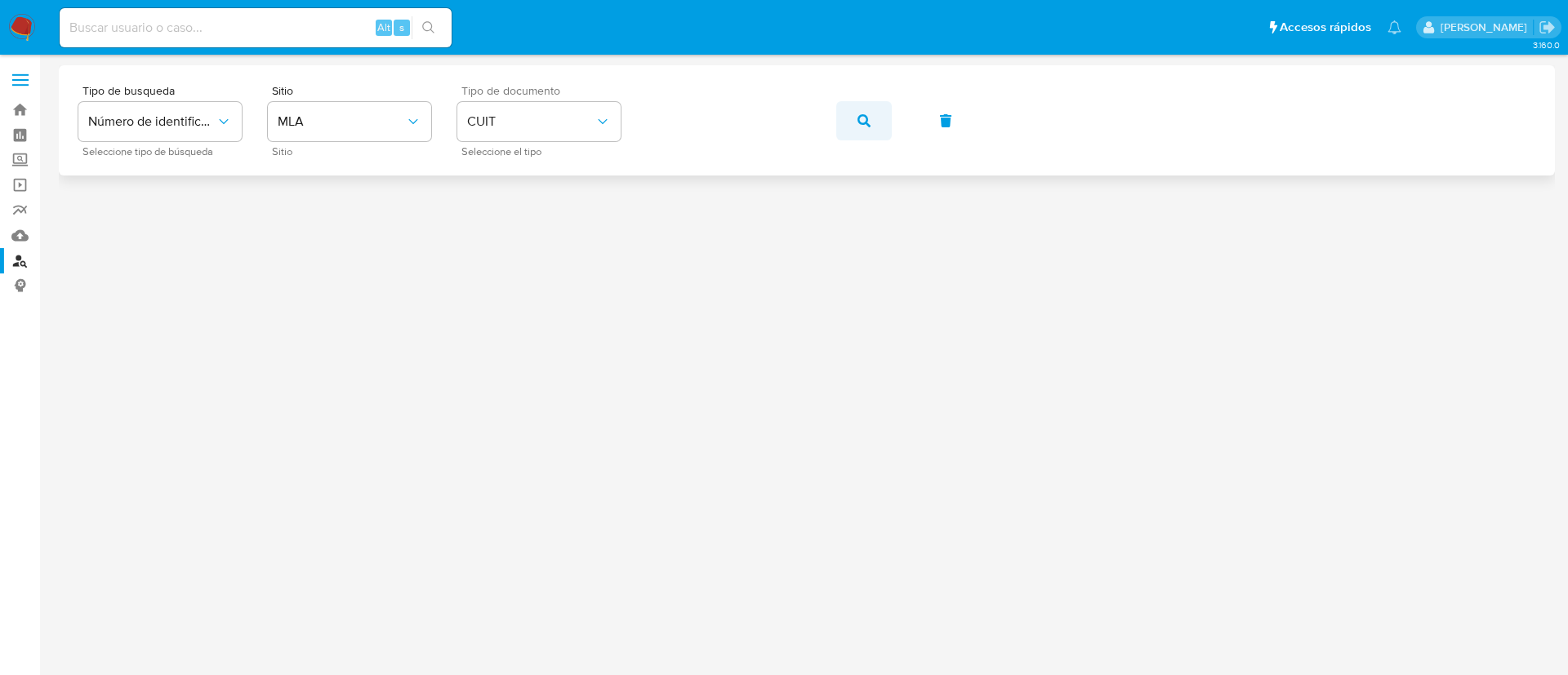
click at [853, 118] on button "button" at bounding box center [863, 120] width 55 height 39
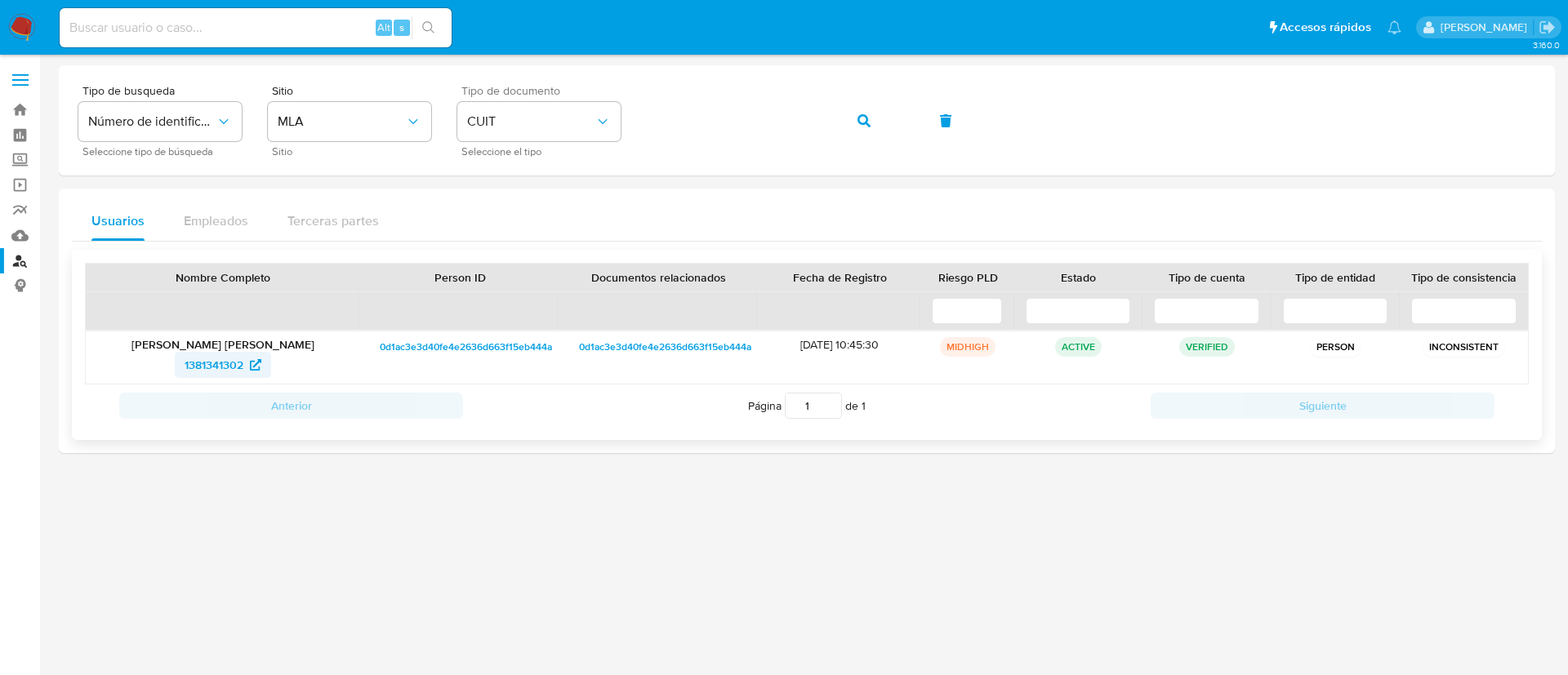
click at [190, 357] on span "1381341302" at bounding box center [214, 365] width 59 height 26
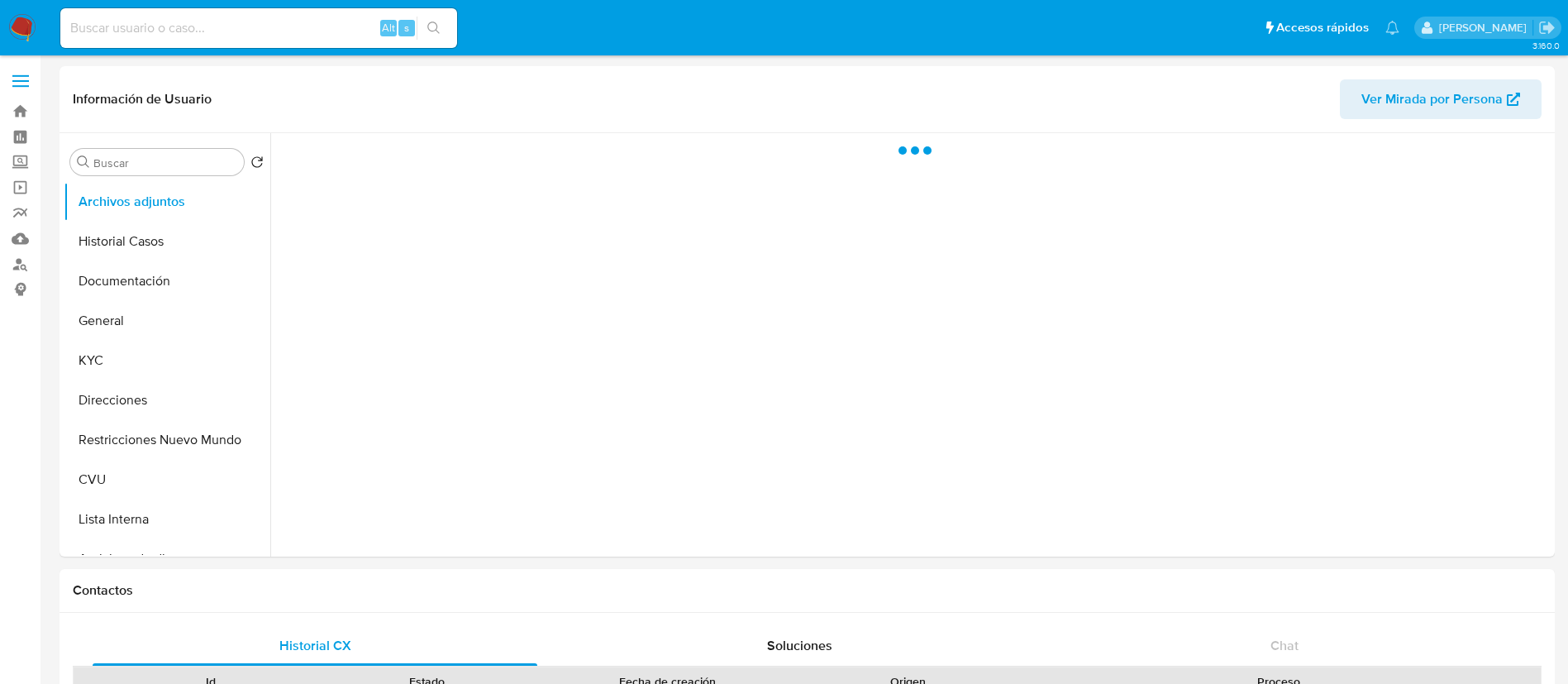
select select "10"
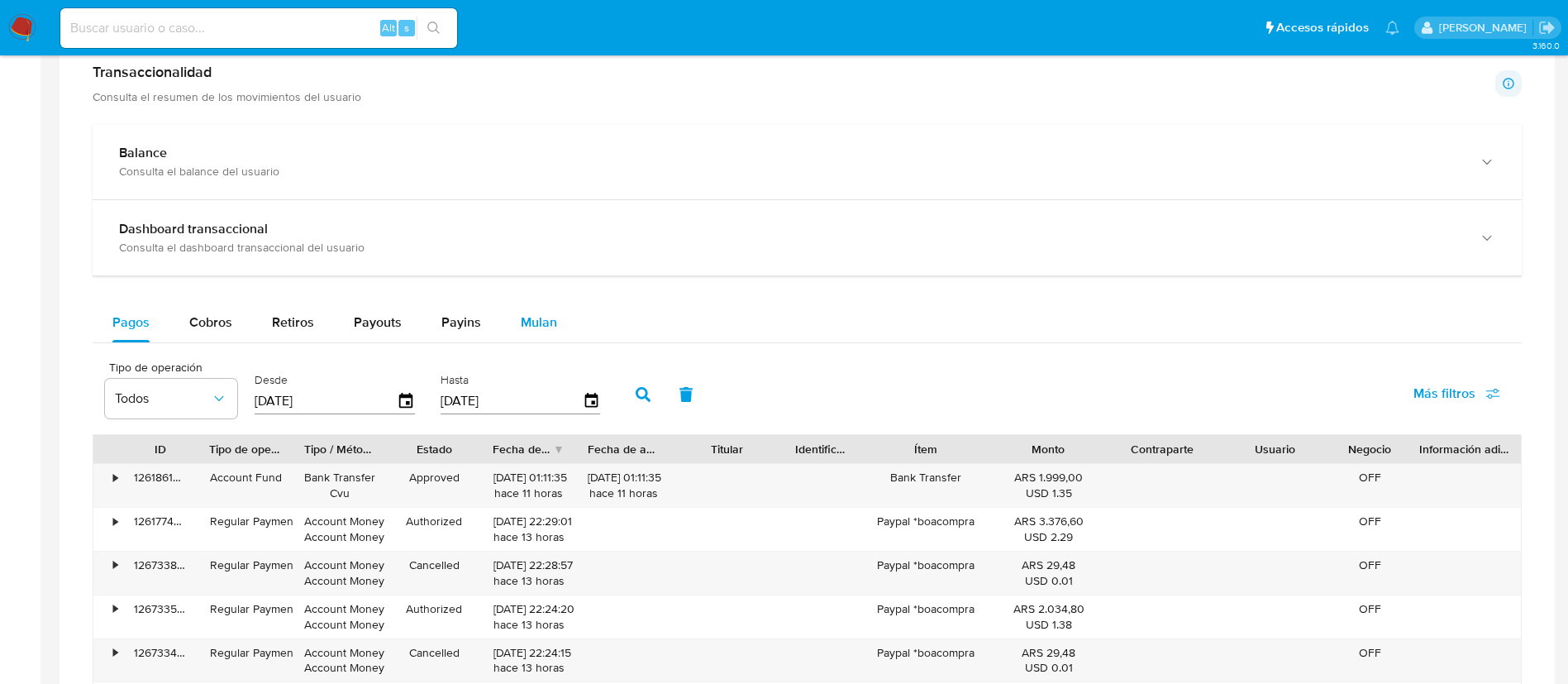
click at [530, 315] on span "Mulan" at bounding box center [539, 322] width 36 height 19
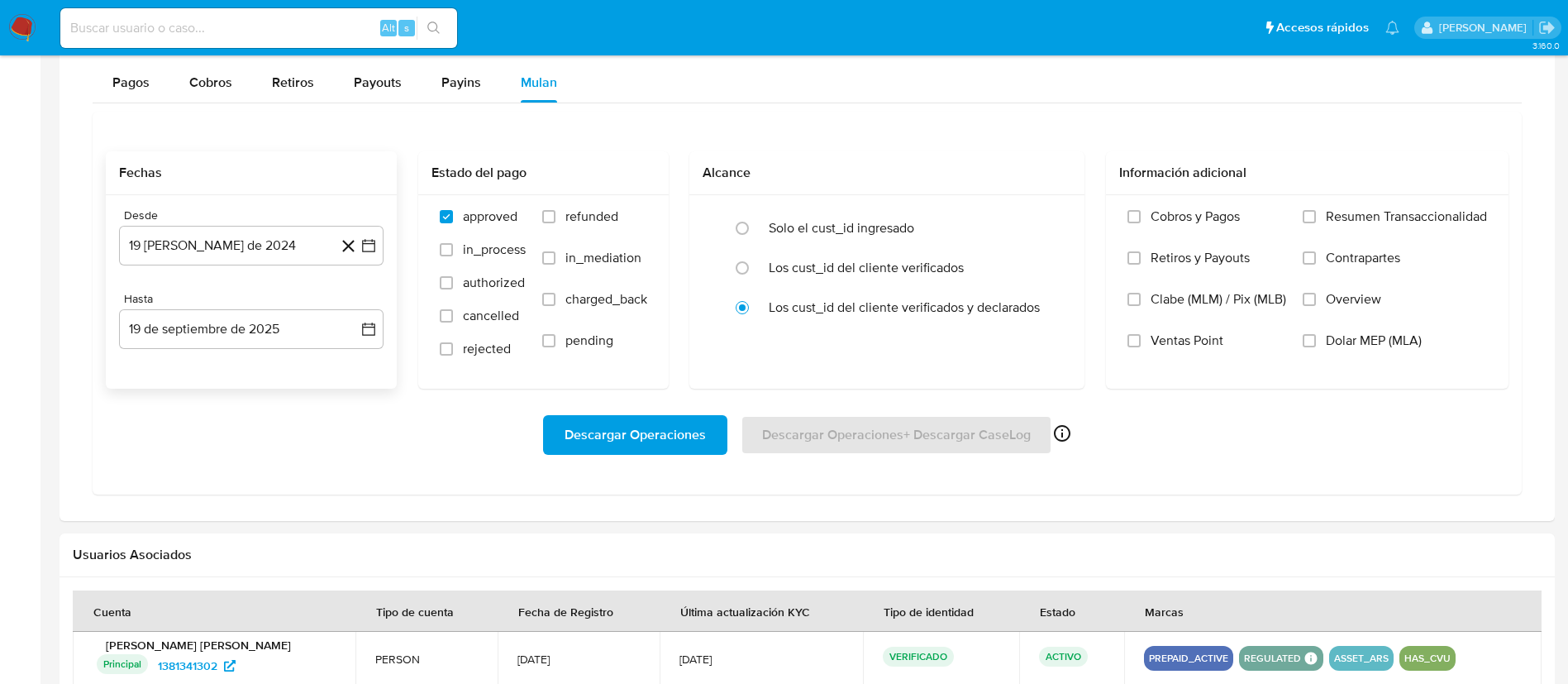
scroll to position [1117, 0]
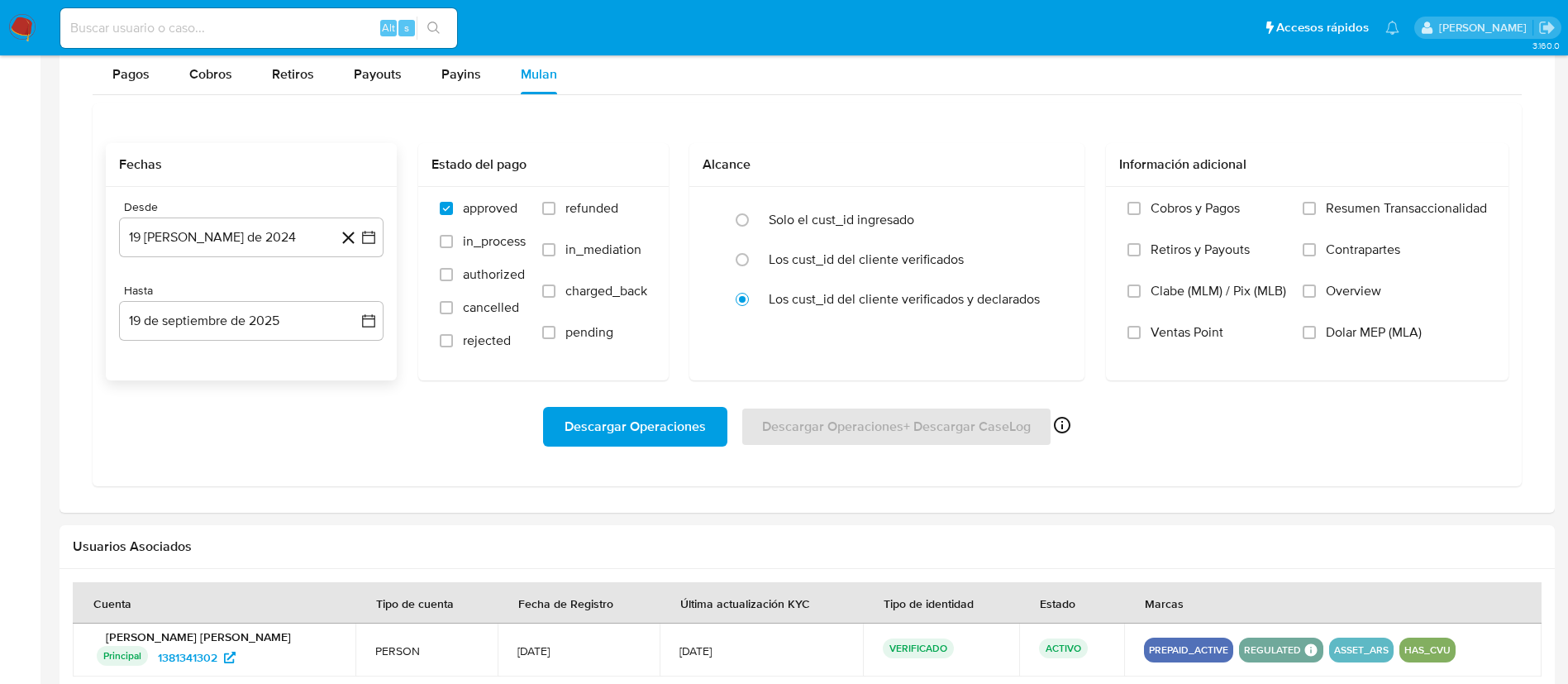
drag, startPoint x: 366, startPoint y: 238, endPoint x: 326, endPoint y: 259, distance: 45.2
click at [366, 239] on icon "button" at bounding box center [369, 237] width 17 height 17
click at [231, 294] on span "agosto 2024" at bounding box center [243, 298] width 75 height 17
click at [347, 302] on icon "Año siguiente" at bounding box center [350, 297] width 19 height 19
click at [258, 397] on span "may" at bounding box center [249, 403] width 21 height 14
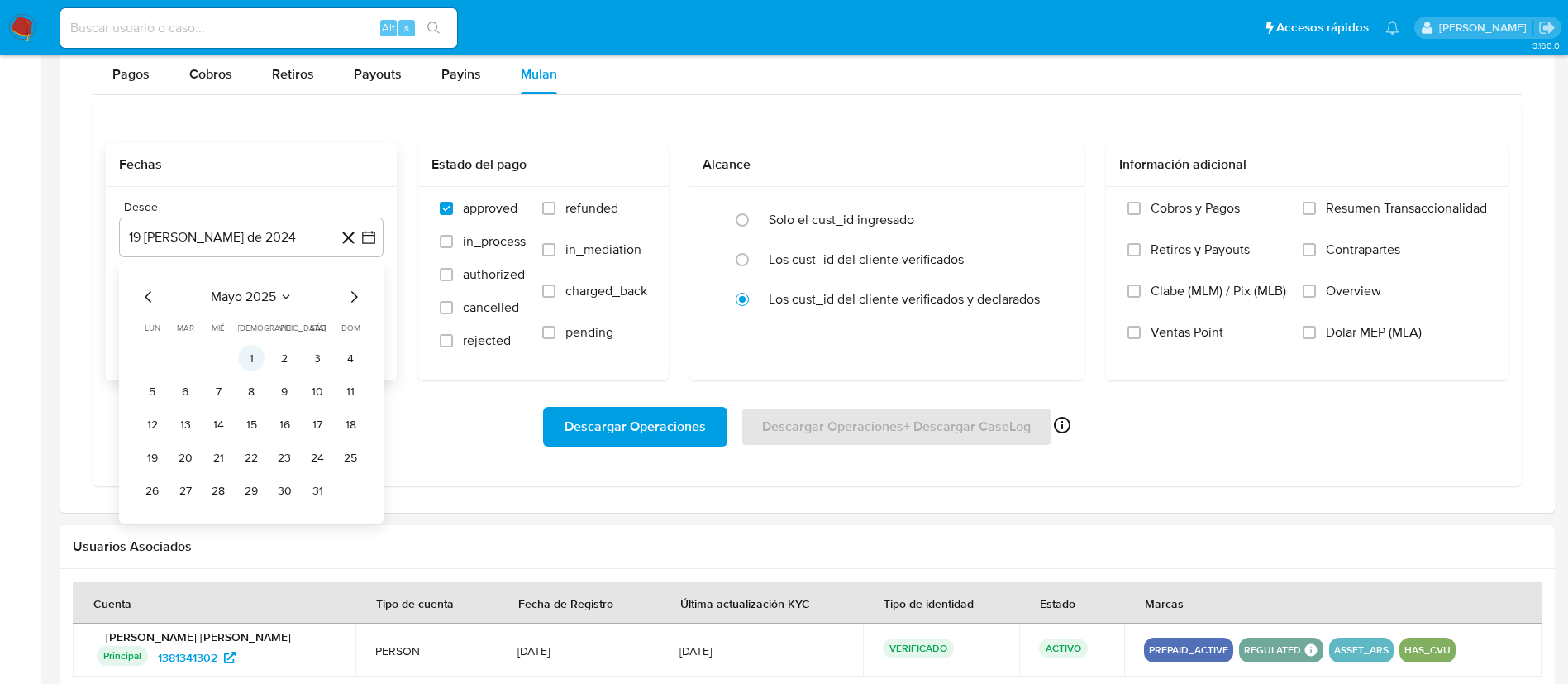
click at [257, 358] on button "1" at bounding box center [251, 358] width 26 height 26
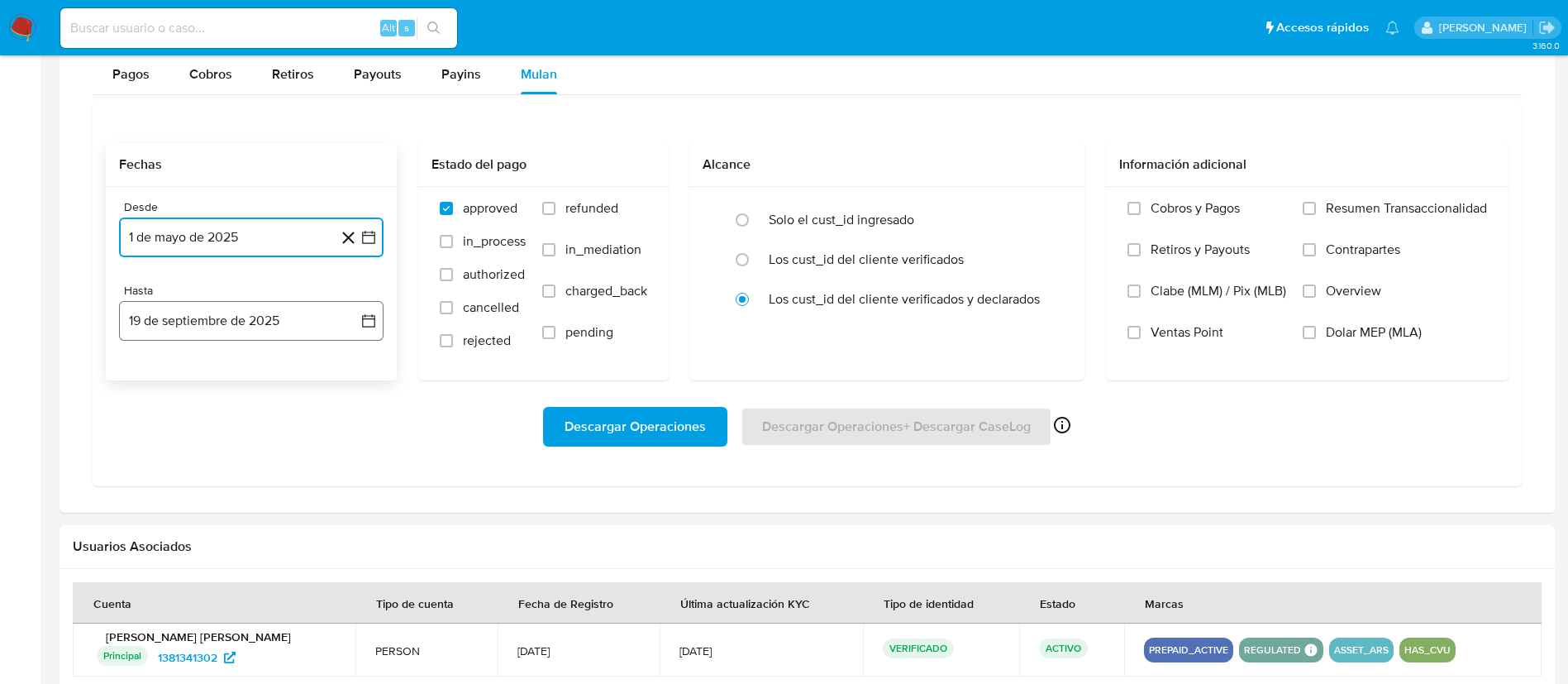
click at [354, 327] on button "19 de septiembre de 2025" at bounding box center [252, 320] width 264 height 40
drag, startPoint x: 145, startPoint y: 377, endPoint x: 180, endPoint y: 422, distance: 57.0
click at [145, 378] on icon "Mes anterior" at bounding box center [148, 380] width 19 height 19
click at [340, 575] on button "31" at bounding box center [350, 574] width 26 height 26
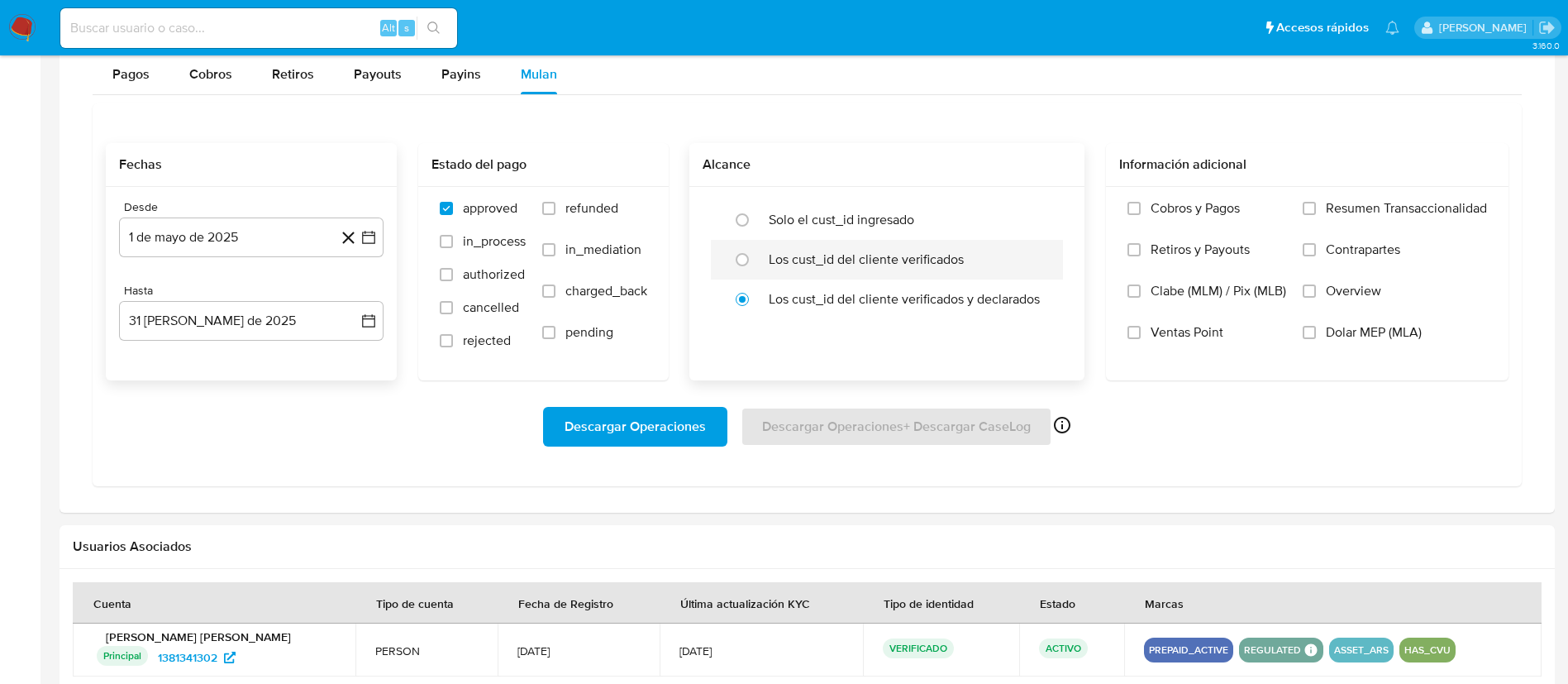
drag, startPoint x: 562, startPoint y: 208, endPoint x: 720, endPoint y: 261, distance: 166.7
click at [562, 206] on label "refunded" at bounding box center [595, 220] width 105 height 42
click at [556, 206] on input "refunded" at bounding box center [549, 209] width 14 height 14
checkbox input "true"
click at [1373, 331] on span "Dolar MEP (MLA)" at bounding box center [1374, 333] width 96 height 17
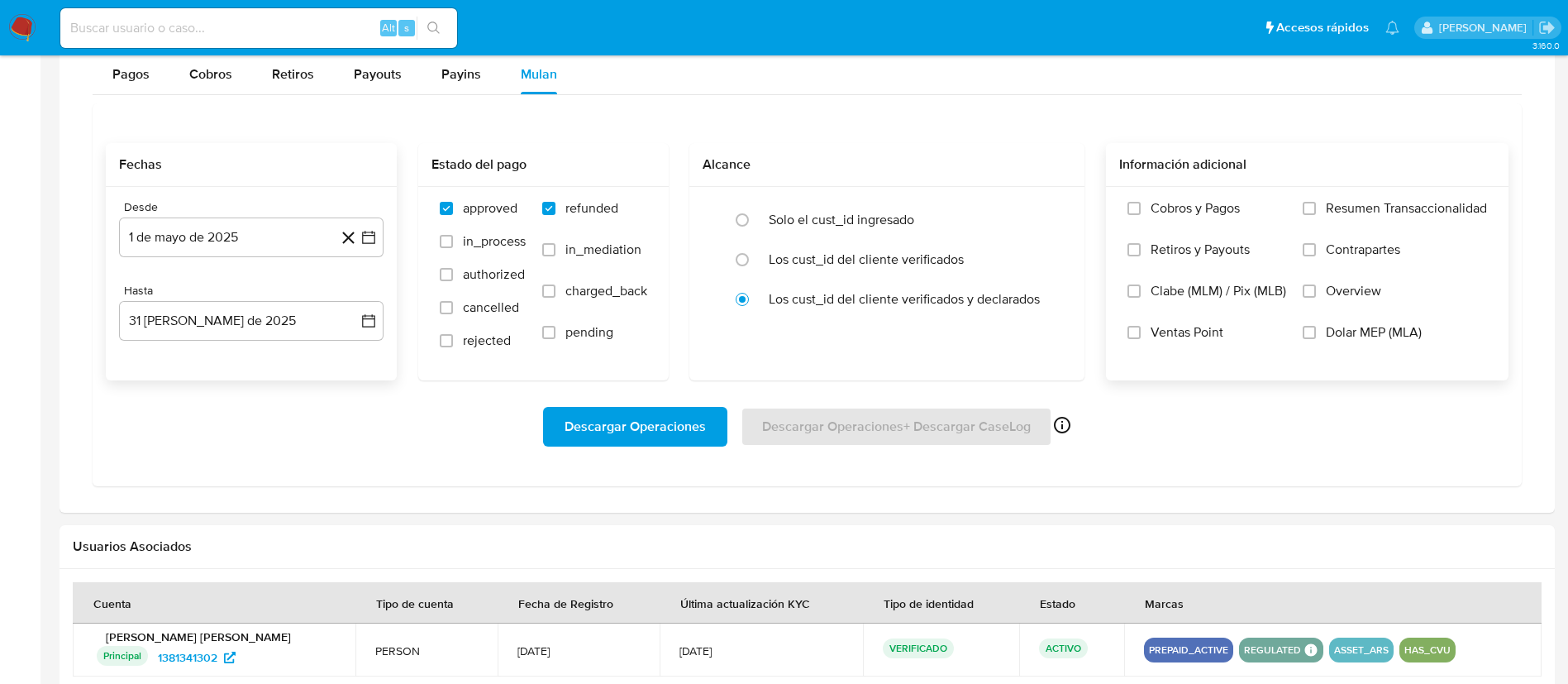
click at [1316, 331] on input "Dolar MEP (MLA)" at bounding box center [1310, 333] width 14 height 14
click at [677, 414] on span "Descargar Operaciones" at bounding box center [635, 426] width 141 height 36
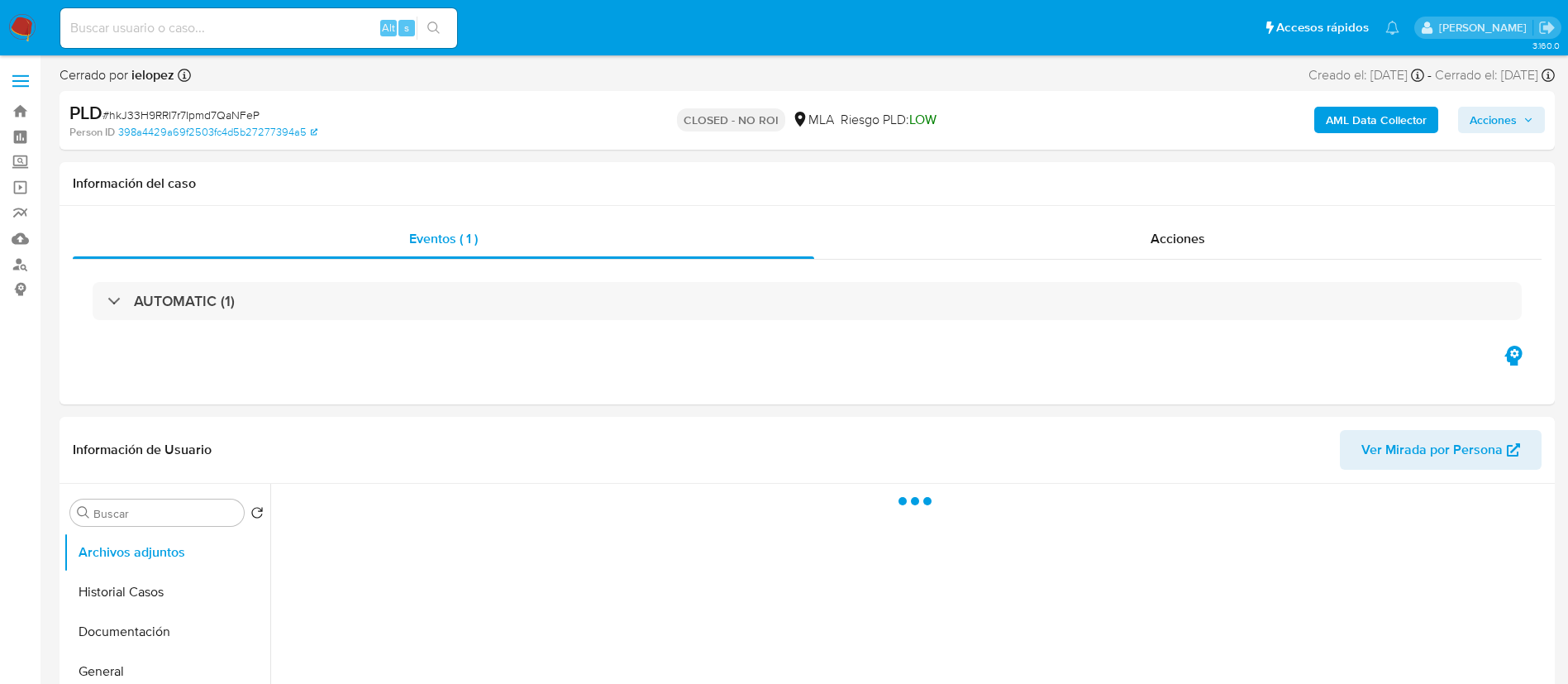
select select "10"
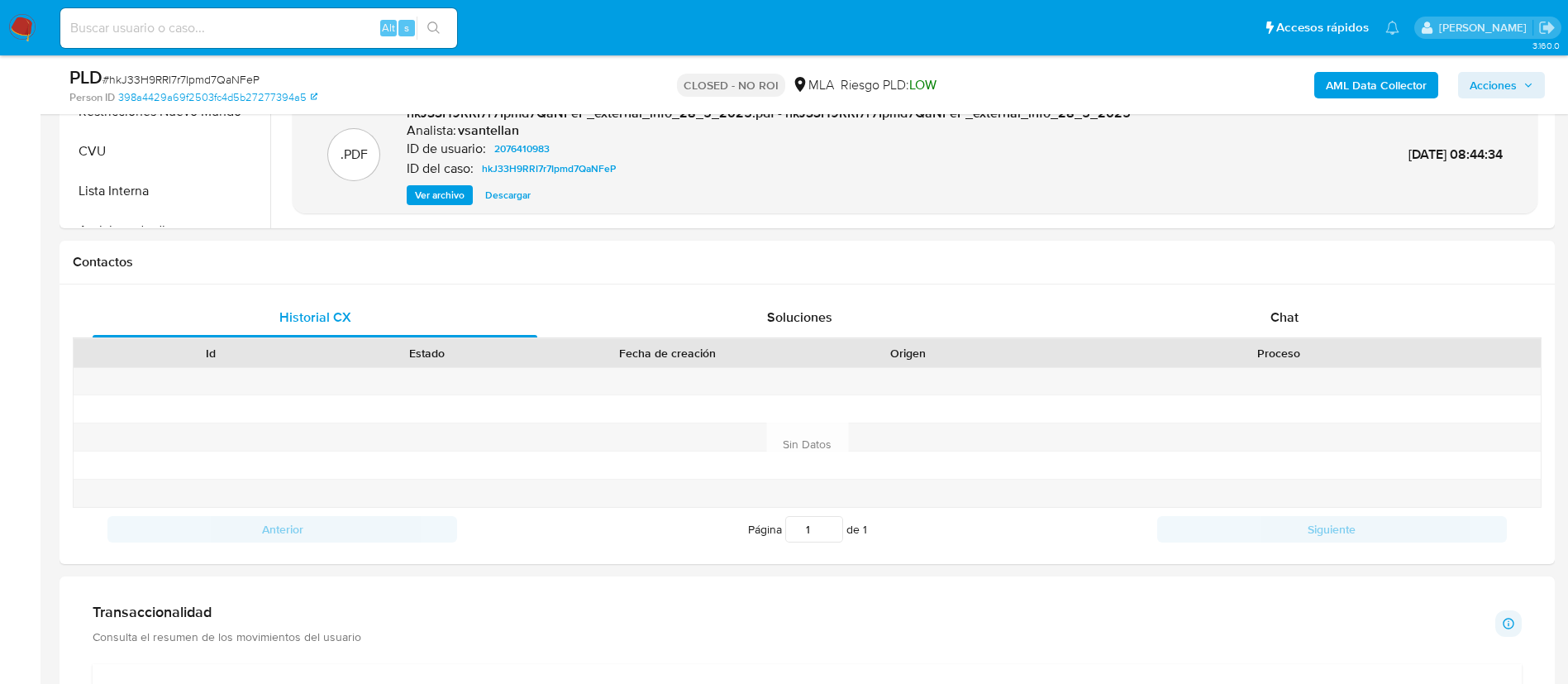
scroll to position [744, 0]
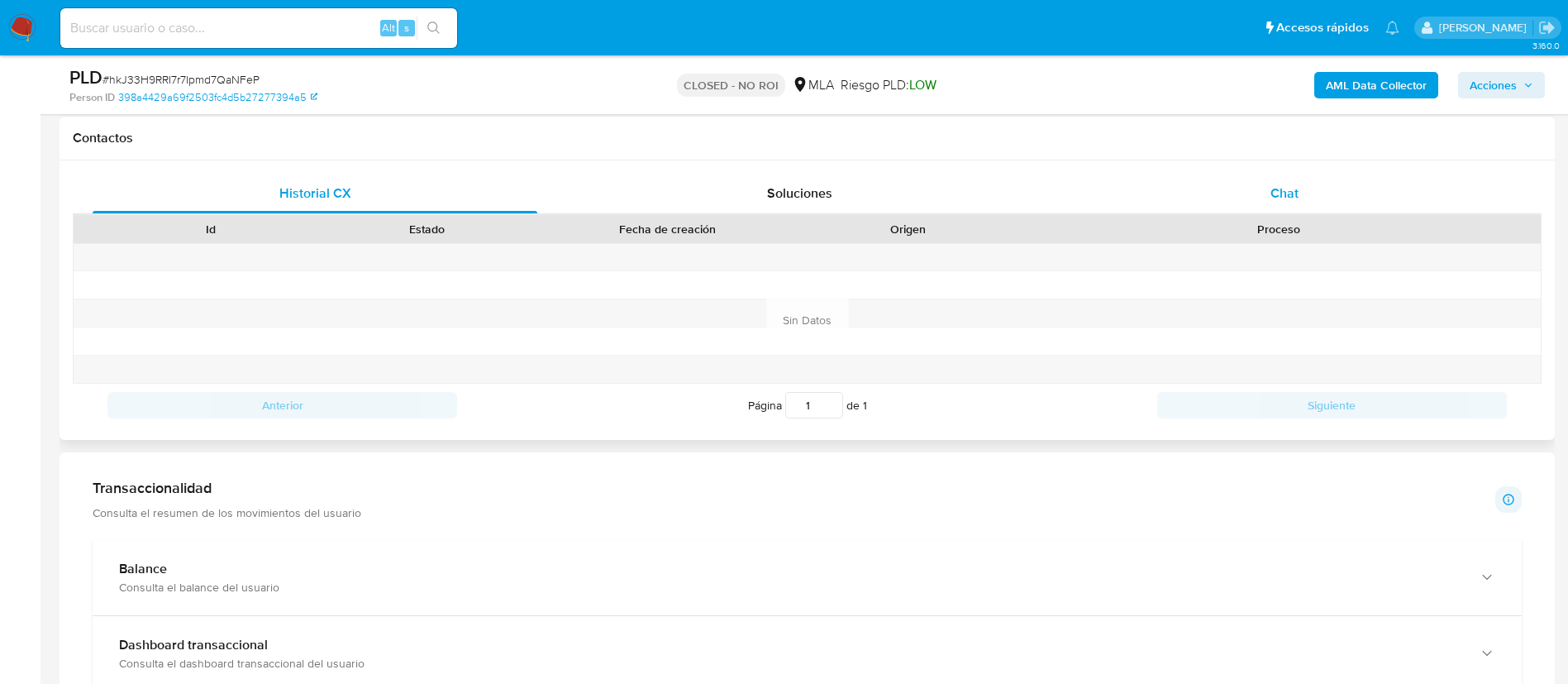
click at [1237, 181] on div "Chat" at bounding box center [1284, 193] width 445 height 40
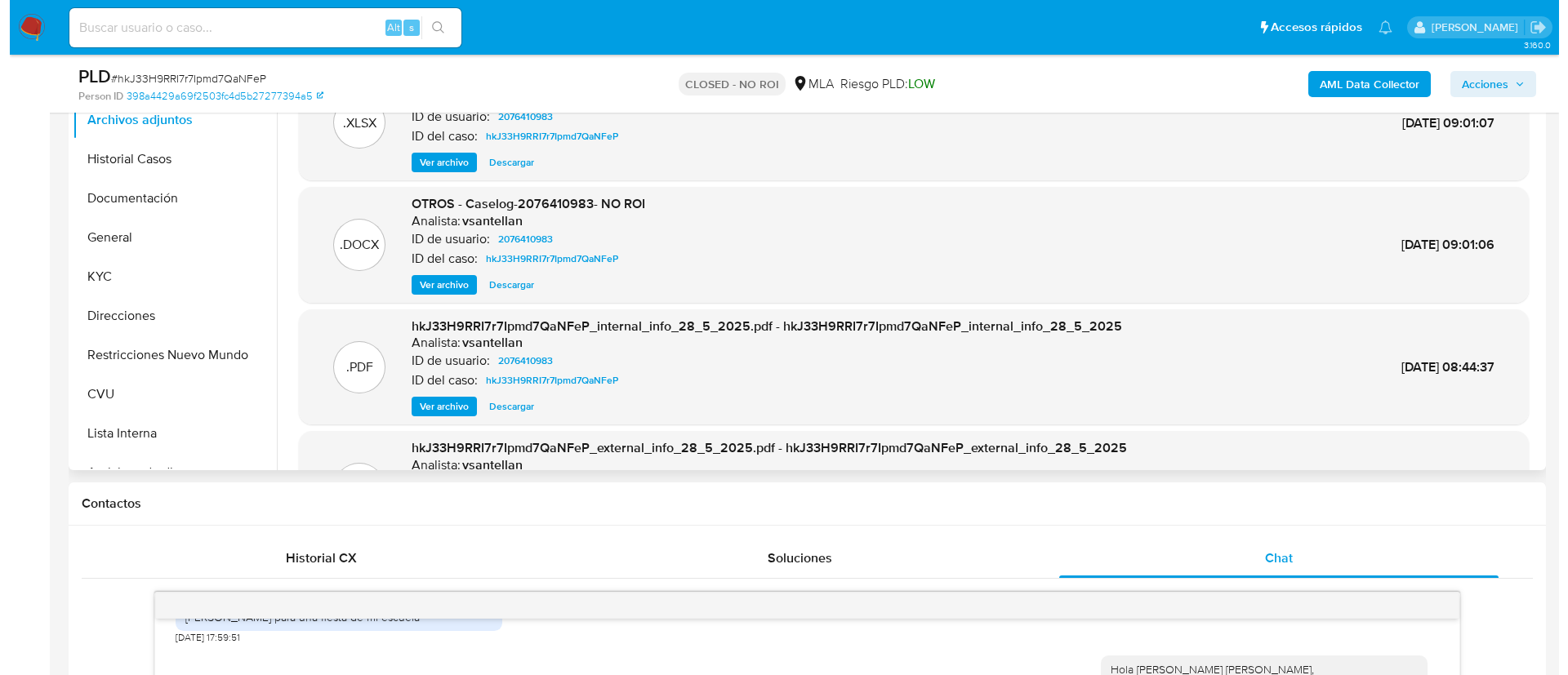
scroll to position [245, 0]
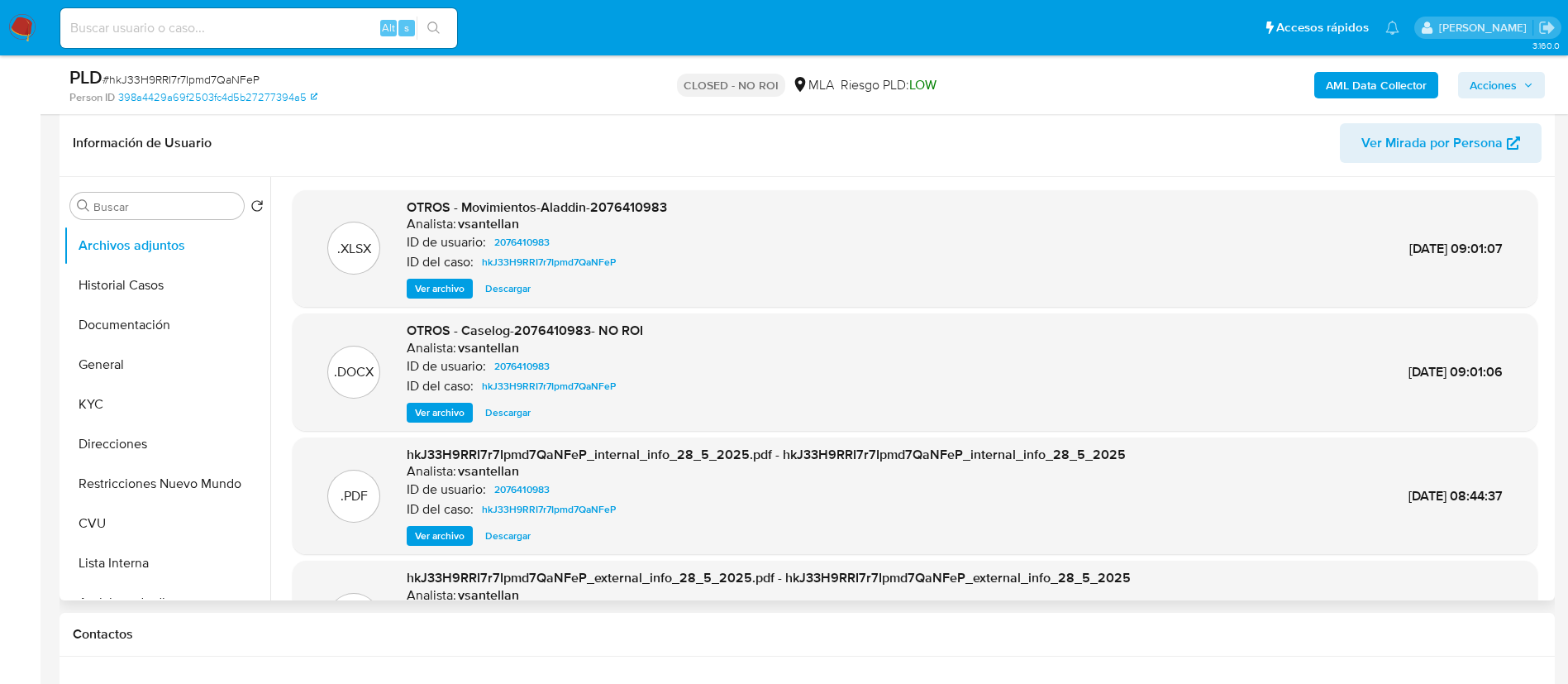
click at [437, 397] on div "OTROS - Caselog-2076410983- NO ROI Analista: vsantellan ID de usuario: 20764109…" at bounding box center [524, 372] width 236 height 101
click at [430, 409] on span "Ver archivo" at bounding box center [440, 413] width 50 height 17
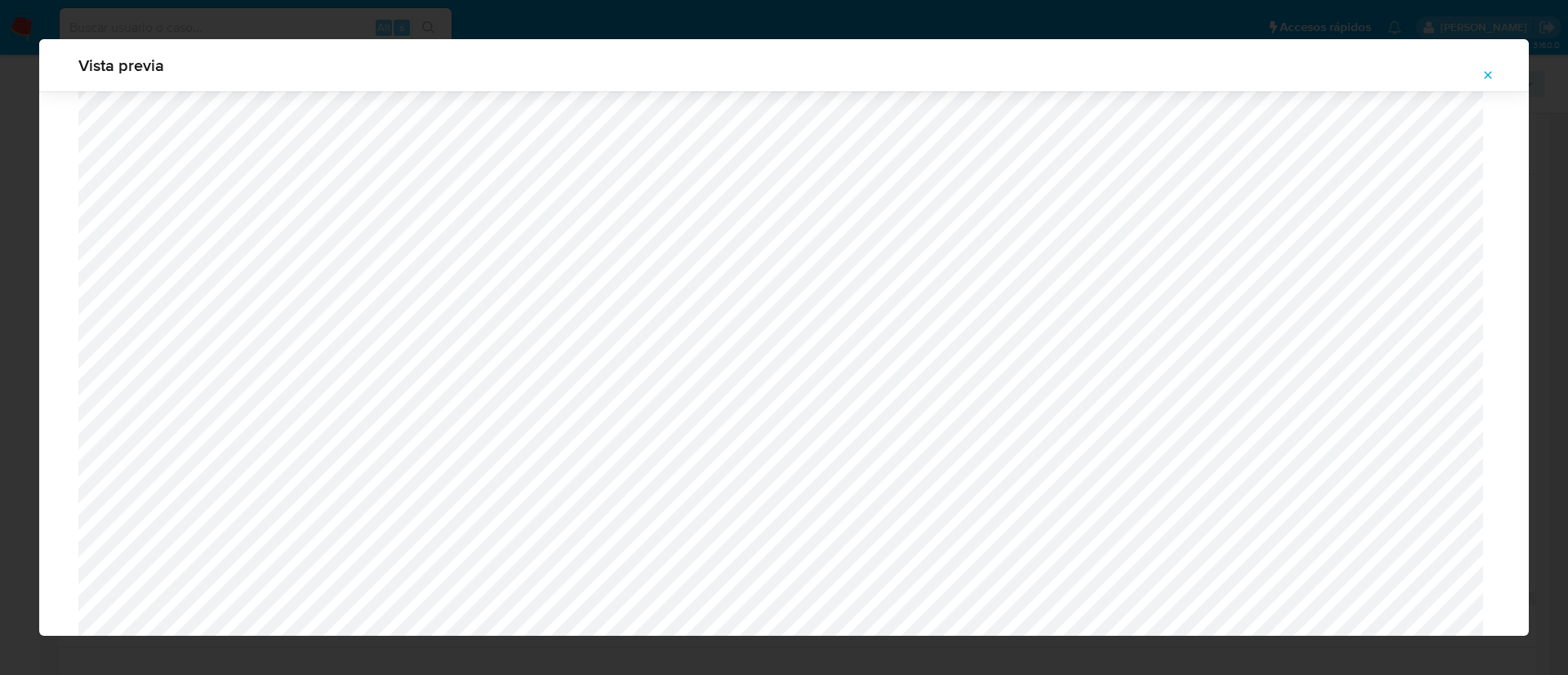
scroll to position [1070, 0]
click at [397, 28] on div "Vista previa" at bounding box center [784, 337] width 1568 height 675
click at [1489, 64] on span "Attachment preview" at bounding box center [1488, 74] width 13 height 23
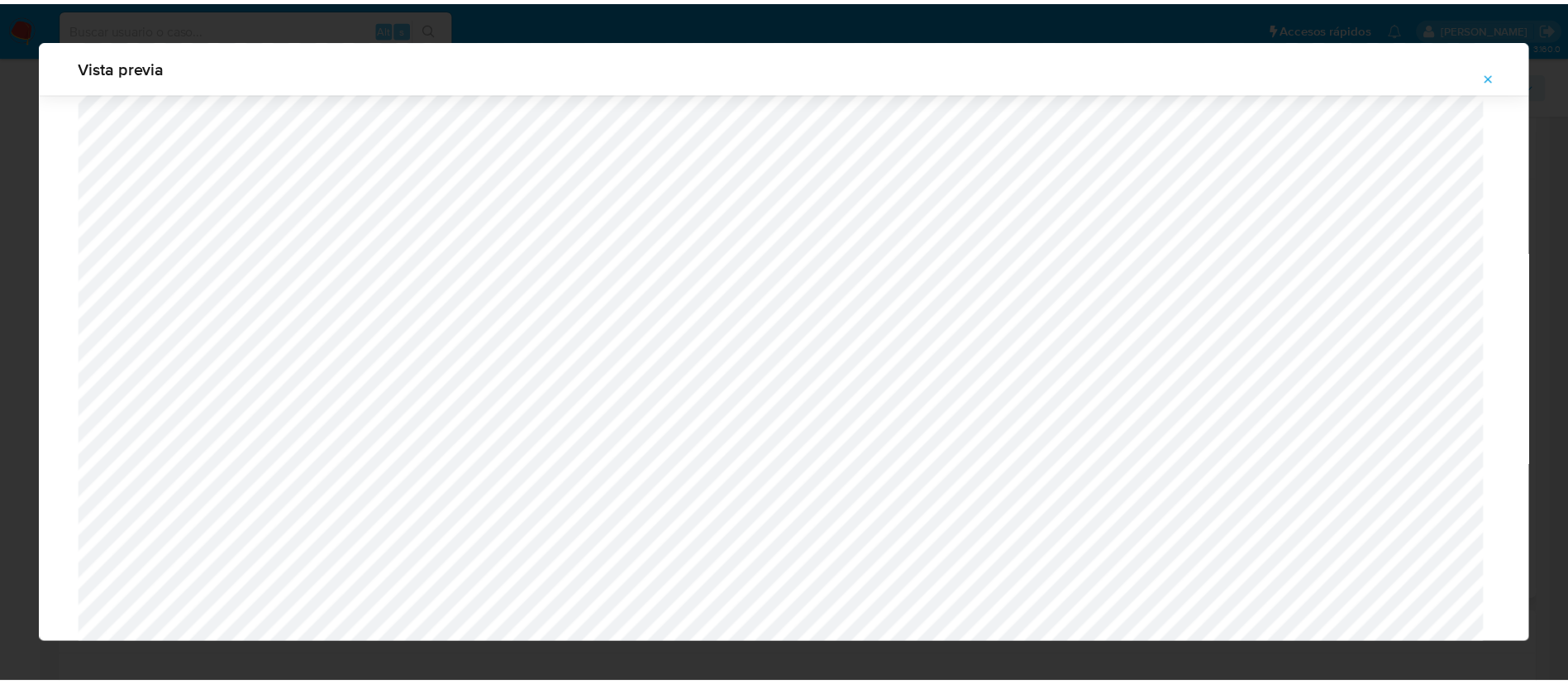
scroll to position [0, 0]
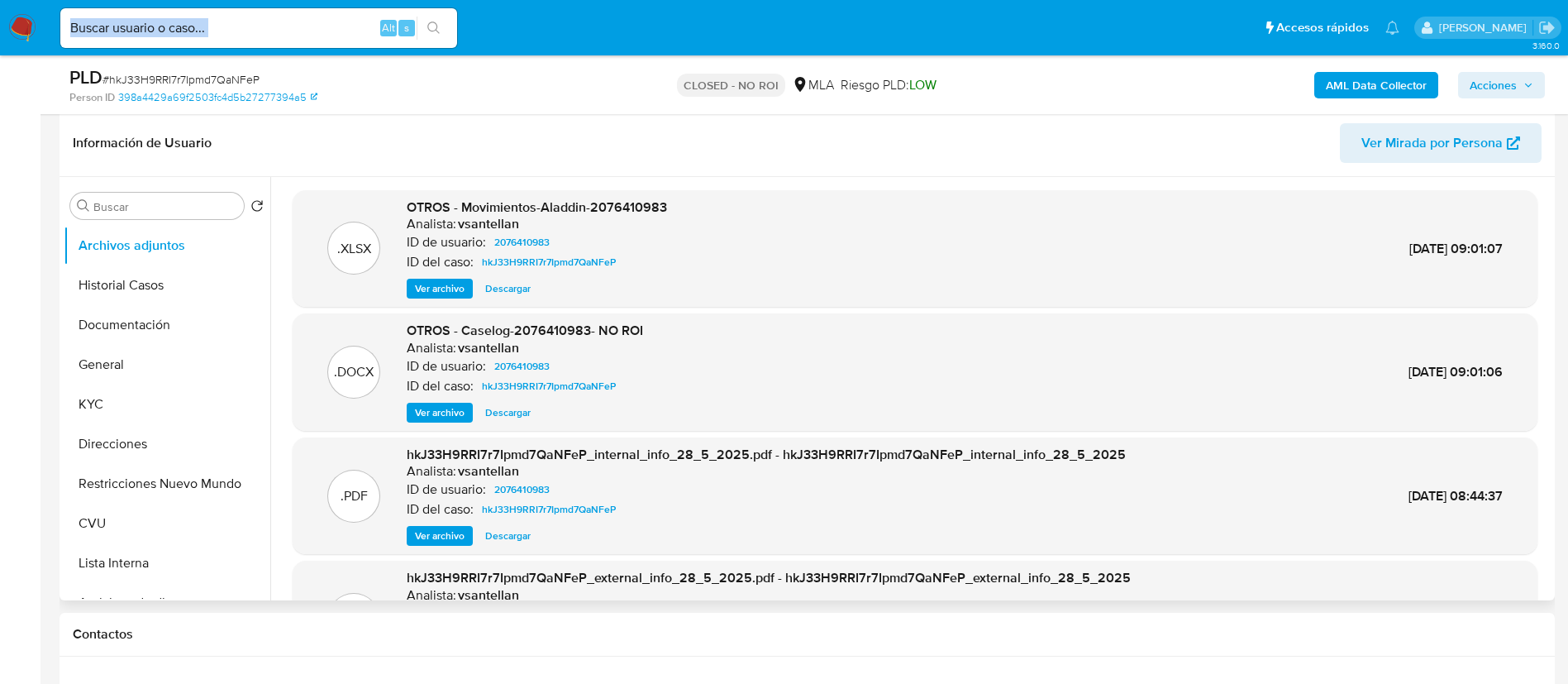
click at [368, 31] on div "Alt s" at bounding box center [258, 28] width 396 height 40
click at [370, 25] on input at bounding box center [258, 27] width 396 height 21
paste input "537063102"
type input "537063102"
click at [417, 23] on button "search-icon" at bounding box center [434, 28] width 34 height 23
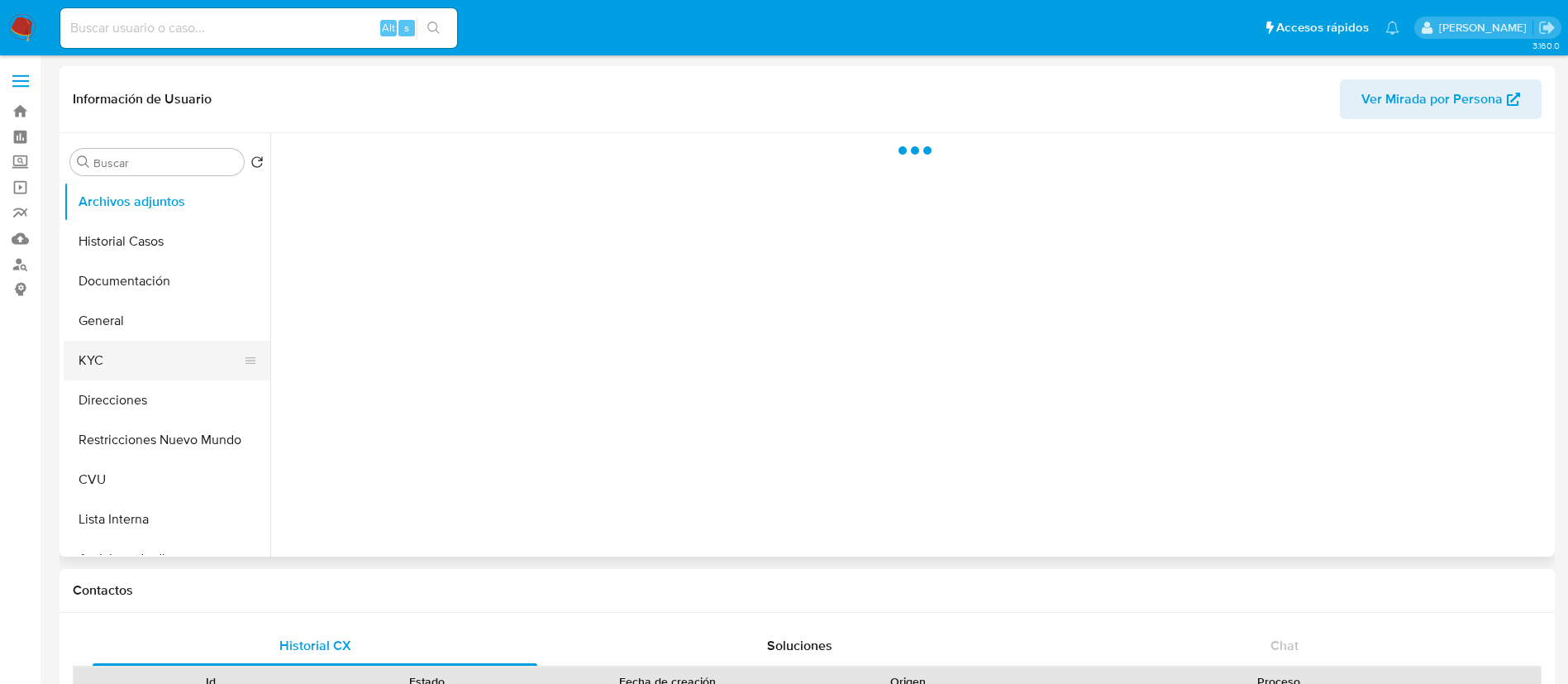
click at [131, 366] on button "KYC" at bounding box center [160, 360] width 193 height 40
select select "10"
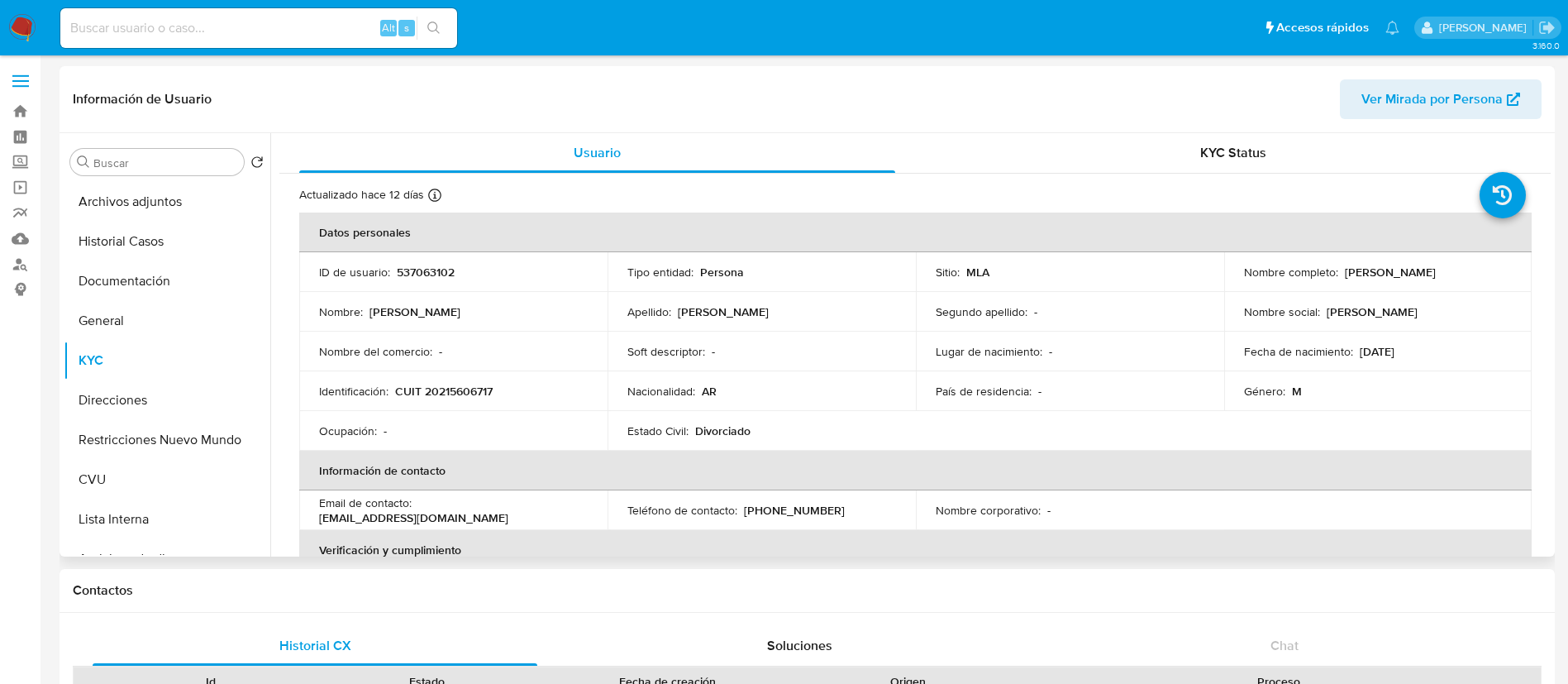
drag, startPoint x: 1340, startPoint y: 273, endPoint x: 1478, endPoint y: 270, distance: 138.0
click at [1478, 270] on div "Nombre completo : [PERSON_NAME]" at bounding box center [1378, 272] width 269 height 15
copy p "[PERSON_NAME]"
drag, startPoint x: 393, startPoint y: 392, endPoint x: 513, endPoint y: 392, distance: 120.0
click at [513, 392] on div "Identificación : CUIT 20215606717" at bounding box center [453, 392] width 269 height 15
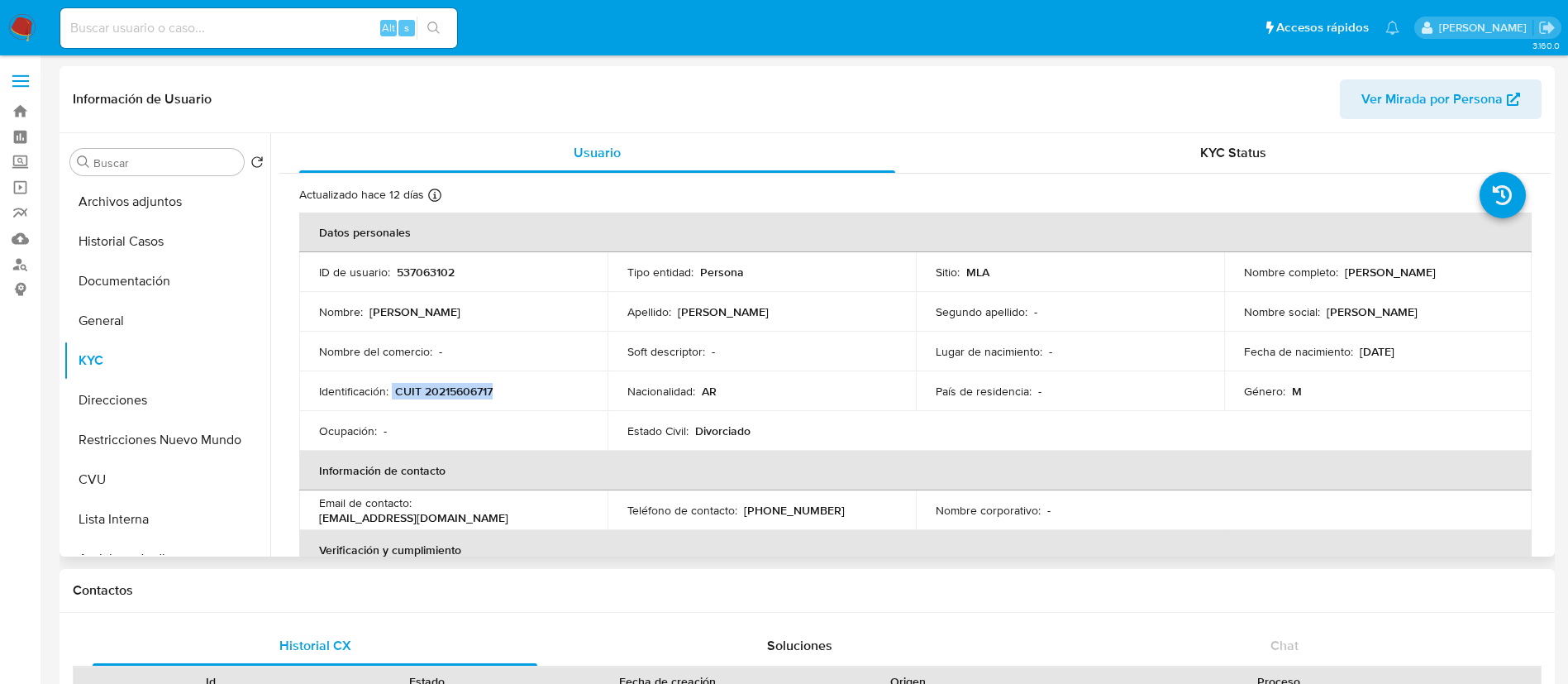
copy div "CUIT 20215606717"
